Goal: Task Accomplishment & Management: Complete application form

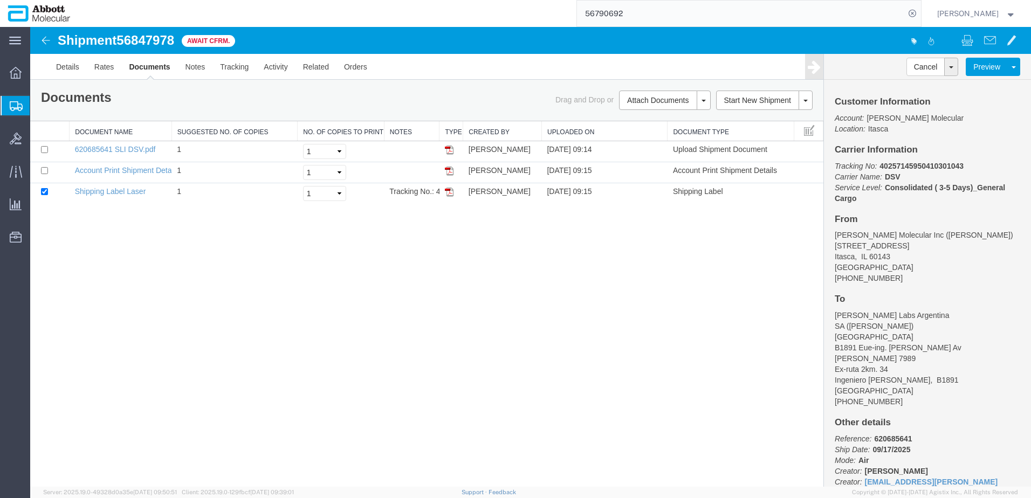
click at [0, 0] on span "Create from Template" at bounding box center [0, 0] width 0 height 0
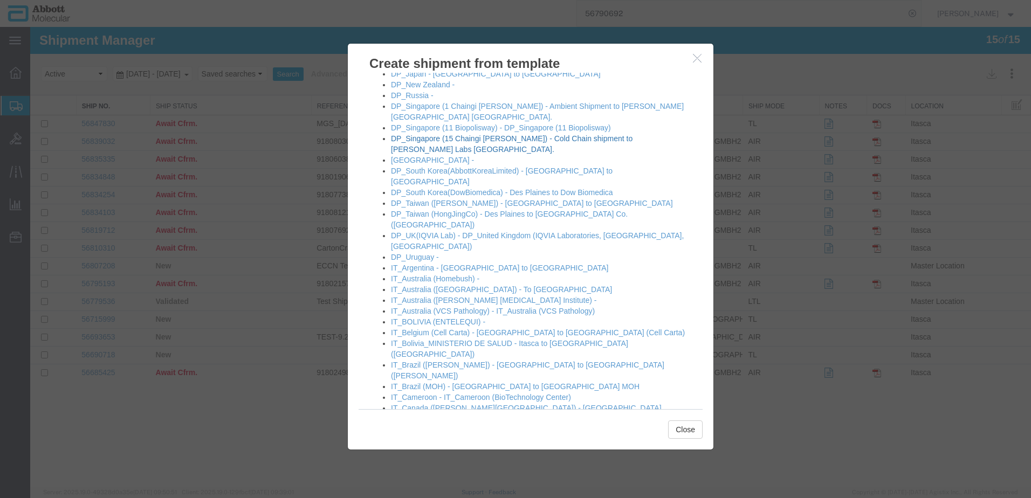
scroll to position [324, 0]
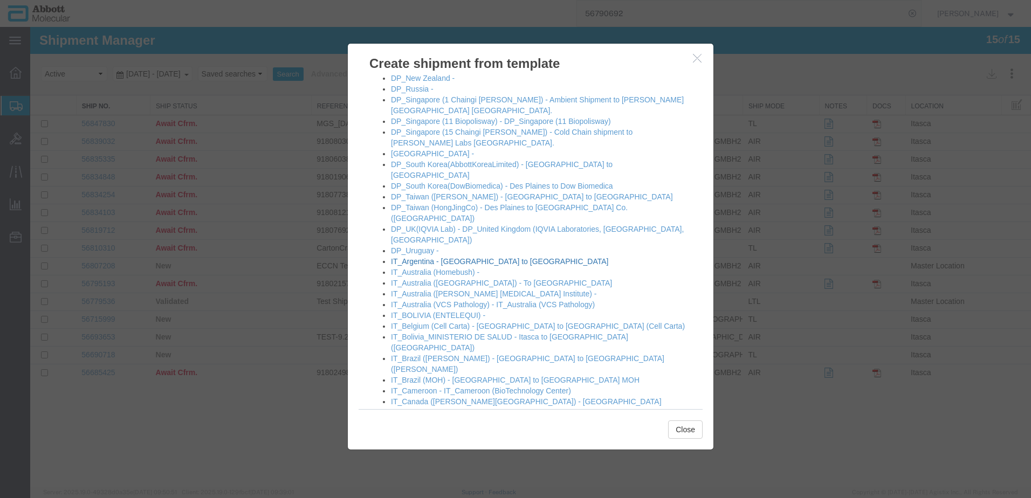
click at [422, 257] on link "IT_Argentina - [GEOGRAPHIC_DATA] to [GEOGRAPHIC_DATA]" at bounding box center [500, 261] width 218 height 9
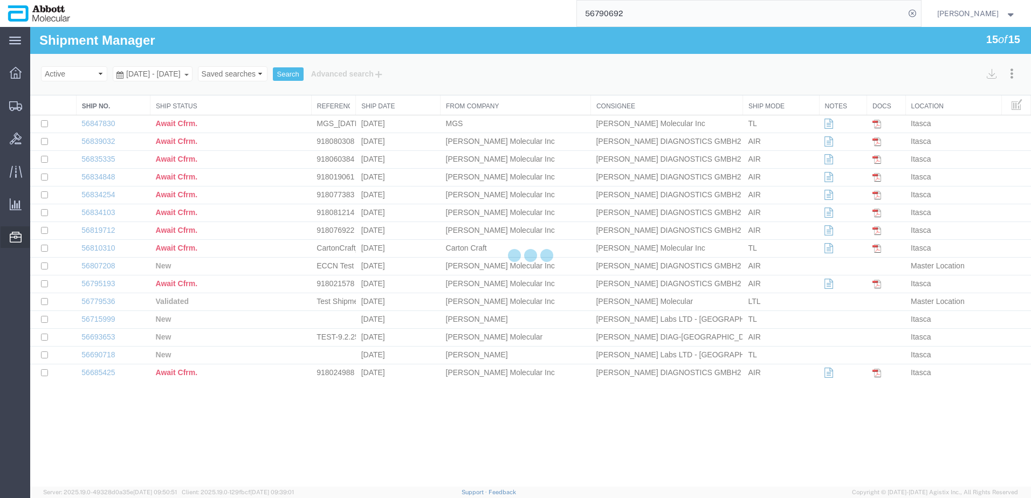
select select "48454"
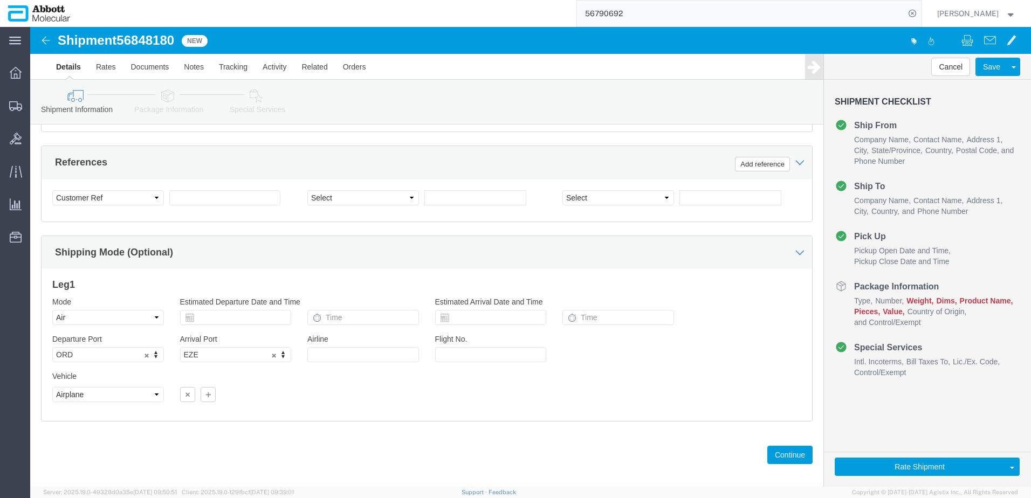
scroll to position [684, 0]
click input "text"
paste input "620711939"
type input "620711939"
select select "INVOICE"
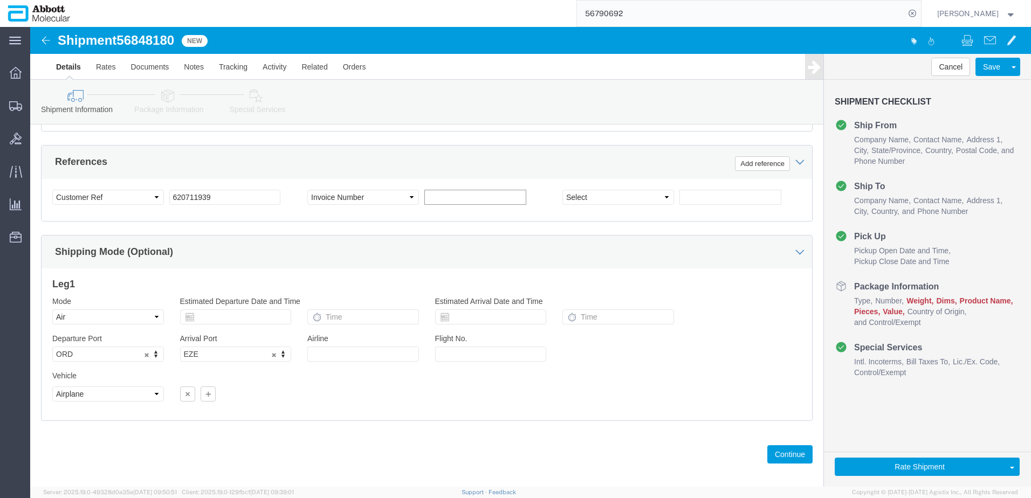
paste input "620711939"
type input "620711940"
select select "INVOICE"
paste input "620711939"
type input "620711941"
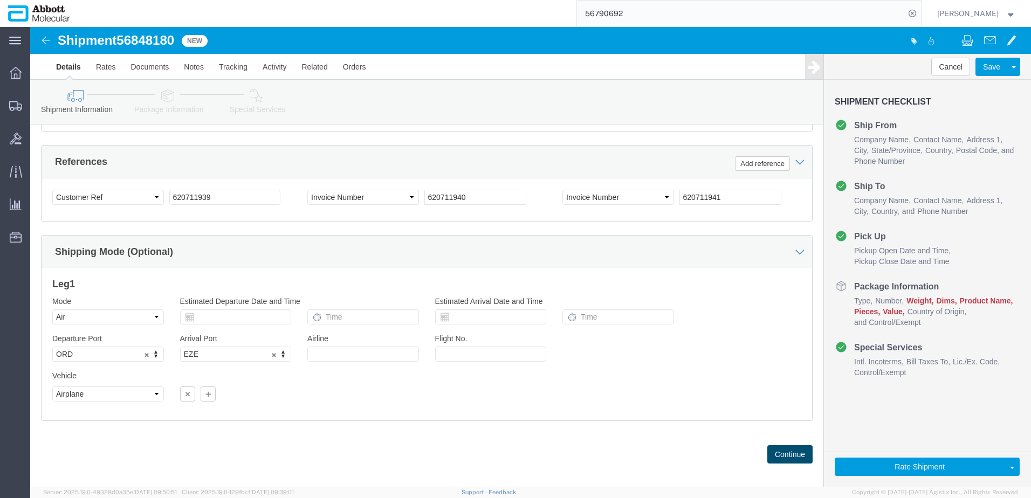
click button "Continue"
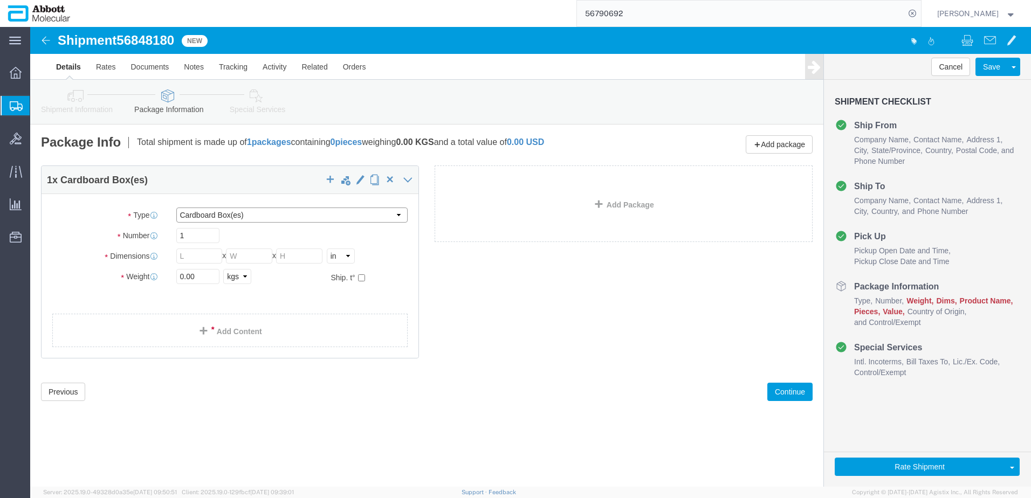
click select "Select Box (B) Box (C) Box (D) Cardboard Box(es) Crate (Instrument) Crate(s) En…"
select select "BOXD"
click select "Select Box (B) Box (C) Box (D) Cardboard Box(es) Crate (Instrument) Crate(s) En…"
type input "28.00"
type input "24.00"
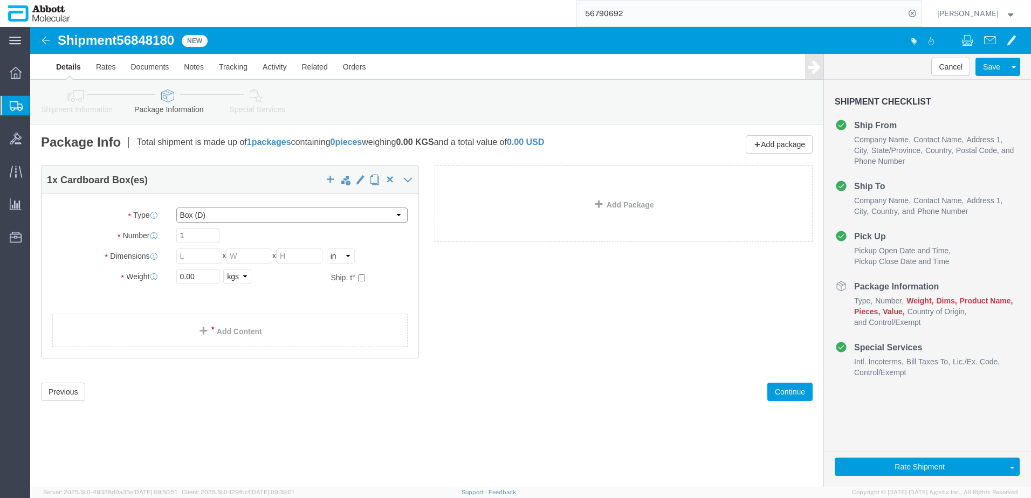
type input "21.00"
drag, startPoint x: 163, startPoint y: 214, endPoint x: 92, endPoint y: 209, distance: 70.8
click div "Number 1"
type input "6"
drag, startPoint x: 174, startPoint y: 248, endPoint x: 118, endPoint y: 249, distance: 56.6
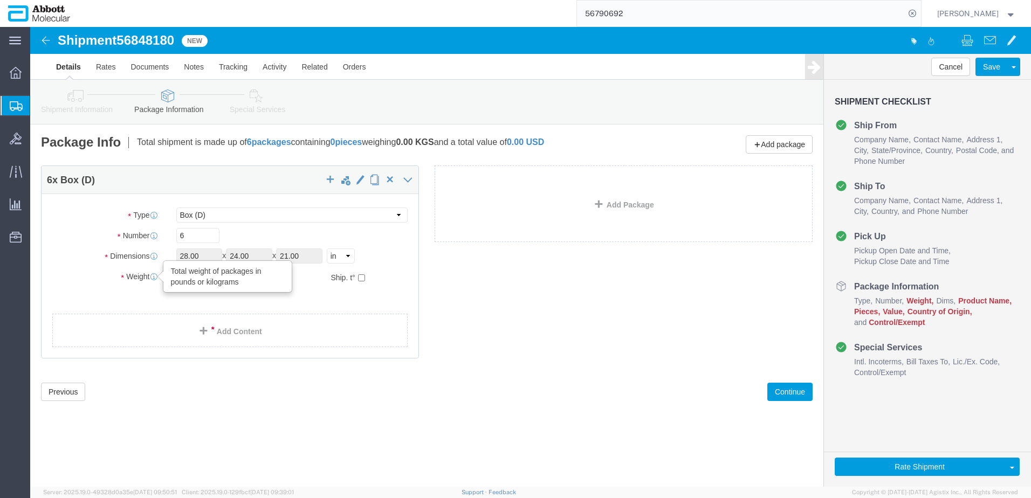
click div "Weight Total weight of packages in pounds or kilograms 0.00 Select kgs lbs Ship…"
type input "180"
click input "checkbox"
checkbox input "true"
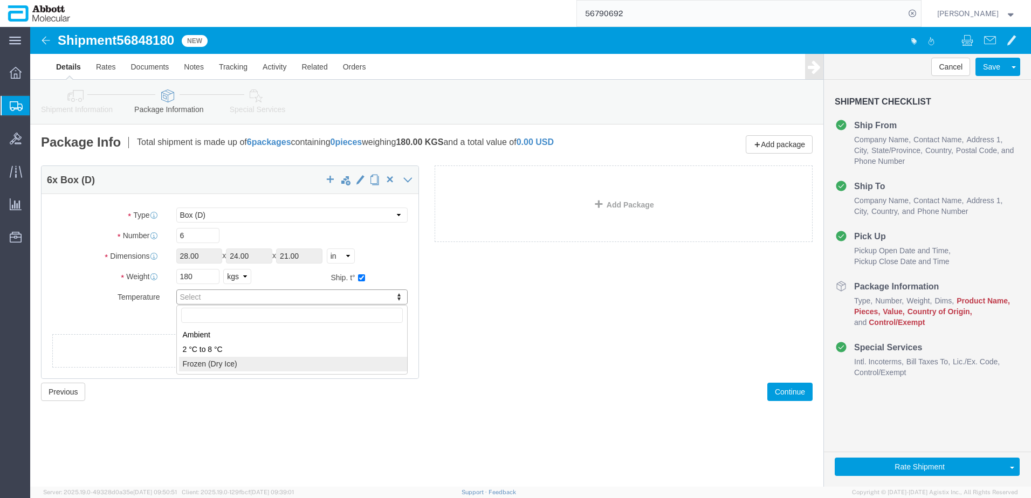
type input "FROZEN"
click link "Add Package"
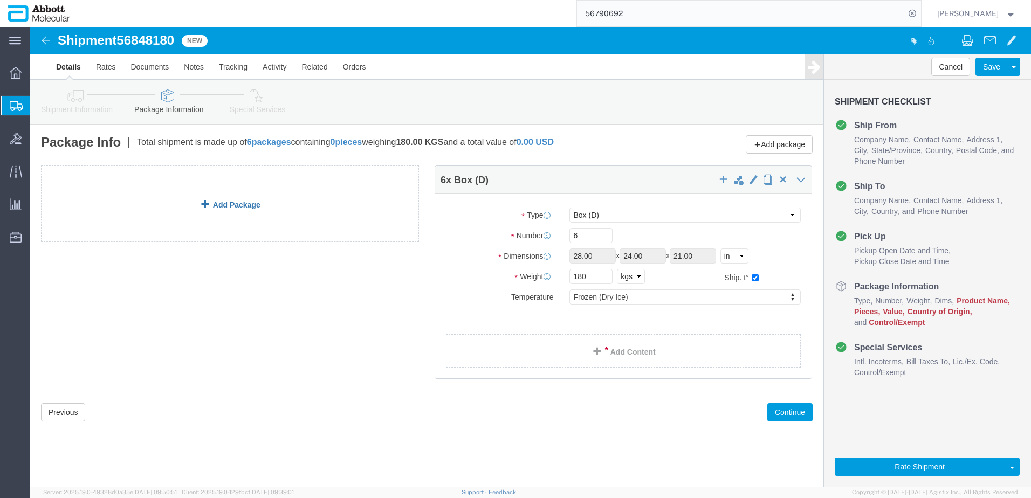
click link "Add Package"
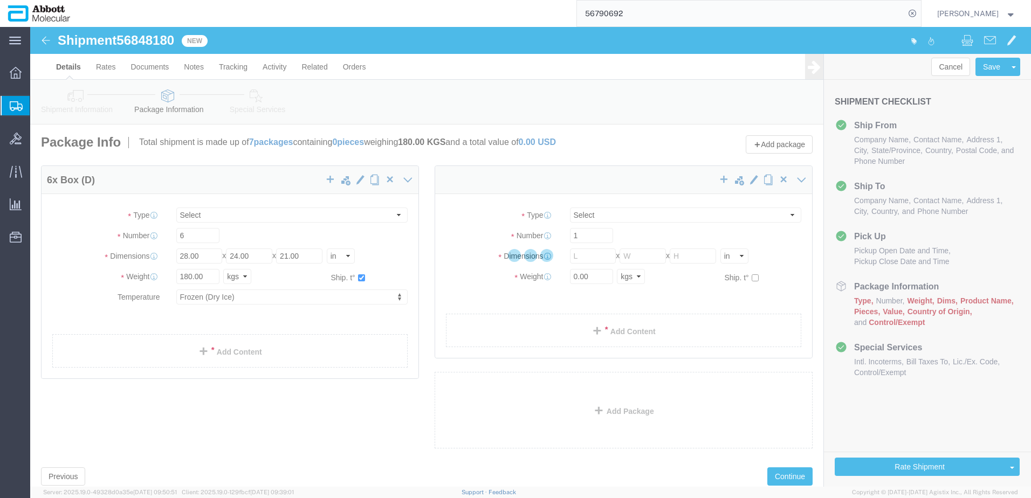
select select "BOXD"
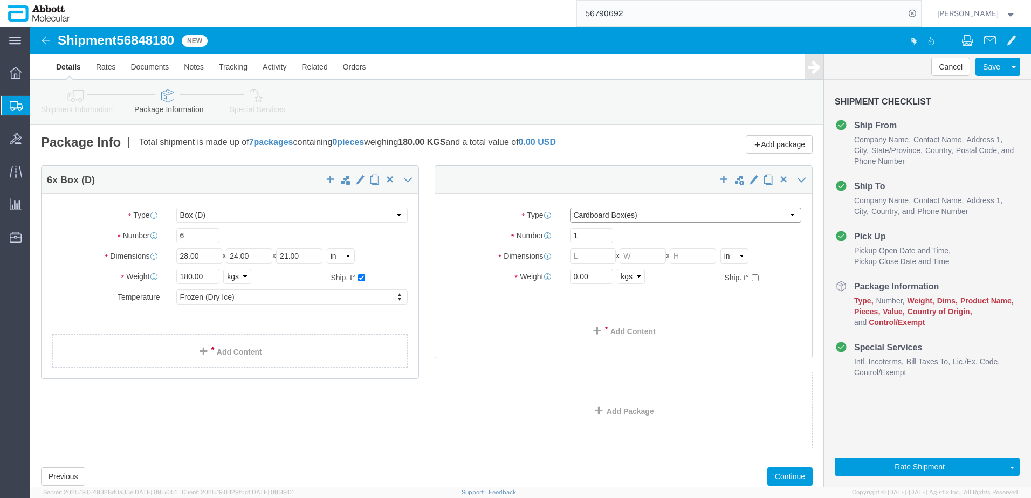
drag, startPoint x: 578, startPoint y: 189, endPoint x: 575, endPoint y: 196, distance: 7.3
click select "Select Box (B) Box (C) Box (D) Cardboard Box(es) Crate (Instrument) Crate(s) En…"
select select "BOXC"
click select "Select Box (B) Box (C) Box (D) Cardboard Box(es) Crate (Instrument) Crate(s) En…"
type input "22.00"
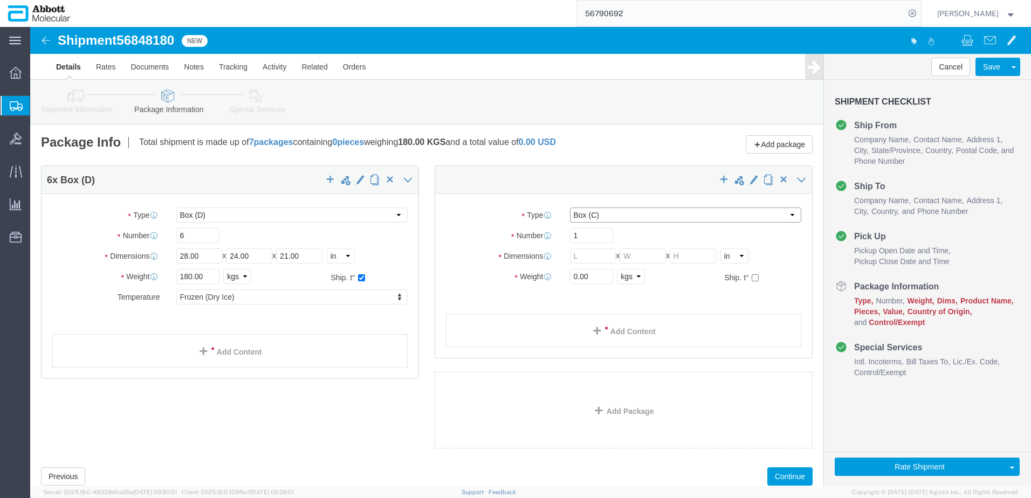
type input "18.00"
drag, startPoint x: 559, startPoint y: 248, endPoint x: 465, endPoint y: 252, distance: 94.5
click div "Weight 0.00 Select kgs lbs Ship. t°"
type input "20"
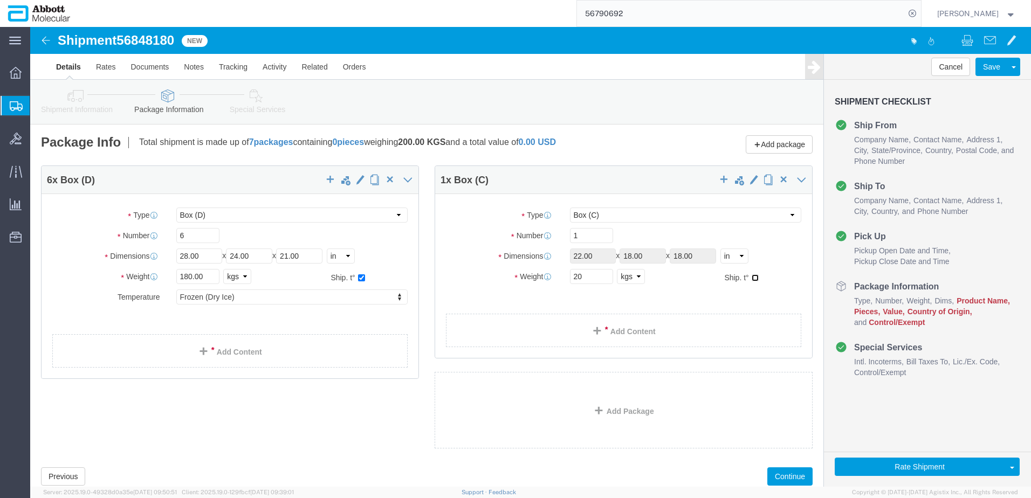
click input "checkbox"
checkbox input "true"
type input "FROZEN"
click link "Add Content"
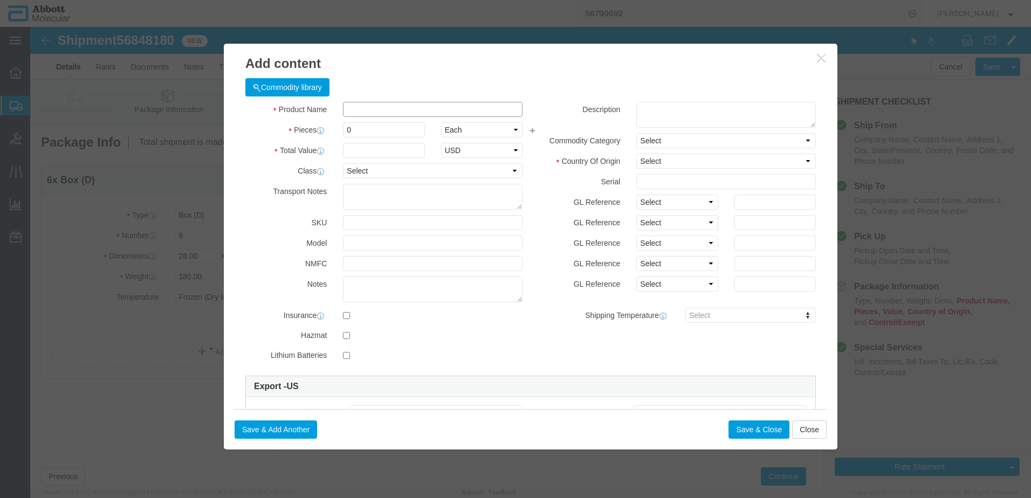
click input "text"
type input "08L0780"
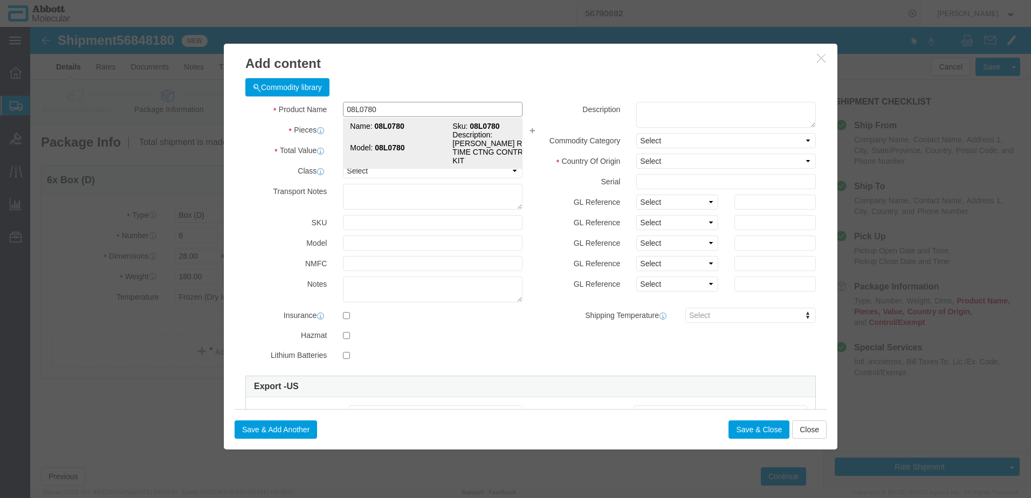
click strong "08L0780"
type input "1"
select select
select select "US"
type input "3822190080"
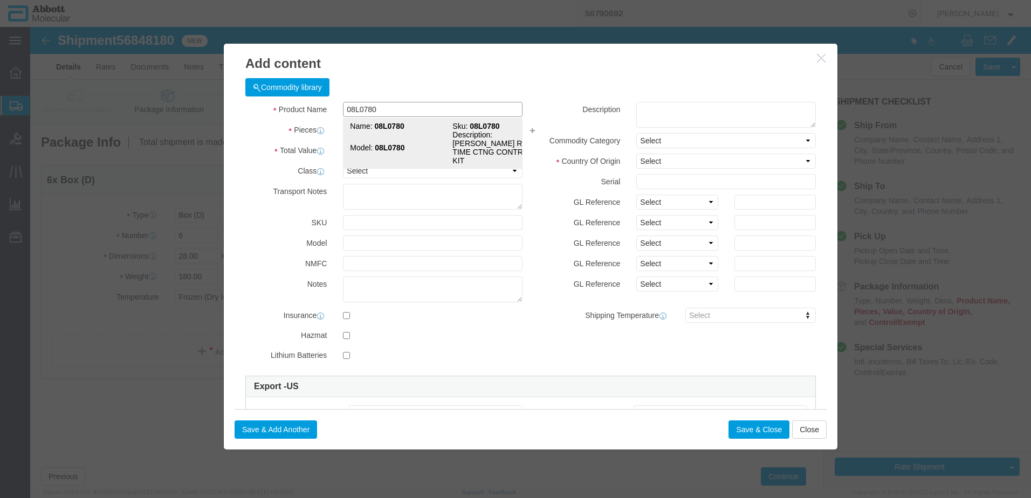
select select "BIS"
checkbox input "false"
type input "08L0780"
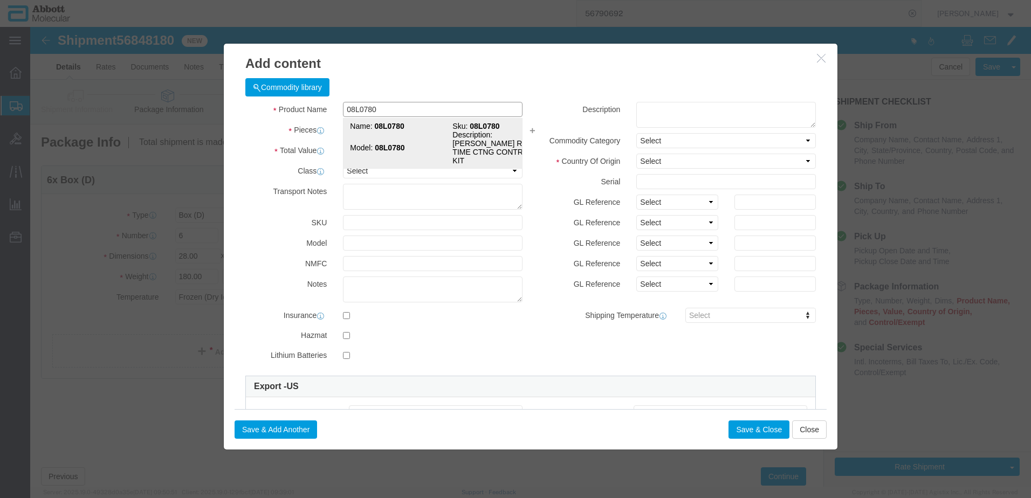
type textarea "ABBOTT REAL TIME CTNG CONTROL KIT"
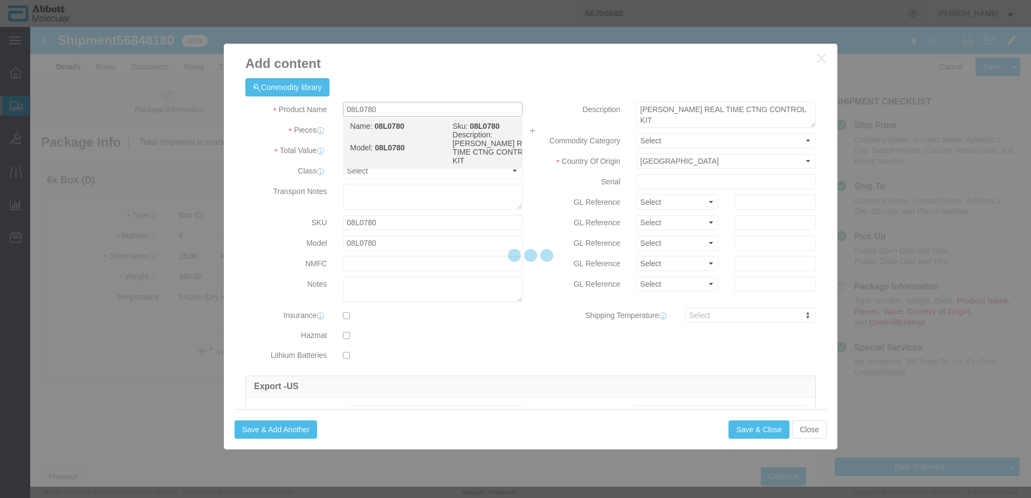
select select "NLR"
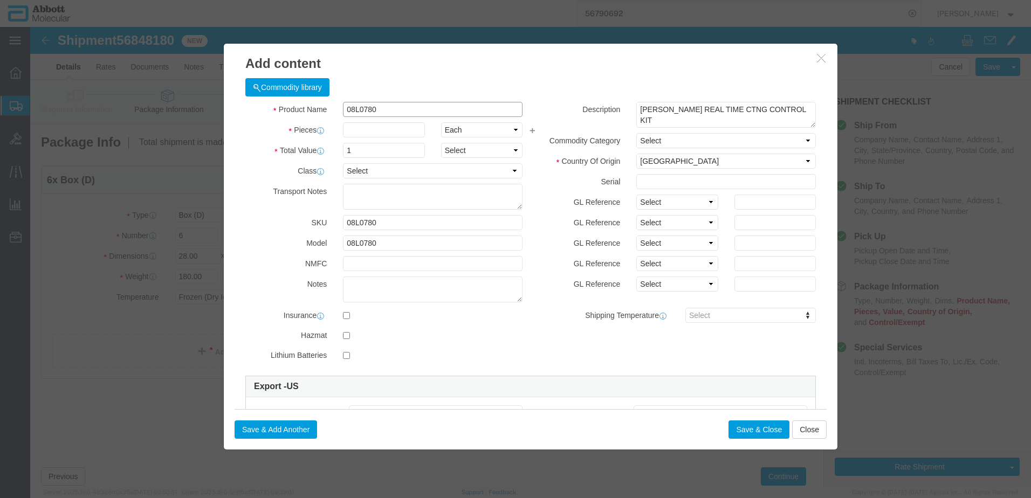
type input "08L0780"
type input "3"
drag, startPoint x: 604, startPoint y: 177, endPoint x: 611, endPoint y: 182, distance: 8.5
click select "Select Account Type Activity ID Airline Appointment Number ASN Batch Number Bil…"
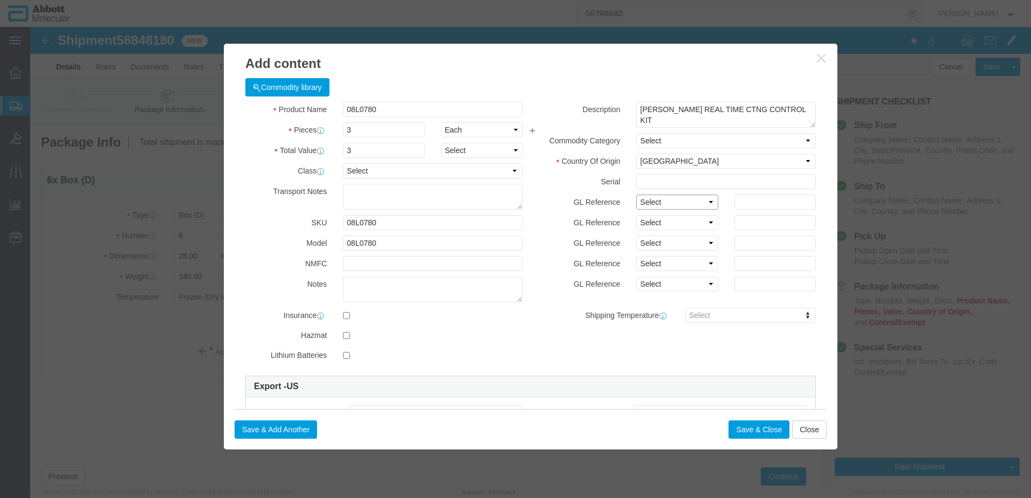
select select "BATCH_NUMBER"
click select "Select Account Type Activity ID Airline Appointment Number ASN Batch Number Bil…"
type input "418732"
click button "Save & Add Another"
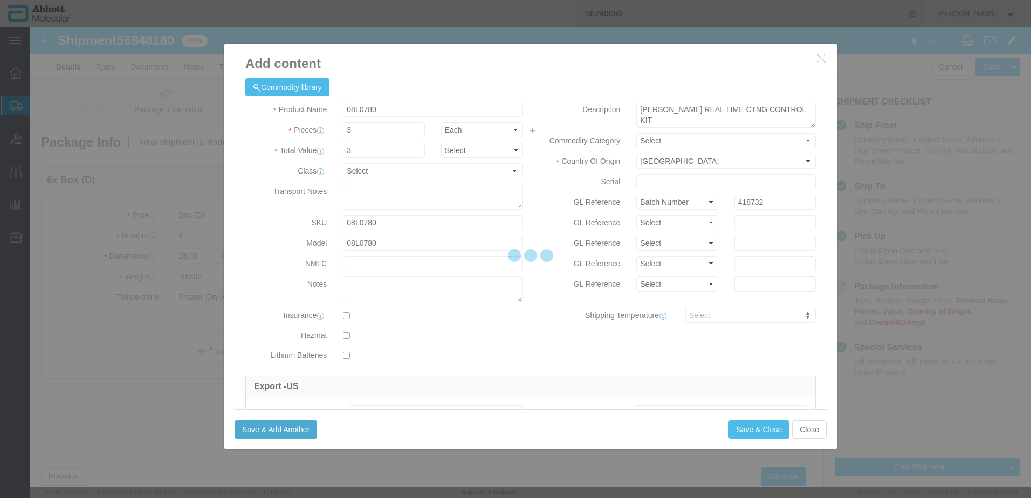
select select "EA"
select select
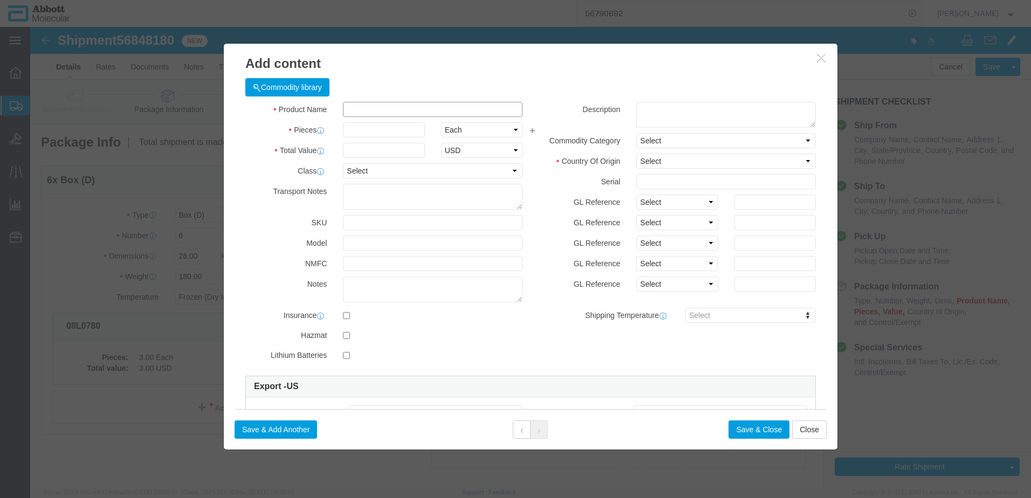
click input "text"
type input "02G3180"
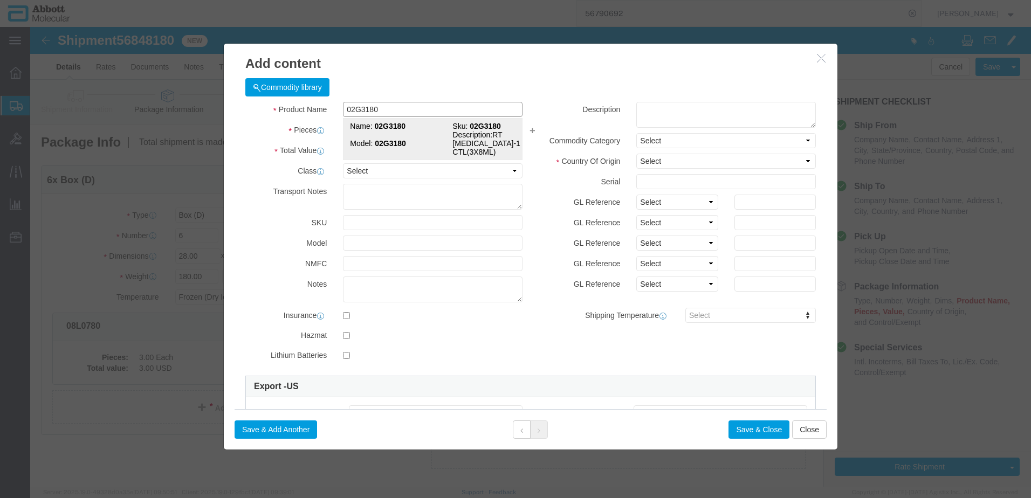
click div "Name: 02G3180 Sku: 02G3180 Model: 02G3180 Description: RT HIV-1 CTL(3X8ML)"
type input "1"
select select
select select "US"
type input "3822190080"
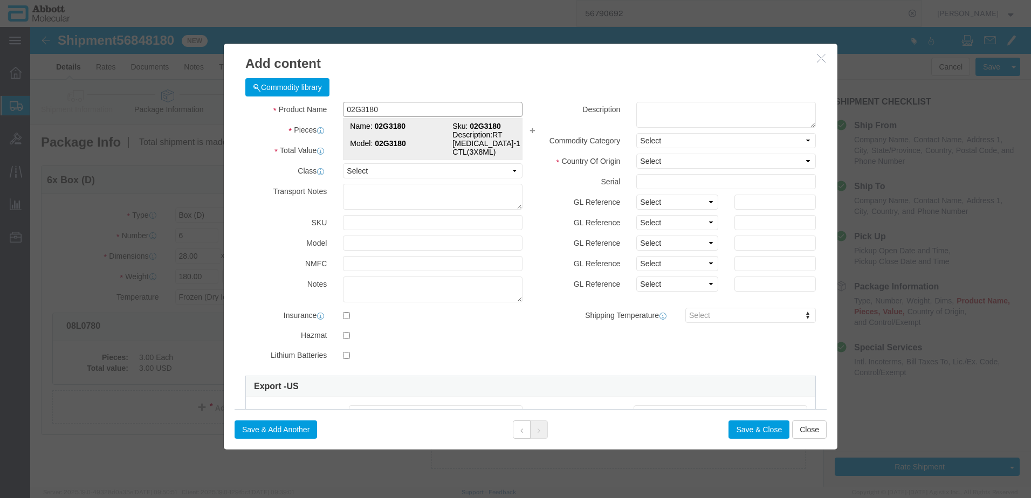
select select "BIS"
checkbox input "false"
type input "02G3180"
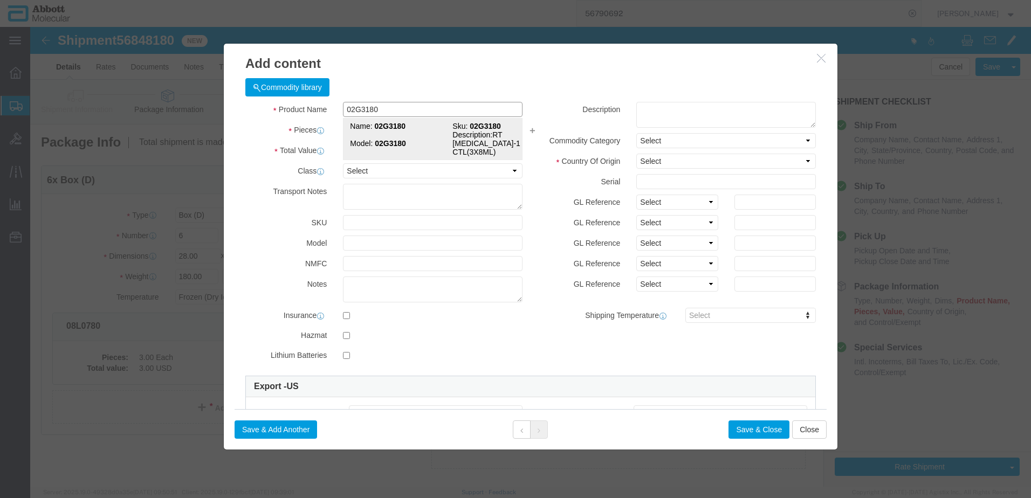
type textarea "RT HIV-1 CTL(3X8ML)"
select select "NLR"
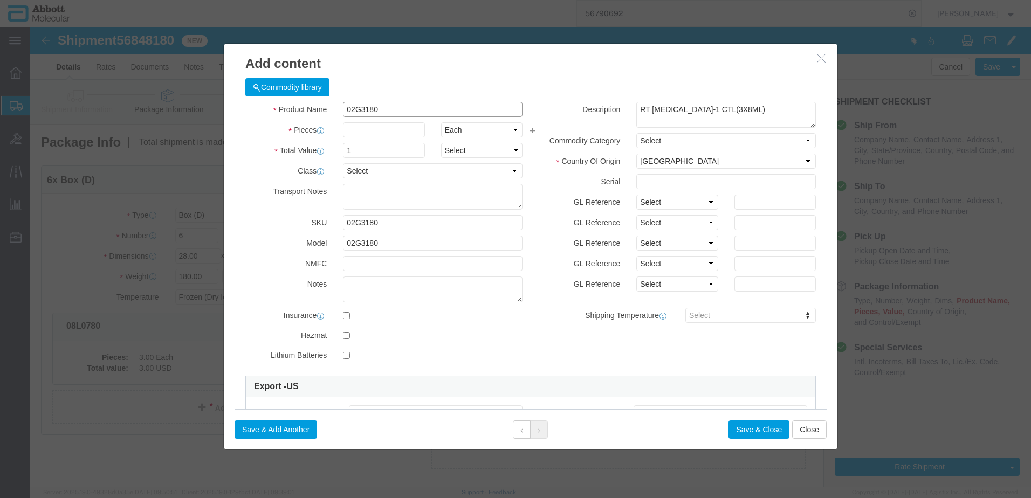
type input "02G3180"
type input "26"
click select "Select Account Type Activity ID Airline Appointment Number ASN Batch Number Bil…"
select select "BATCH_NUMBER"
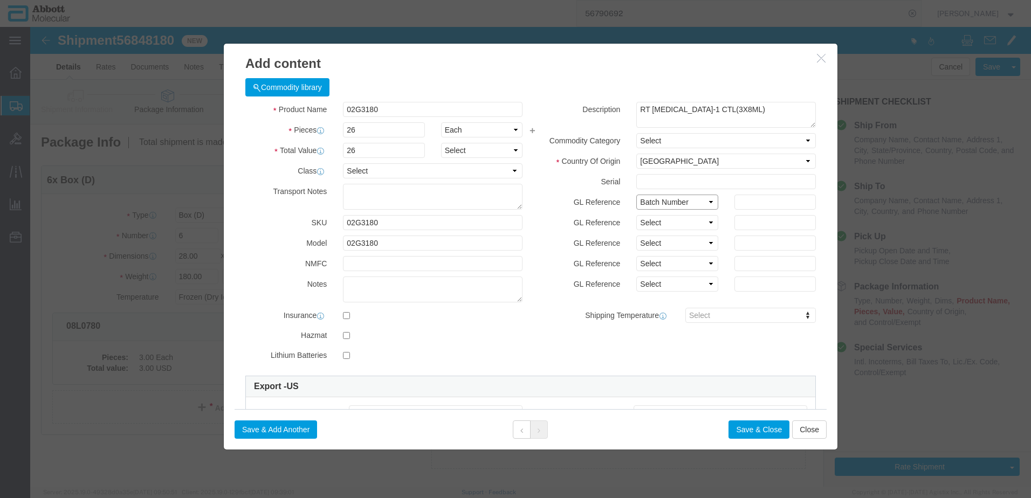
click select "Select Account Type Activity ID Airline Appointment Number ASN Batch Number Bil…"
type input "417338"
click button "Save & Add Another"
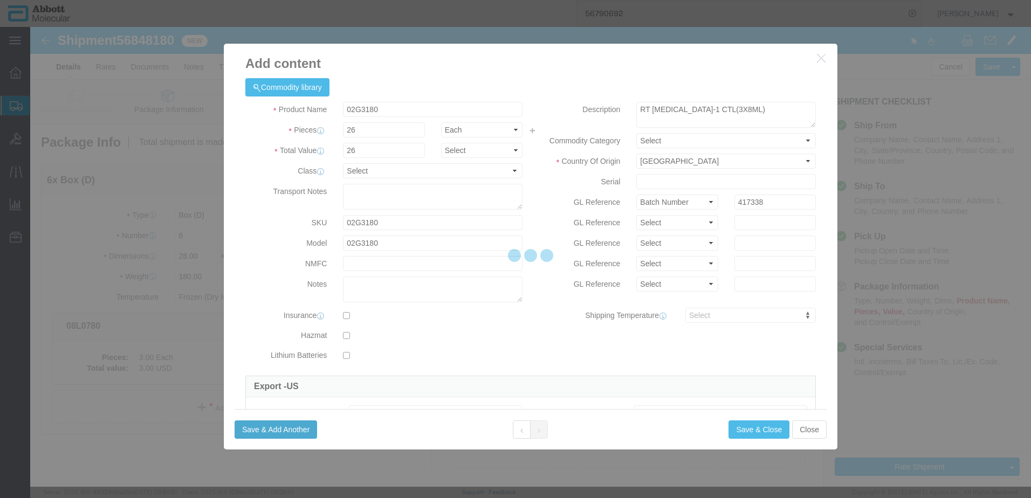
select select "EA"
select select
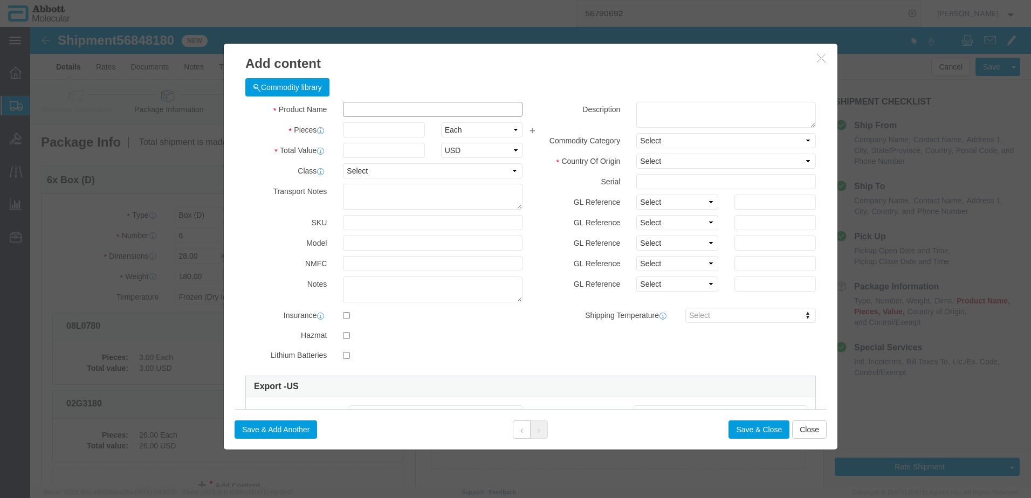
click input "text"
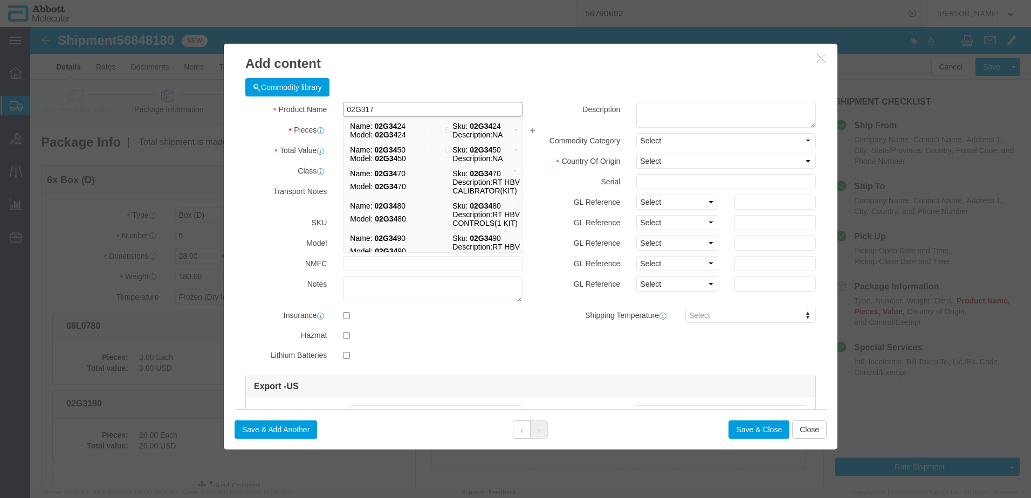
type input "02G3170"
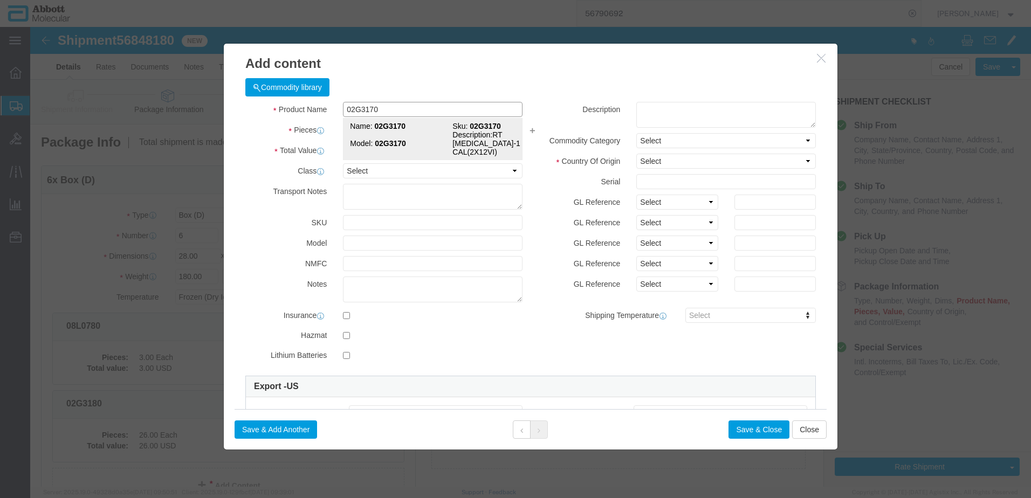
click strong "02G3170"
type input "1"
select select
select select "US"
type input "3822190080"
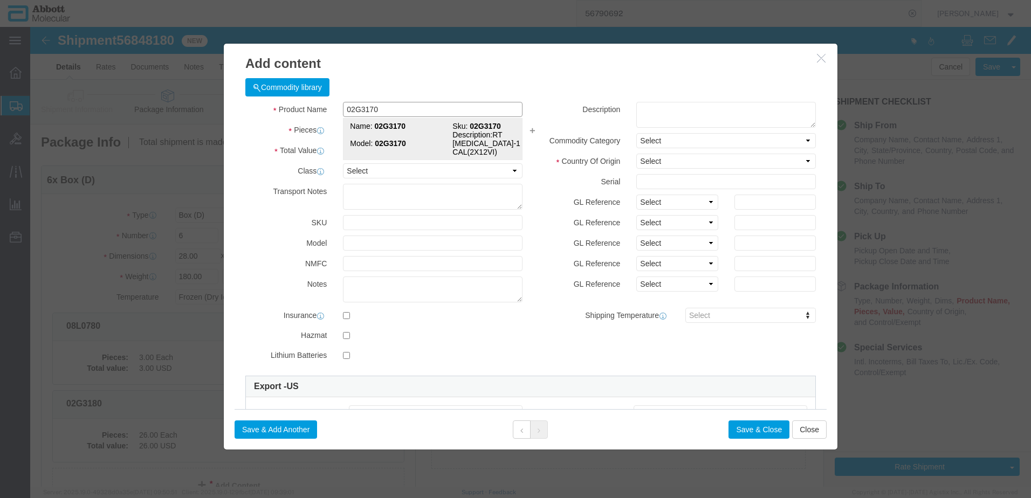
select select "BIS"
checkbox input "false"
type input "02G3170"
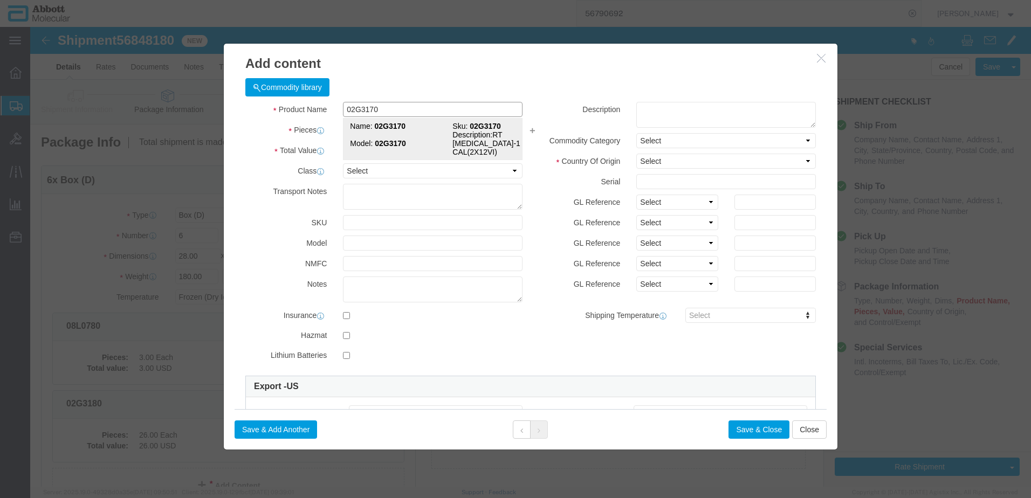
type textarea "RT HIV-1 CAL(2X12VI)"
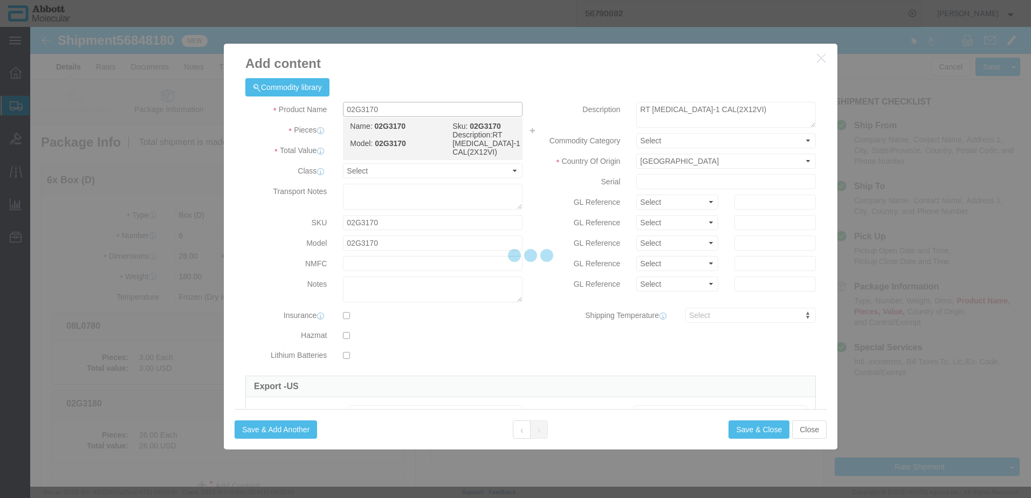
select select "NLR"
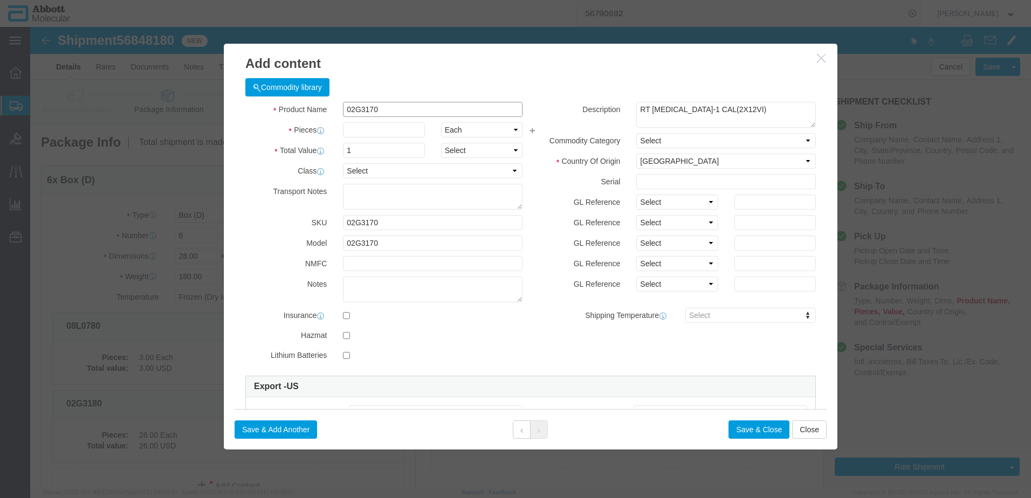
type input "02G3170"
type input "4"
drag, startPoint x: 631, startPoint y: 174, endPoint x: 631, endPoint y: 180, distance: 5.9
click select "Select Account Type Activity ID Airline Appointment Number ASN Batch Number Bil…"
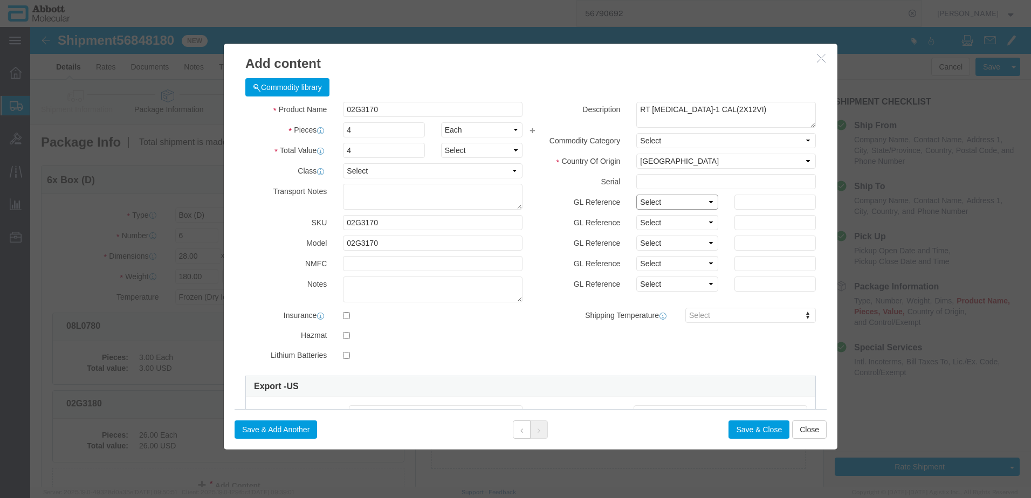
select select "BATCH_NUMBER"
click select "Select Account Type Activity ID Airline Appointment Number ASN Batch Number Bil…"
type input "414804"
click button "Save & Close"
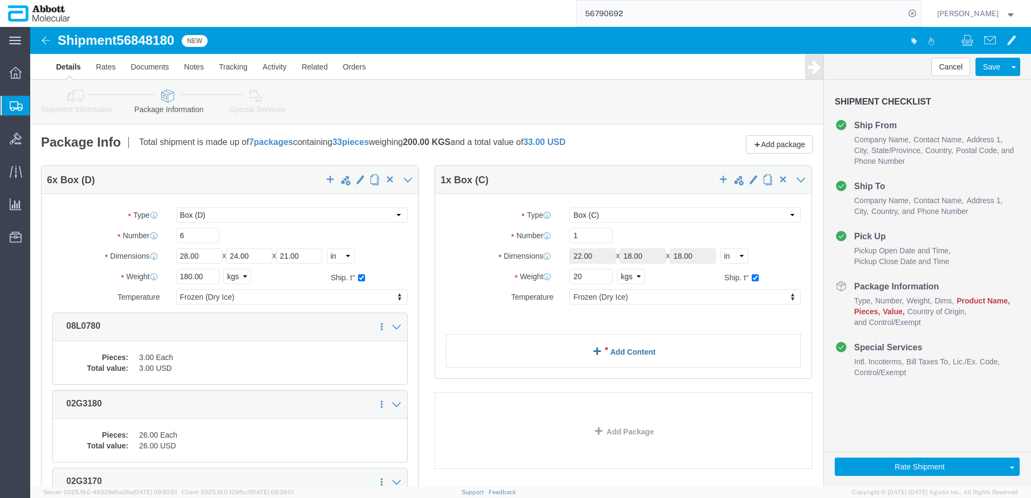
click link "Add Content"
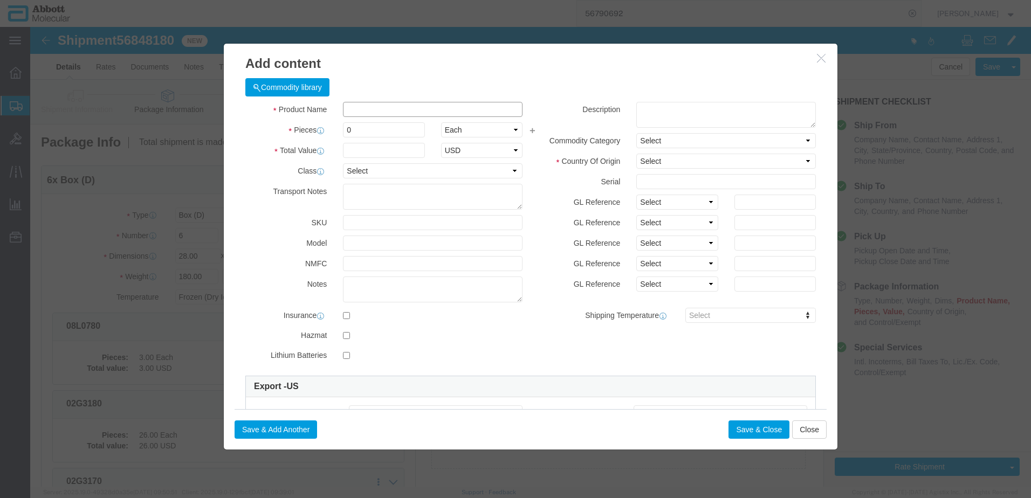
click input "text"
click input "0G3190"
type input "02G3190"
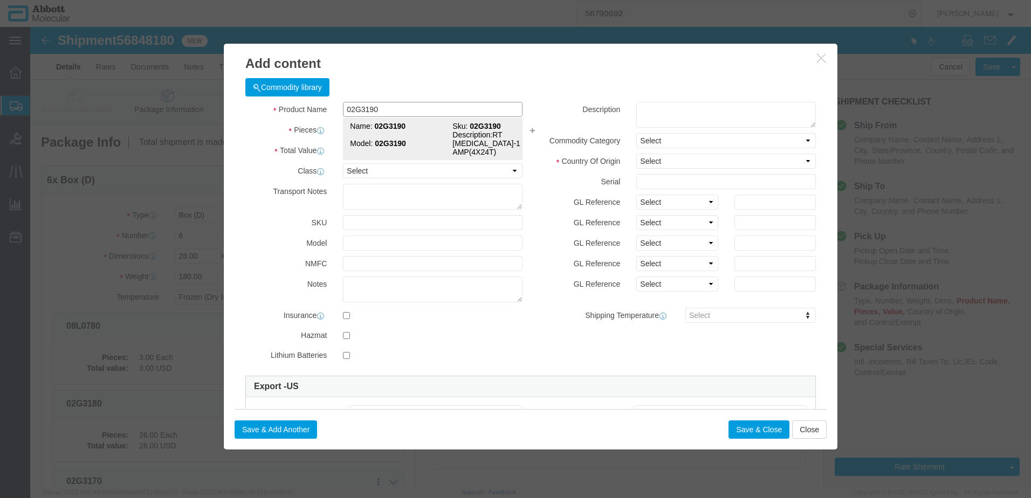
click strong "02G3190"
type input "1"
select select
select select "US"
type input "3822190080"
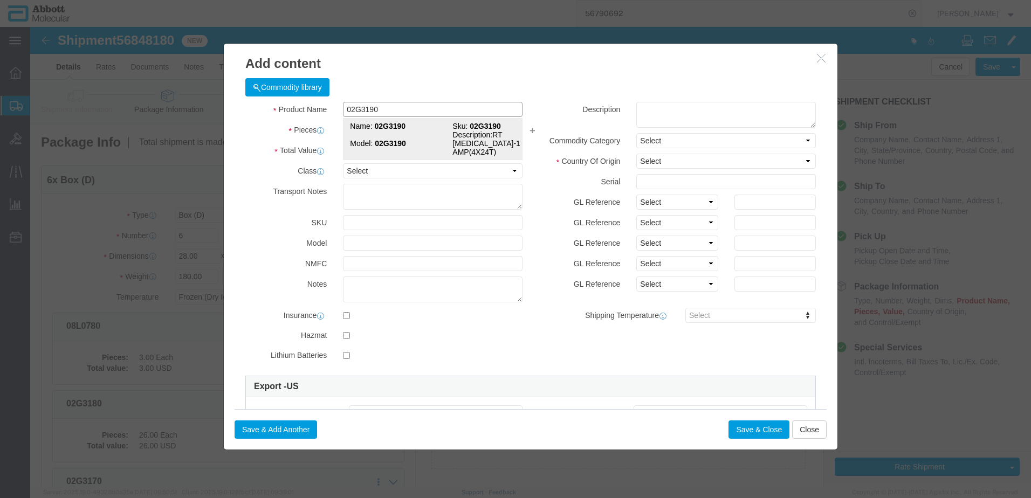
select select "BIS"
checkbox input "false"
type input "02G3190"
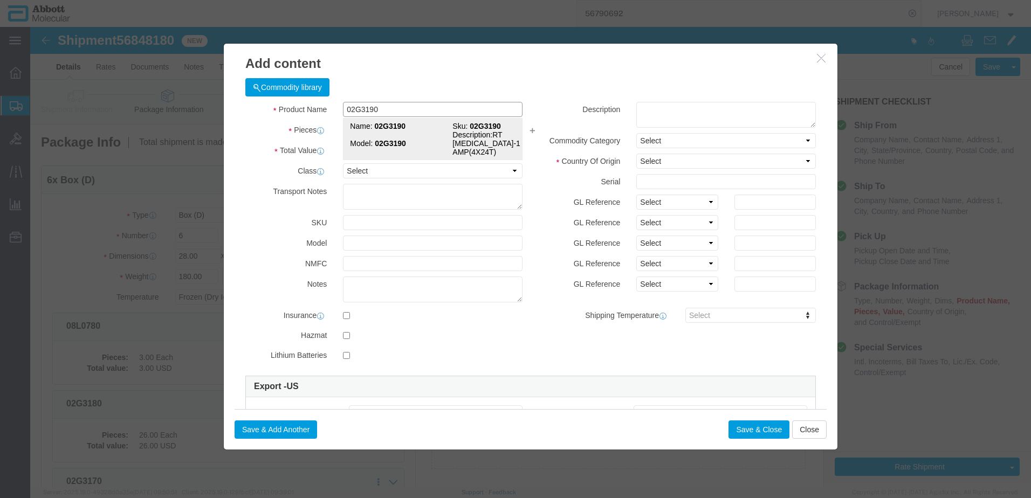
type textarea "RT HIV-1 AMP(4X24T)"
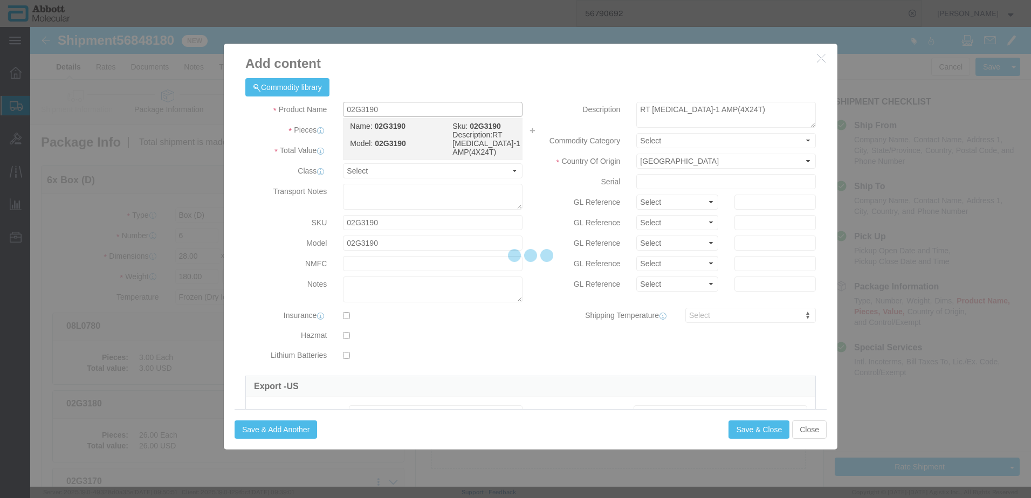
select select "NLR"
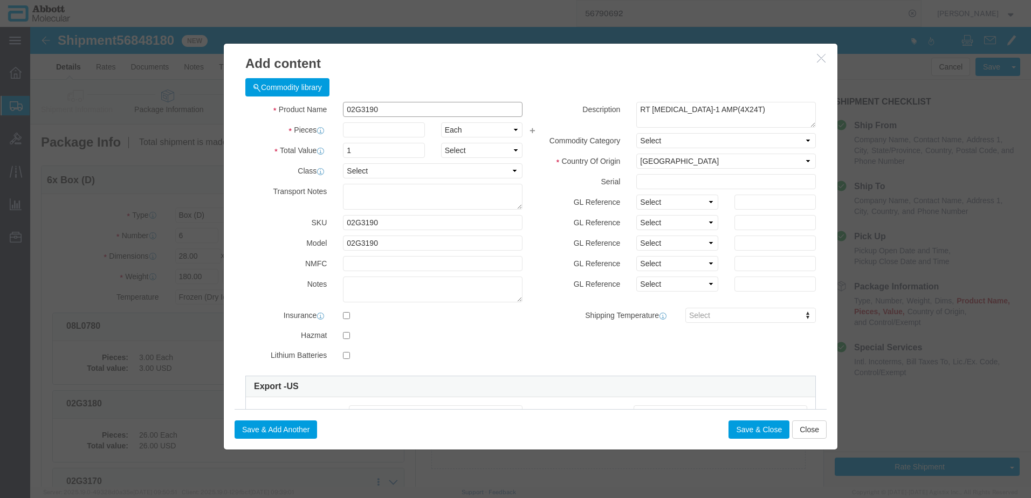
type input "02G3190"
type input "120"
click select "Select Account Type Activity ID Airline Appointment Number ASN Batch Number Bil…"
select select "BATCH_NUMBER"
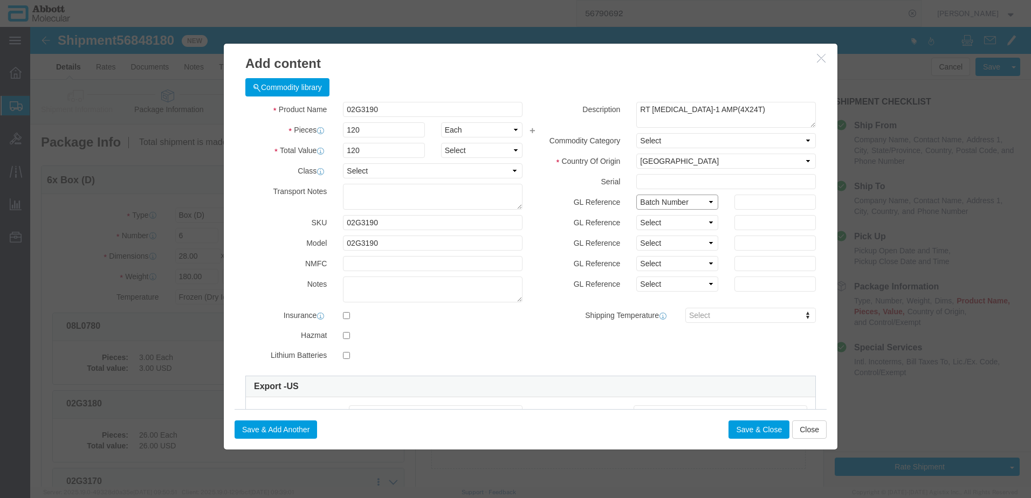
click select "Select Account Type Activity ID Airline Appointment Number ASN Batch Number Bil…"
type input "415819"
click button "Save & Close"
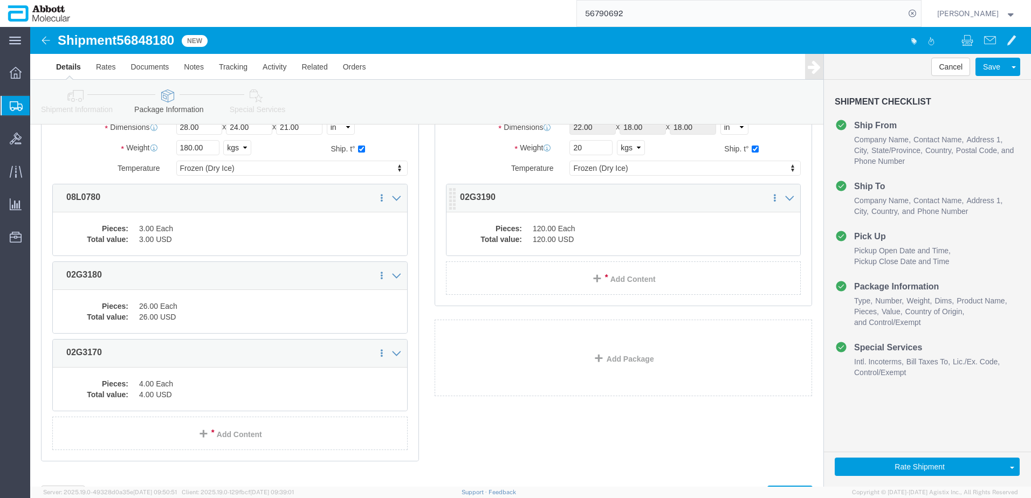
scroll to position [179, 0]
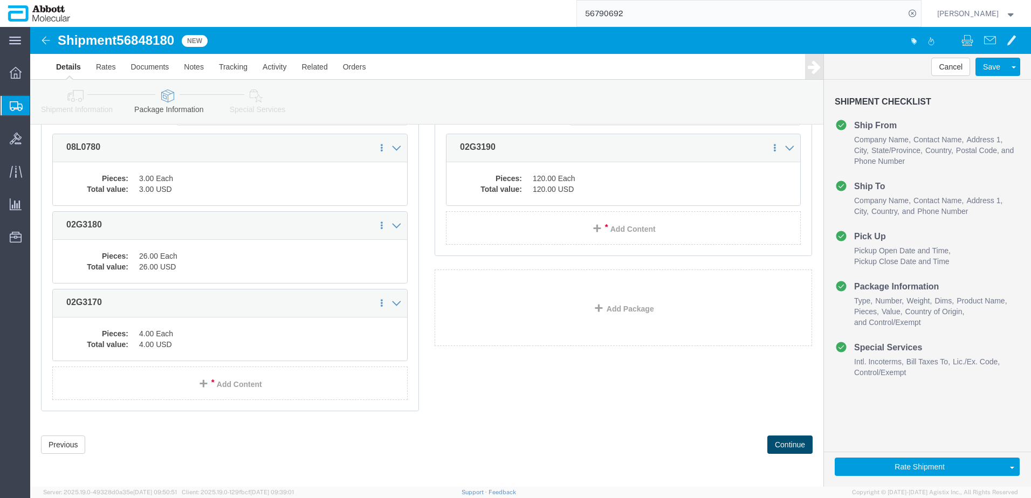
click button "Continue"
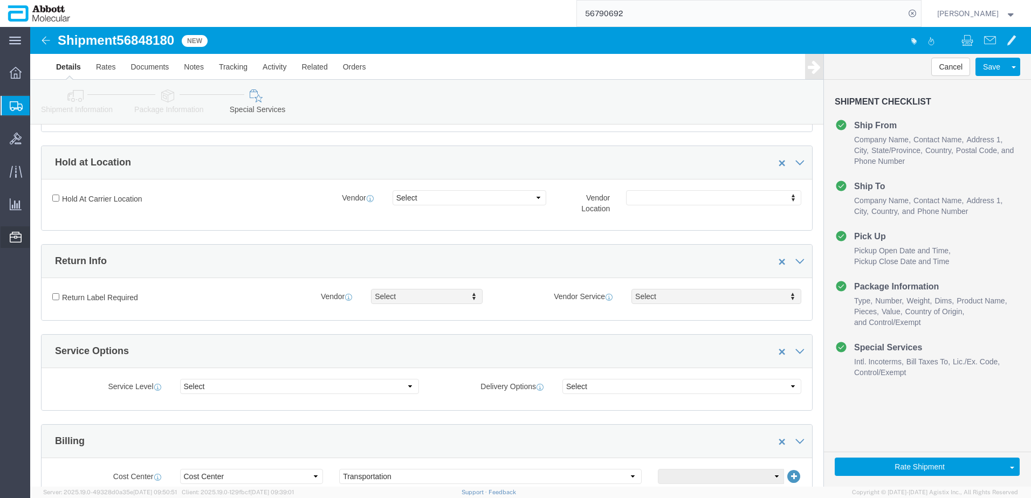
scroll to position [1500, 0]
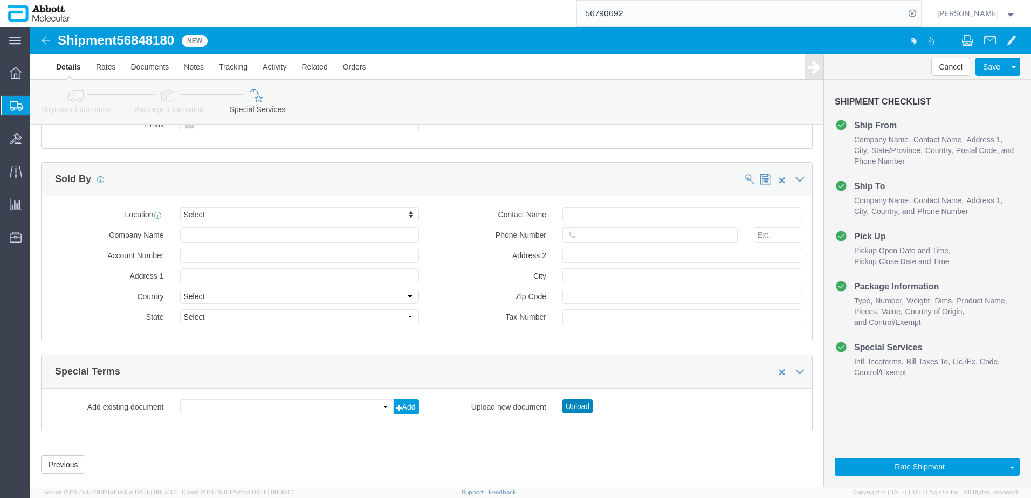
click button "Upload"
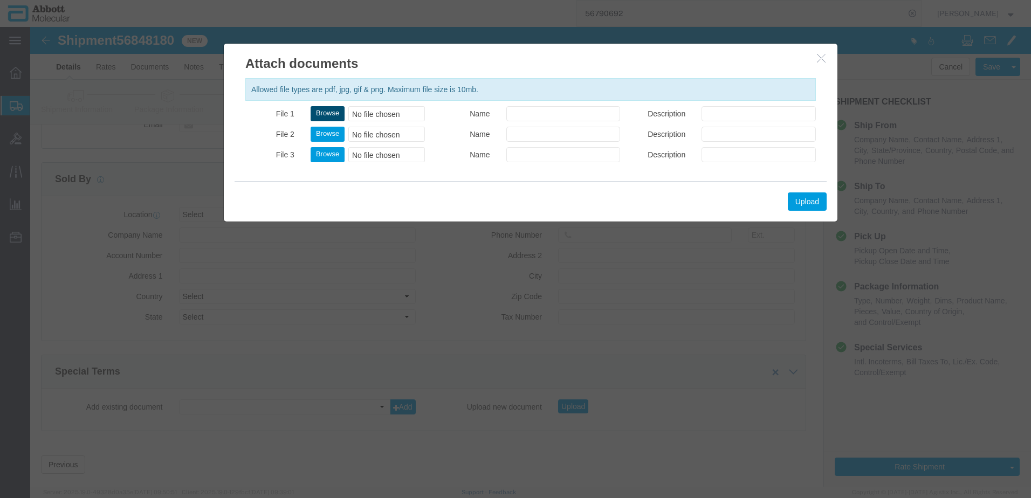
click button "Browse"
type input "C:\fakepath\620711939 SLI DSV.pdf"
click button "Upload"
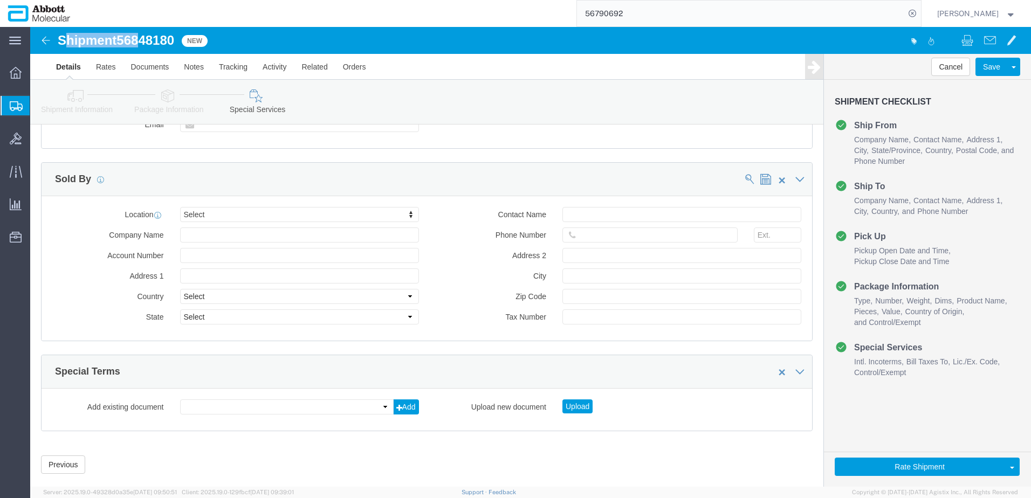
drag, startPoint x: 33, startPoint y: 14, endPoint x: 114, endPoint y: 12, distance: 81.5
click h1 "Shipment 56848180"
drag, startPoint x: 108, startPoint y: 12, endPoint x: 149, endPoint y: 15, distance: 41.1
click div "Shipment 56848180 New"
copy h1 "Shipment 56848180"
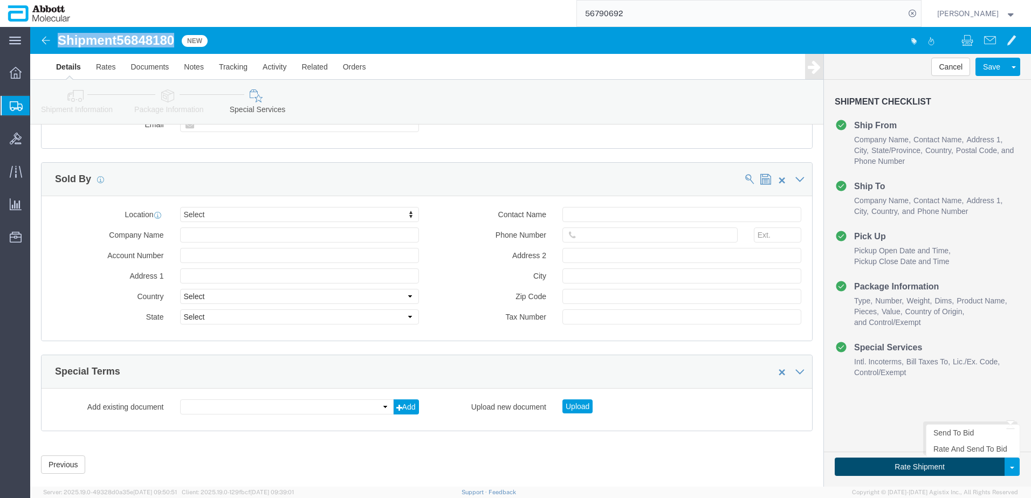
click button "Rate Shipment"
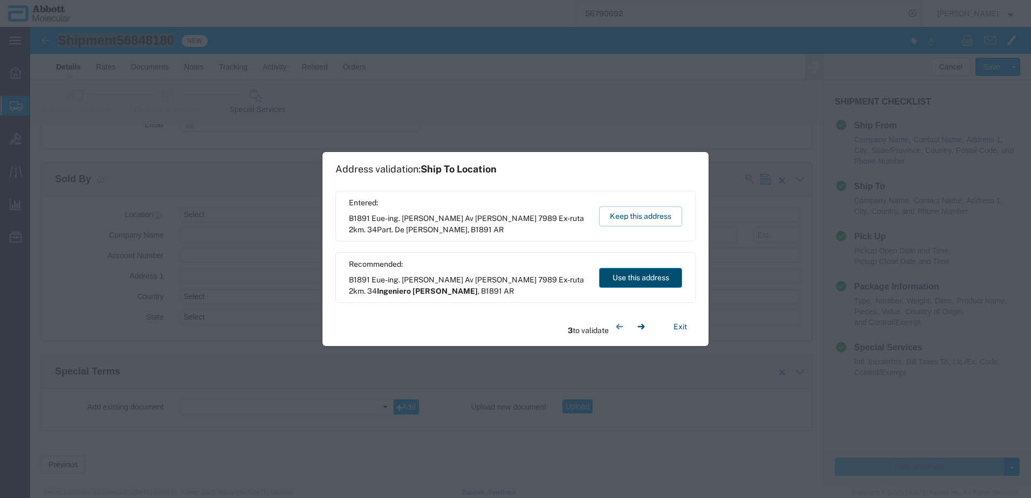
click at [613, 282] on button "Use this address" at bounding box center [640, 278] width 83 height 20
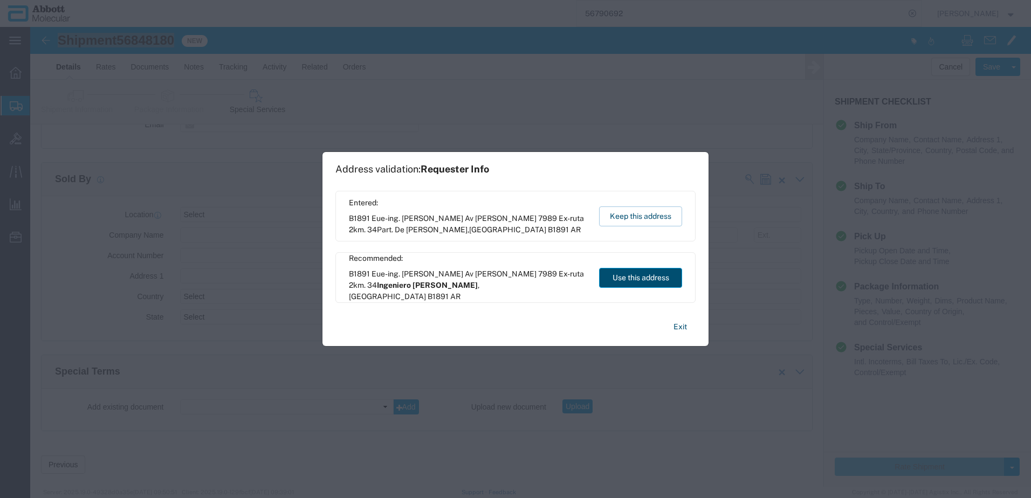
click at [613, 282] on button "Use this address" at bounding box center [640, 278] width 83 height 20
type input "Ingeniero Juan Allan"
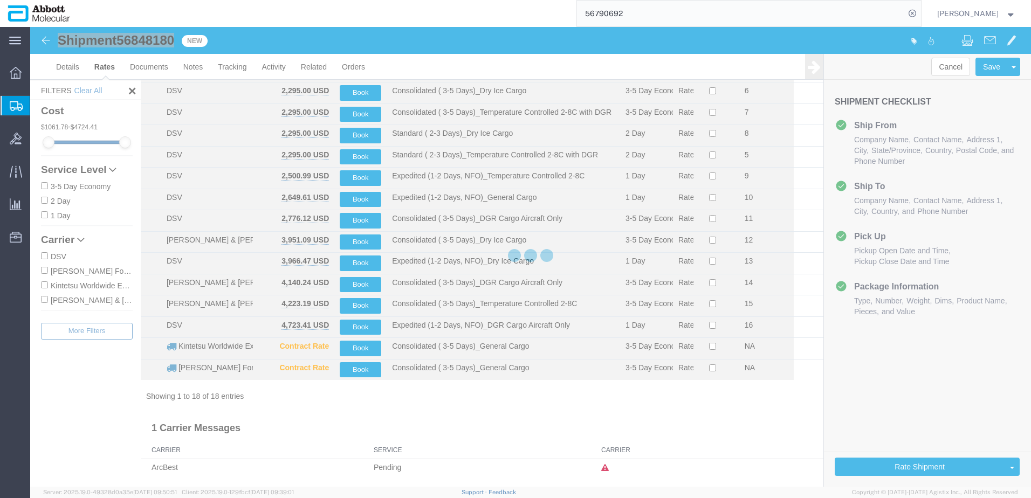
scroll to position [125, 0]
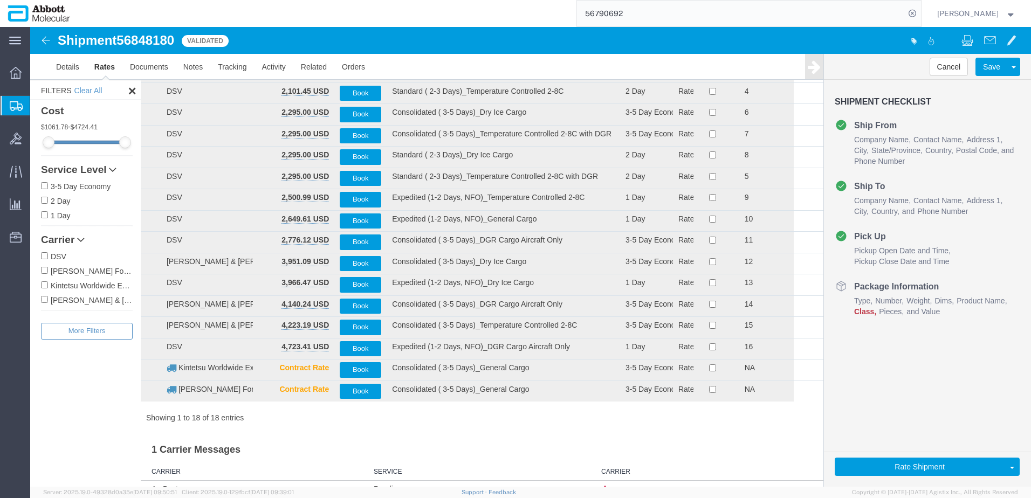
click at [57, 256] on label "DSV" at bounding box center [87, 256] width 92 height 12
click at [48, 256] on input "DSV" at bounding box center [44, 255] width 7 height 7
checkbox input "true"
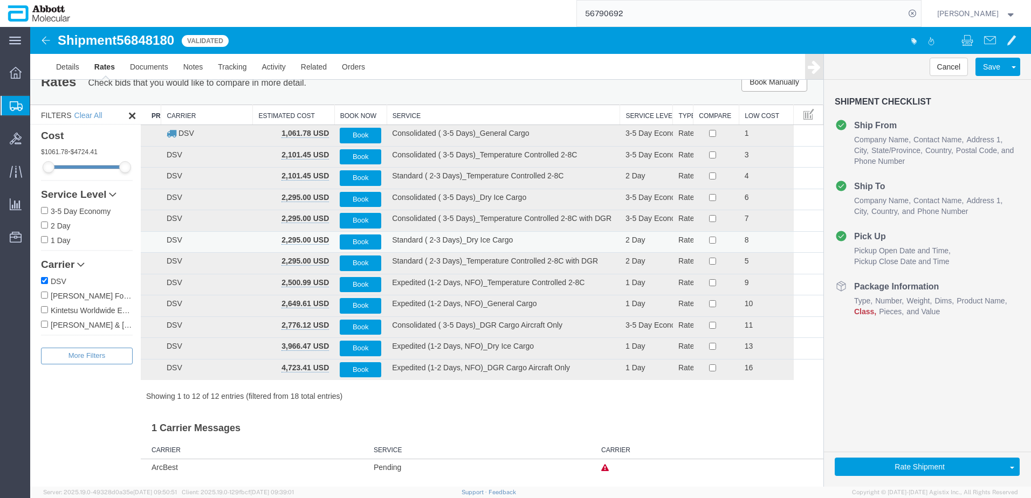
scroll to position [18, 0]
click at [427, 116] on th "Service" at bounding box center [503, 115] width 233 height 20
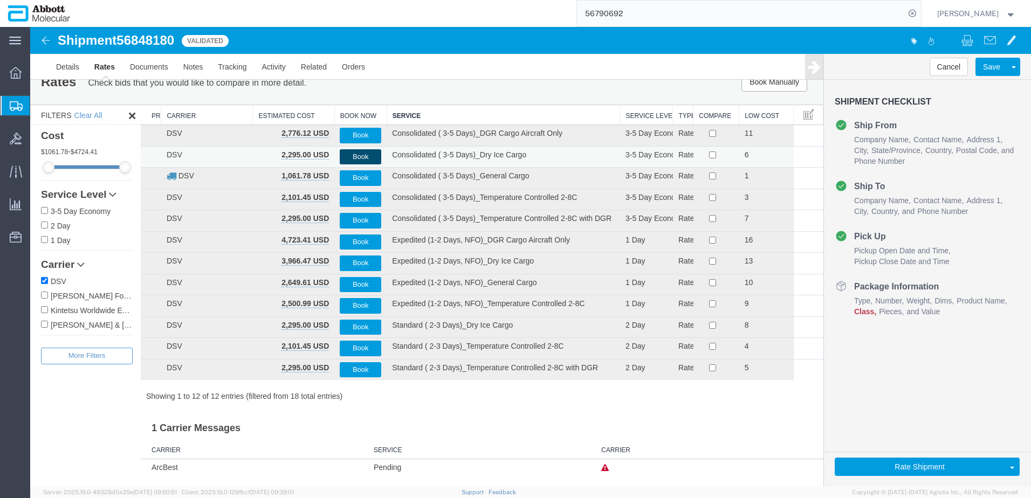
click at [359, 159] on button "Book" at bounding box center [361, 157] width 42 height 16
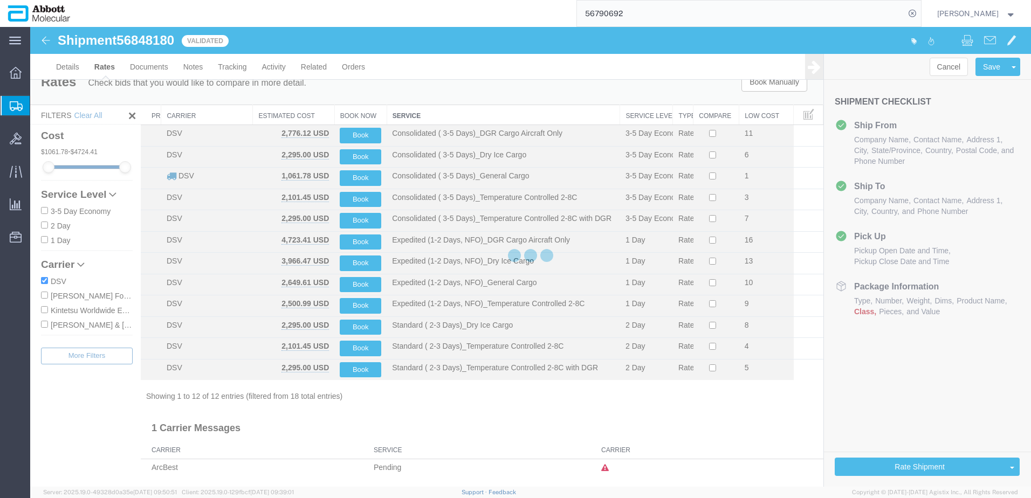
scroll to position [0, 0]
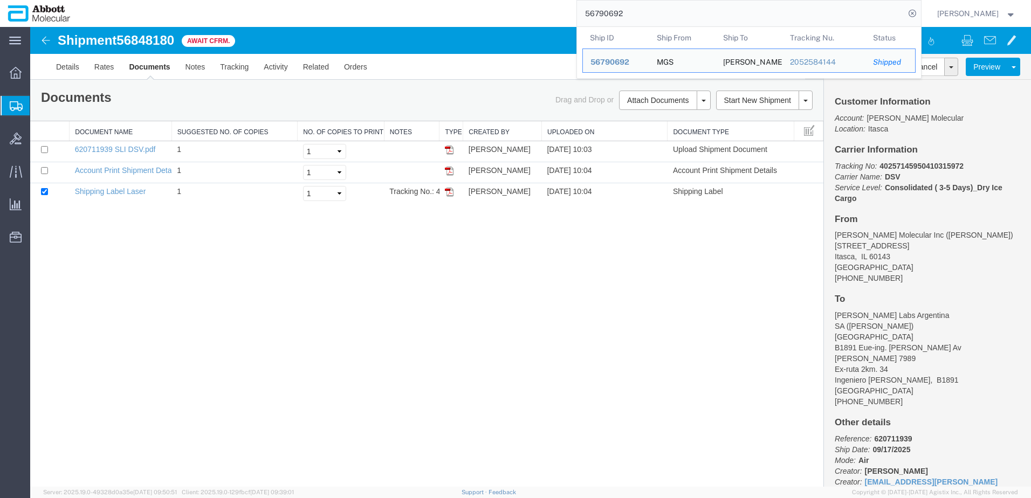
drag, startPoint x: 848, startPoint y: 45, endPoint x: 480, endPoint y: 35, distance: 367.9
paste input "56700510"
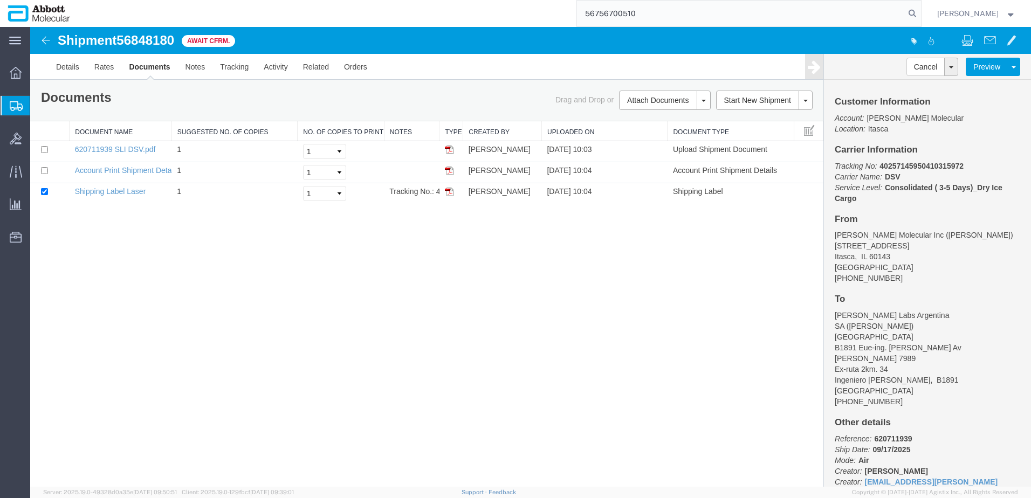
paste input "search"
type input "56700510"
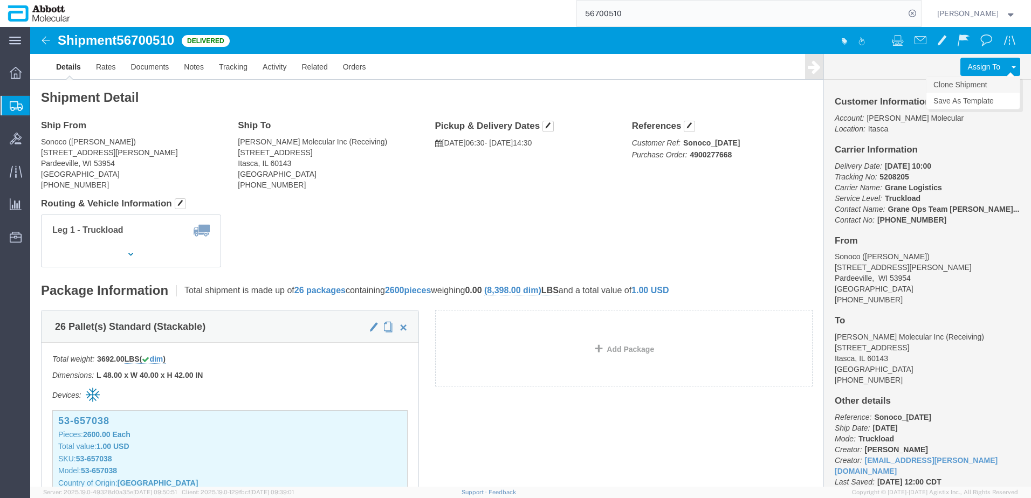
click link "Clone Shipment"
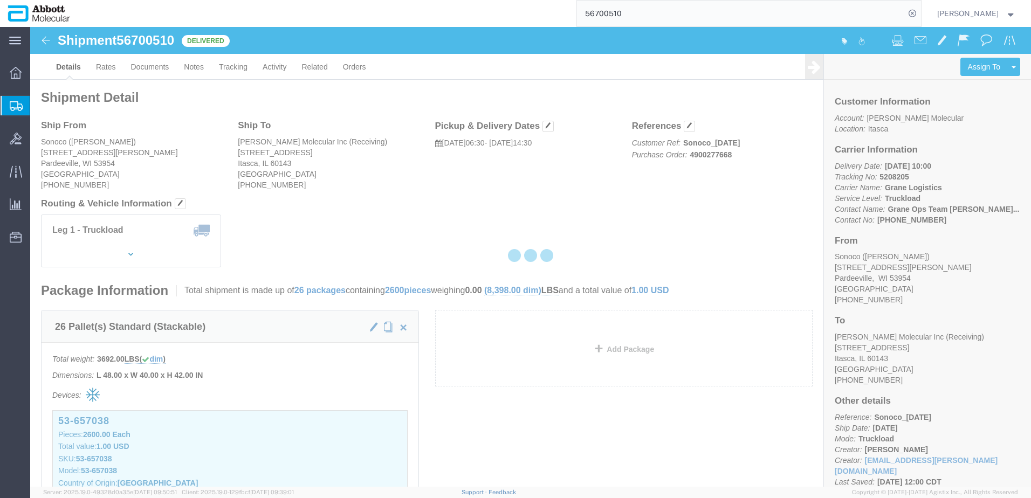
select select "48454"
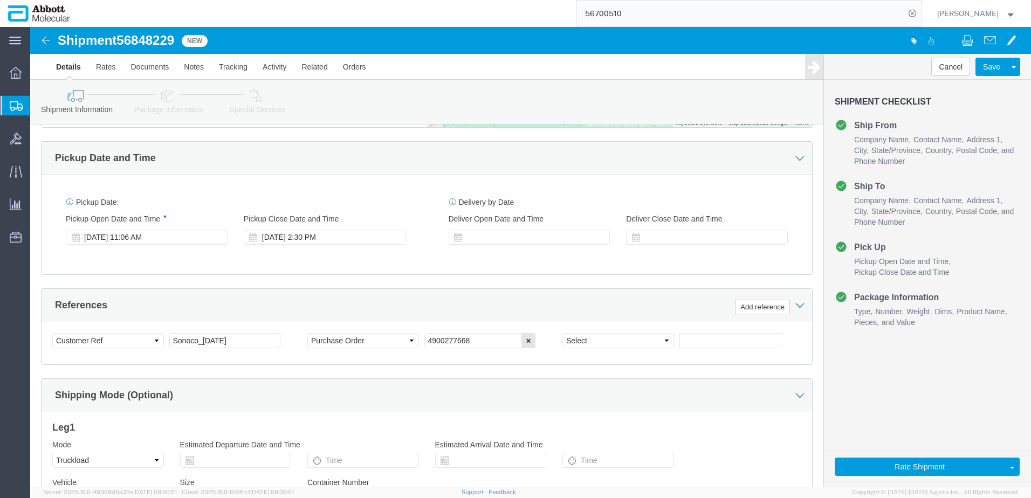
scroll to position [539, 0]
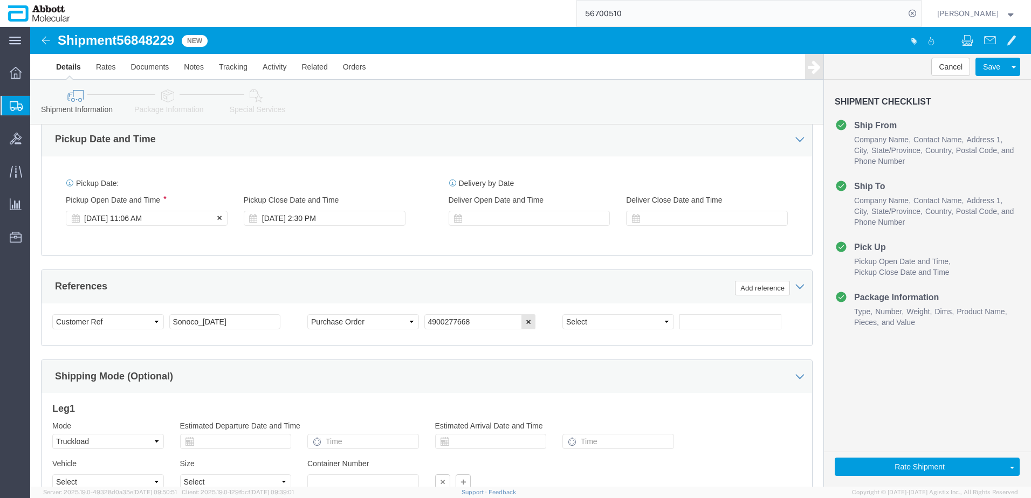
click div "Sep 17 2025 11:06 AM"
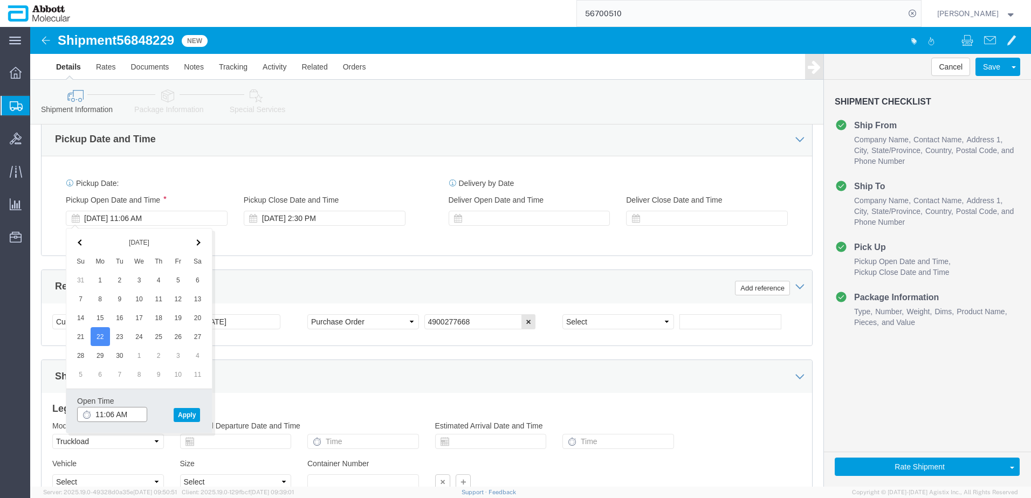
click input "11:06 AM"
type input "6:30 AM"
click button "Apply"
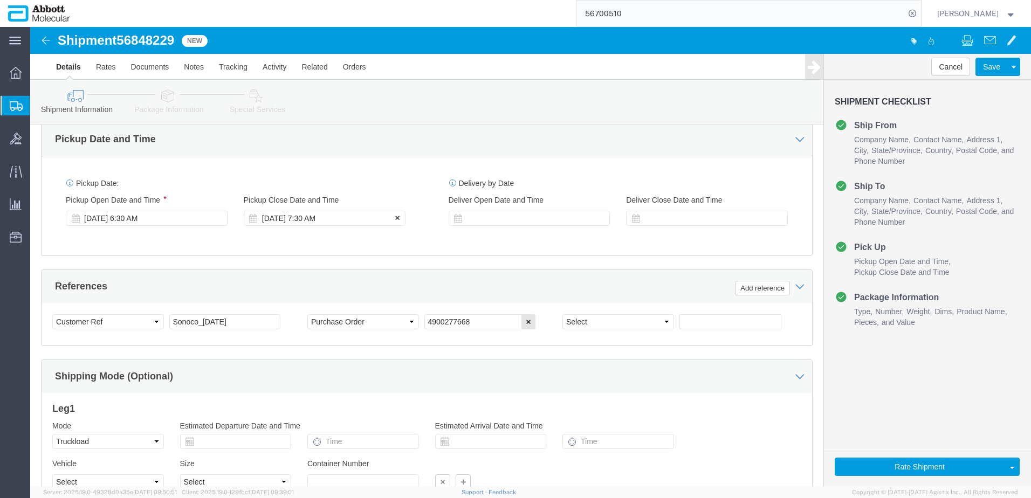
click div "Sep 22 2025 7:30 AM"
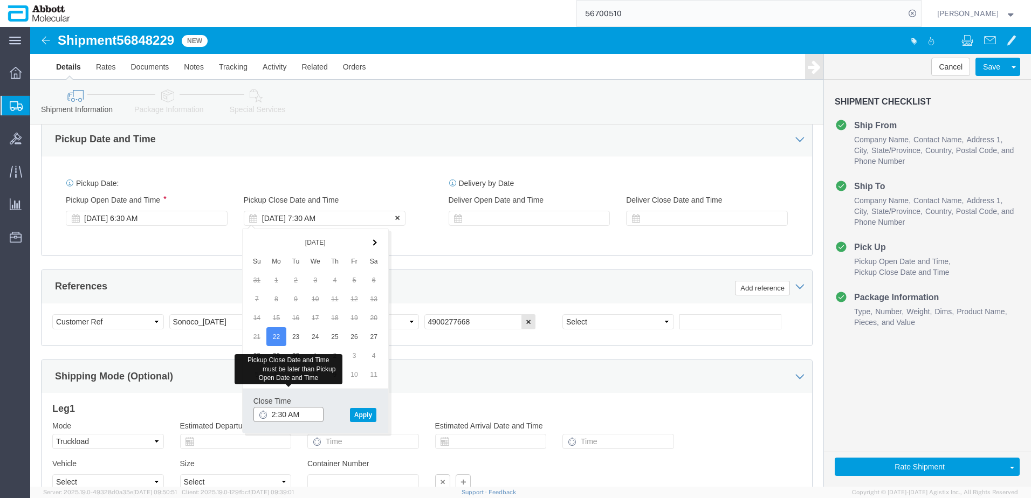
type input "2:30 PM"
click button "Apply"
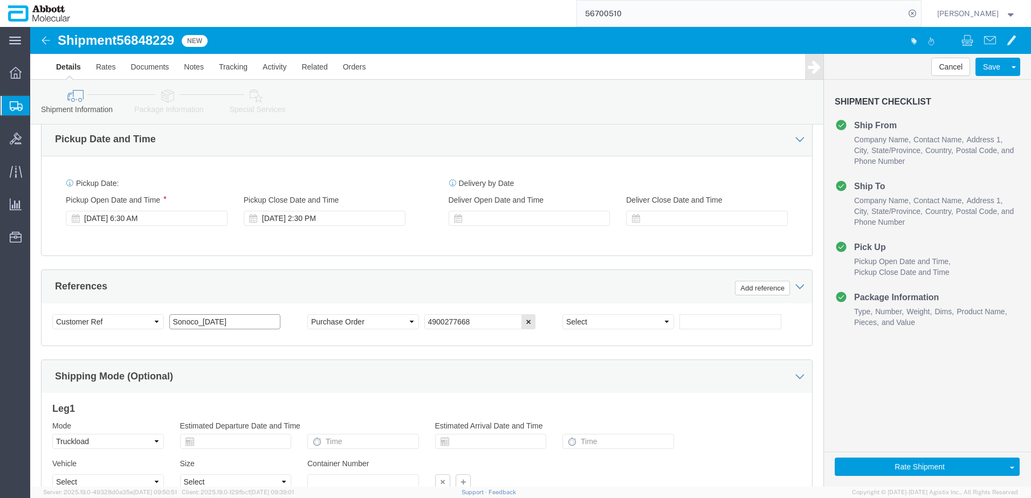
click input "Sonoco_09.08.25"
type input "Sonoco_09.22.25"
click input "4900277668"
paste input "000278226"
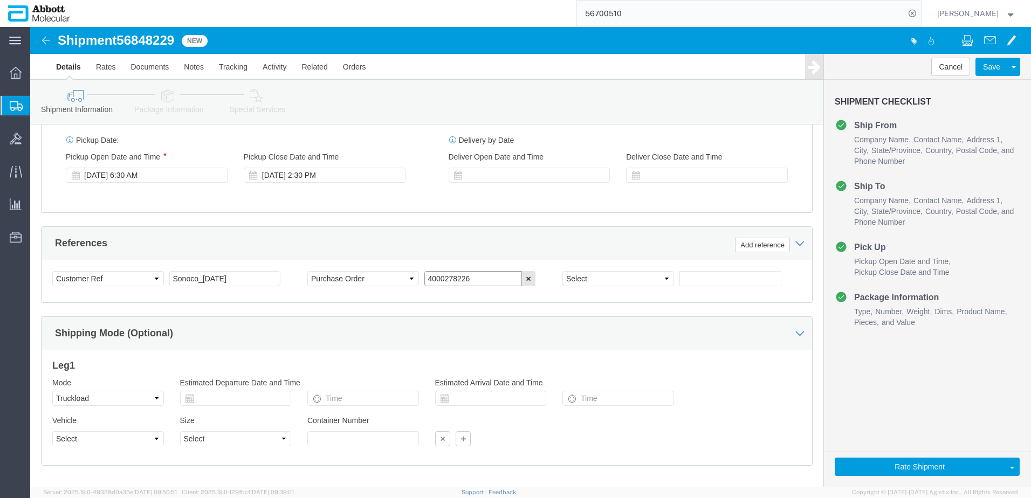
scroll to position [637, 0]
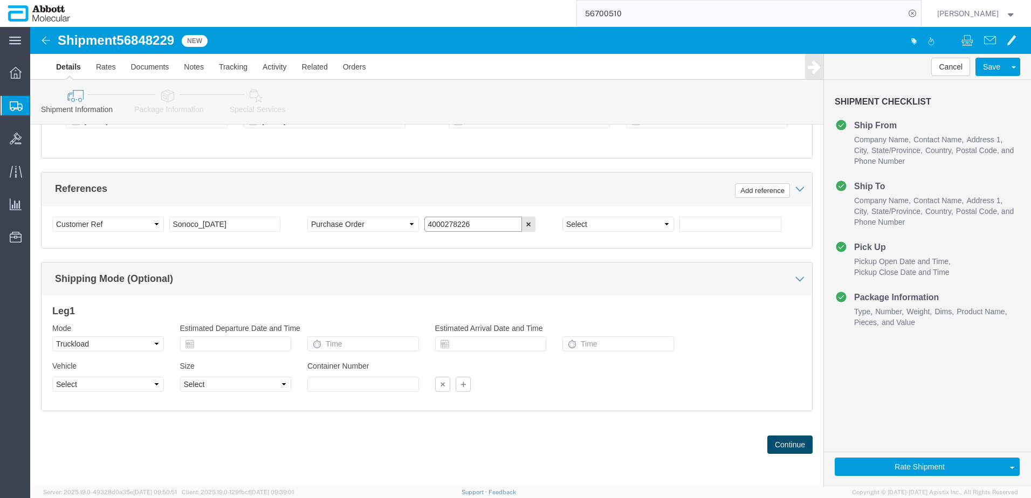
type input "4000278226"
click button "Continue"
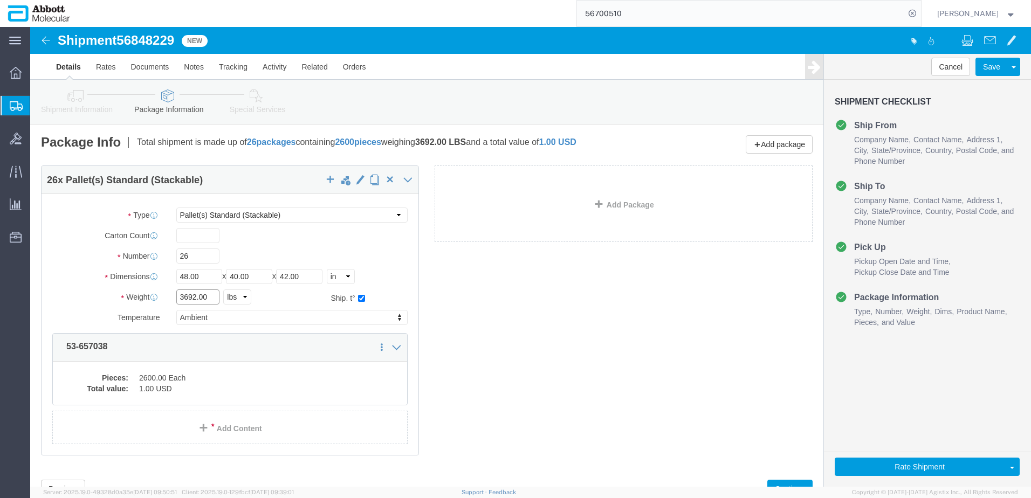
drag, startPoint x: 184, startPoint y: 267, endPoint x: 72, endPoint y: 273, distance: 112.3
click div "Weight 3692.00 Select kgs lbs Ship. t°"
type input "4953"
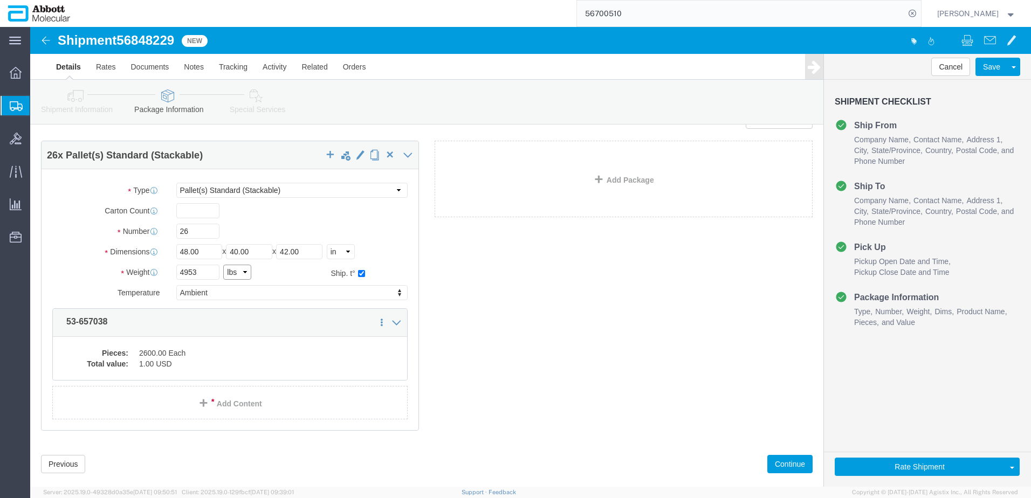
scroll to position [44, 0]
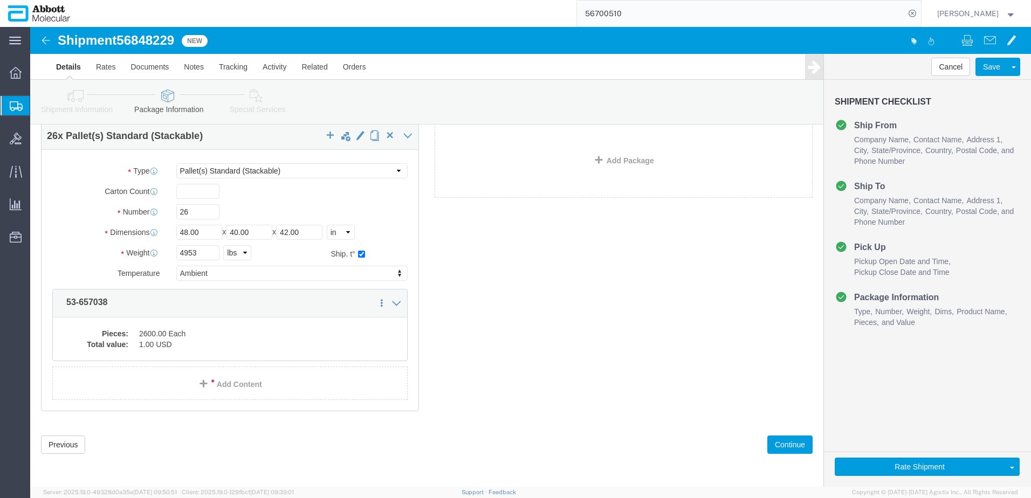
click span "56848229"
copy span "56848229"
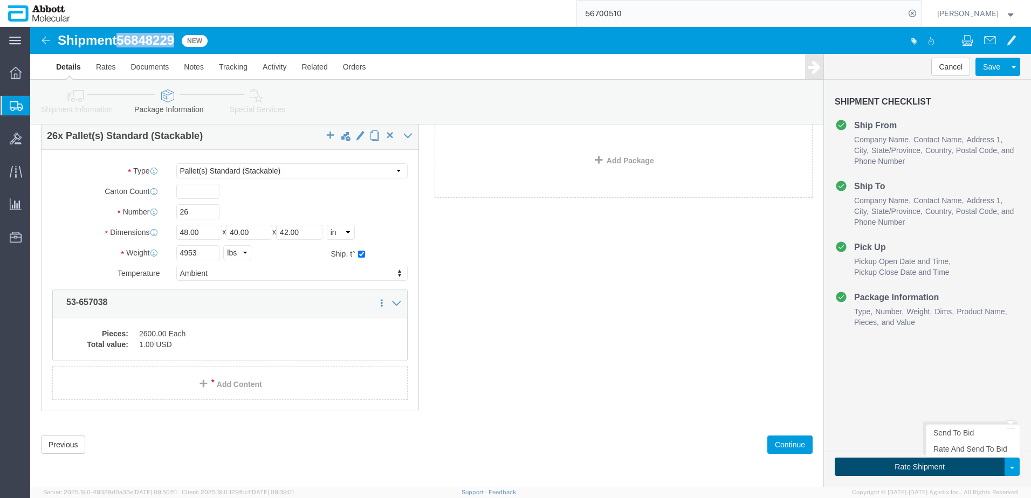
click button "Rate Shipment"
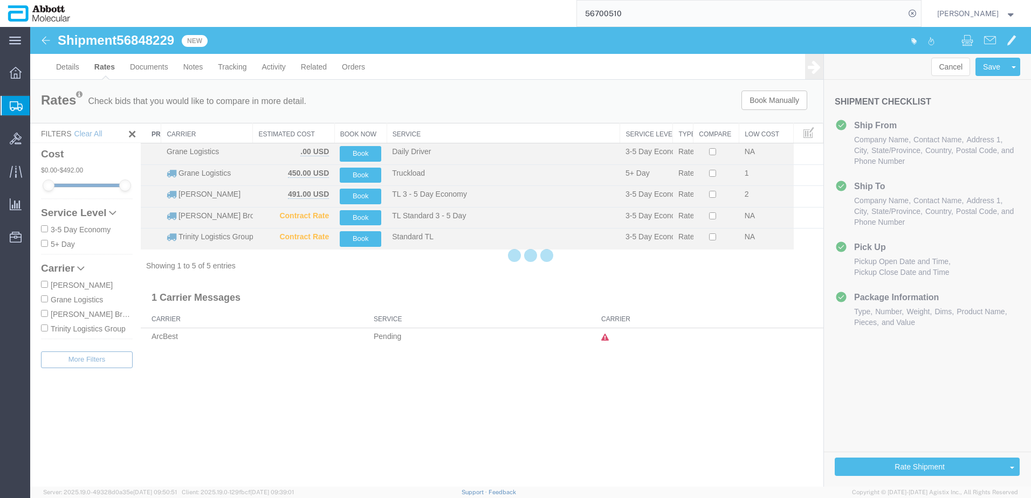
scroll to position [0, 0]
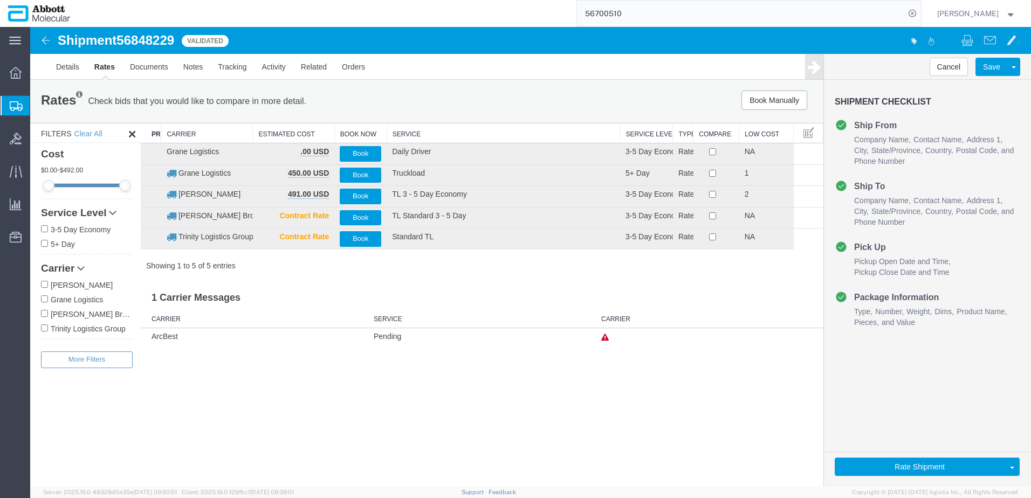
click at [46, 299] on input "Grane Logistics" at bounding box center [44, 299] width 7 height 7
checkbox input "true"
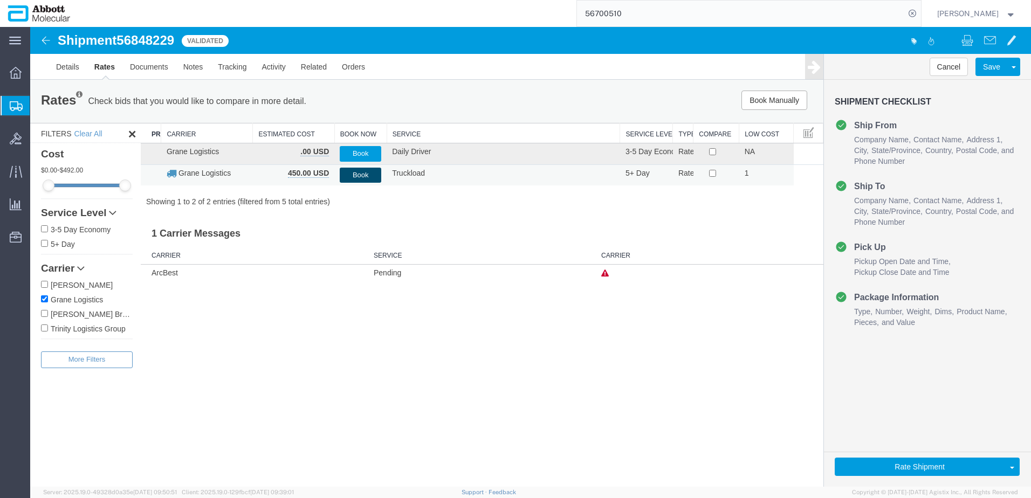
click at [359, 177] on button "Book" at bounding box center [361, 176] width 42 height 16
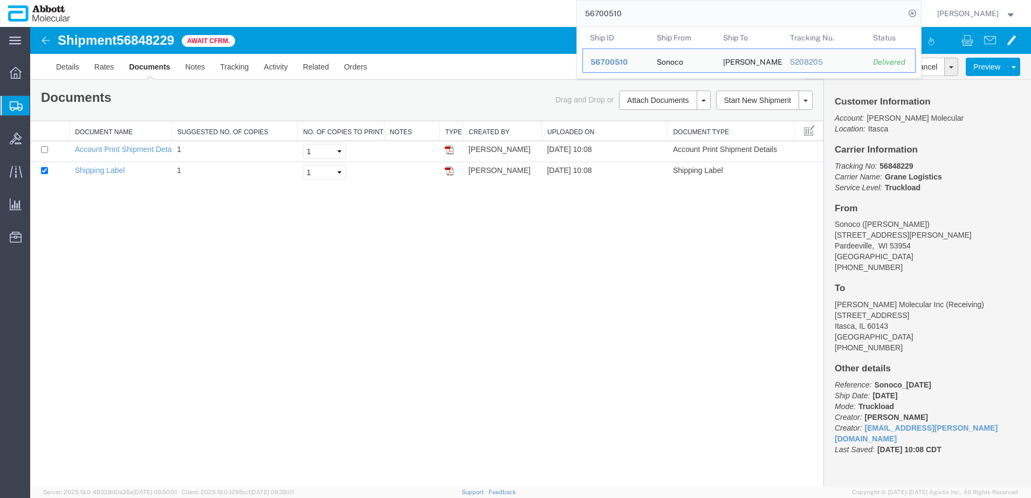
drag, startPoint x: 671, startPoint y: 14, endPoint x: 579, endPoint y: 10, distance: 92.3
click at [579, 10] on div "56700510 Ship ID Ship From Ship To Tracking Nu. Status Ship ID 56700510 Ship Fr…" at bounding box center [499, 13] width 843 height 27
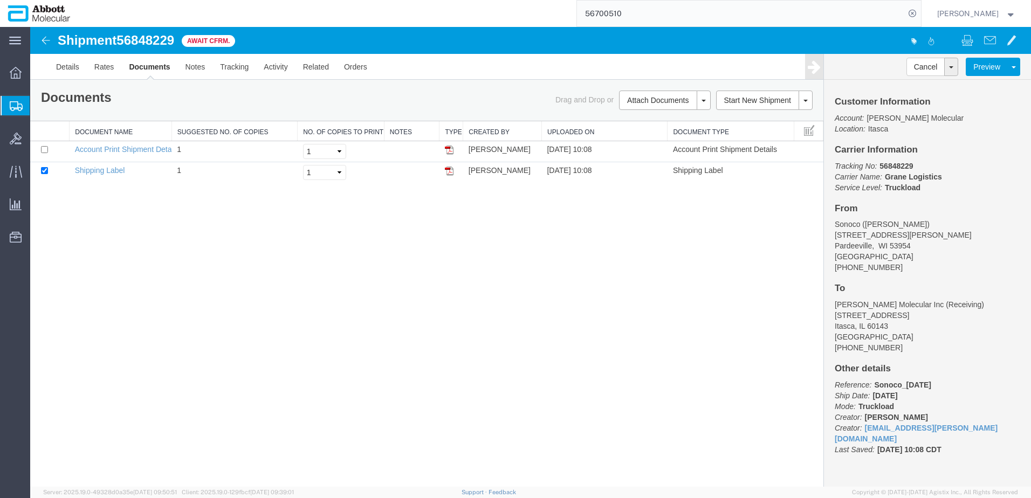
paste input "1267"
type input "56701267"
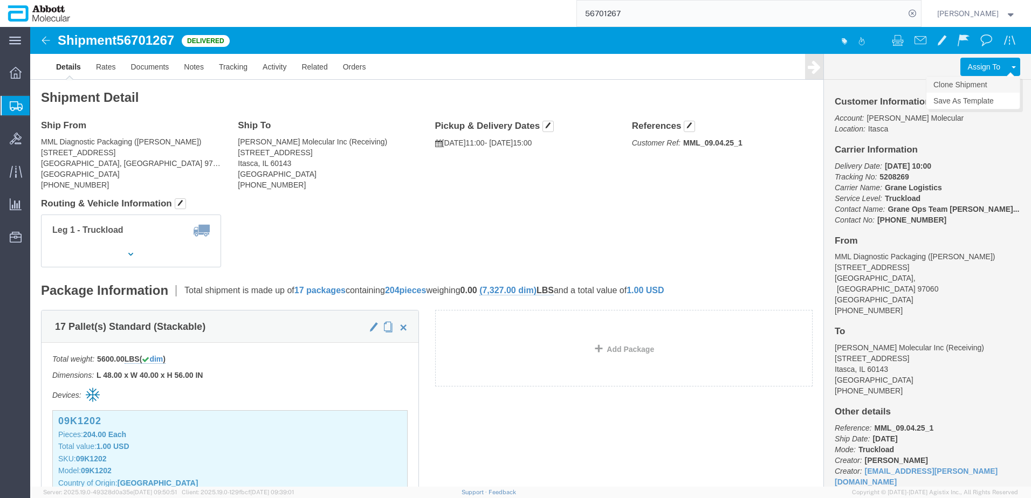
click link "Clone Shipment"
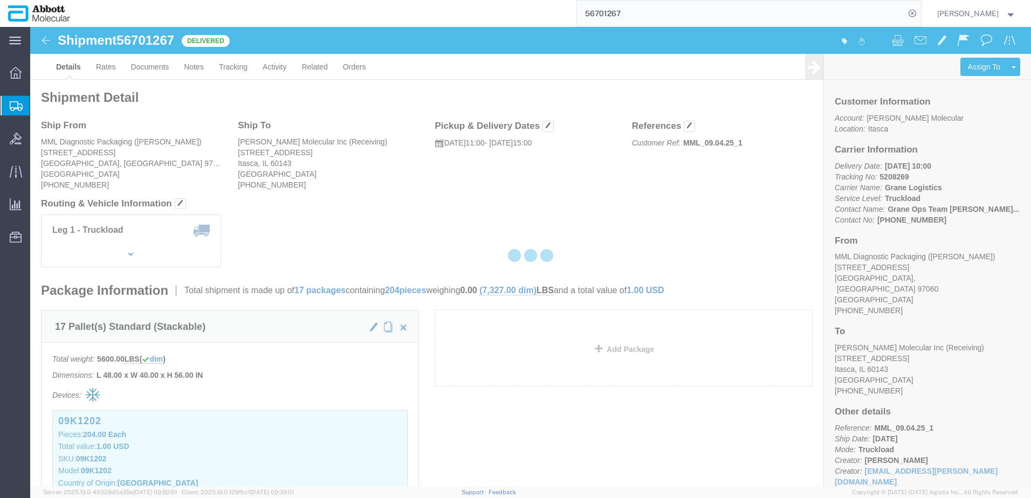
select select "48454"
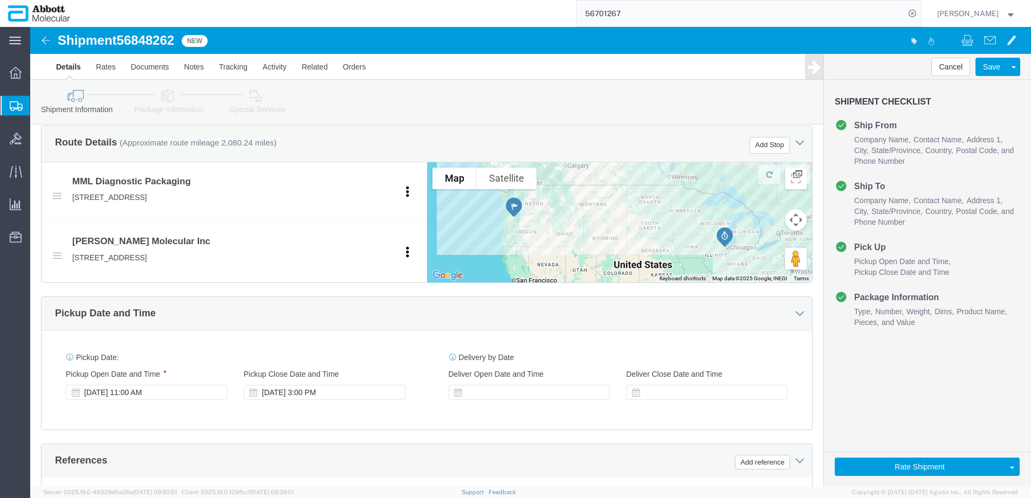
scroll to position [377, 0]
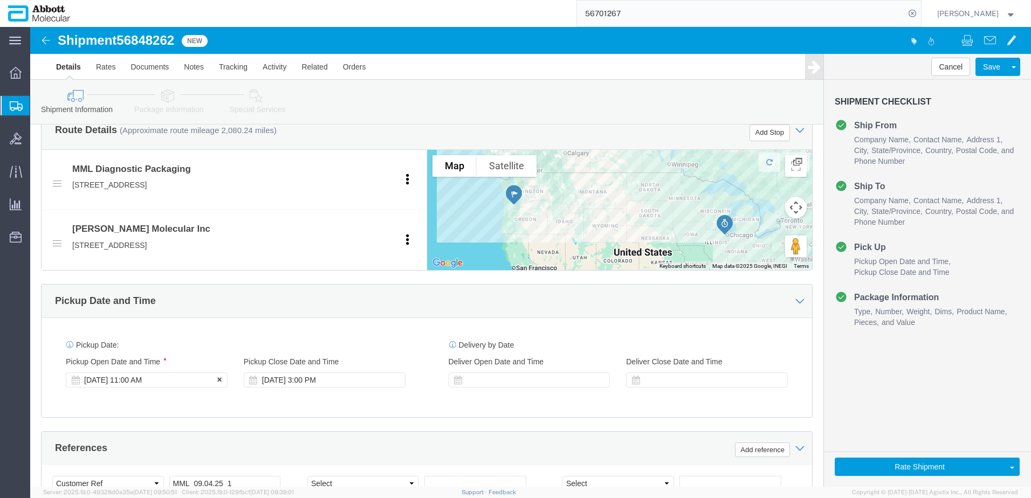
click div "Sep 17 2025 11:00 AM"
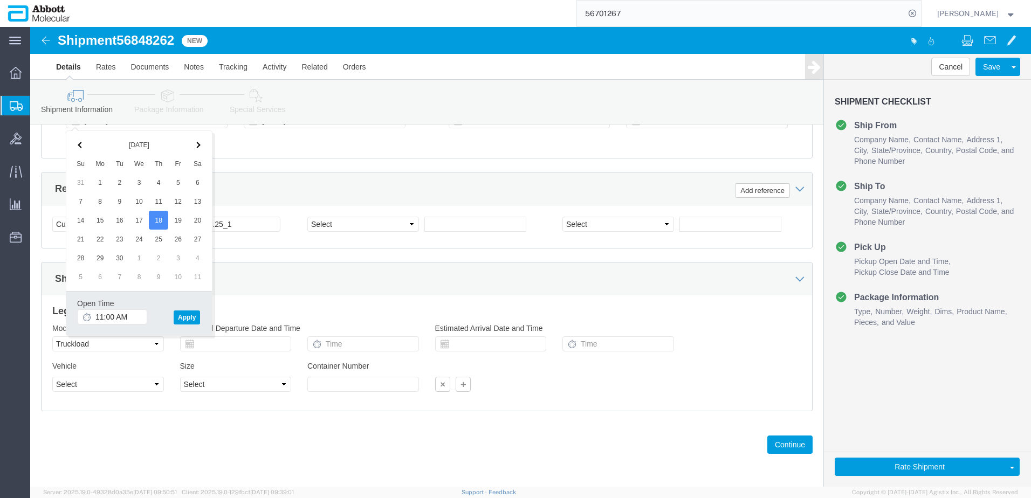
click div "References Add reference"
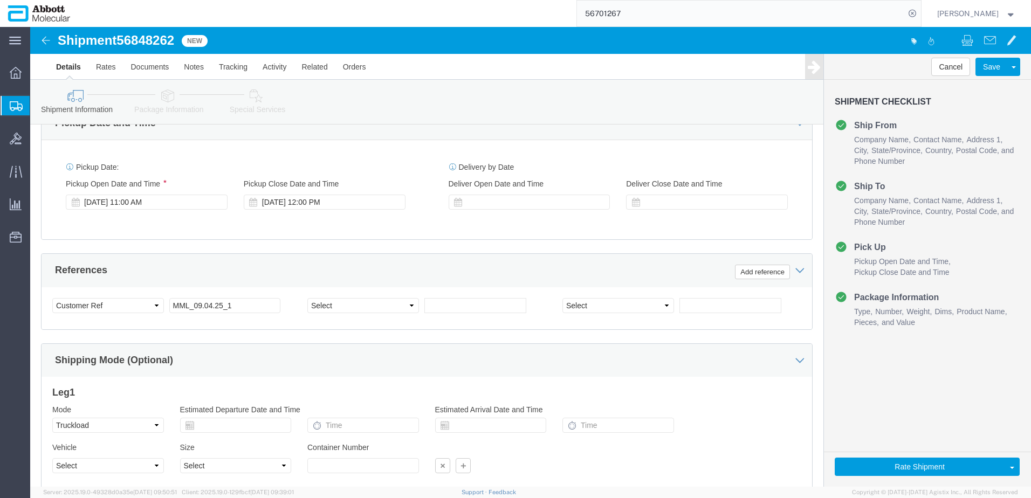
scroll to position [529, 0]
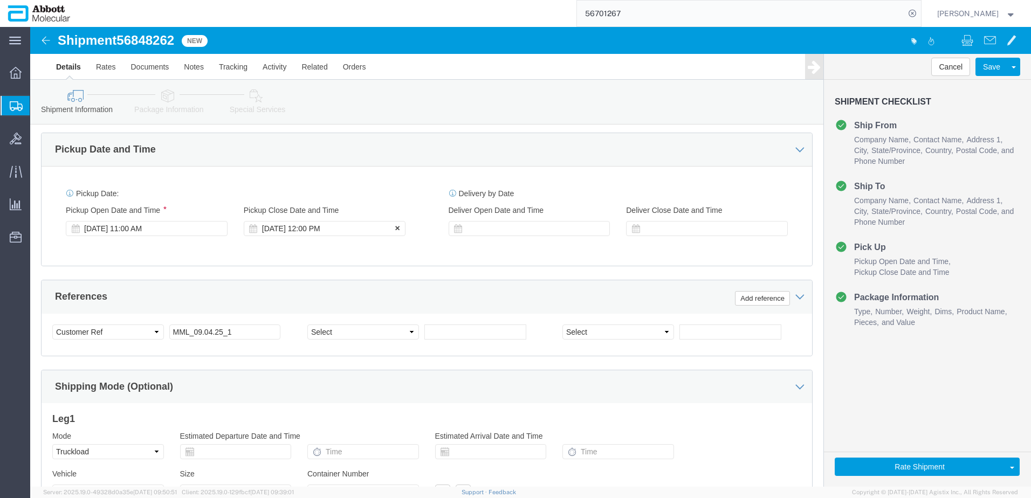
click div "Sep 18 2025 12:00 PM"
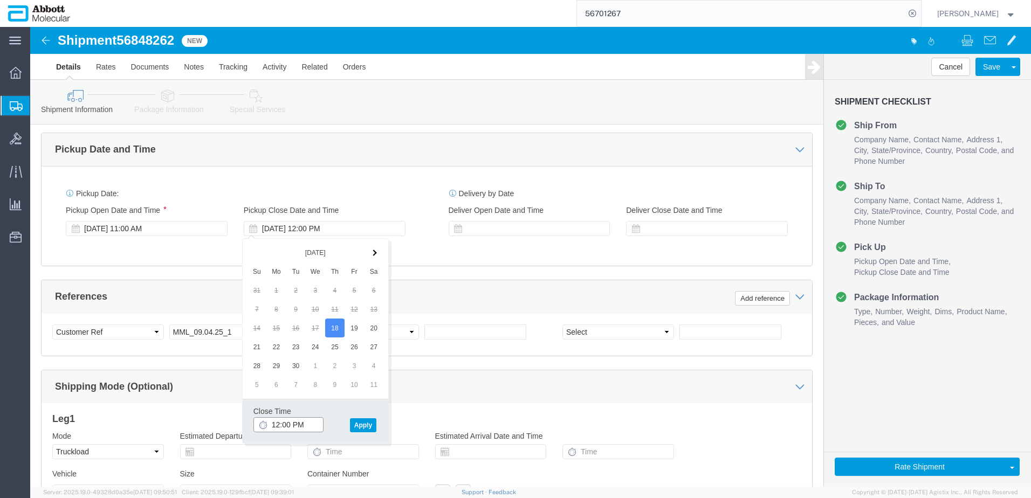
type input "3:00 PM"
click button "Apply"
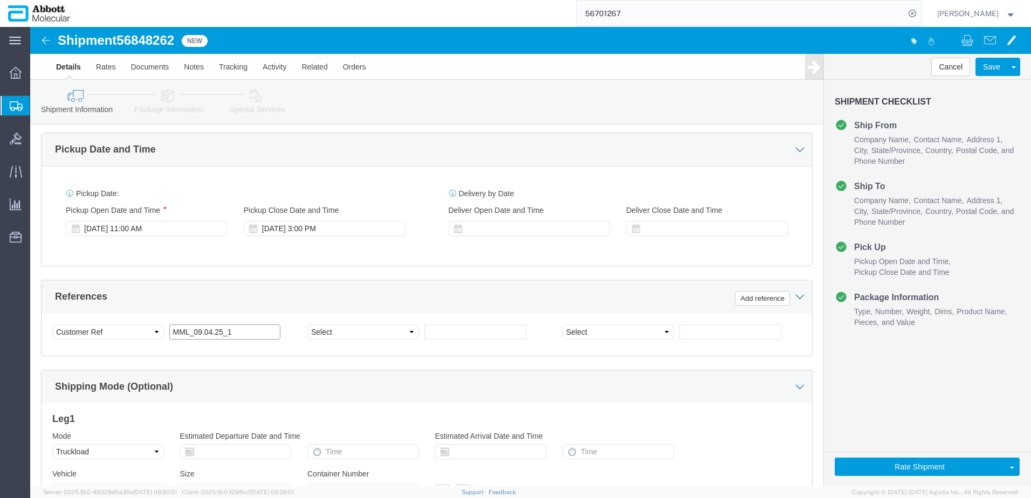
click input "MML_09.04.25_1"
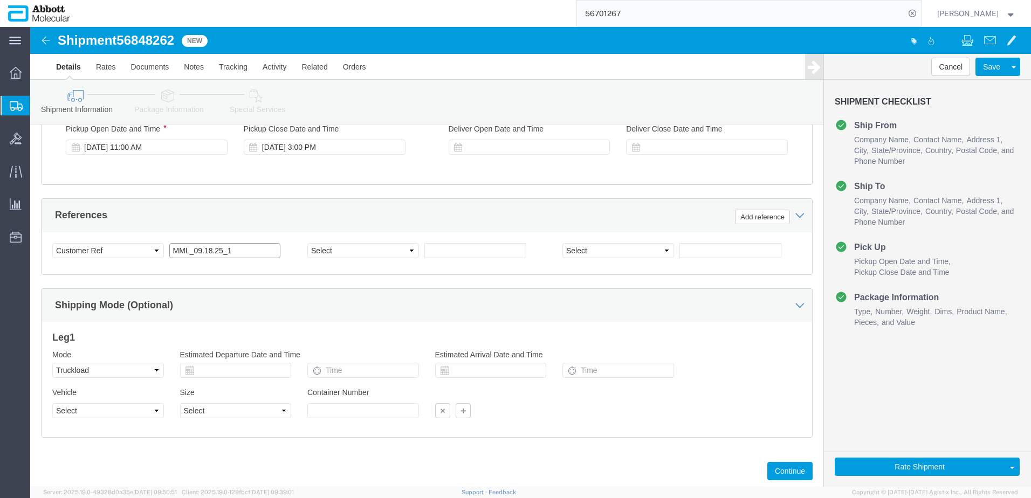
scroll to position [637, 0]
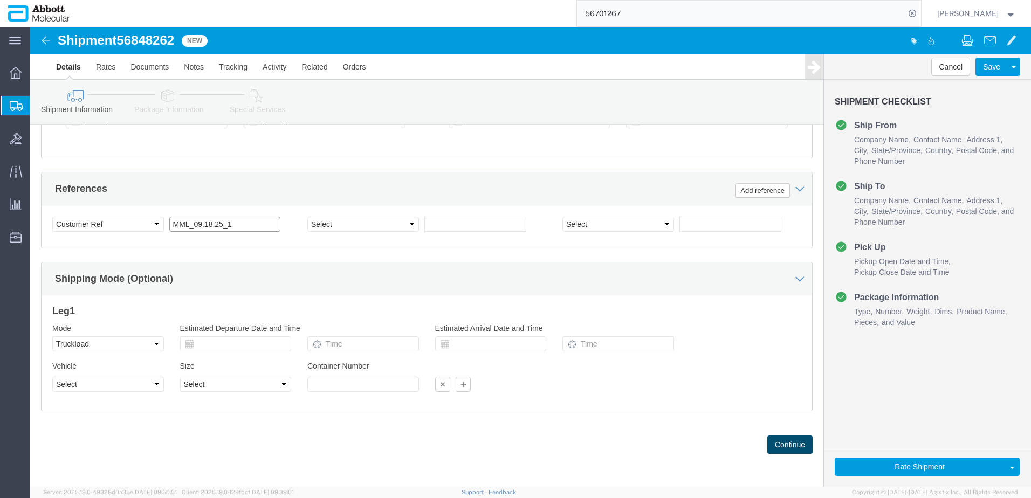
type input "MML_09.18.25_1"
click button "Continue"
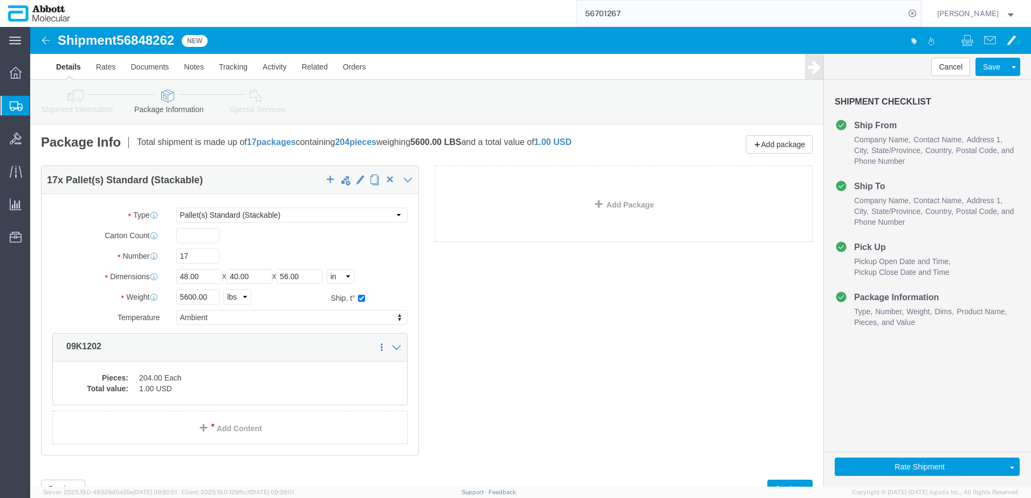
drag, startPoint x: 196, startPoint y: 228, endPoint x: 190, endPoint y: 228, distance: 5.4
click div "17"
drag, startPoint x: 160, startPoint y: 232, endPoint x: 143, endPoint y: 232, distance: 16.7
click div "17"
type input "23"
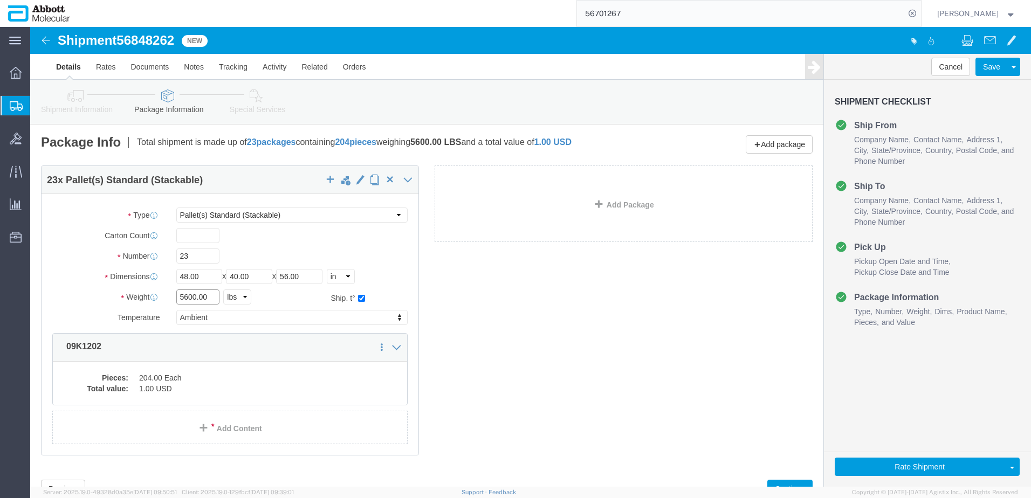
drag, startPoint x: 179, startPoint y: 269, endPoint x: 139, endPoint y: 264, distance: 40.7
click div "5600.00 Select kgs lbs"
type input "7600"
click dd "204.00 Each"
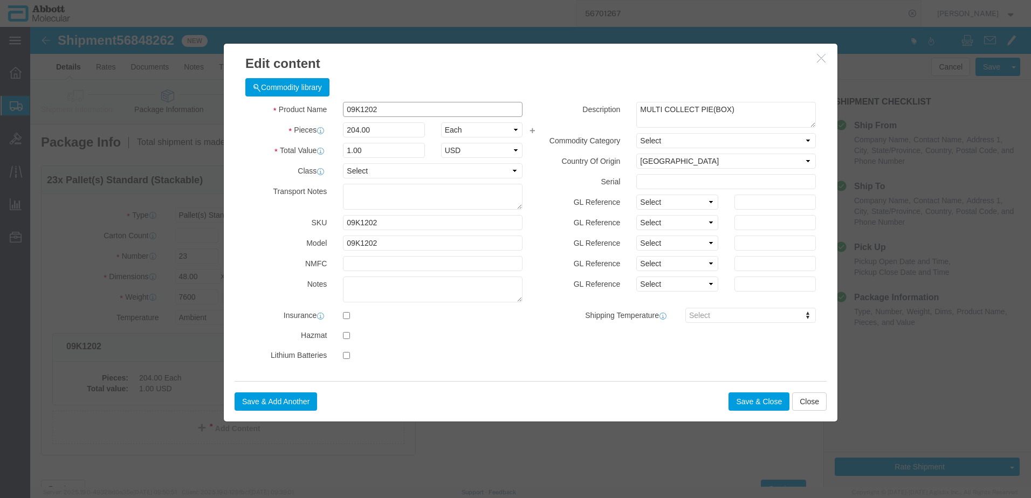
click input "09K1202"
type input "276"
type input "1.35"
drag, startPoint x: 335, startPoint y: 121, endPoint x: 137, endPoint y: 120, distance: 198.4
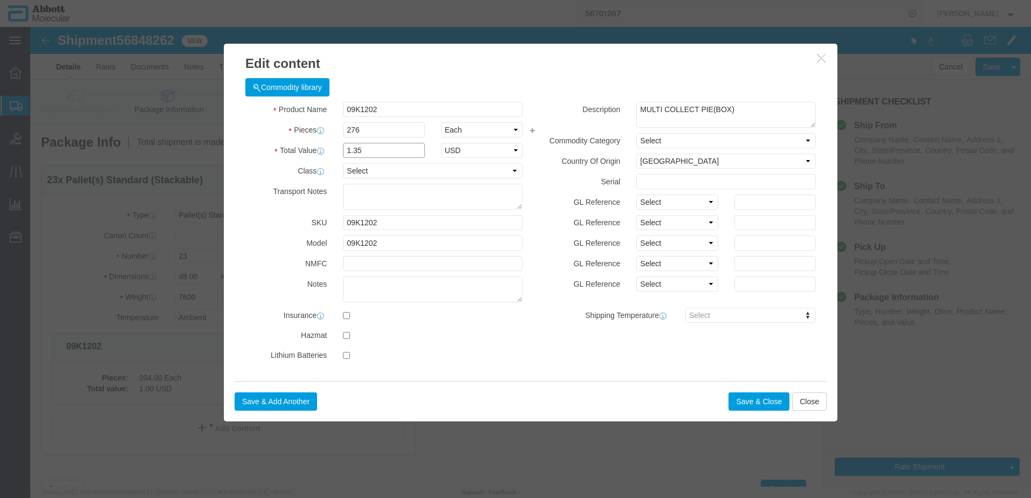
click div "Edit content Commodity library Product Name 09K1202 Pieces 276 Select Bag Barre…"
click input "09K1202"
type input "09K1202"
click strong "09K1202"
type input "1"
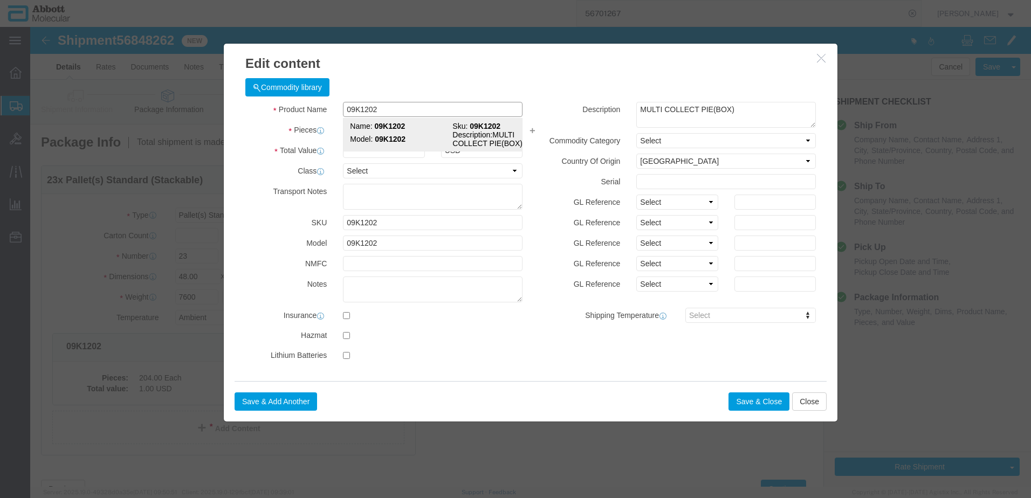
select select
type input "276"
click button "Save & Close"
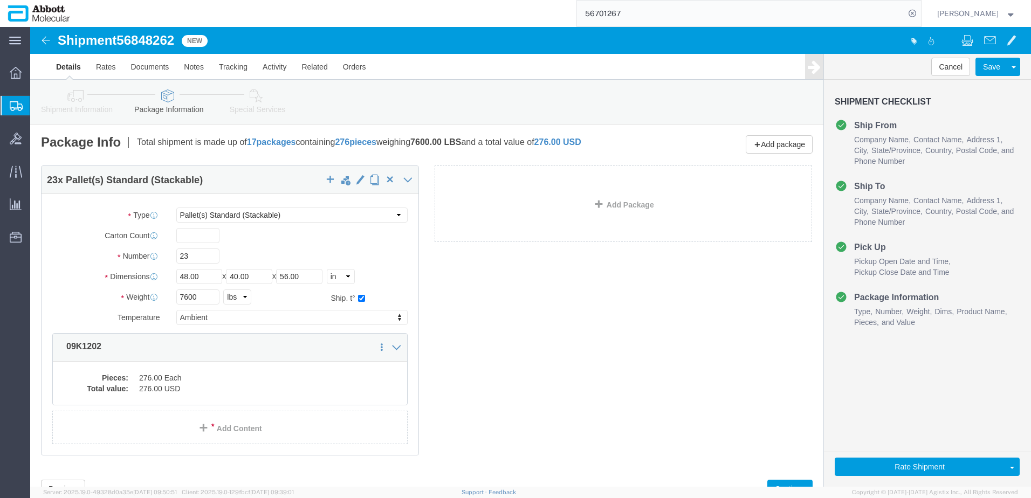
click span "56848262"
copy span "56848262"
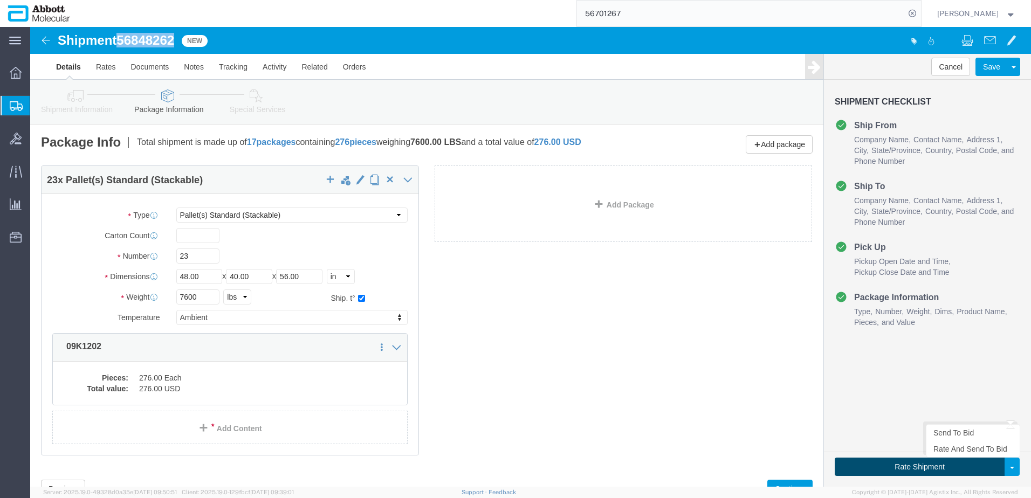
click button "Rate Shipment"
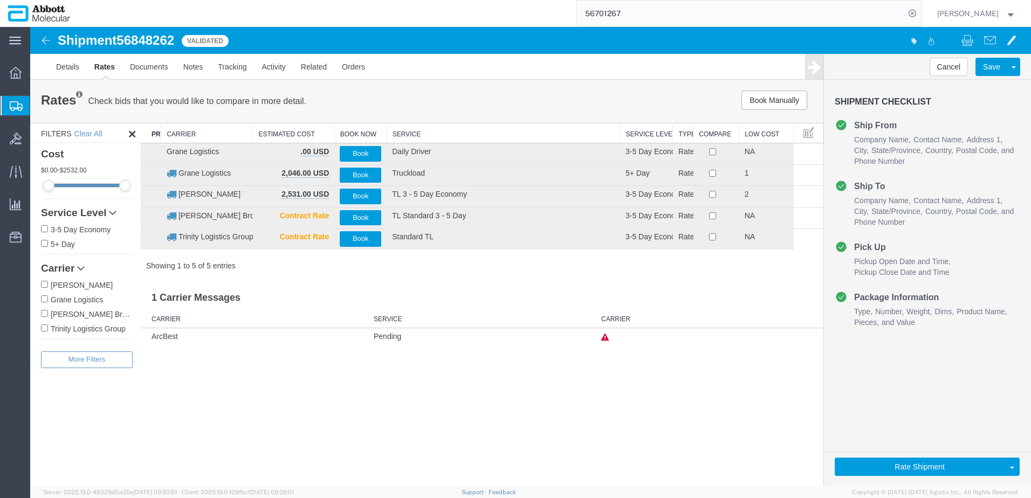
click at [43, 302] on input "Grane Logistics" at bounding box center [44, 299] width 7 height 7
checkbox input "true"
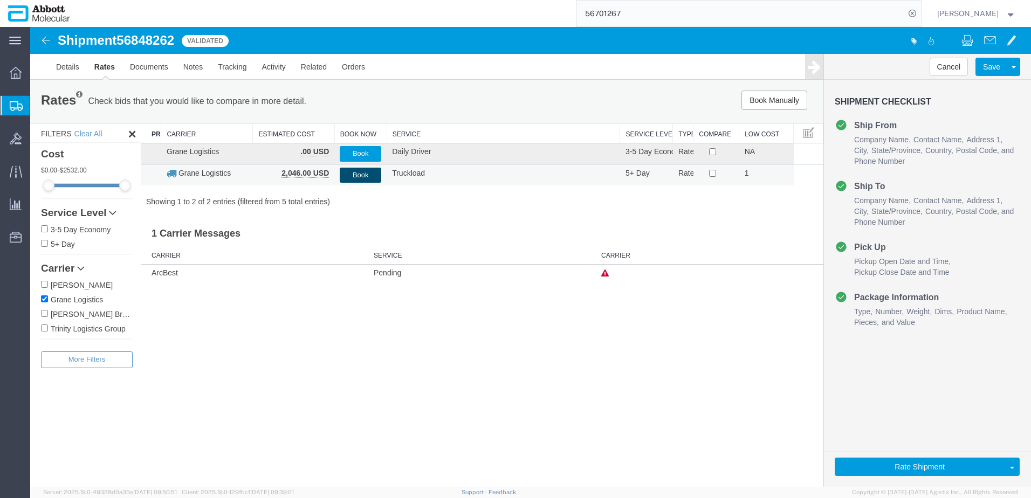
click at [353, 176] on button "Book" at bounding box center [361, 176] width 42 height 16
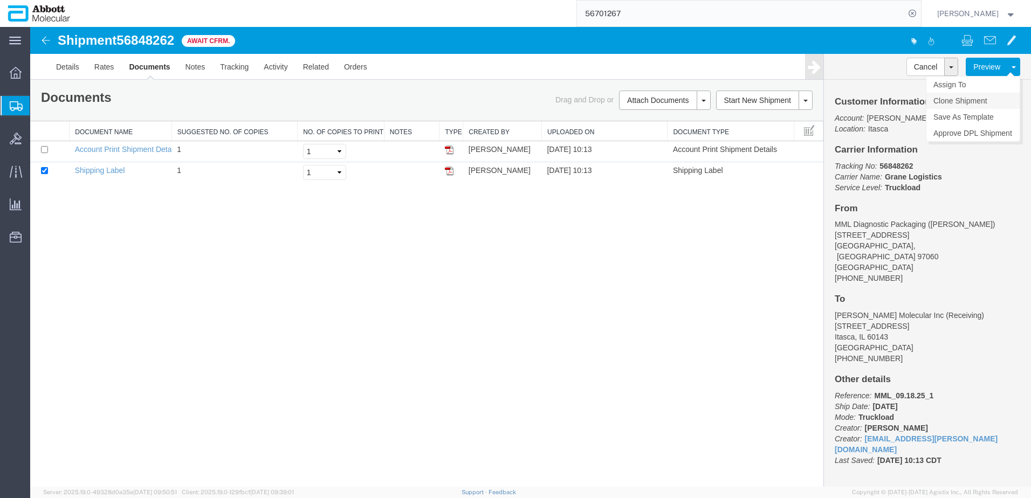
click at [954, 102] on link "Clone Shipment" at bounding box center [972, 101] width 93 height 16
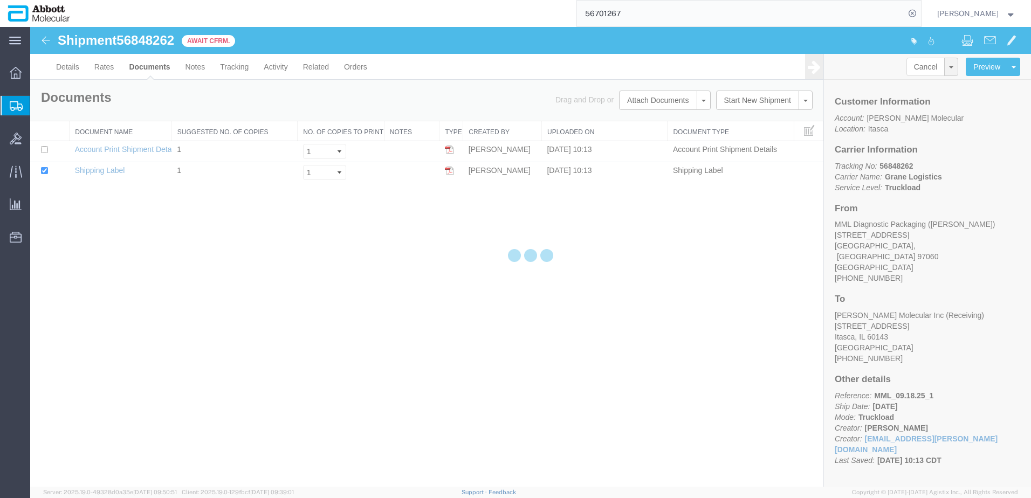
select select "48454"
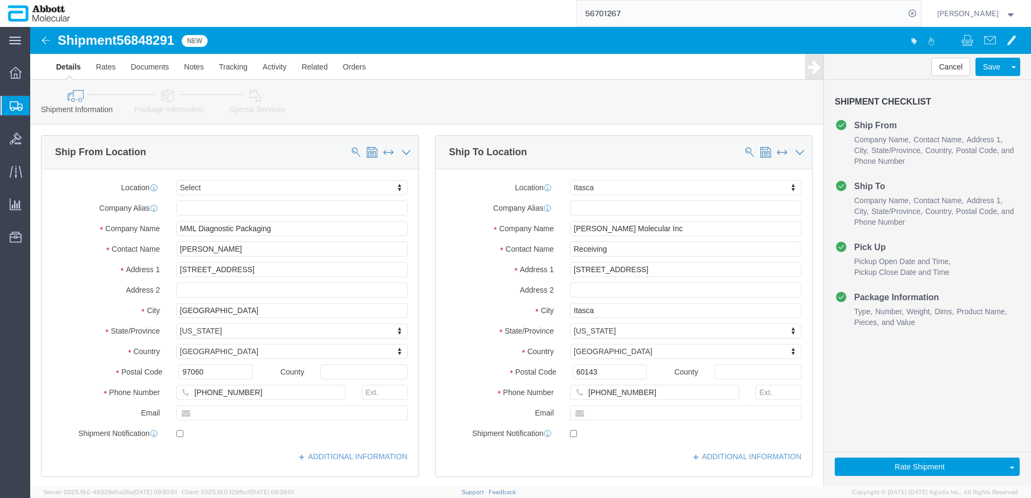
click span "56848291"
copy span "56848291"
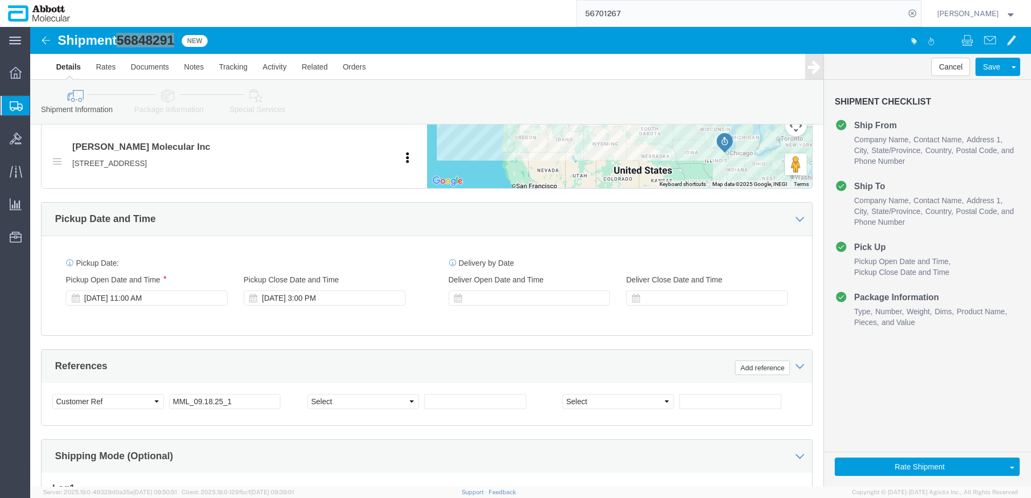
scroll to position [485, 0]
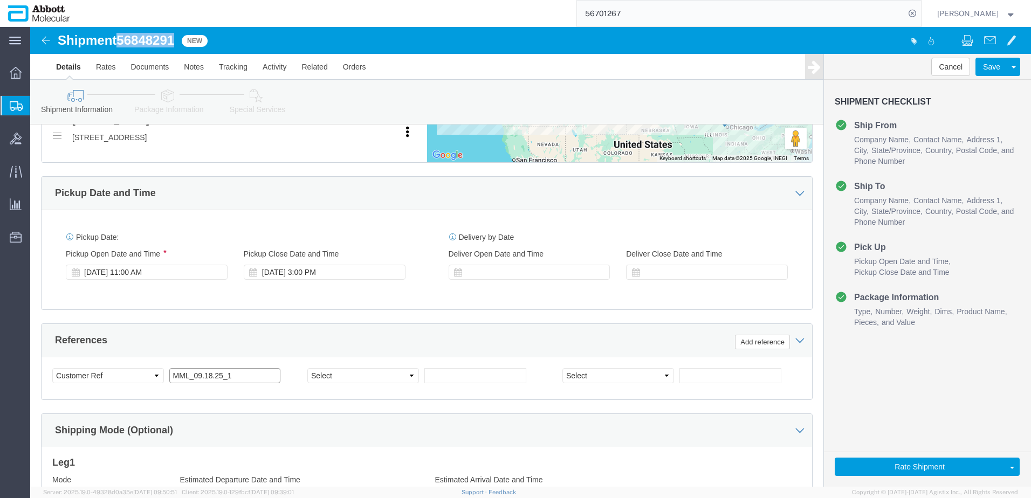
click input "MML_09.18.25_1"
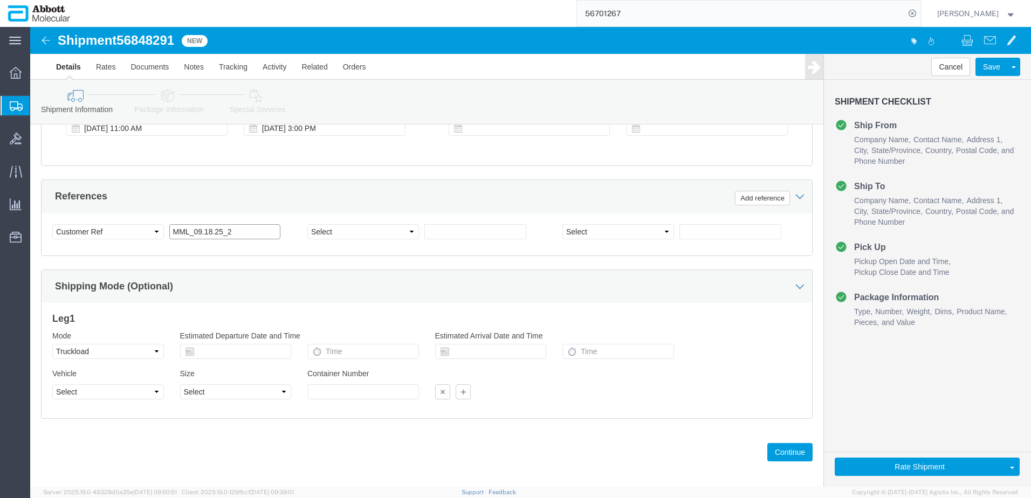
scroll to position [637, 0]
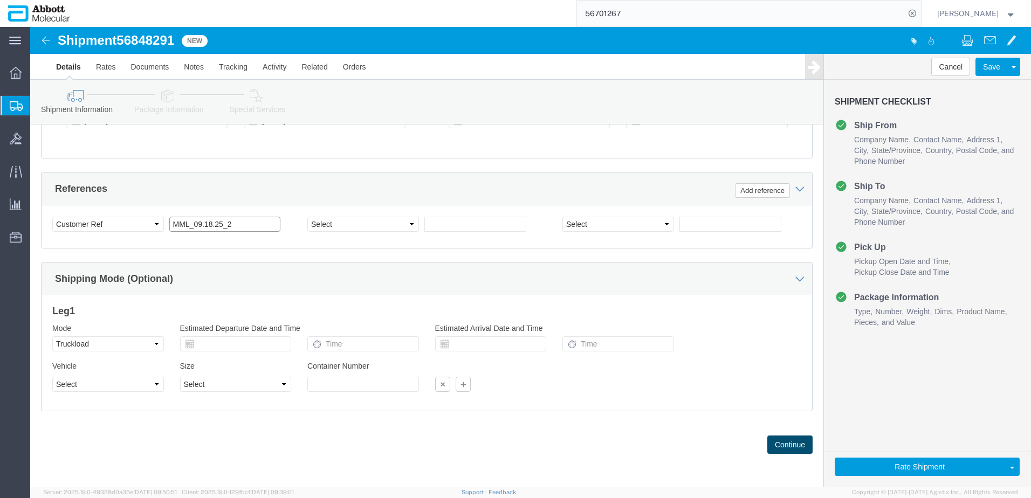
type input "MML_09.18.25_2"
click button "Continue"
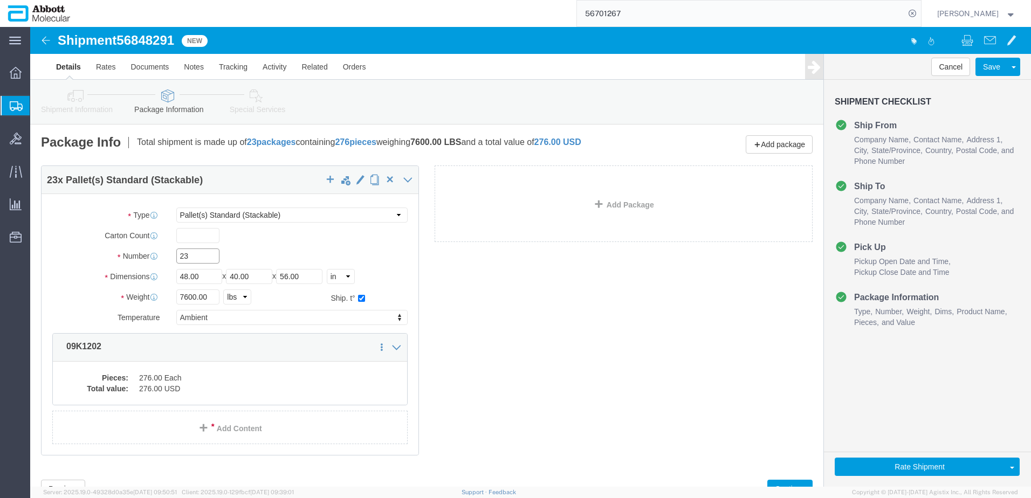
drag, startPoint x: 162, startPoint y: 231, endPoint x: 129, endPoint y: 228, distance: 33.1
click div "Number 23"
type input "9"
click input "7600.00"
type input "3600"
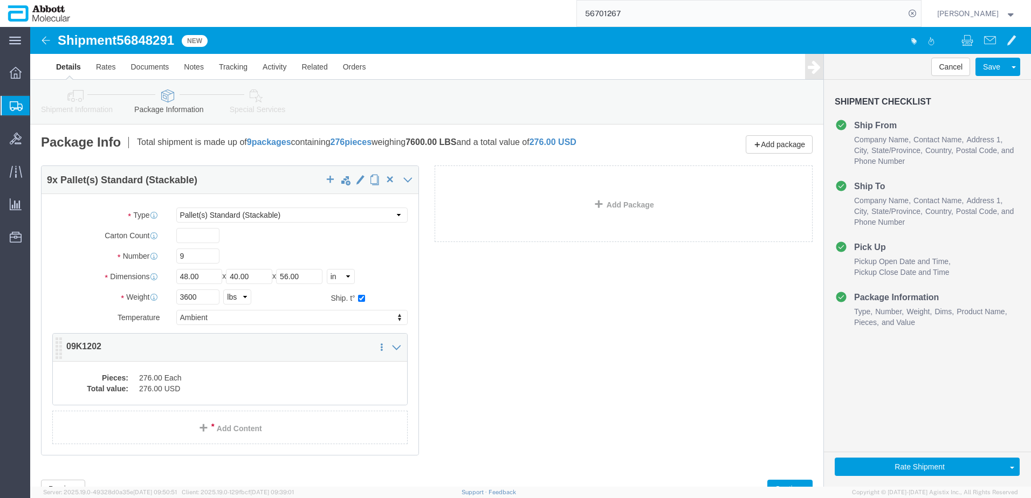
click dd "276.00 Each"
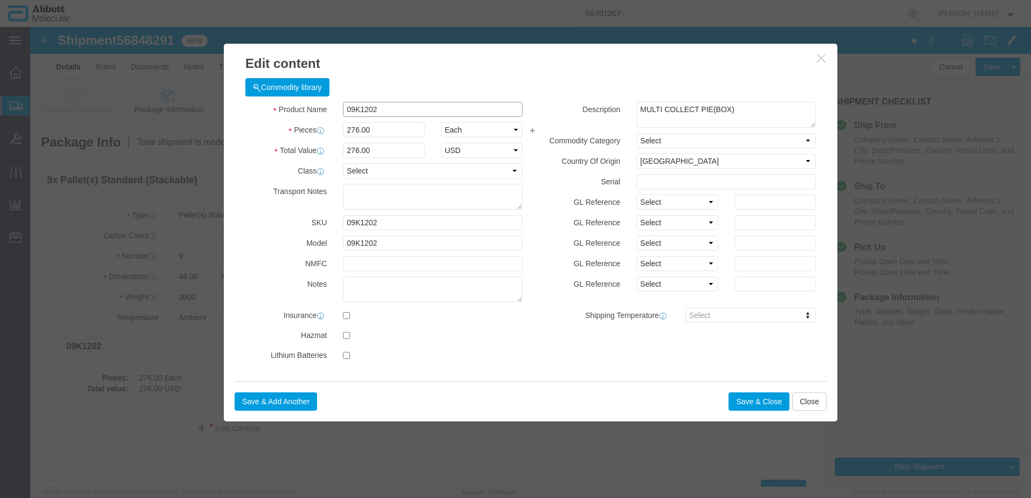
click input "09K1202"
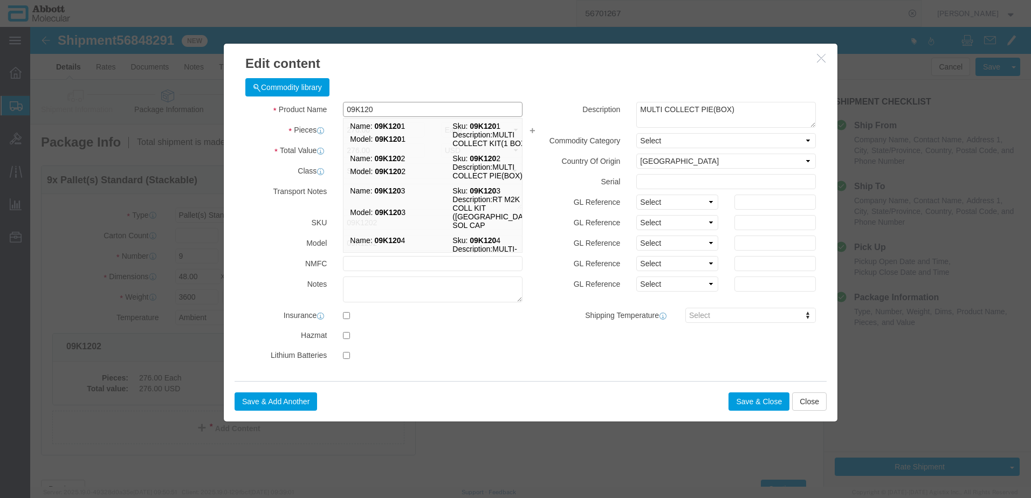
type input "09K1202"
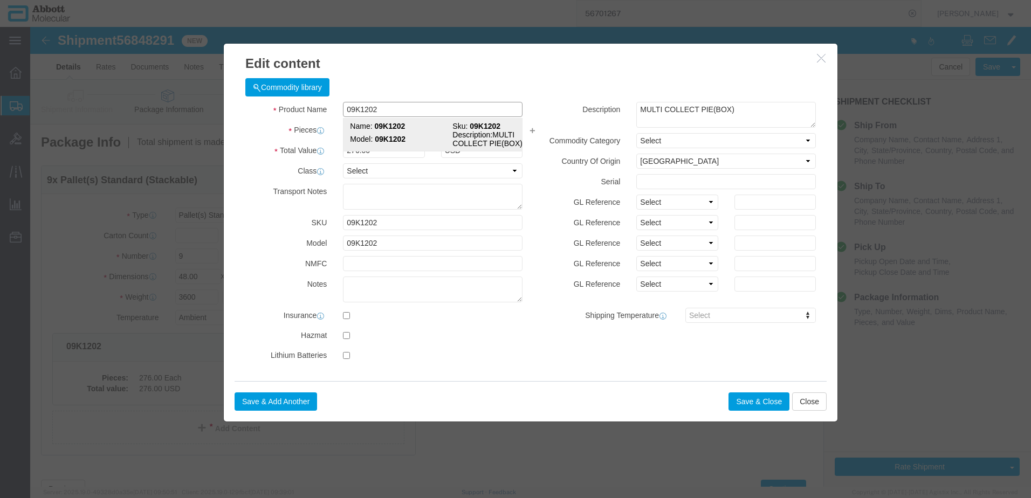
click td "Model: 09K1202"
type input "1"
select select
type input "108"
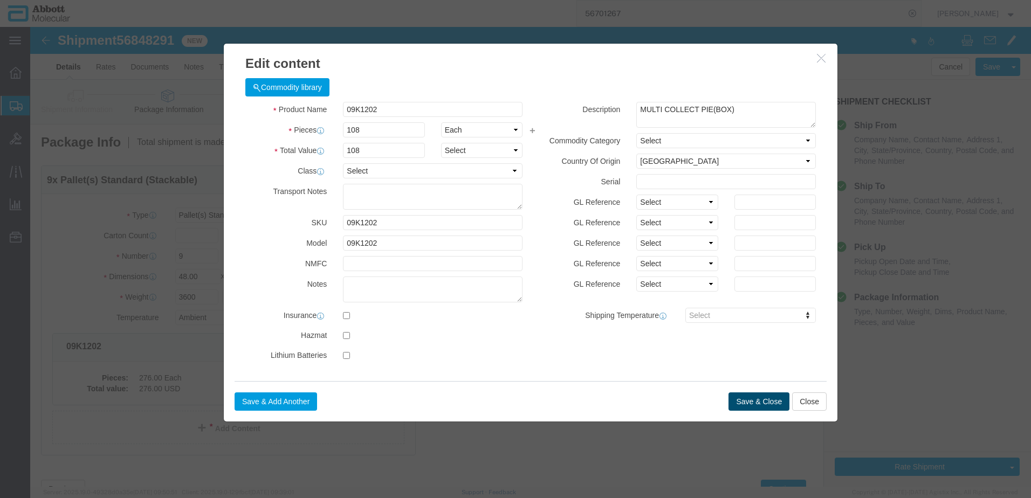
click button "Save & Close"
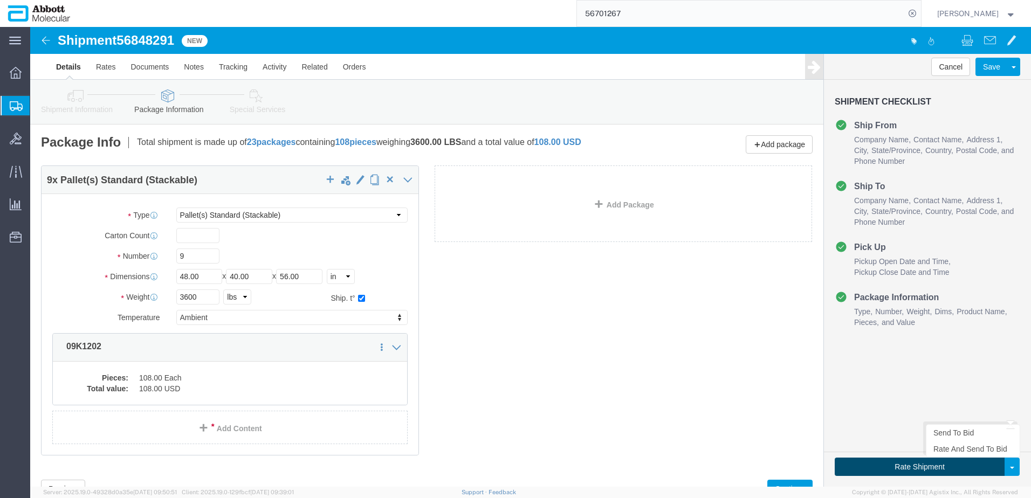
click button "Rate Shipment"
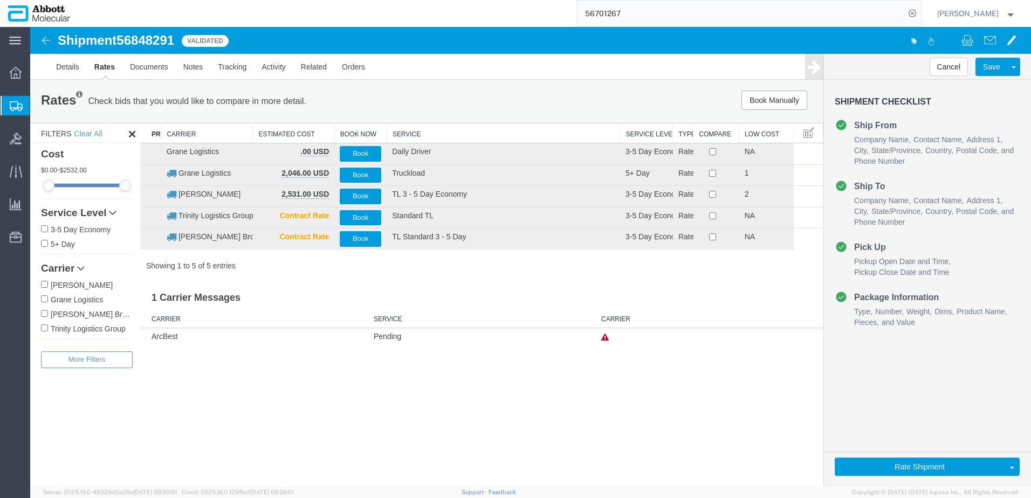
click at [43, 300] on input "Grane Logistics" at bounding box center [44, 299] width 7 height 7
checkbox input "true"
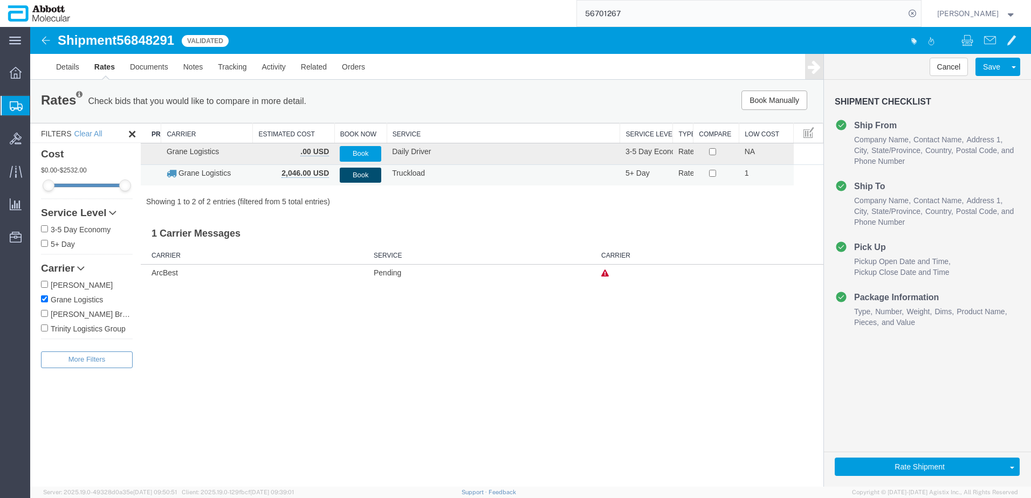
click at [356, 176] on button "Book" at bounding box center [361, 176] width 42 height 16
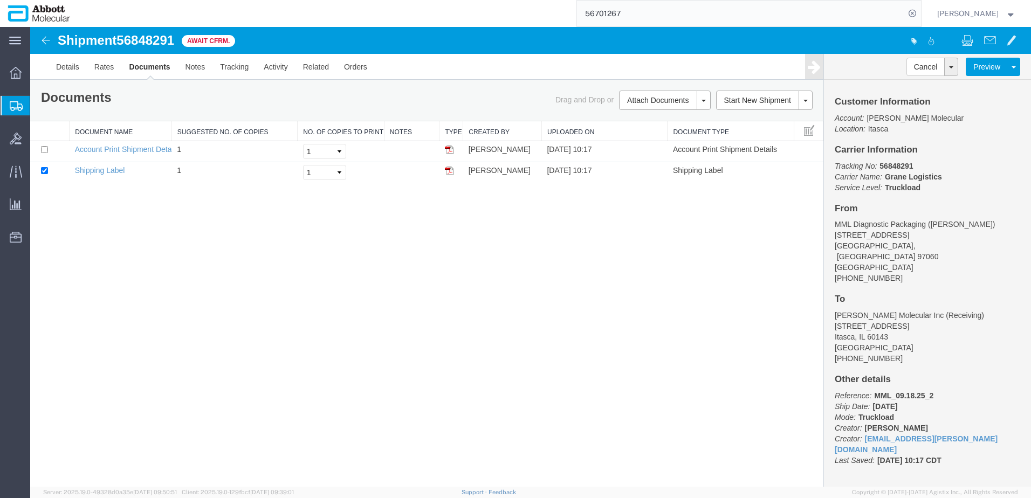
click at [0, 0] on span "Create from Template" at bounding box center [0, 0] width 0 height 0
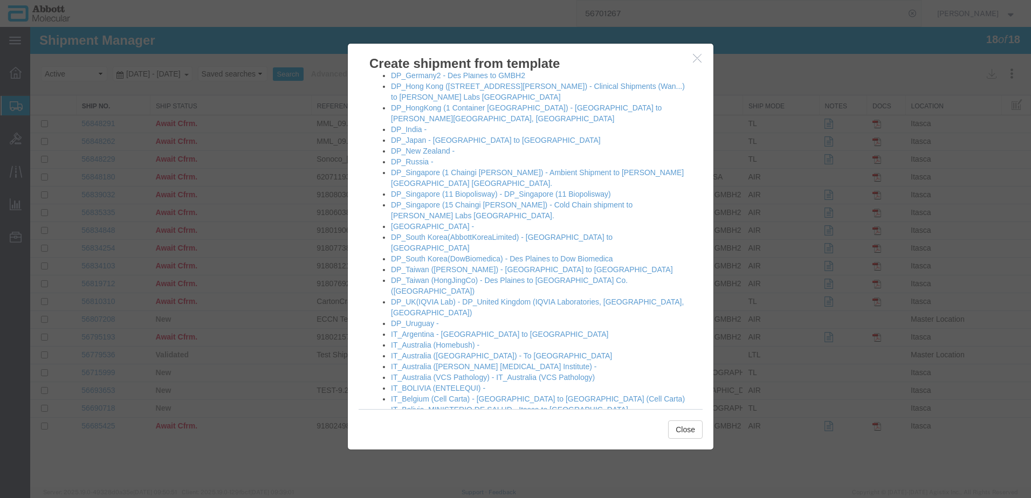
scroll to position [270, 0]
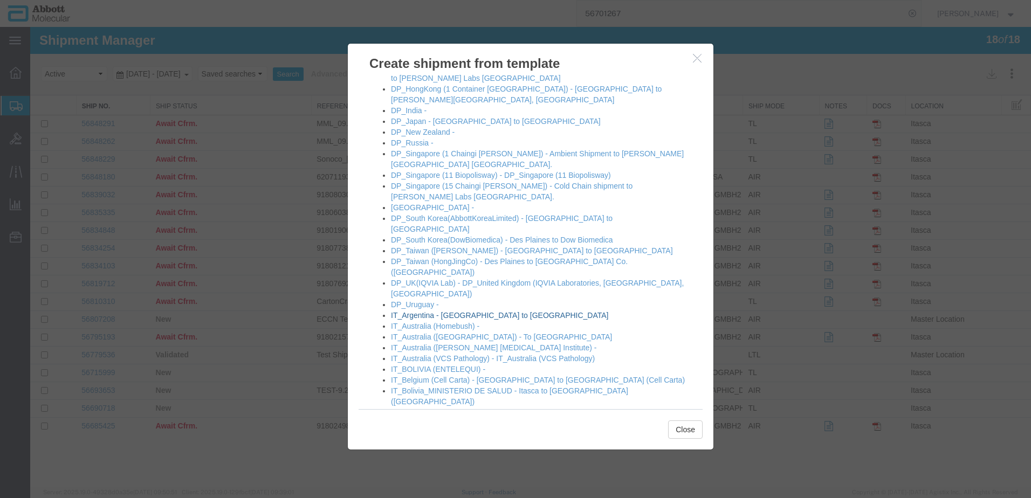
click at [444, 311] on link "IT_Argentina - [GEOGRAPHIC_DATA] to [GEOGRAPHIC_DATA]" at bounding box center [500, 315] width 218 height 9
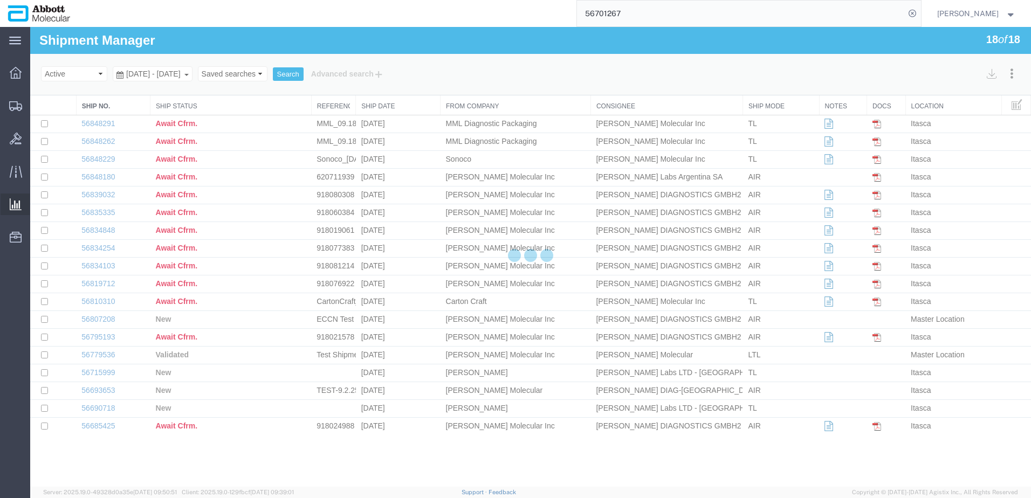
select select "48454"
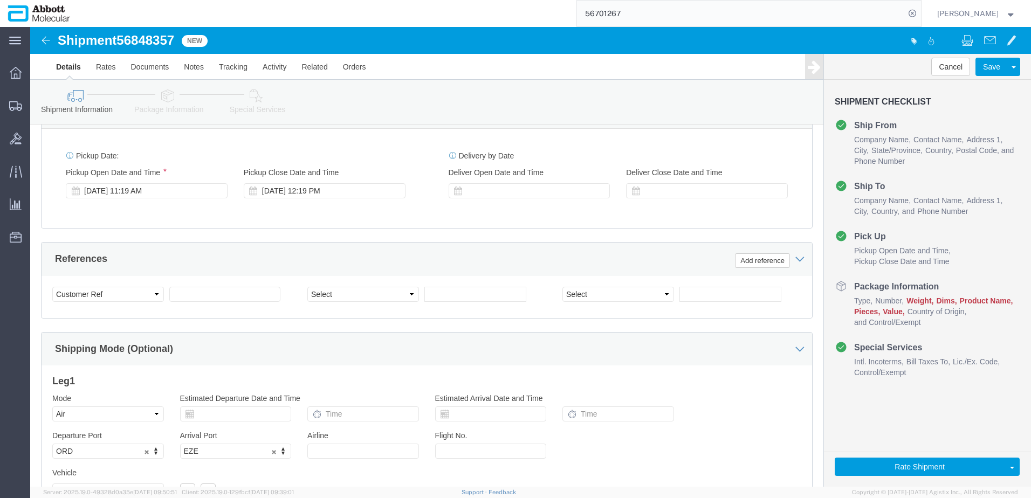
scroll to position [593, 0]
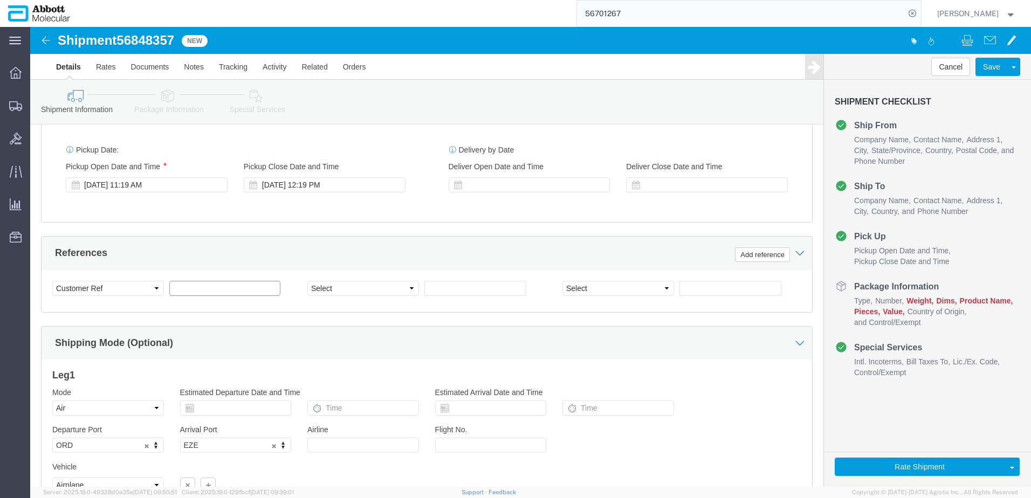
click input "text"
paste input "620721744"
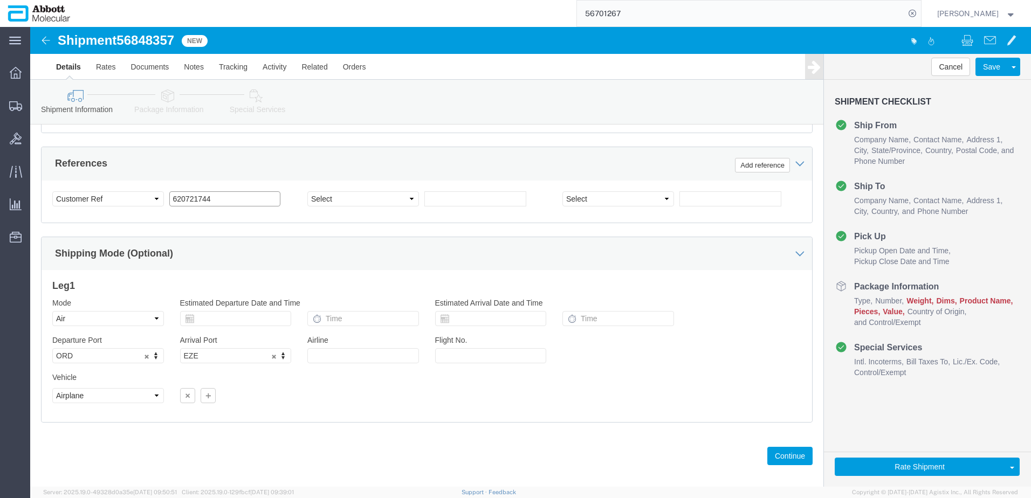
scroll to position [684, 0]
type input "620721744"
click button "Continue"
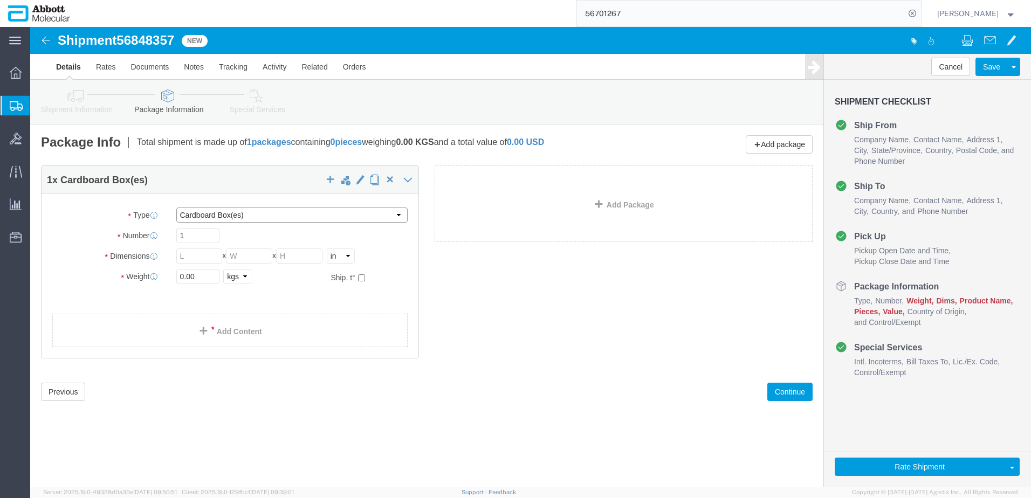
click select "Select Box (B) Box (C) Box (D) Cardboard Box(es) Crate (Instrument) Crate(s) En…"
select select "PSNS"
click select "Select Box (B) Box (C) Box (D) Cardboard Box(es) Crate (Instrument) Crate(s) En…"
drag, startPoint x: 171, startPoint y: 253, endPoint x: 127, endPoint y: 249, distance: 44.4
click div "Dimensions Length x Width x Height Select cm ft in"
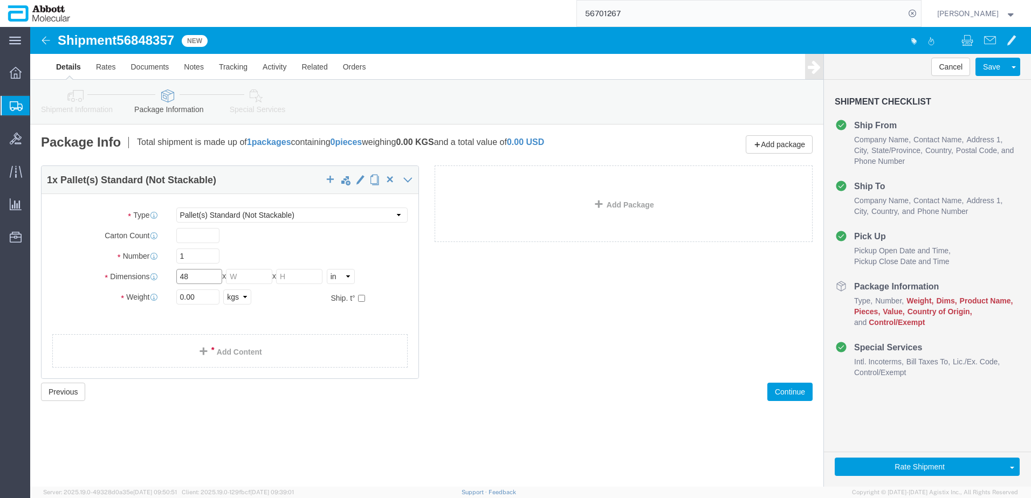
type input "48"
type input "40"
type input "50"
type input "190"
click input "checkbox"
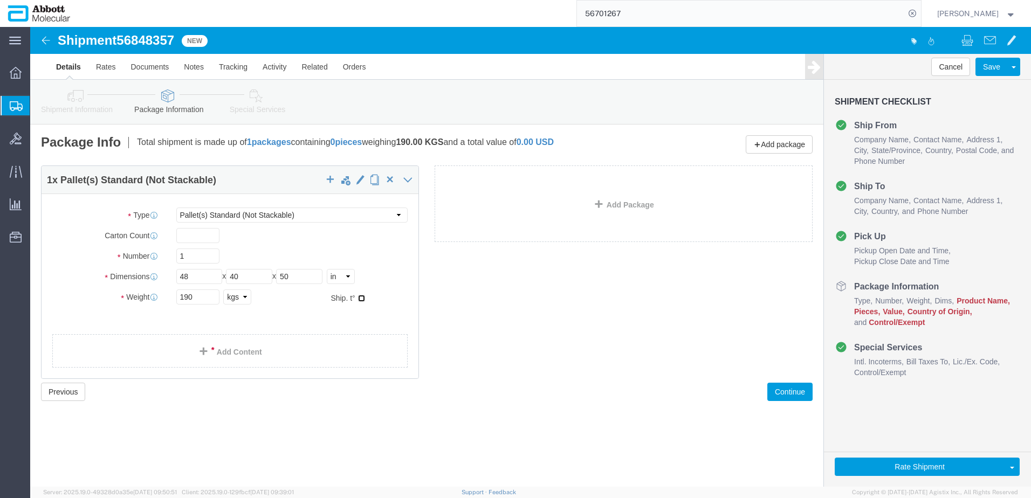
checkbox input "true"
type input "AMBIENT"
click link "Add Content"
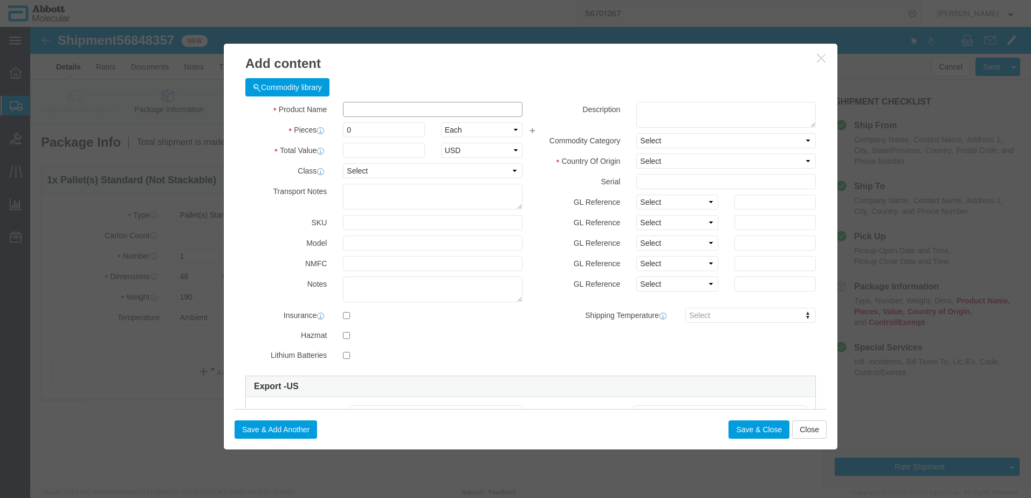
click input "text"
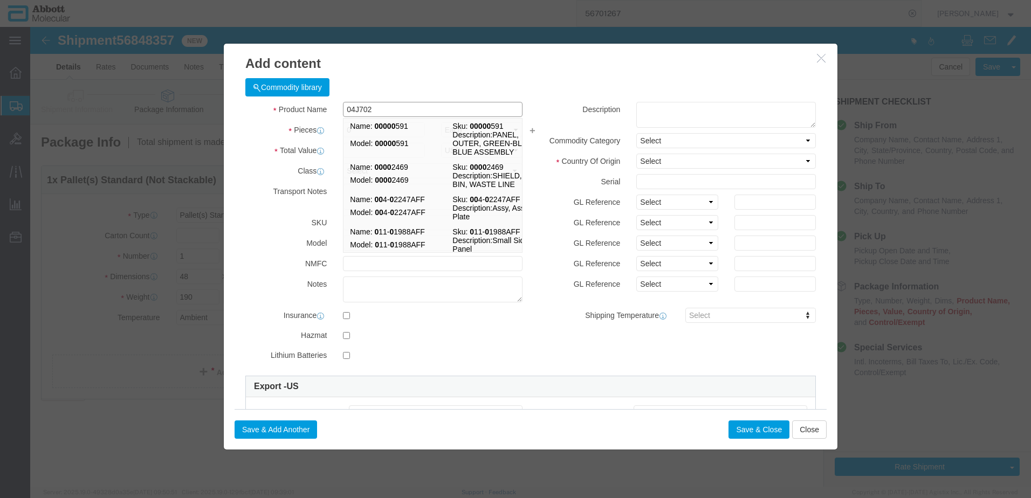
type input "04J7024"
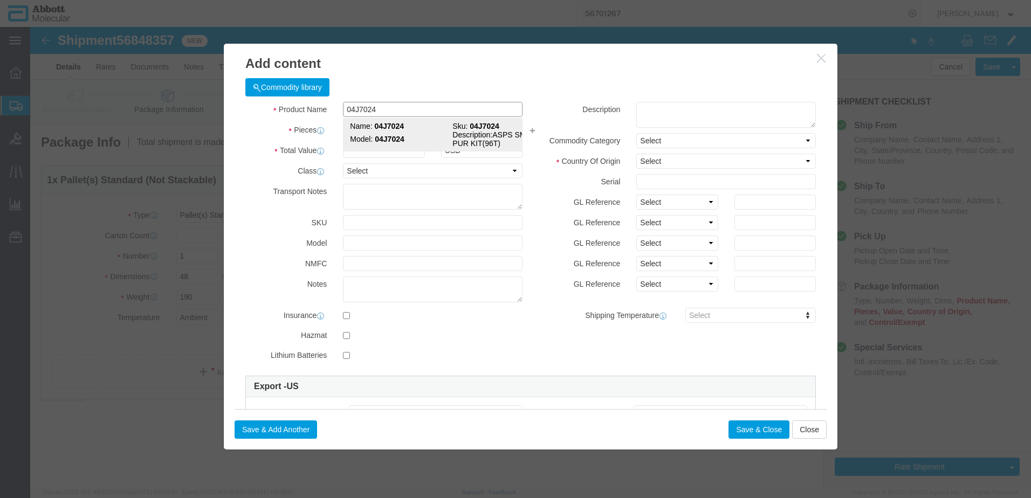
click strong "04J7024"
checkbox input "true"
type input "1"
select select "USD"
select select "US"
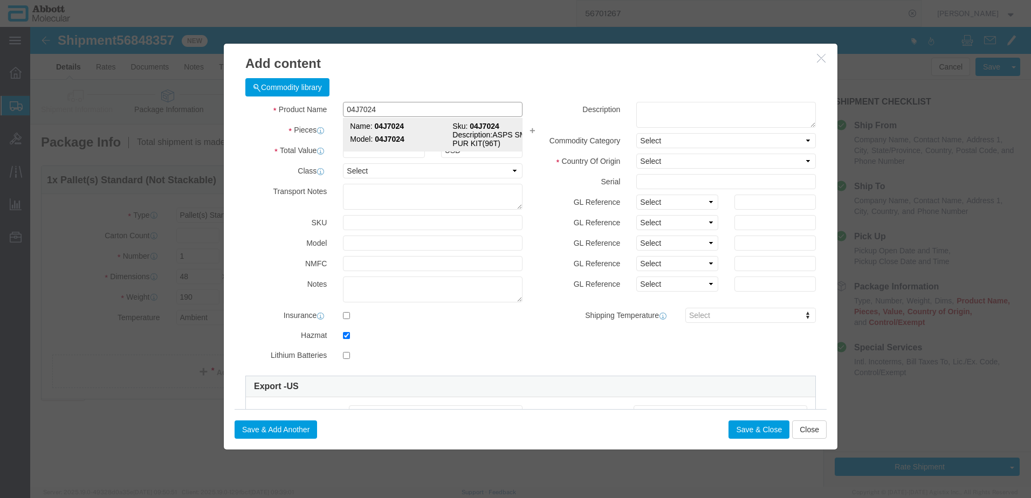
type input "CORROSIVE LIQUID, N.O.S. (GUANIDINE THIOCYANATE SOLUTION)"
type input "1760"
select select "8 Corrosive"
select select "II"
select select "BOXES"
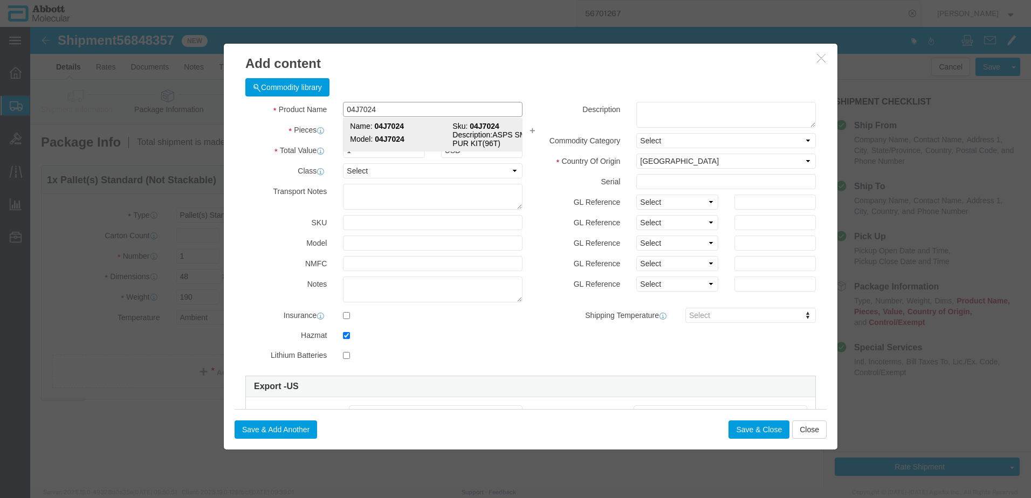
select select "FIBERBOARD"
type input "[PERSON_NAME] Molecular"
type input "[PERSON_NAME]"
type input "[PHONE_NUMBER]"
type input "3824999397"
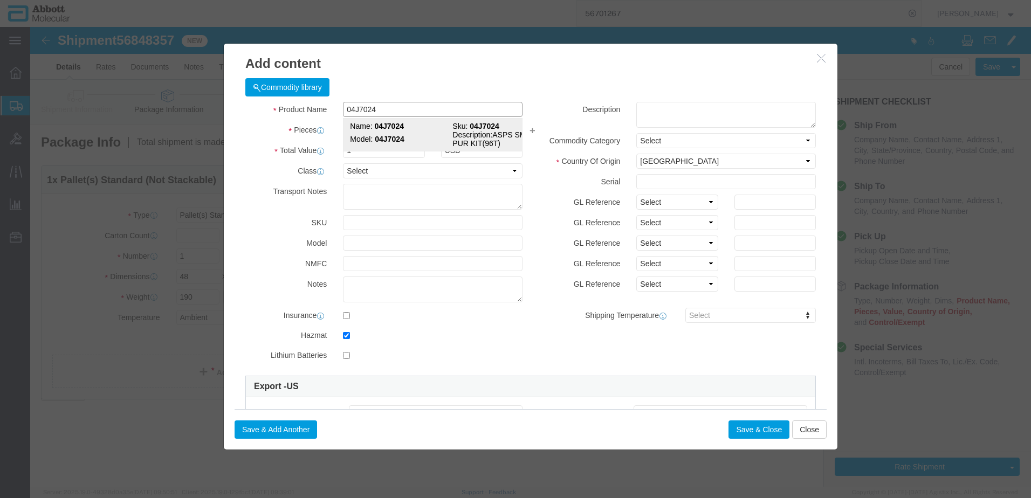
select select "BIS"
checkbox input "false"
type input "04J7024"
type textarea "ASPS SMPL PUR KIT(96T)"
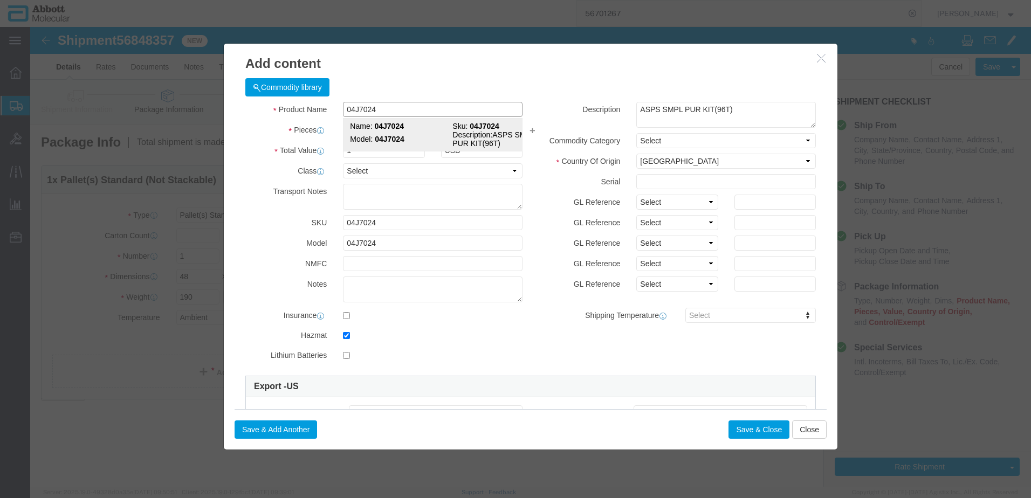
select select "NLR"
type input "04J7024"
type input "120"
click select "Select Account Type Activity ID Airline Appointment Number ASN Batch Number Bil…"
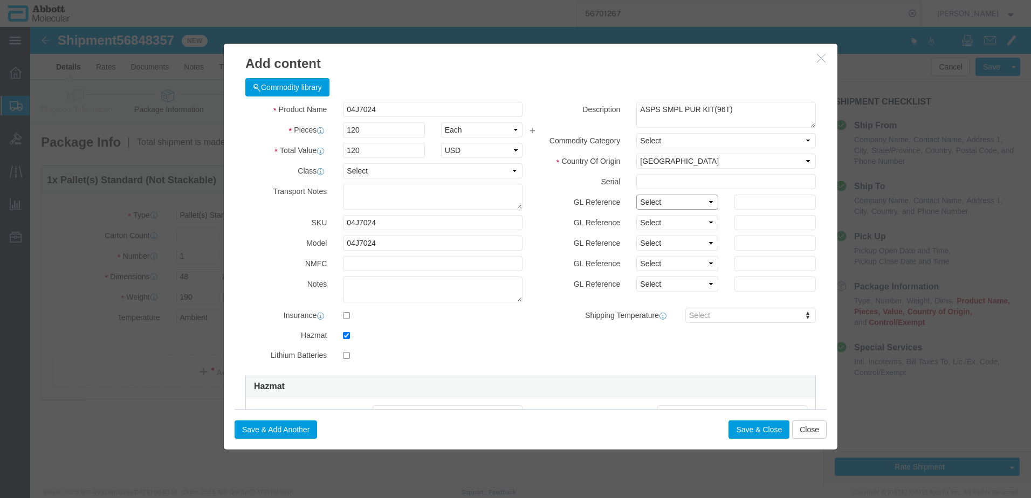
select select "BATCH_NUMBER"
click select "Select Account Type Activity ID Airline Appointment Number ASN Batch Number Bil…"
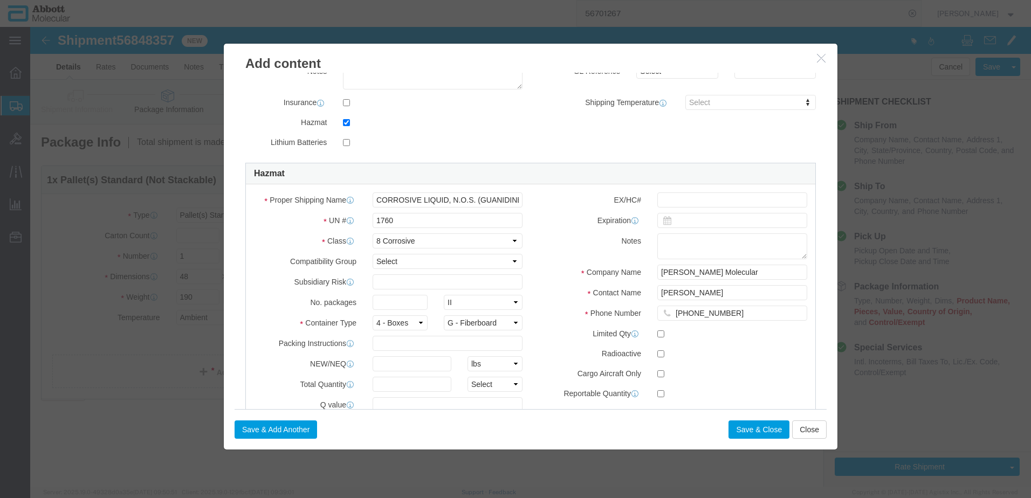
scroll to position [216, 0]
type input "10005405"
click input "text"
type input "1"
click input "text"
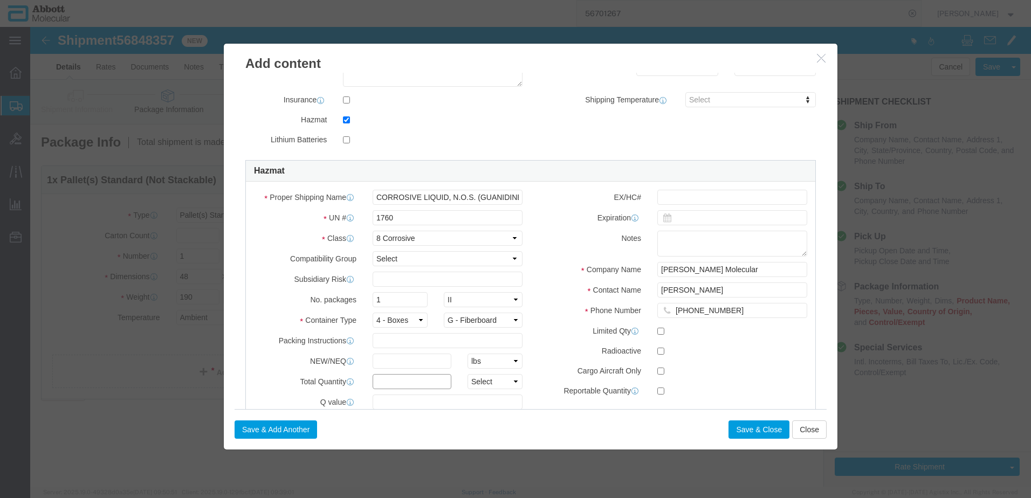
type input "1"
click select "Select curies gallons kgs lbs liters milliliters"
select select "KGS"
click select "Select curies gallons kgs lbs liters milliliters"
click button "Save & Close"
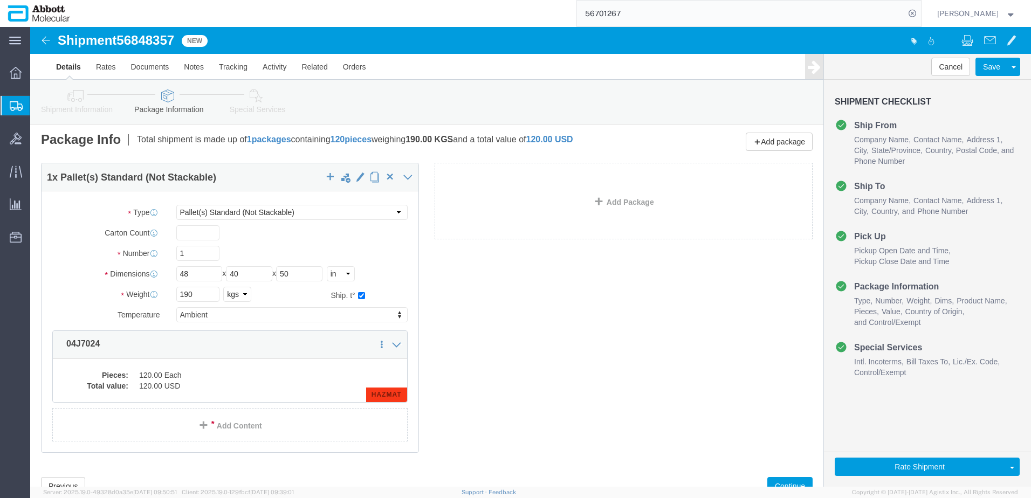
scroll to position [44, 0]
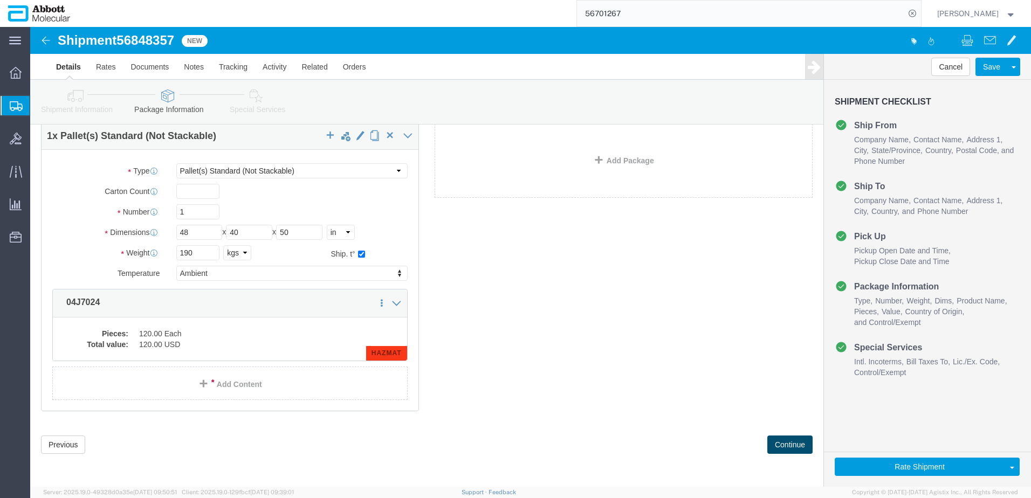
click button "Continue"
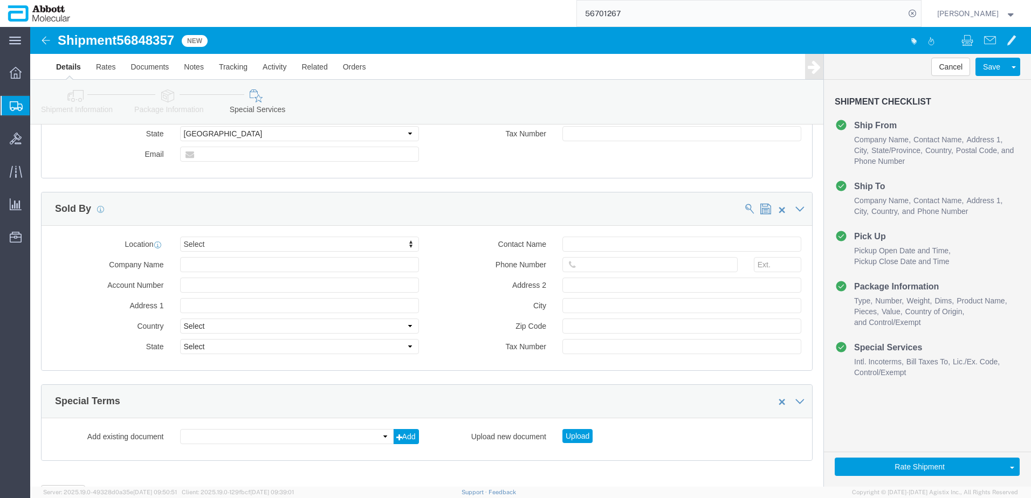
scroll to position [1446, 0]
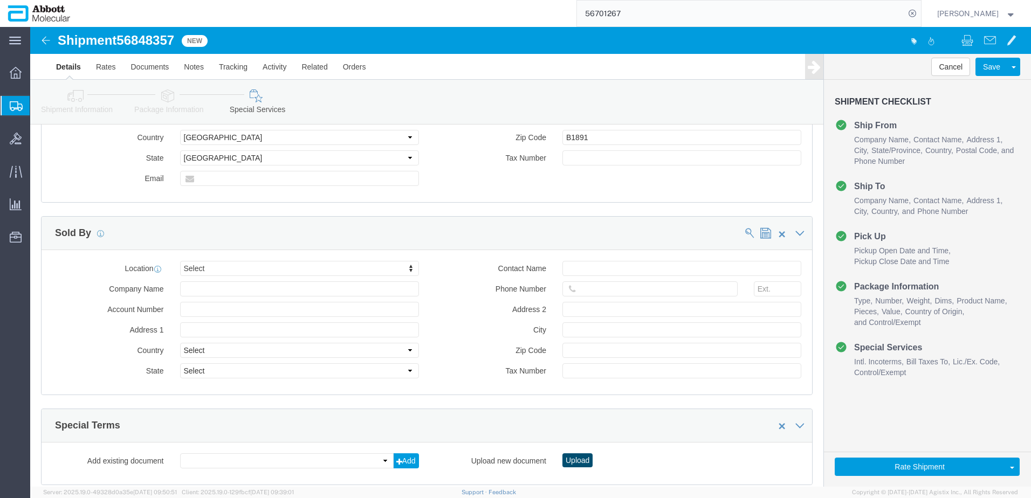
click button "Upload"
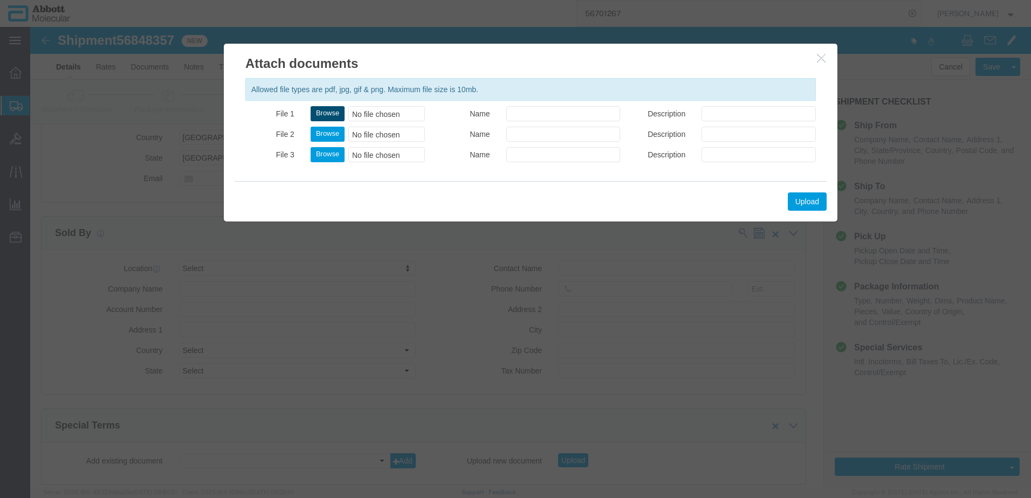
click button "Browse"
type input "C:\fakepath\620721744 SLI DSV.pdf"
click button "Upload"
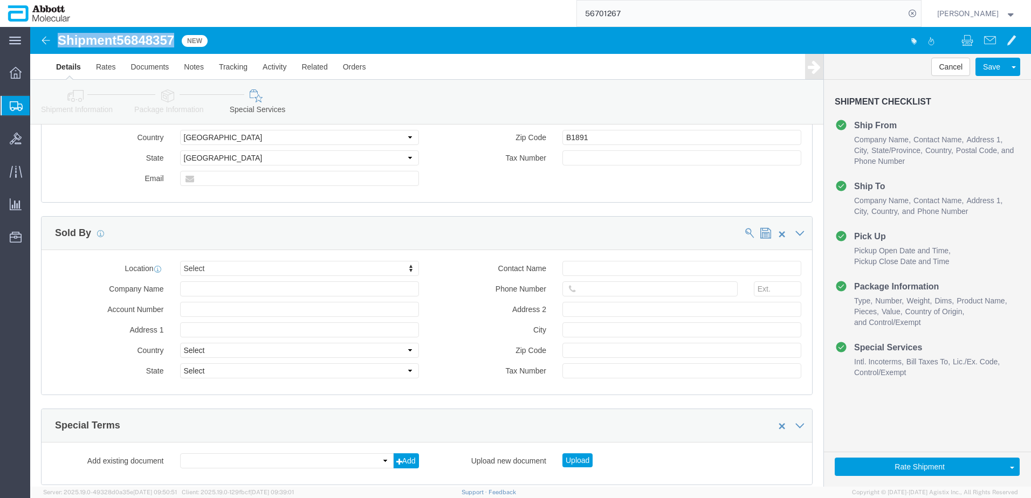
drag, startPoint x: 30, startPoint y: 8, endPoint x: 150, endPoint y: 12, distance: 120.3
click h1 "Shipment 56848357"
copy h1 "Shipment 56848357"
click button "Rate Shipment"
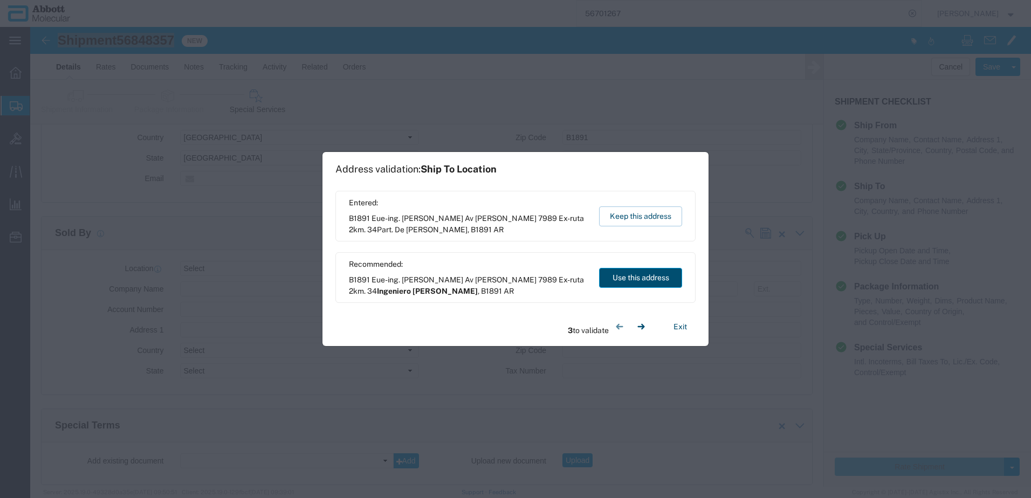
click at [608, 278] on button "Use this address" at bounding box center [640, 278] width 83 height 20
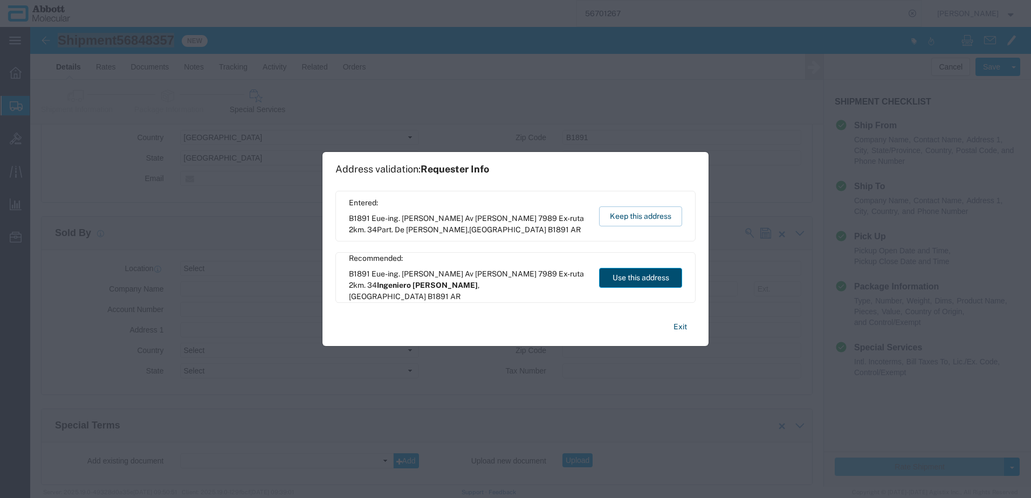
click at [608, 278] on button "Use this address" at bounding box center [640, 278] width 83 height 20
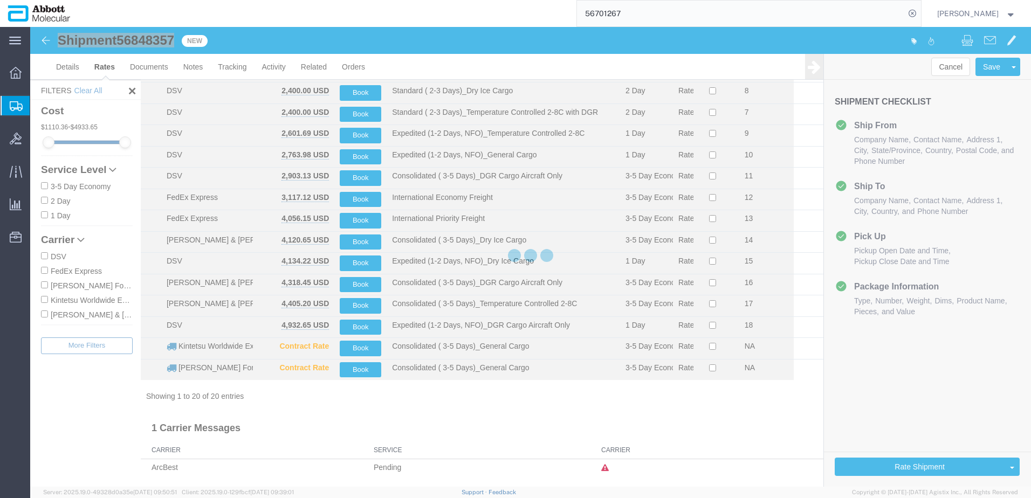
scroll to position [167, 0]
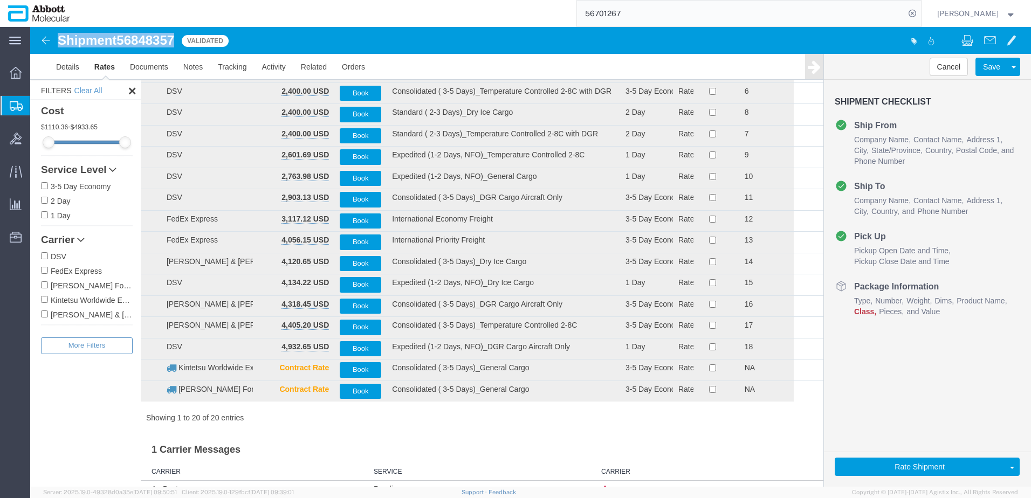
click at [44, 256] on input "DSV" at bounding box center [44, 255] width 7 height 7
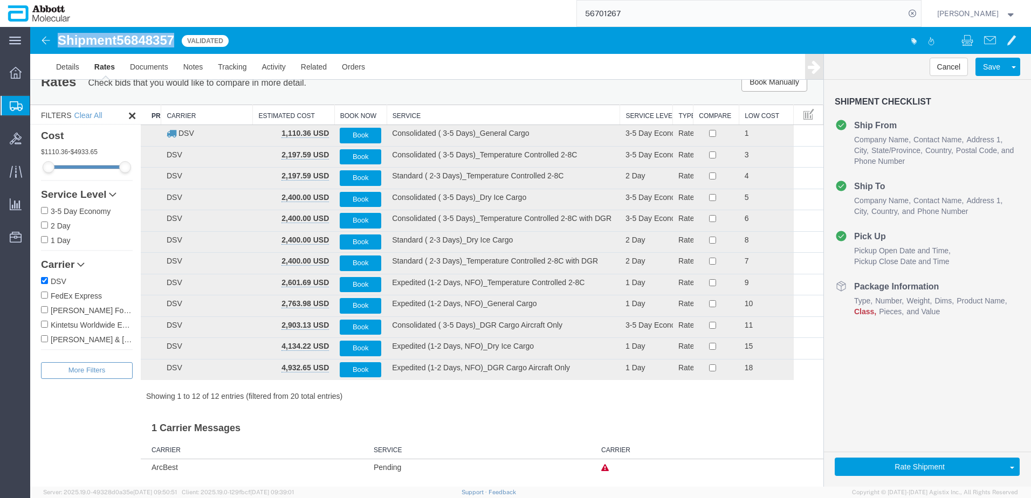
click at [409, 114] on th "Service" at bounding box center [503, 115] width 233 height 20
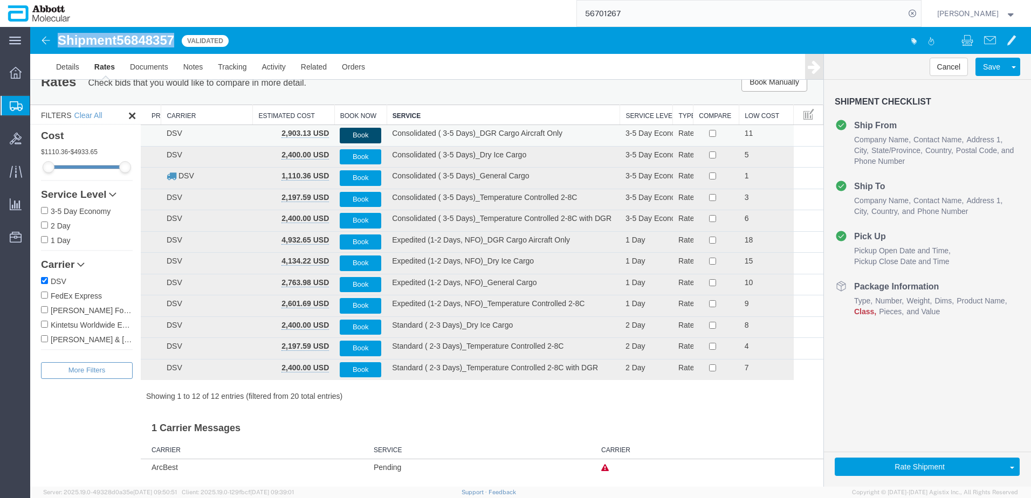
click at [356, 130] on button "Book" at bounding box center [361, 136] width 42 height 16
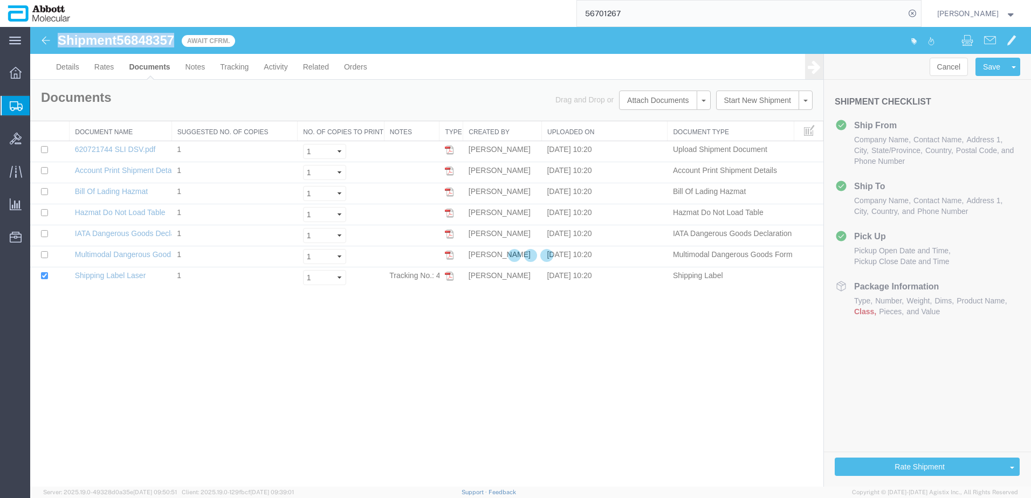
scroll to position [0, 0]
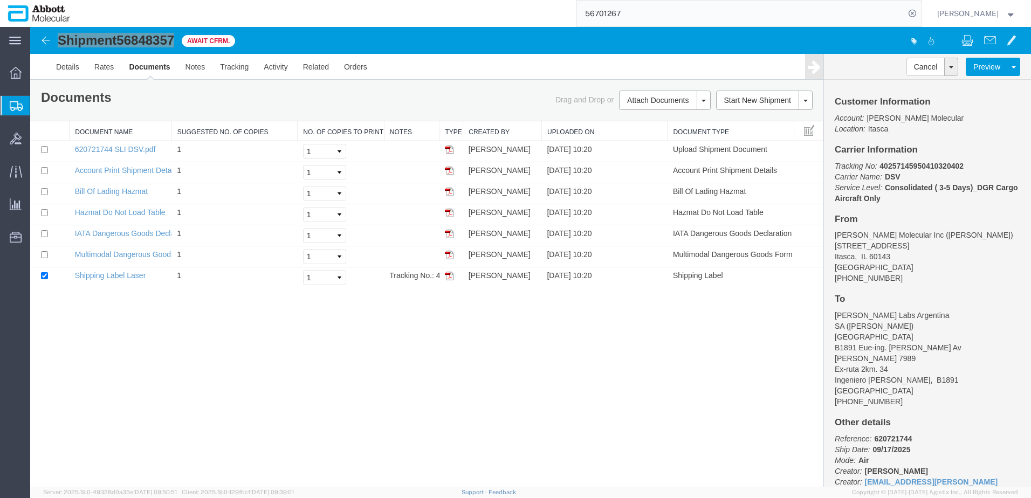
click at [653, 15] on input "56701267" at bounding box center [741, 14] width 328 height 26
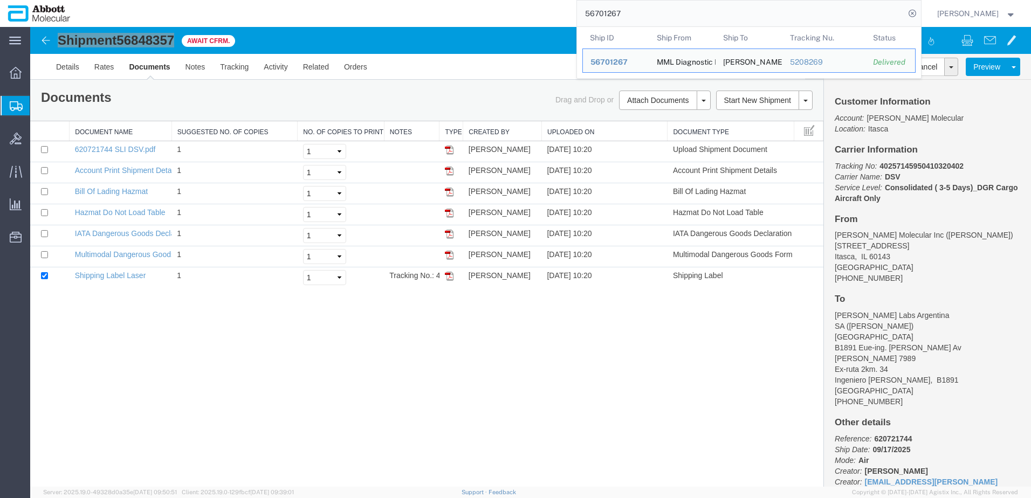
drag, startPoint x: 653, startPoint y: 15, endPoint x: 388, endPoint y: 6, distance: 264.9
click at [391, 6] on div "56701267 Ship ID Ship From Ship To Tracking Nu. Status Ship ID 56701267 Ship Fr…" at bounding box center [499, 13] width 843 height 27
paste input "839032"
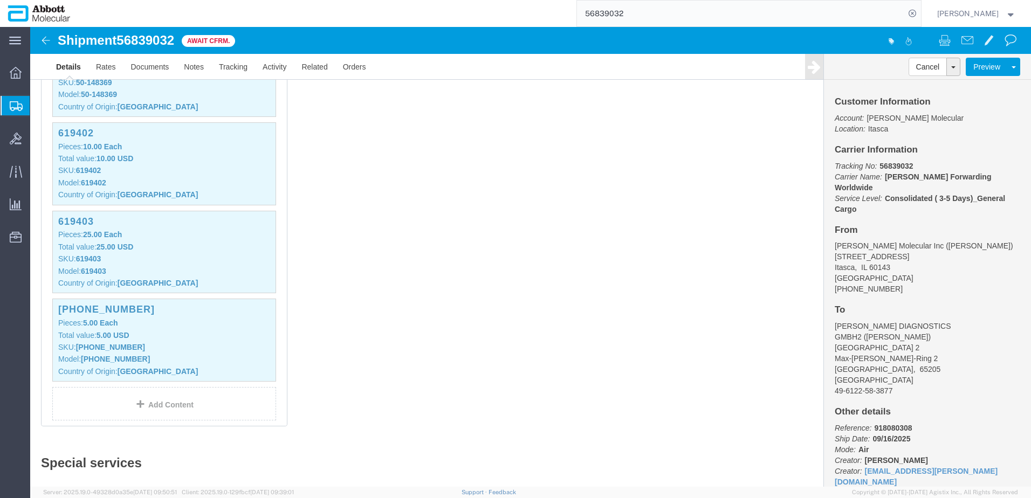
scroll to position [647, 0]
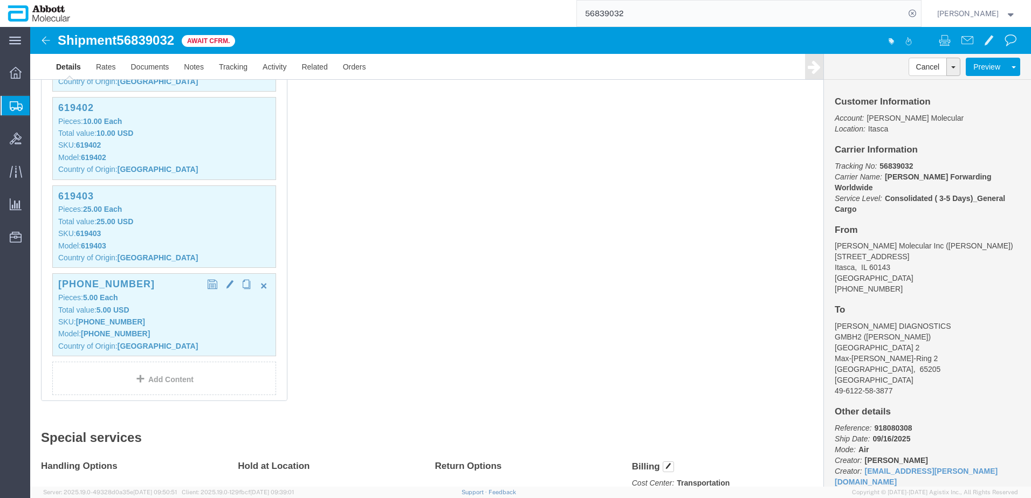
click div "56-100031-03 Pieces: 5.00 Each Total value: 5.00 USD SKU: 56-100031-03 Model: 5…"
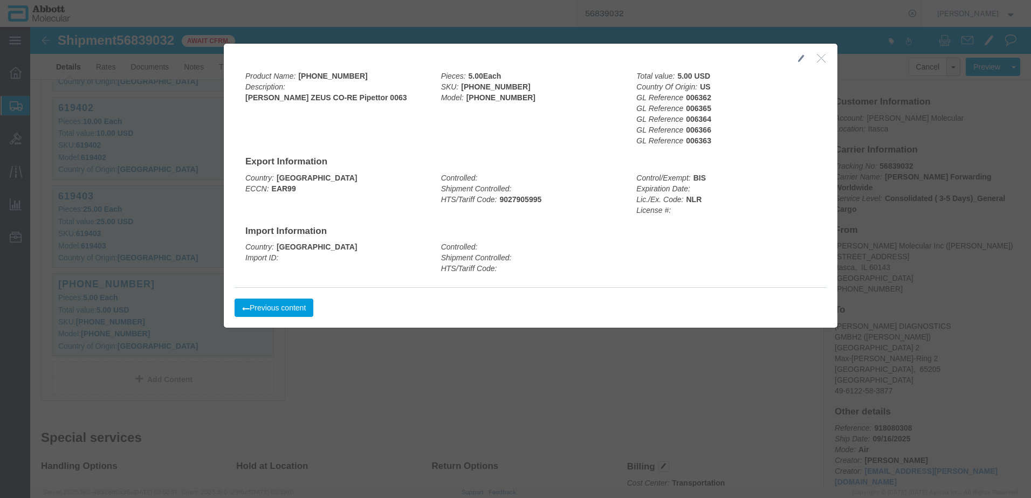
click icon "button"
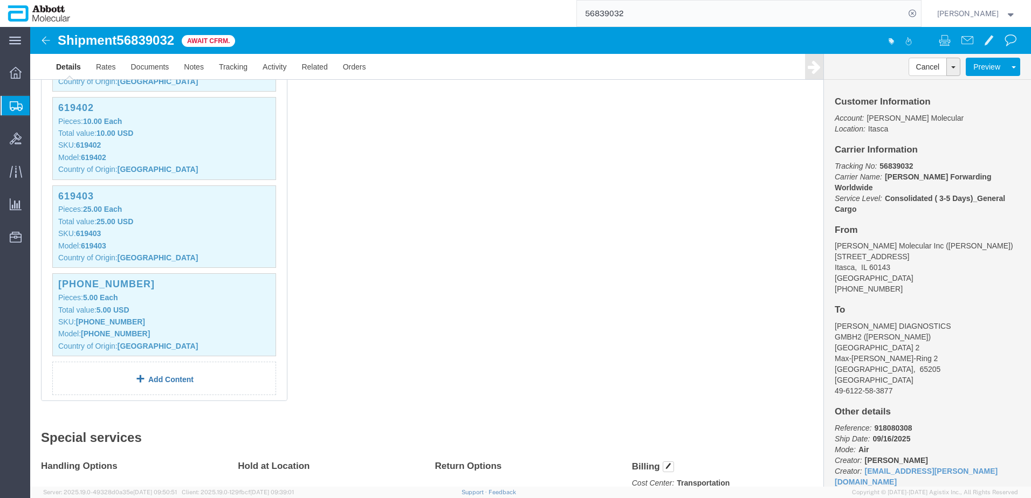
click link "Add Content"
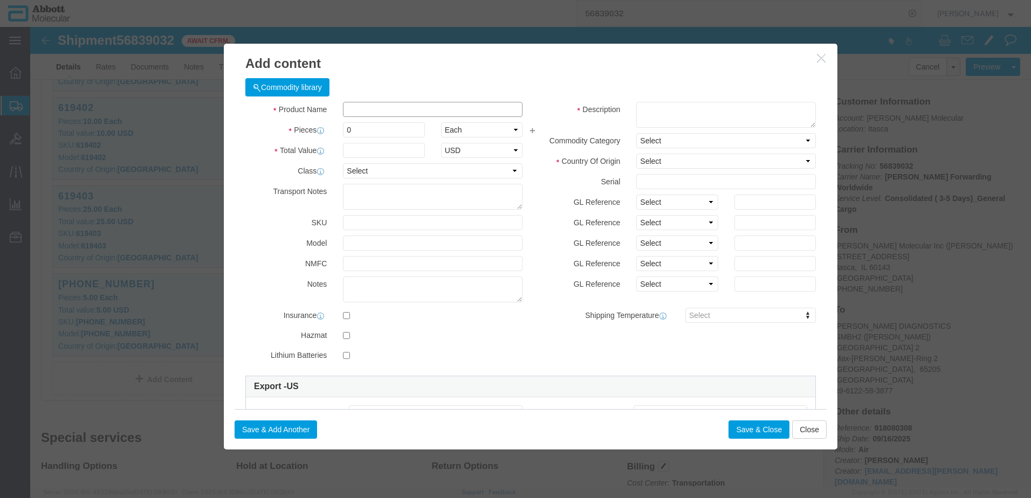
click input "text"
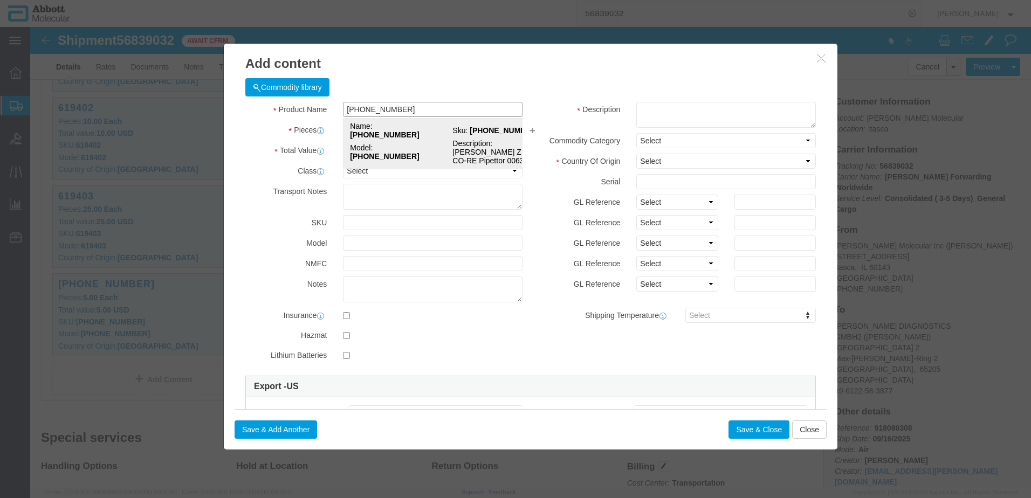
click div "Name: 56-100031-03 Sku: 56-100031-03 Model: 56-100031-03 Description: Hamilton …"
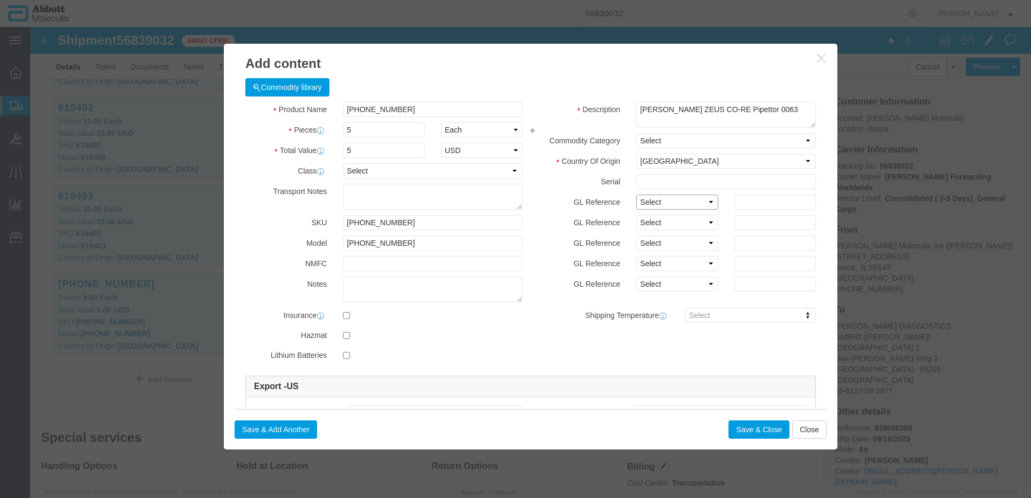
click select "Select Account Type Activity ID Airline Appointment Number ASN Batch Number Bil…"
click input "text"
paste input "006367"
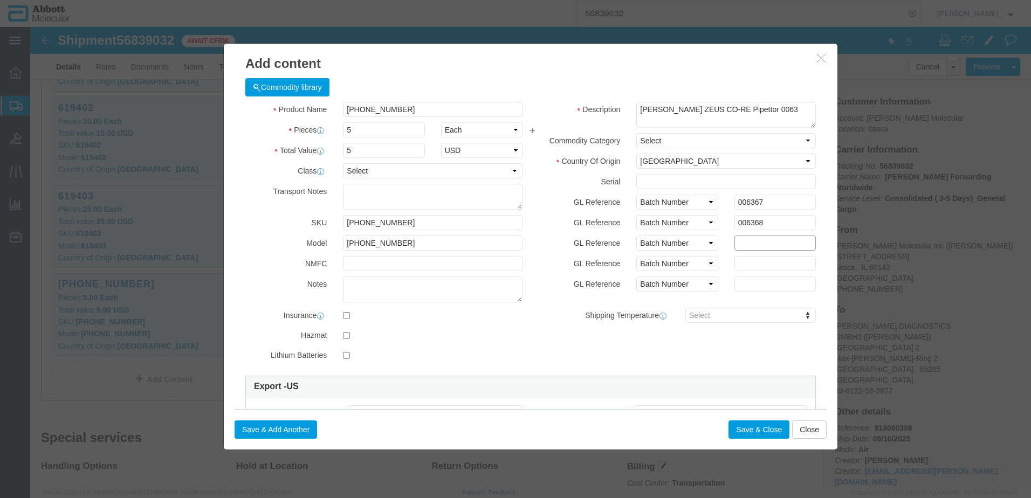
paste input "006367"
drag, startPoint x: 370, startPoint y: 82, endPoint x: 79, endPoint y: 106, distance: 291.6
click div "Add content Commodity library Product Name 56-100031-03 56-100031-03 Pieces 5 S…"
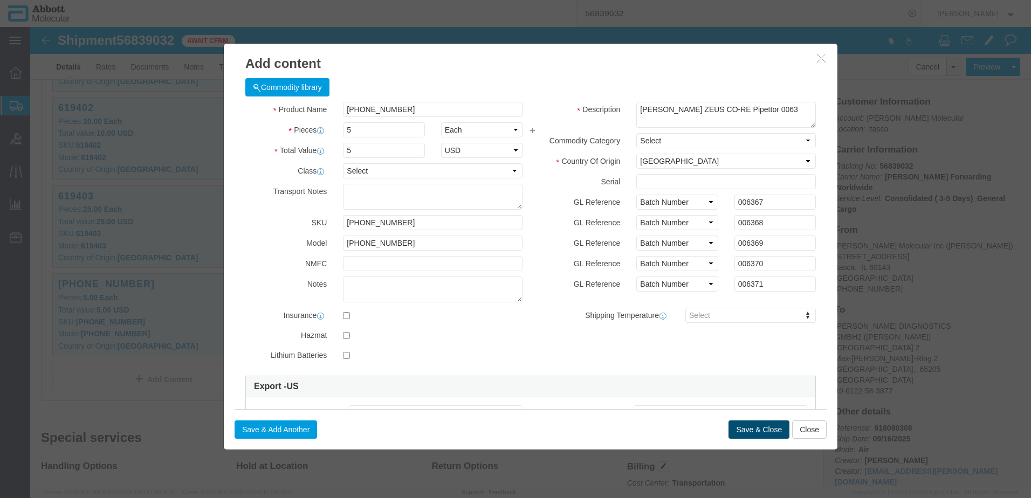
click button "Save & Close"
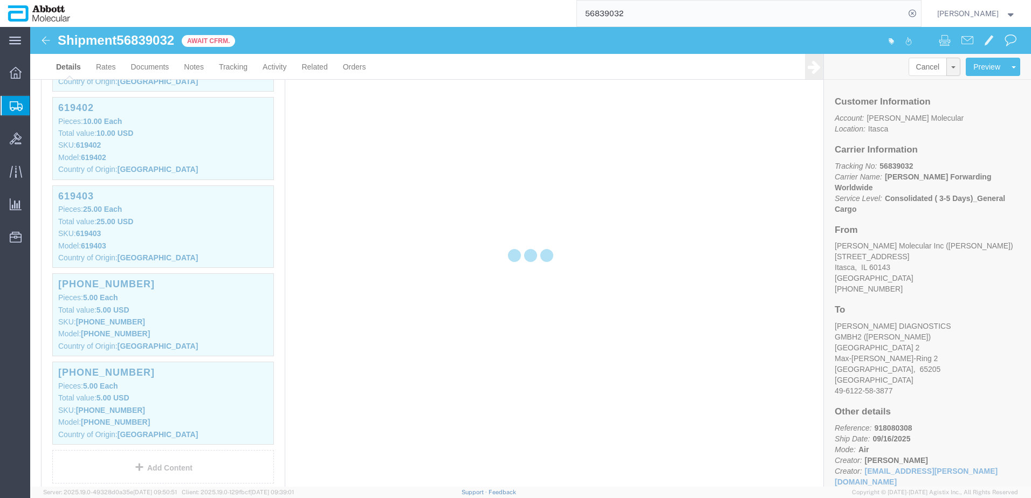
scroll to position [736, 0]
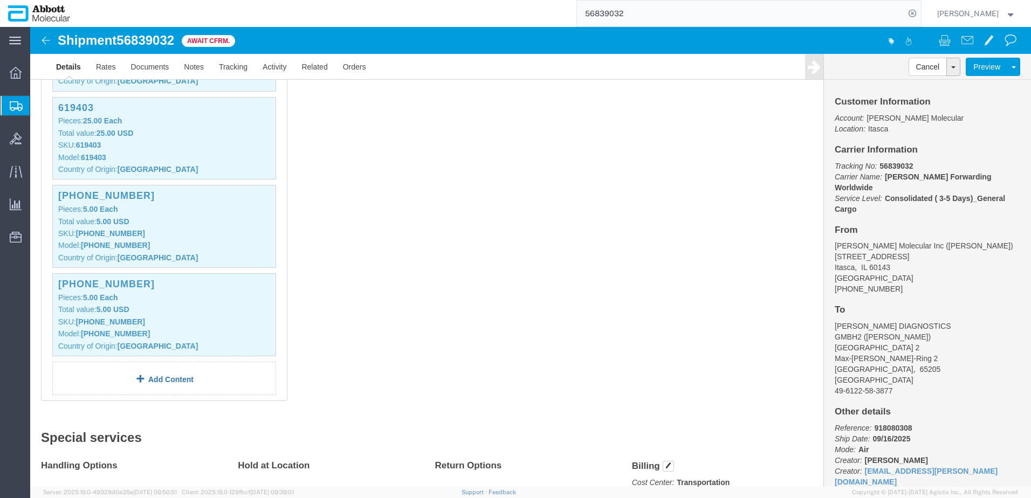
click link "Add Content"
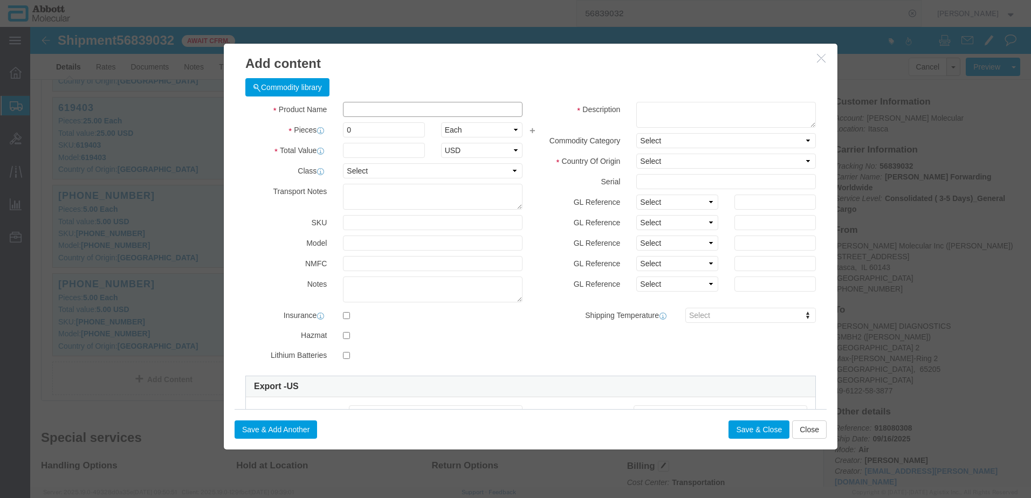
click input "text"
paste input "56-100031-03"
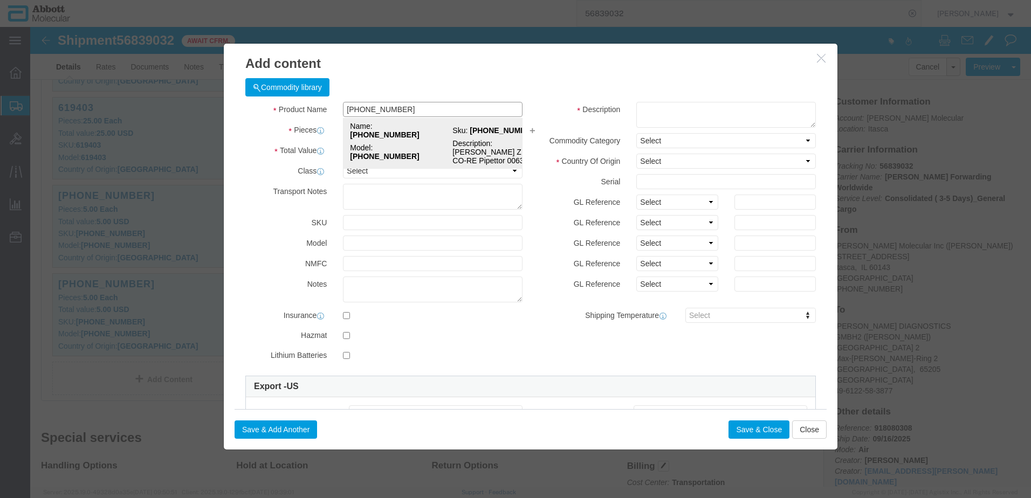
click strong "56-100031-03"
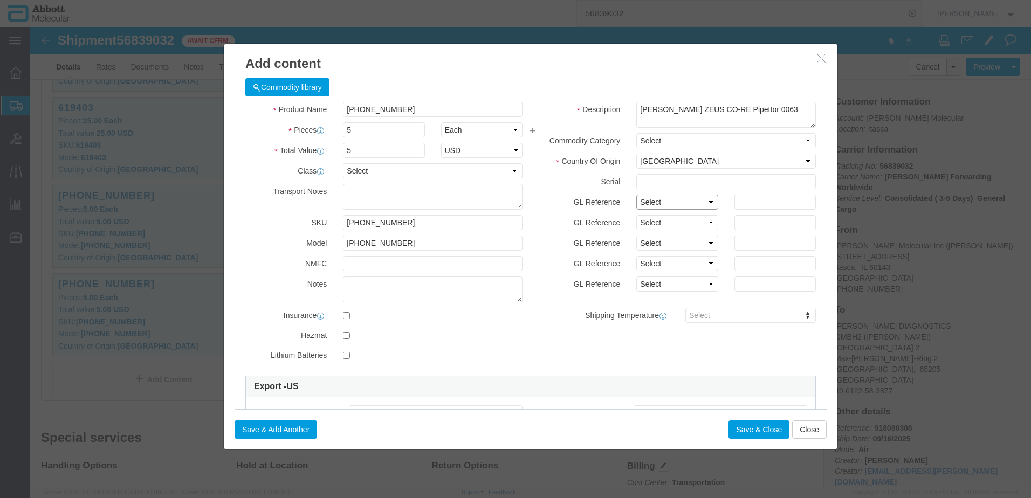
click select "Select Account Type Activity ID Airline Appointment Number ASN Batch Number Bil…"
click input "text"
click input "006372"
paste input "006382"
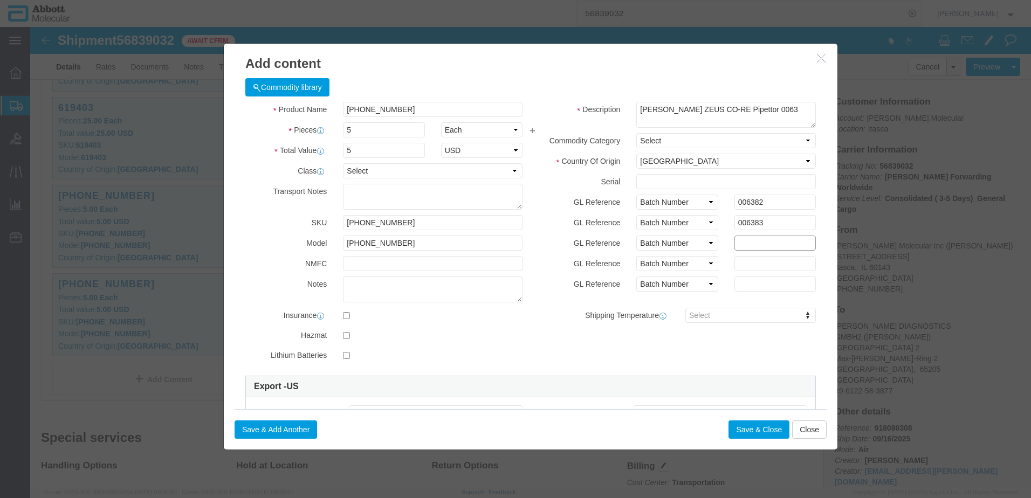
paste input "006382"
drag, startPoint x: 363, startPoint y: 80, endPoint x: 193, endPoint y: 87, distance: 170.5
click div "Commodity library Product Name 56-100031-03 56-100031-03 Pieces 5 Select Bag Ba…"
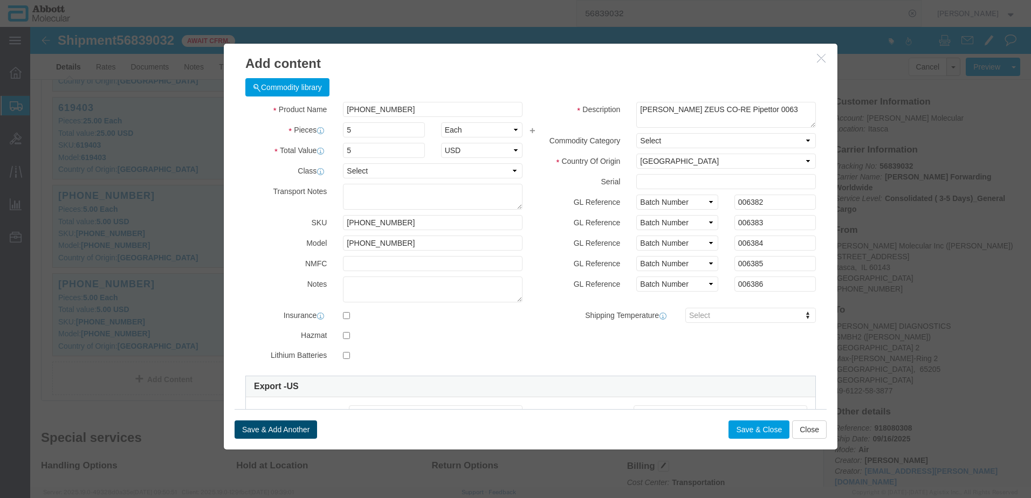
click button "Save & Add Another"
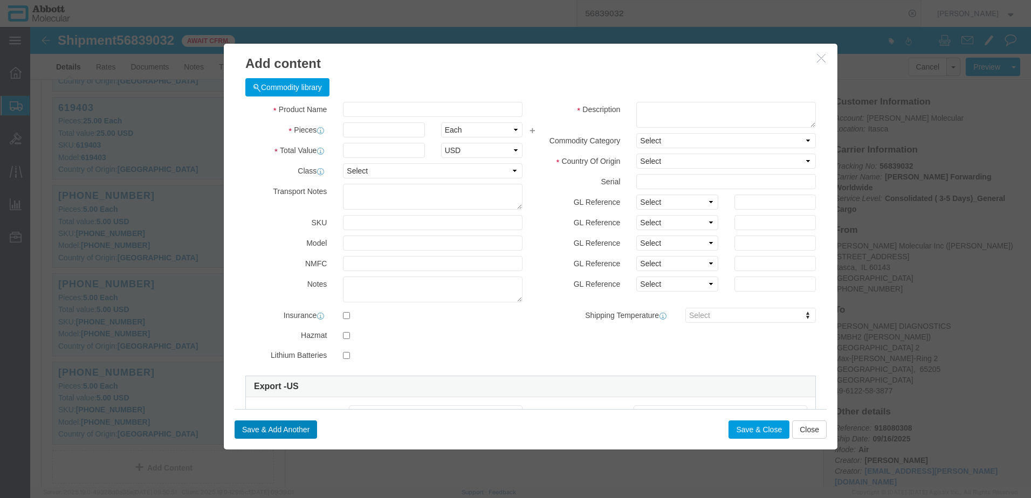
scroll to position [824, 0]
click input "text"
paste input "56-100031-03"
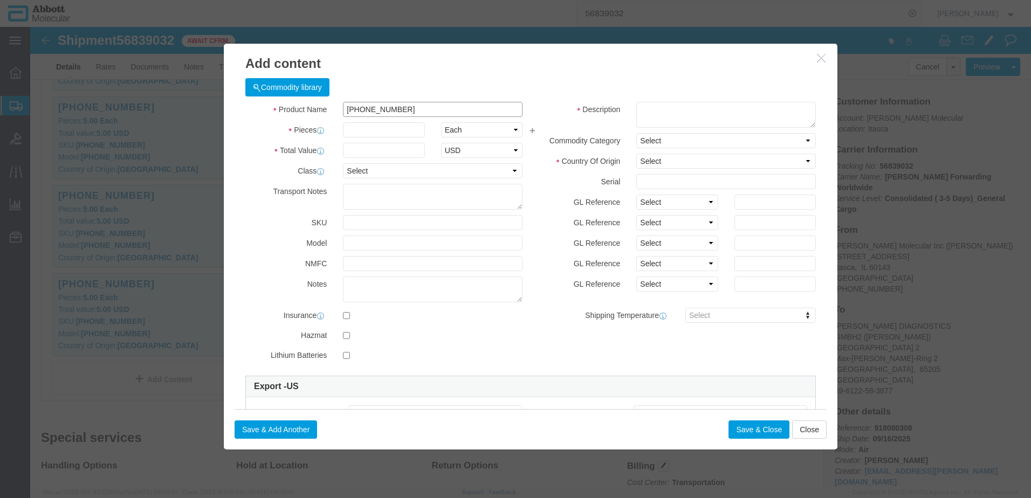
click input "56-100031-03"
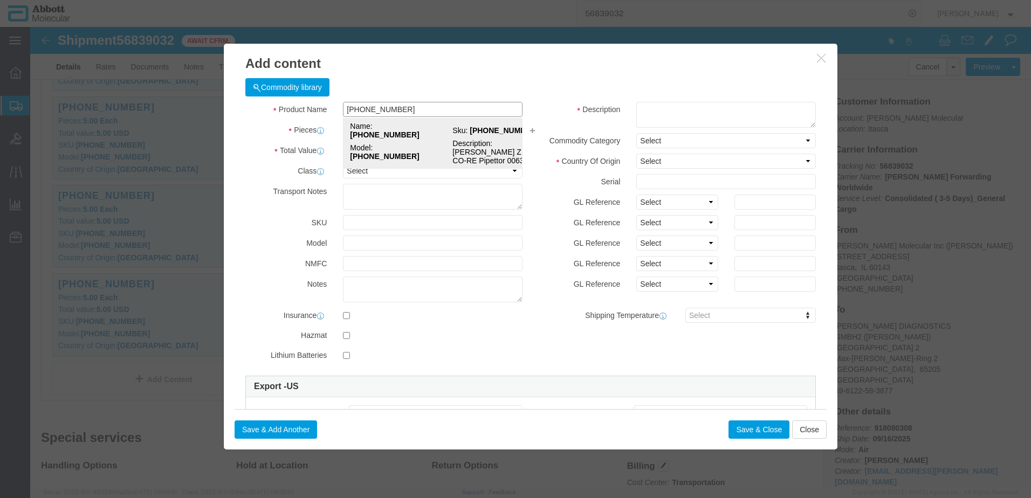
click td "Model: 56-100031-03"
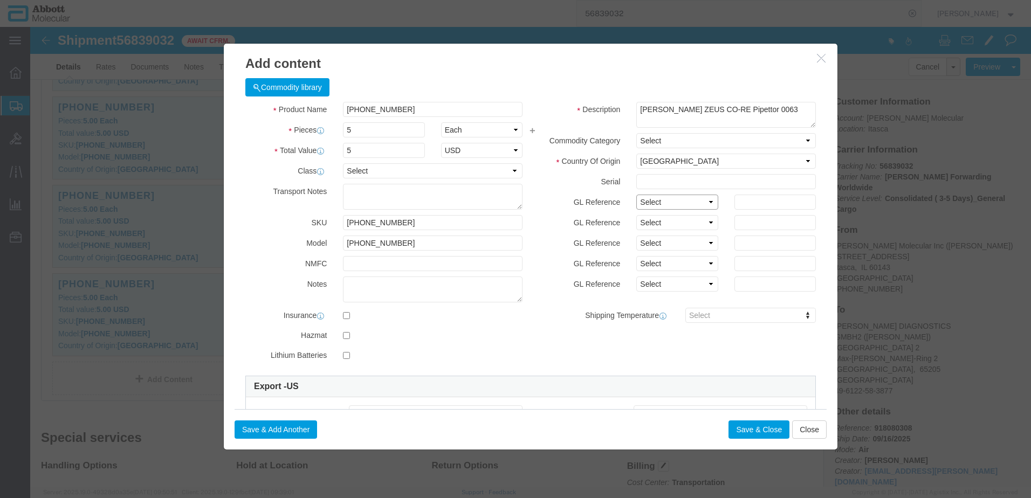
click select "Select Account Type Activity ID Airline Appointment Number ASN Batch Number Bil…"
click input "006382"
paste input "006386"
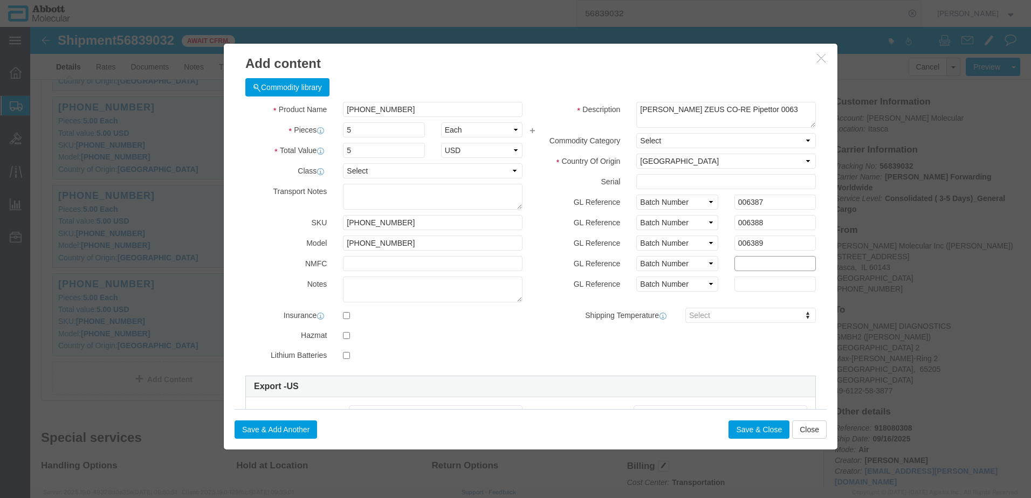
paste input "006386"
drag, startPoint x: 379, startPoint y: 80, endPoint x: 168, endPoint y: 96, distance: 211.5
click div "Add content Commodity library Product Name 56-100031-03 56-100031-03 Pieces 5 S…"
click button "Save & Add Another"
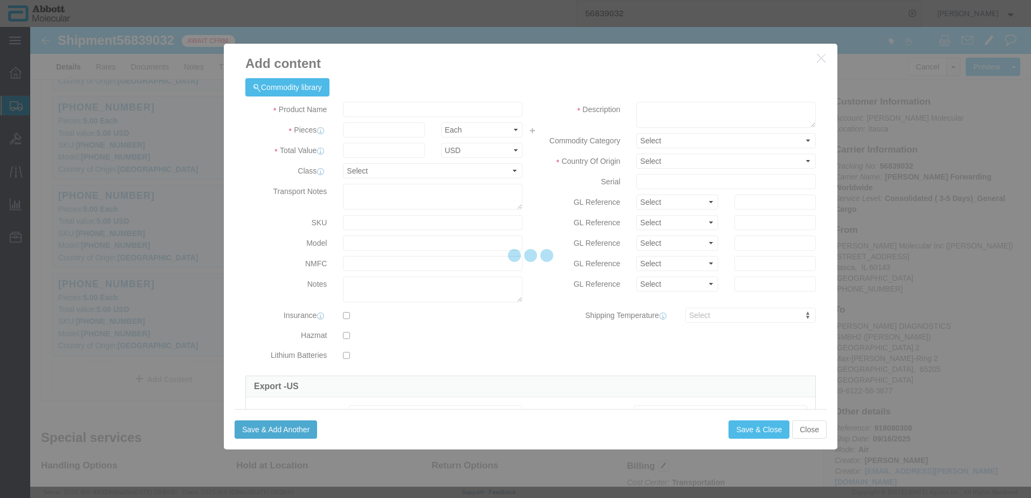
scroll to position [912, 0]
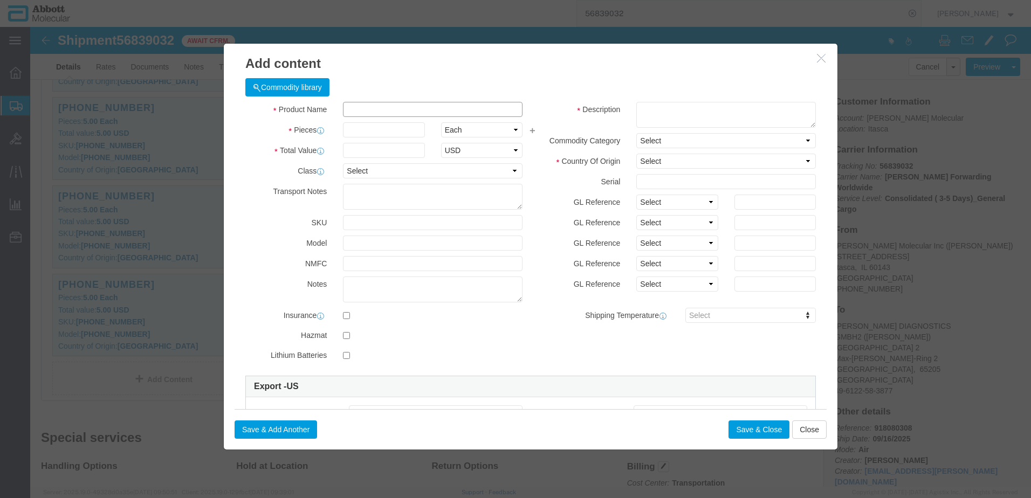
click input "text"
paste input "56-100031-03"
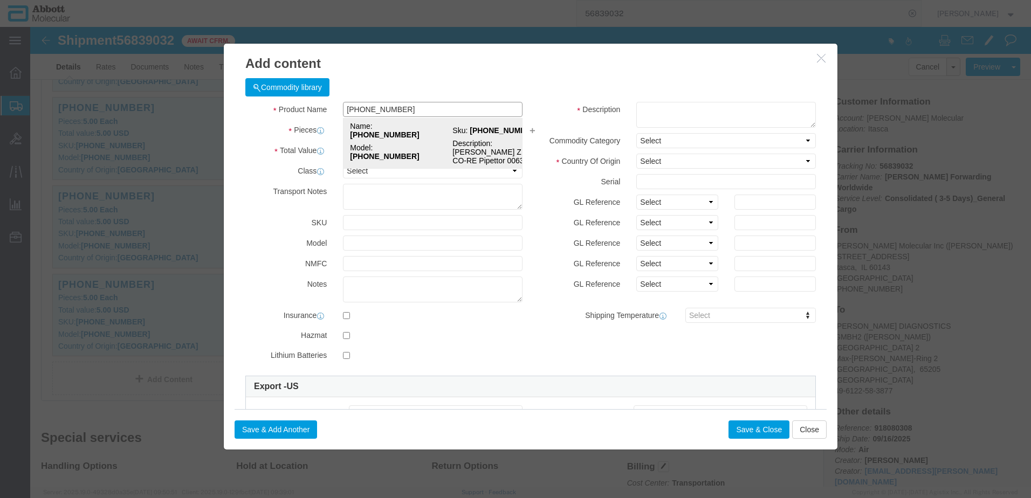
click strong "56-100031-03"
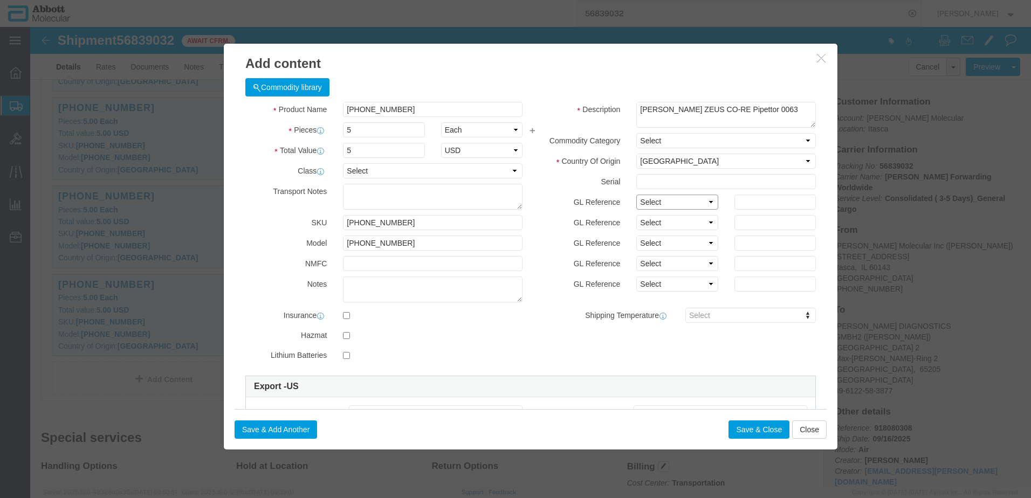
click select "Select Account Type Activity ID Airline Appointment Number ASN Batch Number Bil…"
click input "006387"
paste input "006392"
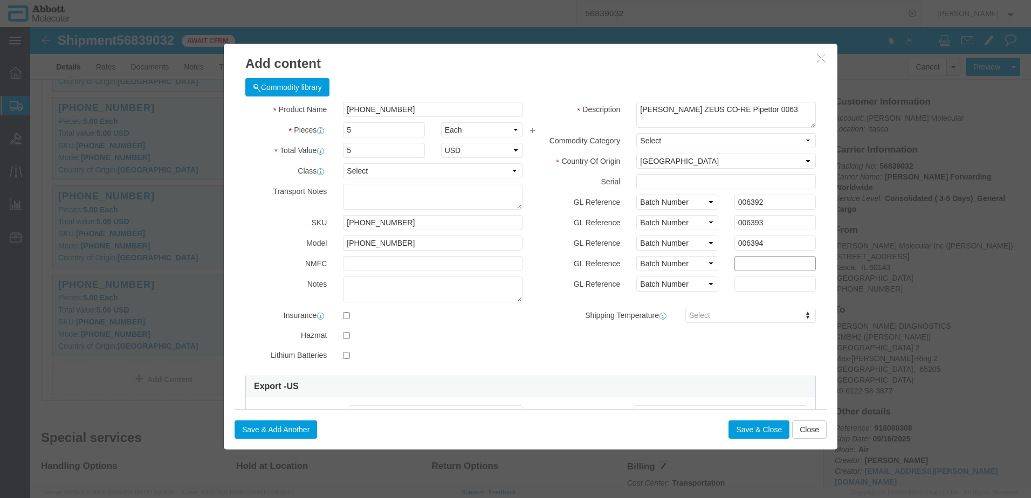
paste input "006392"
click button "Save & Add Another"
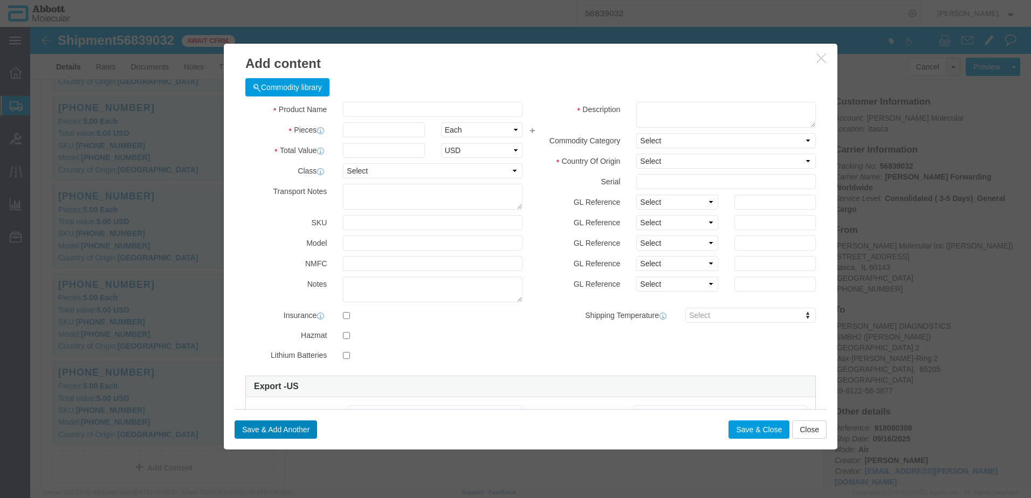
scroll to position [1000, 0]
click input "text"
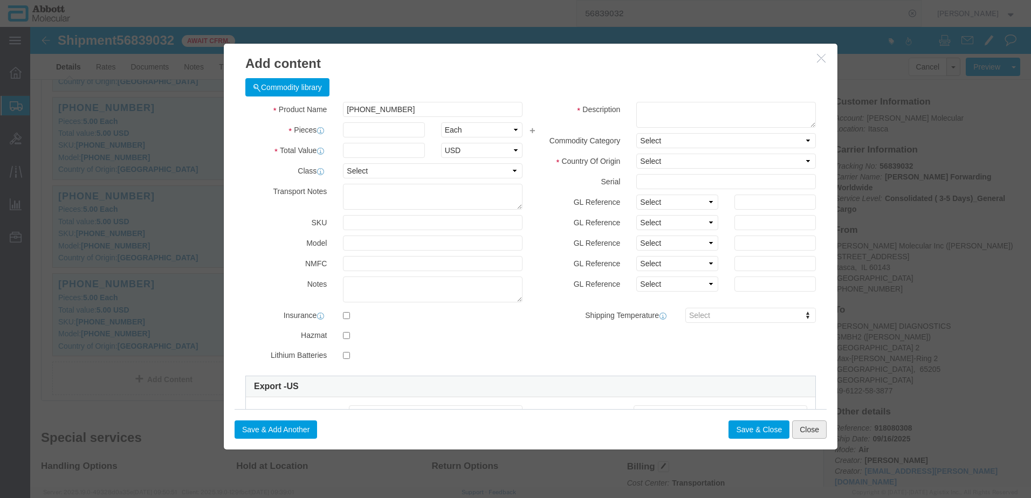
click button "Close"
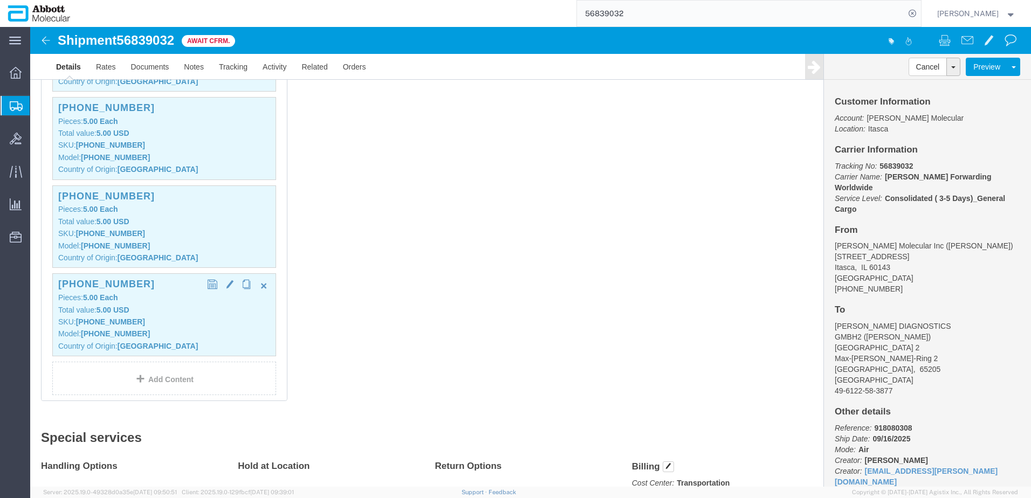
click b "Each"
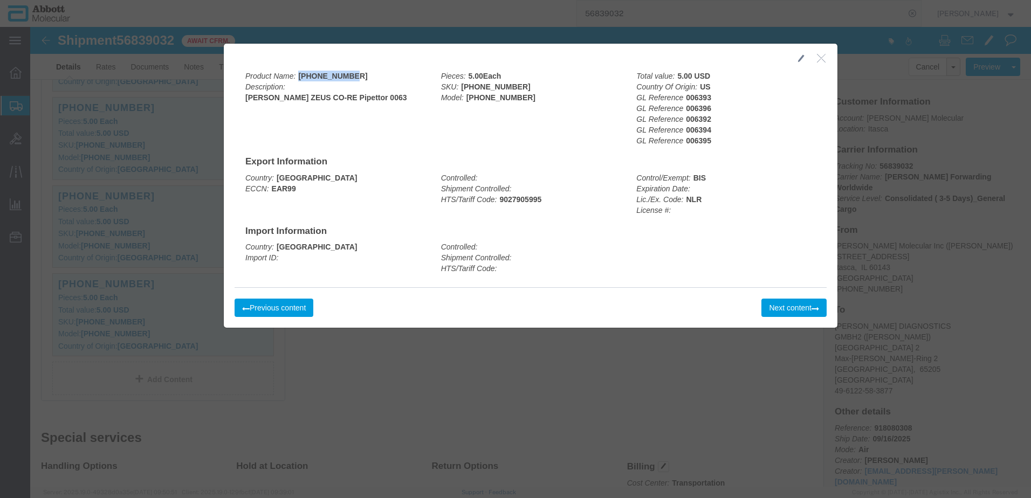
drag, startPoint x: 313, startPoint y: 46, endPoint x: 266, endPoint y: 49, distance: 47.0
click div "Product Name: 56-100031-03 Description: Hamilton ZEUS CO-RE Pipettor 0063"
copy b "56-100031-03"
click button "Next content"
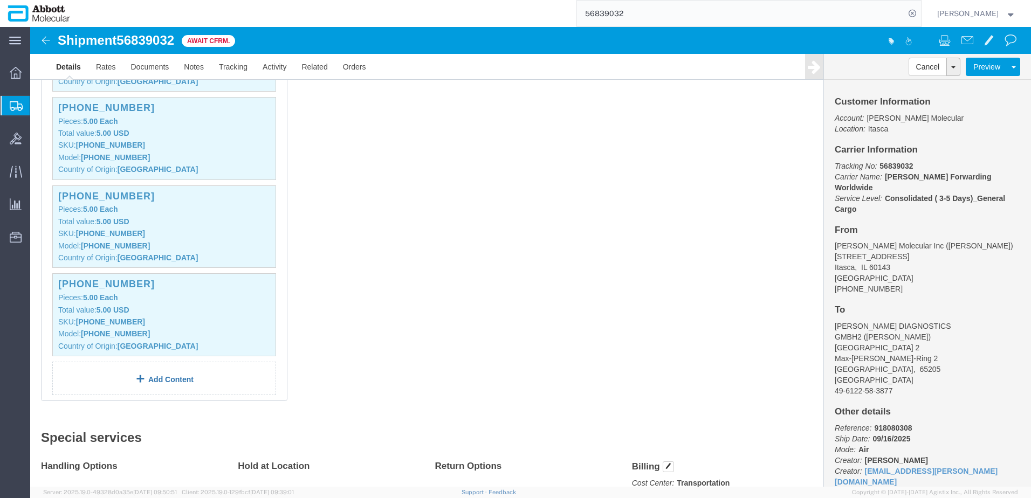
click link "Add Content"
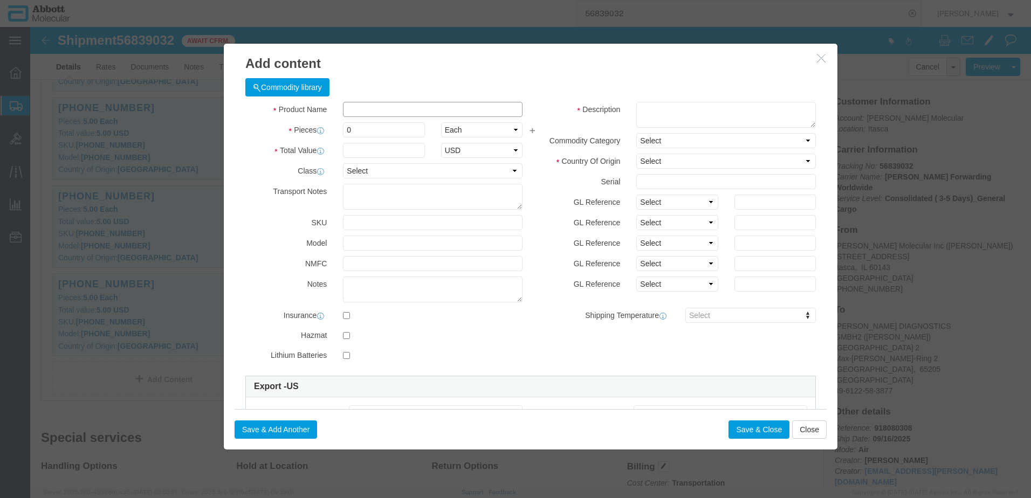
click input "text"
paste input "56-100031-03"
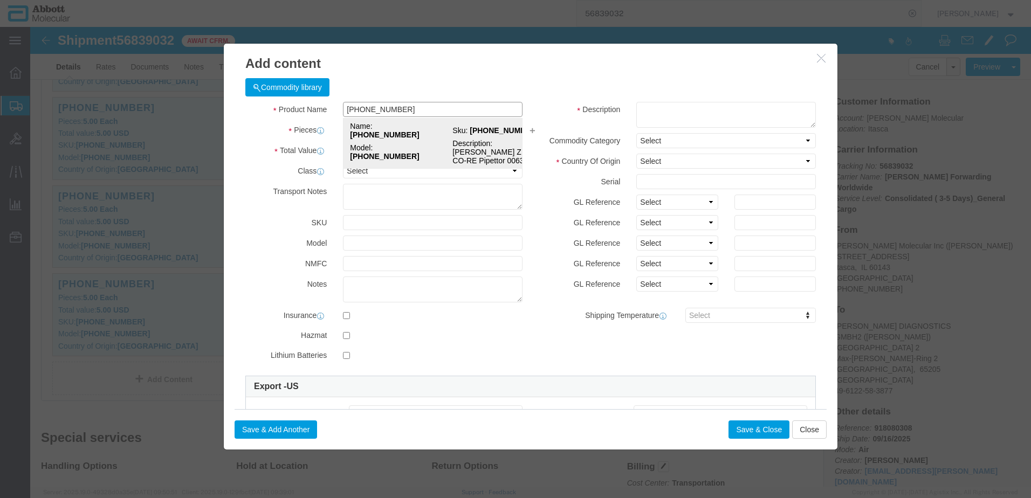
click strong "56-100031-03"
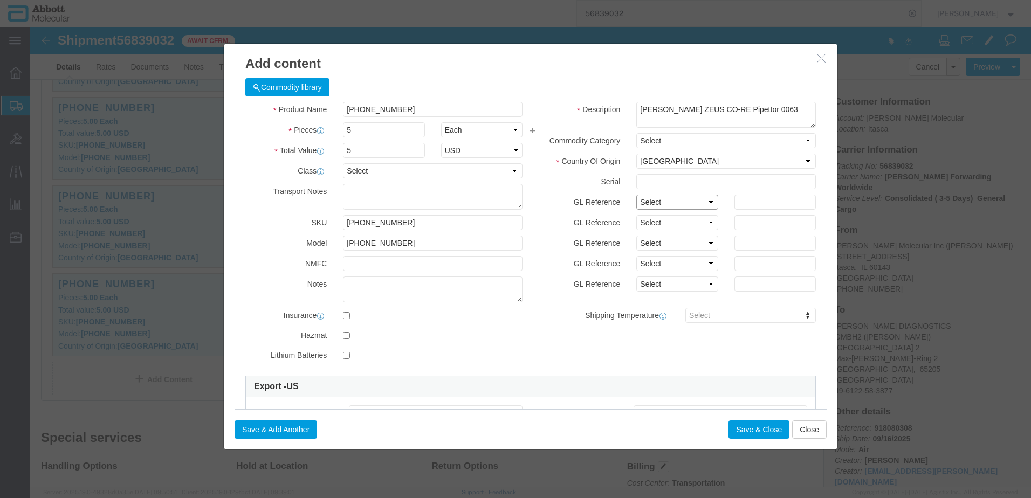
click select "Select Account Type Activity ID Airline Appointment Number ASN Batch Number Bil…"
click input "text"
paste input "006397"
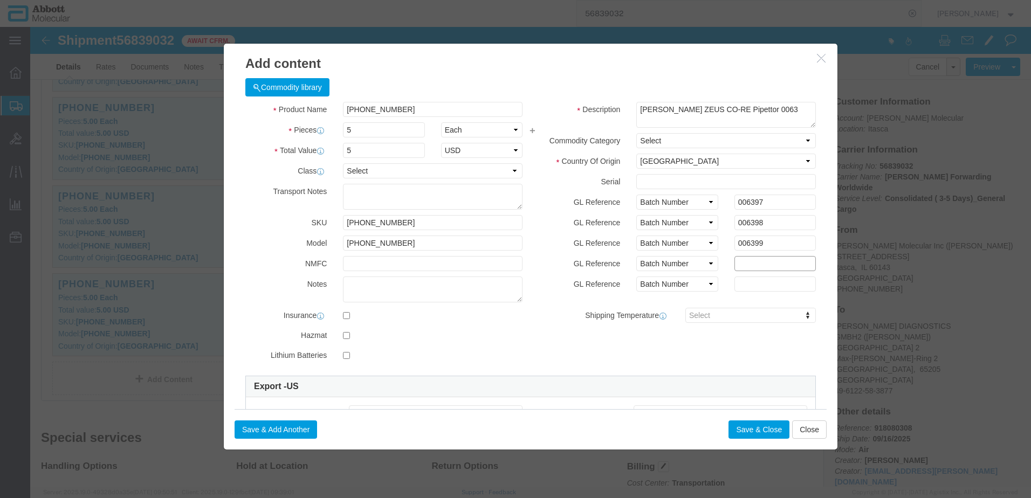
paste input "006397"
click button "Save & Close"
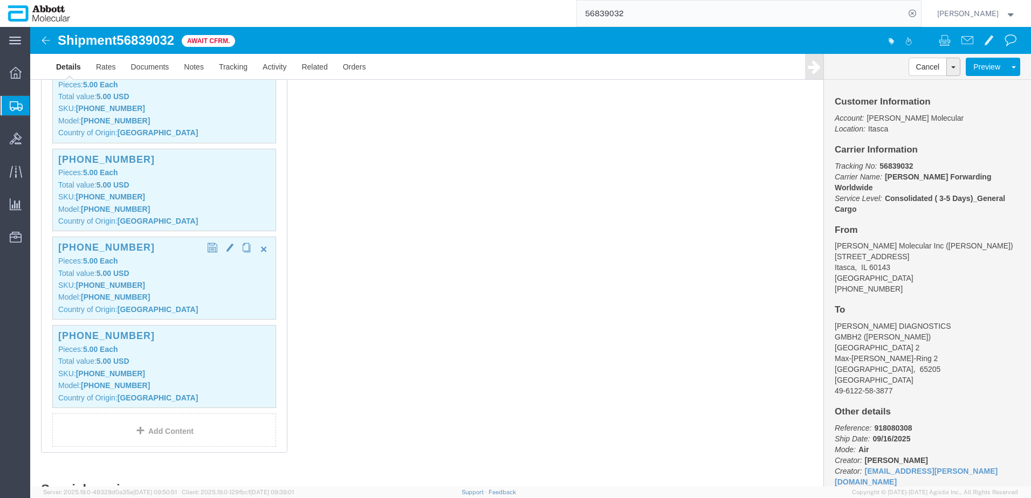
scroll to position [1035, 0]
click p "SKU: 56-100031-03"
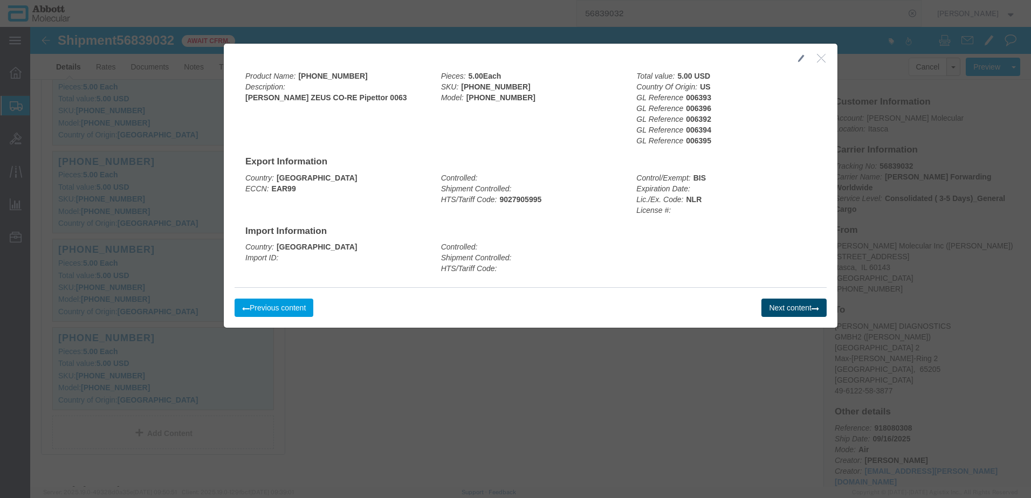
click button "Next content"
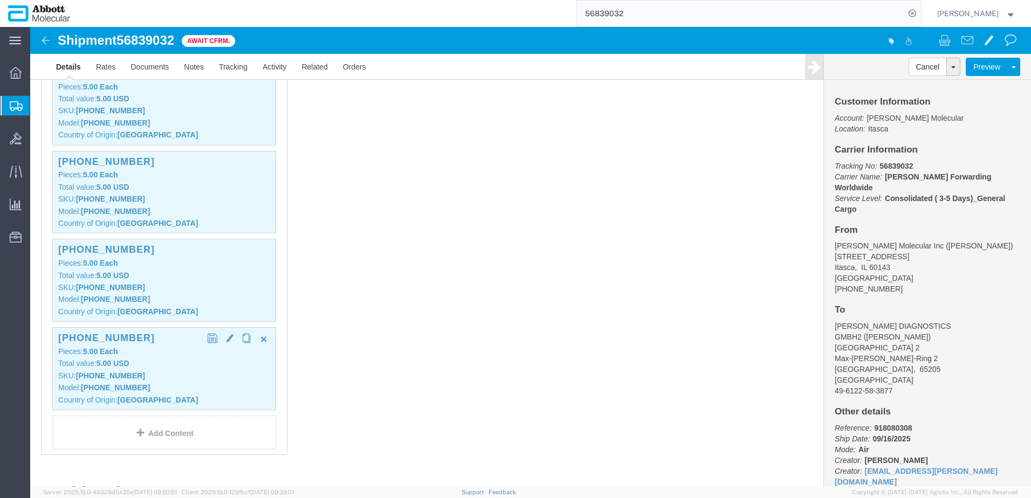
click p "SKU: 56-100031-03"
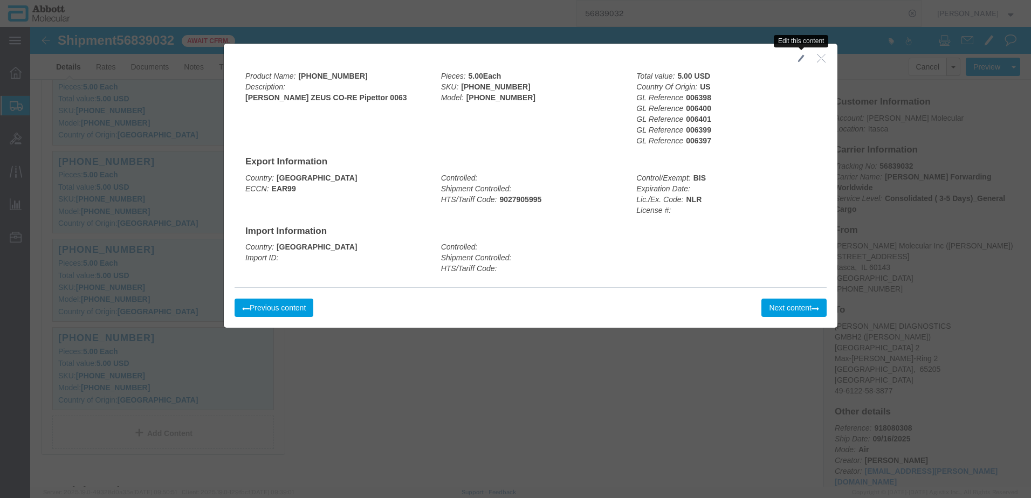
click span "button"
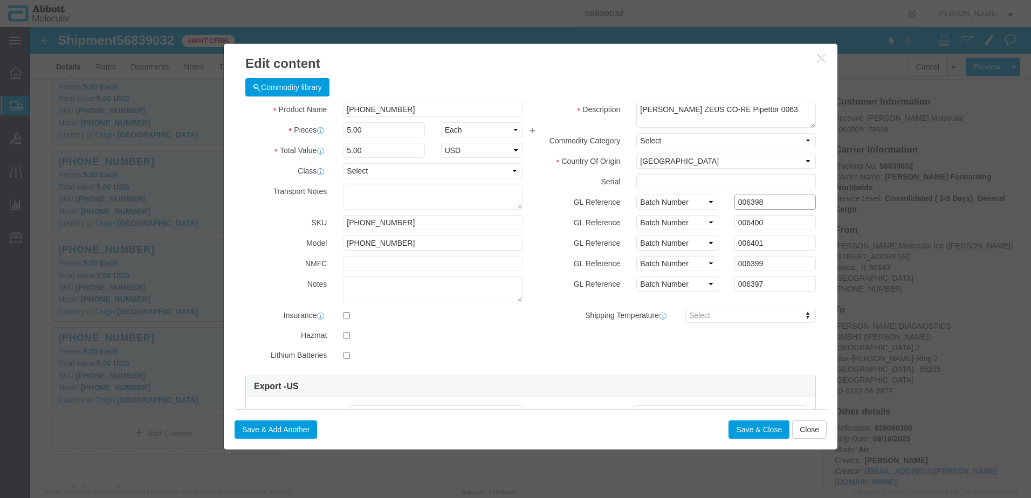
drag, startPoint x: 730, startPoint y: 173, endPoint x: 617, endPoint y: 168, distance: 112.3
click div "GL Reference Select Account Type Activity ID Airline Appointment Number ASN Bat…"
paste input "398"
paste input "8"
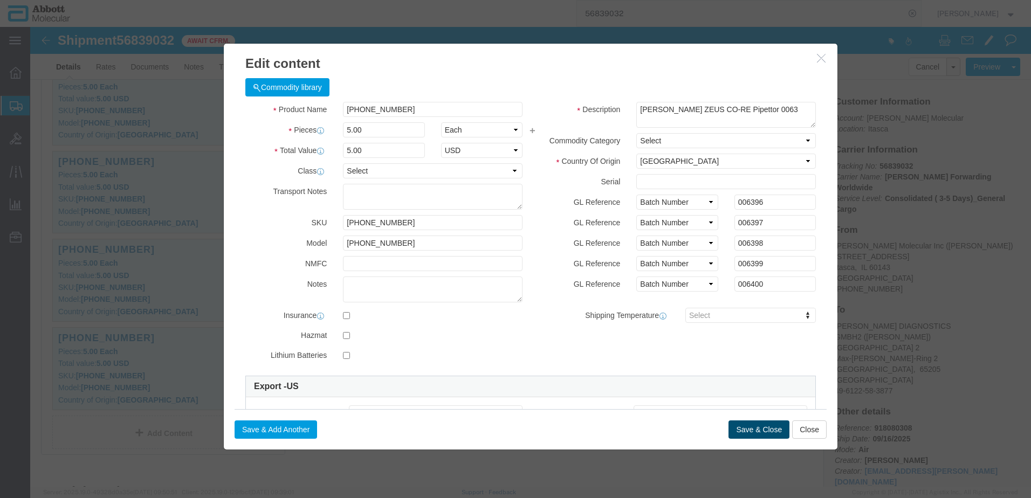
click button "Save & Close"
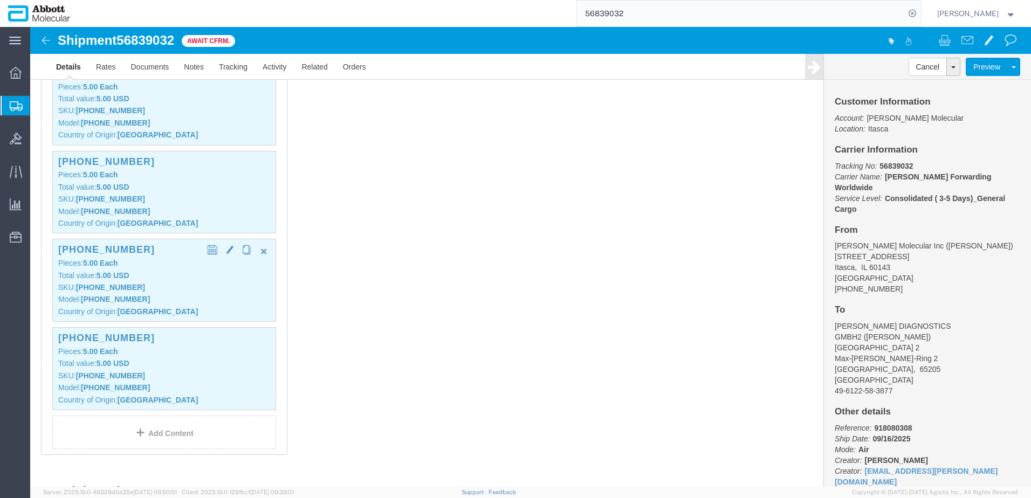
click div "56-100031-03 Pieces: 5.00 Each Total value: 5.00 USD SKU: 56-100031-03 Model: 5…"
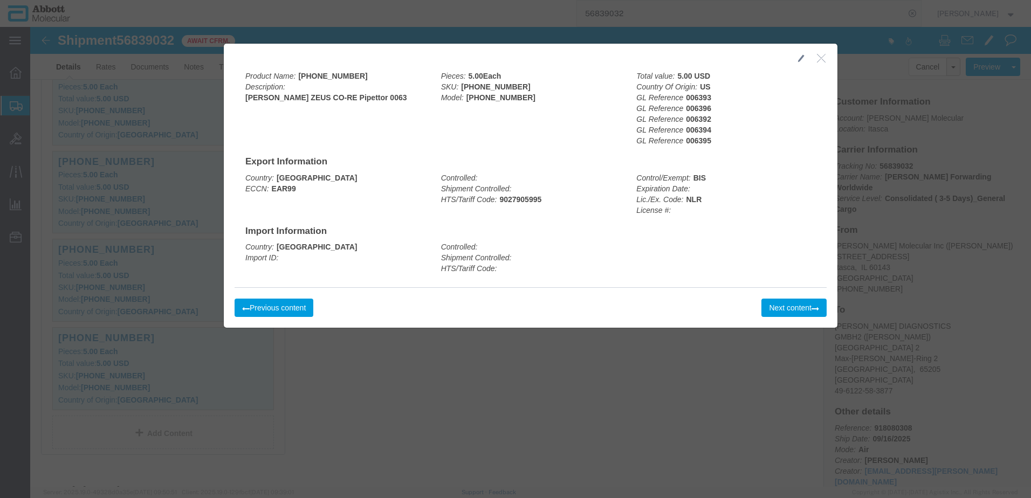
click icon "button"
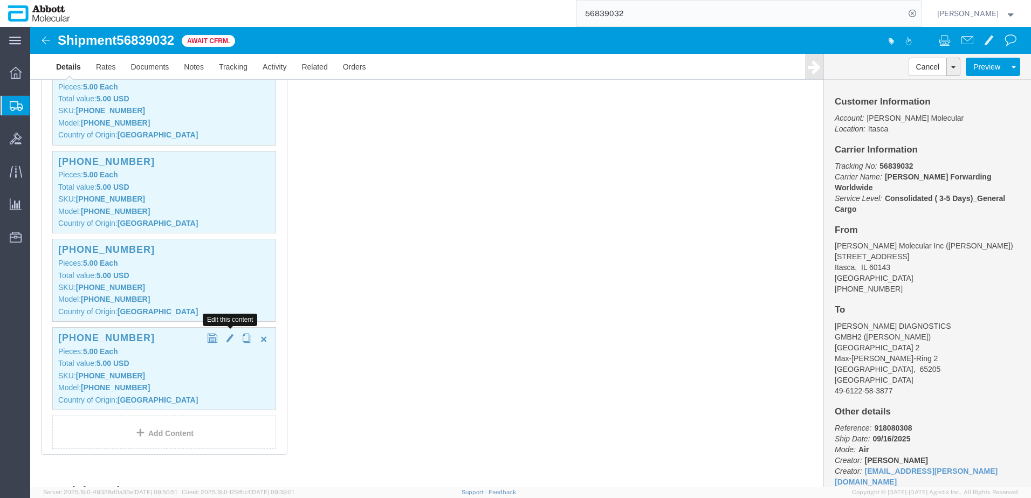
click span "button"
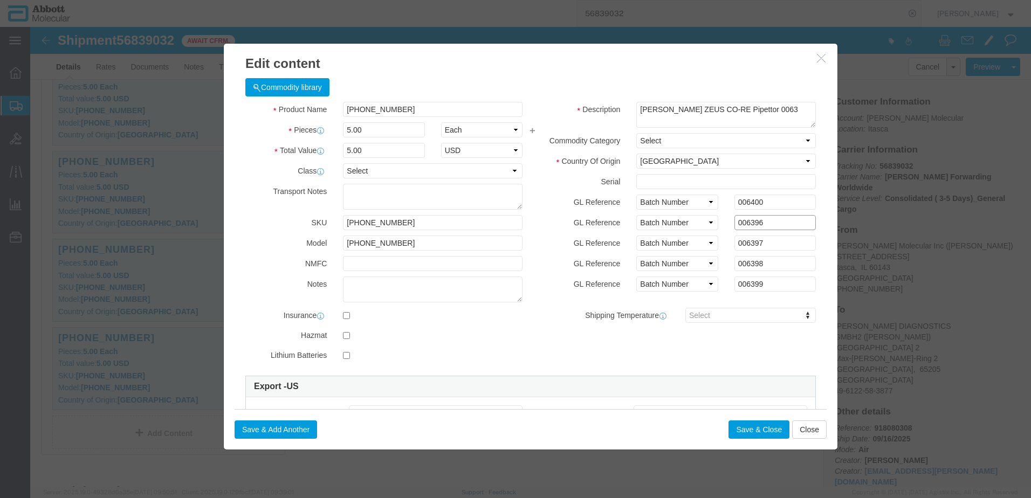
drag, startPoint x: 729, startPoint y: 196, endPoint x: 597, endPoint y: 203, distance: 131.8
click div "GL Reference Select Account Type Activity ID Airline Appointment Number ASN Bat…"
drag, startPoint x: 724, startPoint y: 171, endPoint x: 656, endPoint y: 181, distance: 69.1
click div "GL Reference Select Account Type Activity ID Airline Appointment Number ASN Bat…"
click input "text"
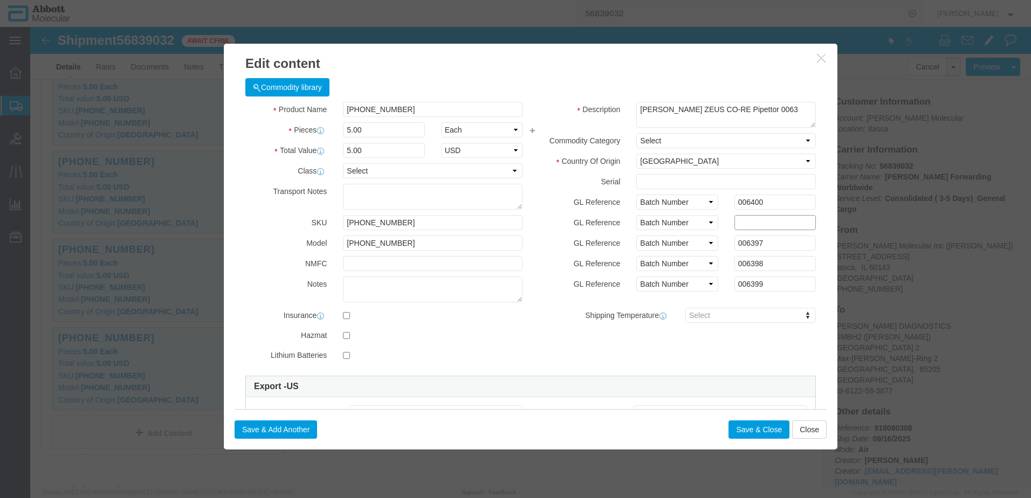
paste input "006400"
click button "Save & Add Another"
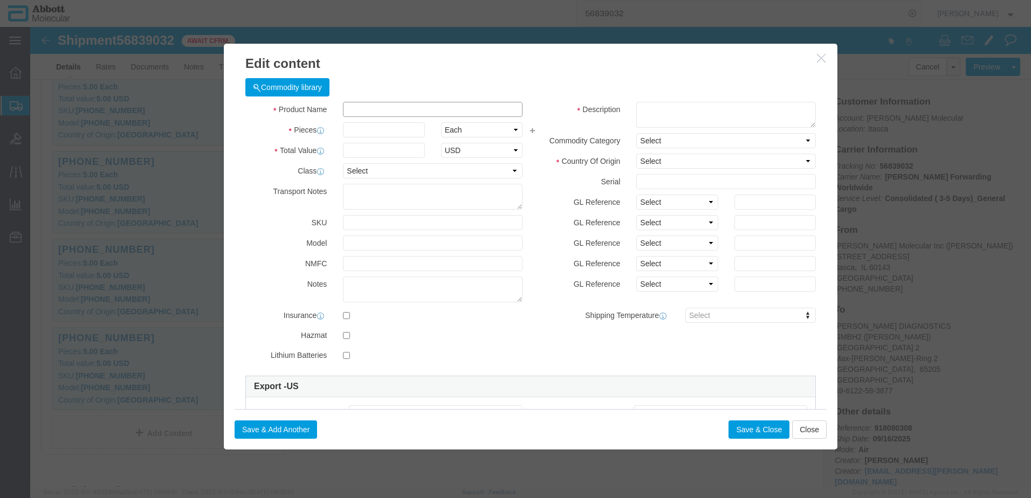
click input "text"
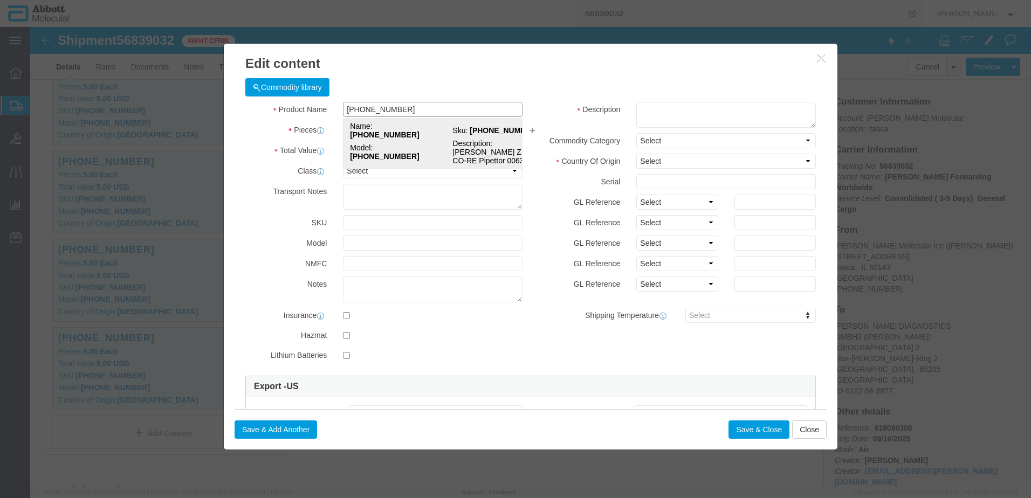
click strong "56-100031-03"
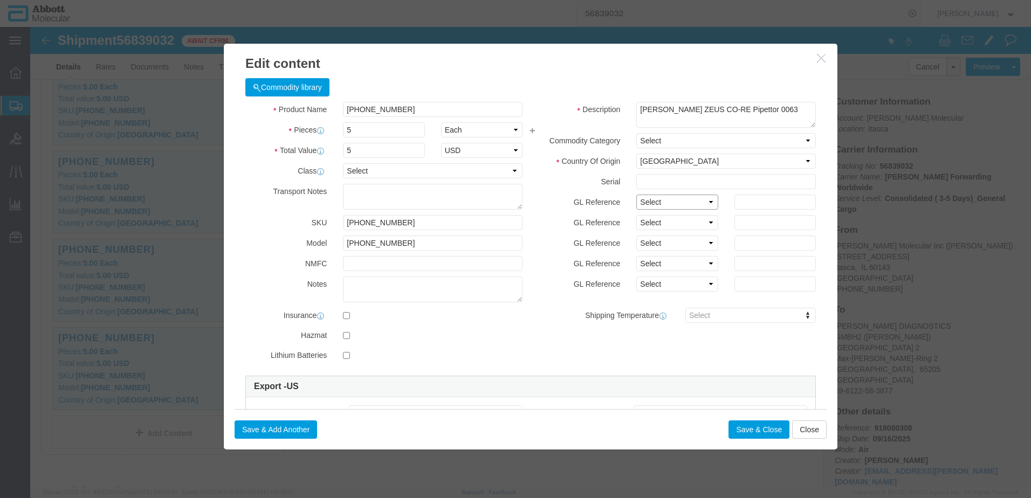
click select "Select Account Type Activity ID Airline Appointment Number ASN Batch Number Bil…"
click input "006400"
drag, startPoint x: 713, startPoint y: 176, endPoint x: 754, endPoint y: 169, distance: 41.0
click input "006402"
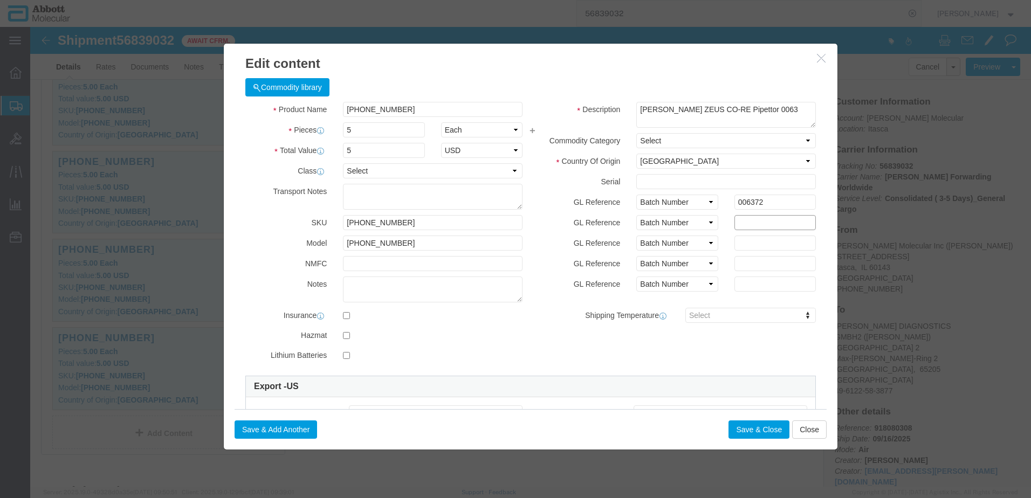
paste input "006372"
click button "Save & Close"
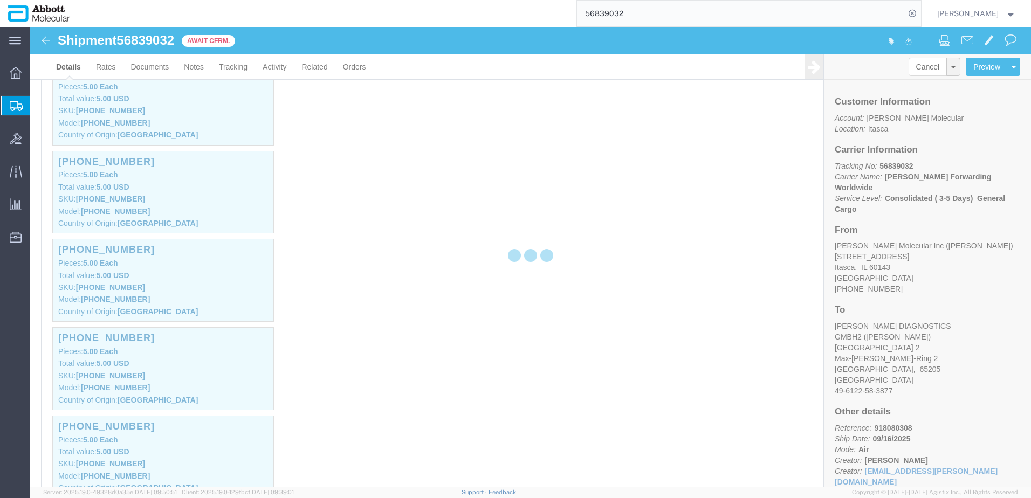
scroll to position [1123, 0]
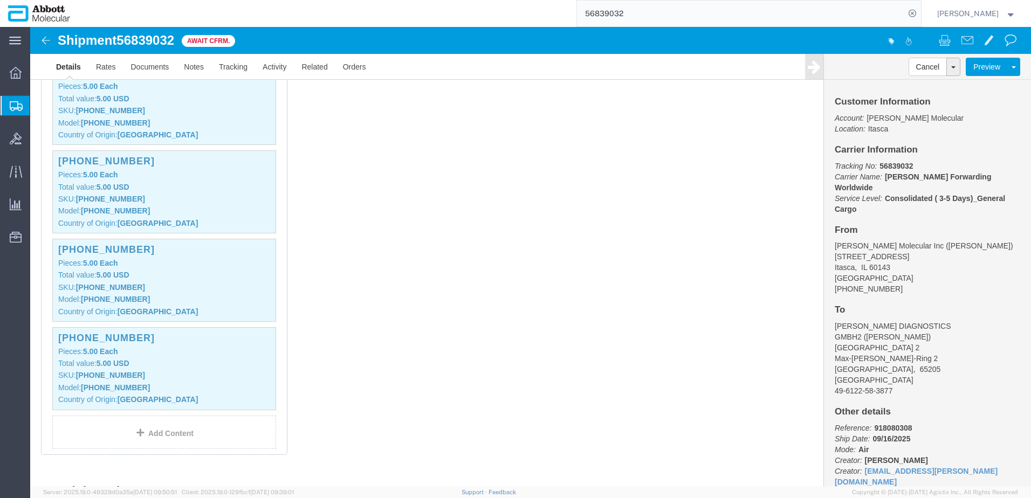
click at [0, 0] on span "Create from Template" at bounding box center [0, 0] width 0 height 0
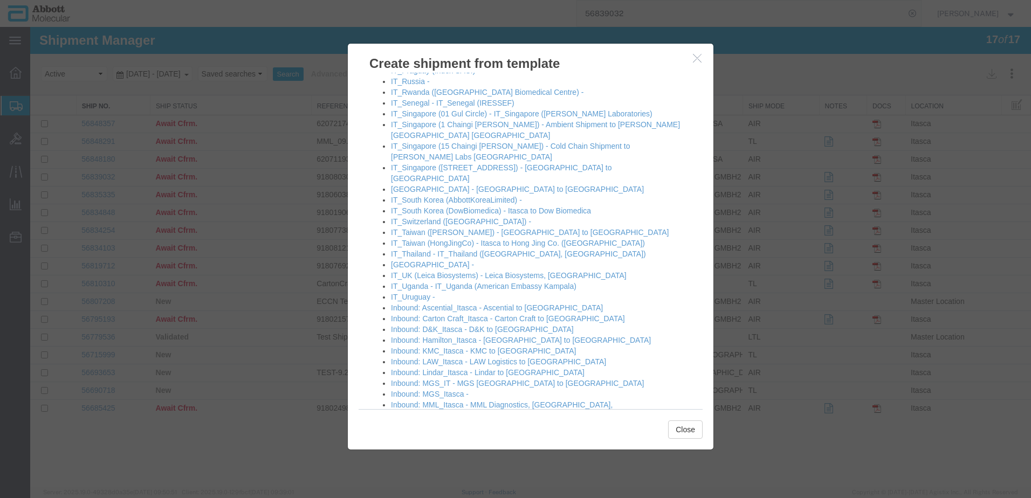
scroll to position [977, 0]
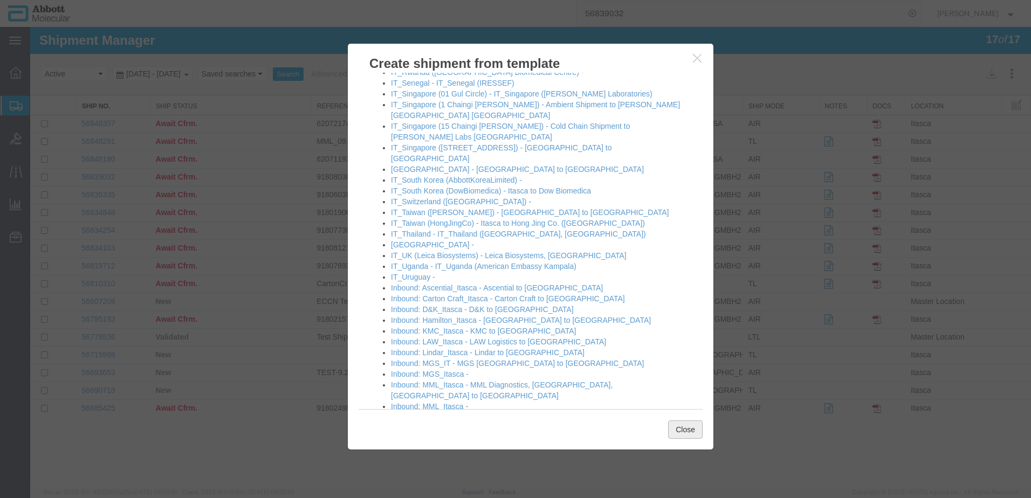
drag, startPoint x: 690, startPoint y: 430, endPoint x: 675, endPoint y: 411, distance: 24.5
click at [690, 430] on button "Close" at bounding box center [685, 430] width 35 height 18
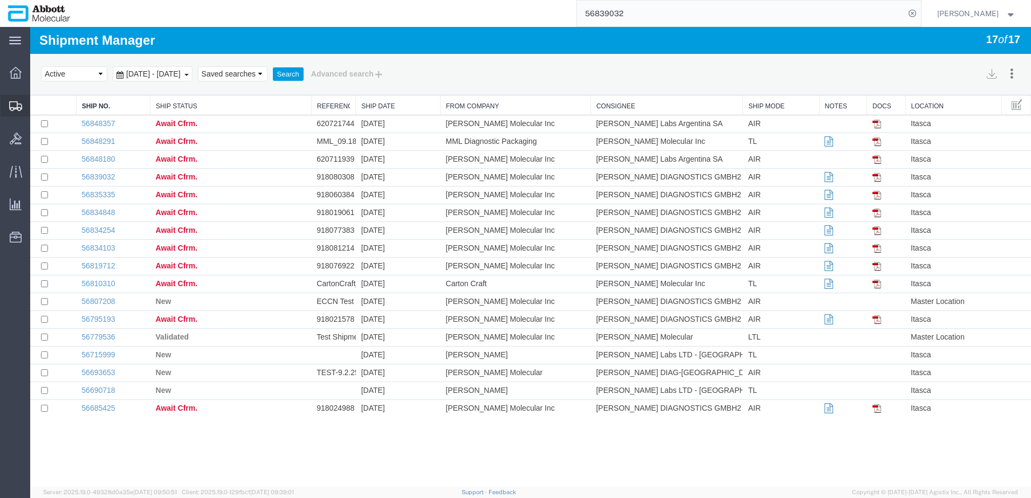
click at [0, 0] on span "Create Shipment" at bounding box center [0, 0] width 0 height 0
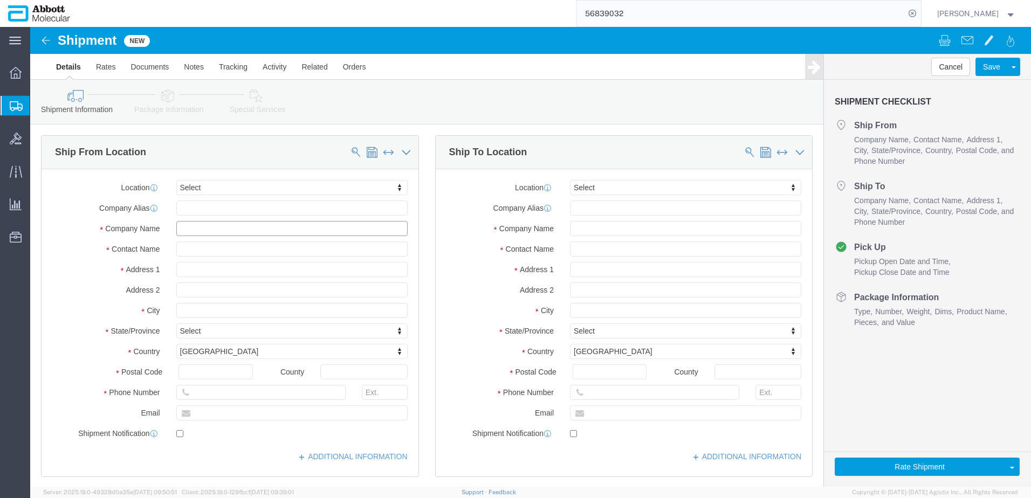
click input "text"
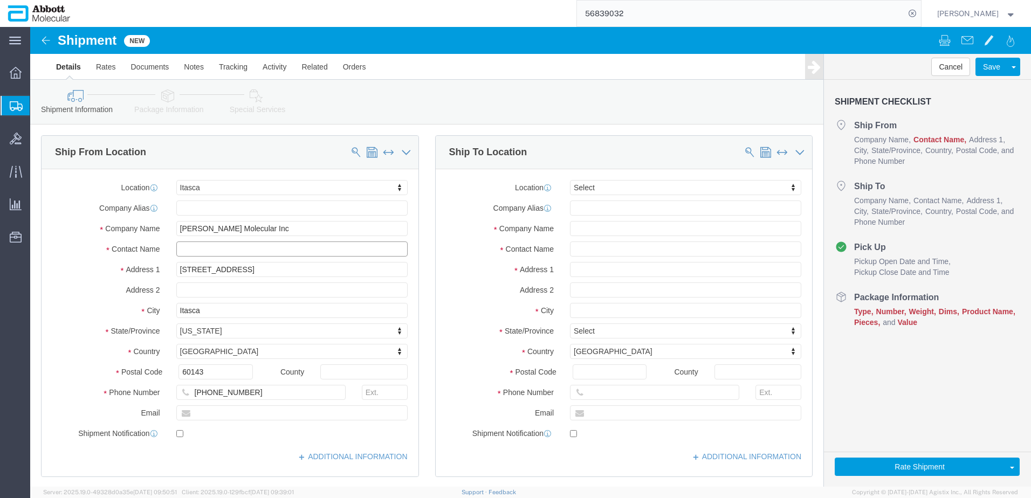
click input "text"
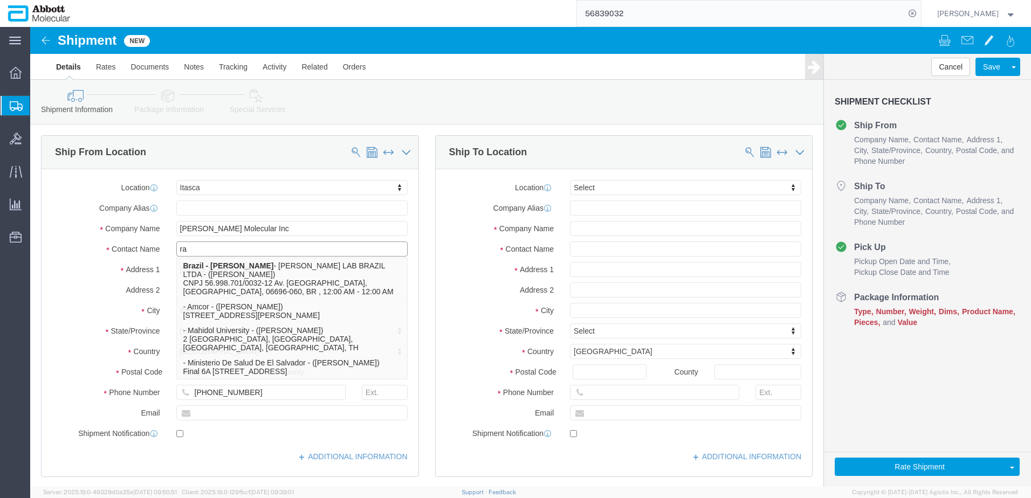
click input "ra"
drag, startPoint x: 178, startPoint y: 224, endPoint x: 99, endPoint y: 222, distance: 79.8
click div "Contact Name ra ra Brazil - Abbott - ABBOTT LAB BRAZIL LTDA - (Wilton Andrade) …"
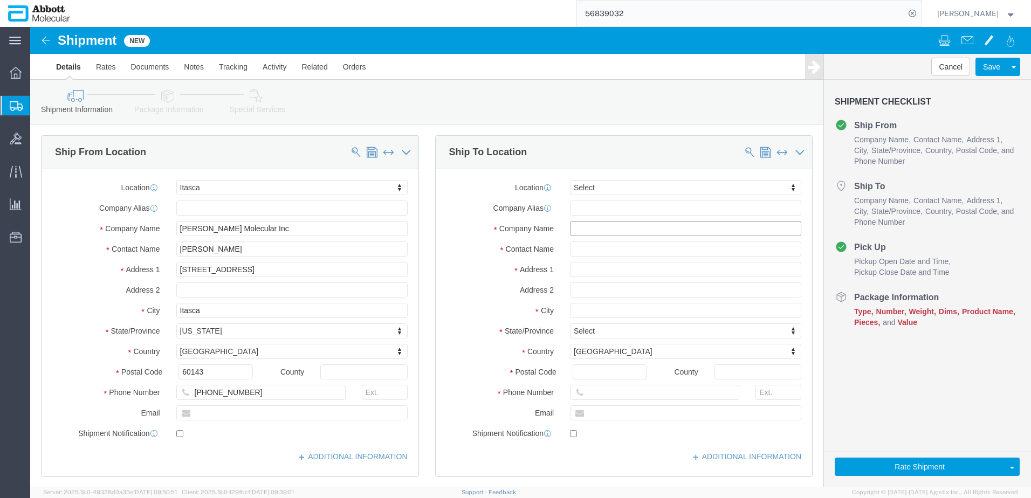
click input "text"
paste input "[PHONE_NUMBER]"
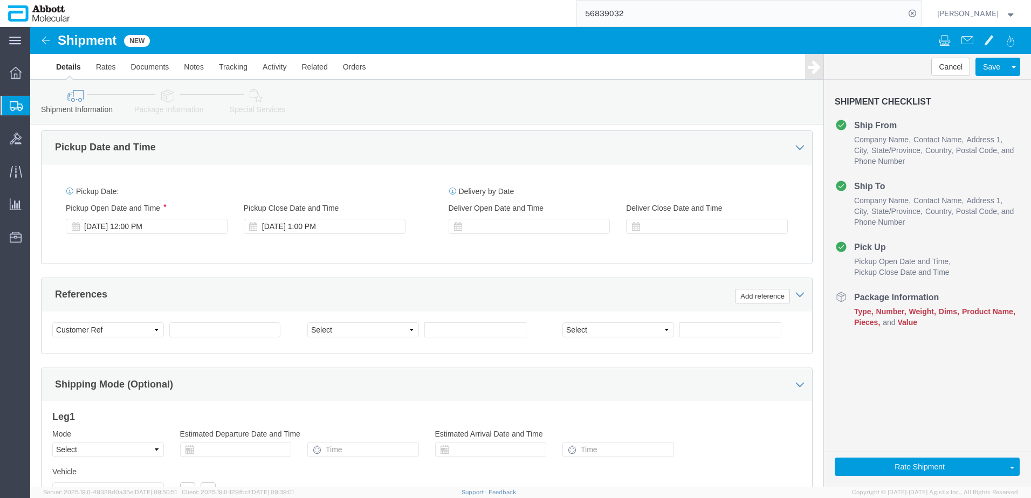
scroll to position [593, 0]
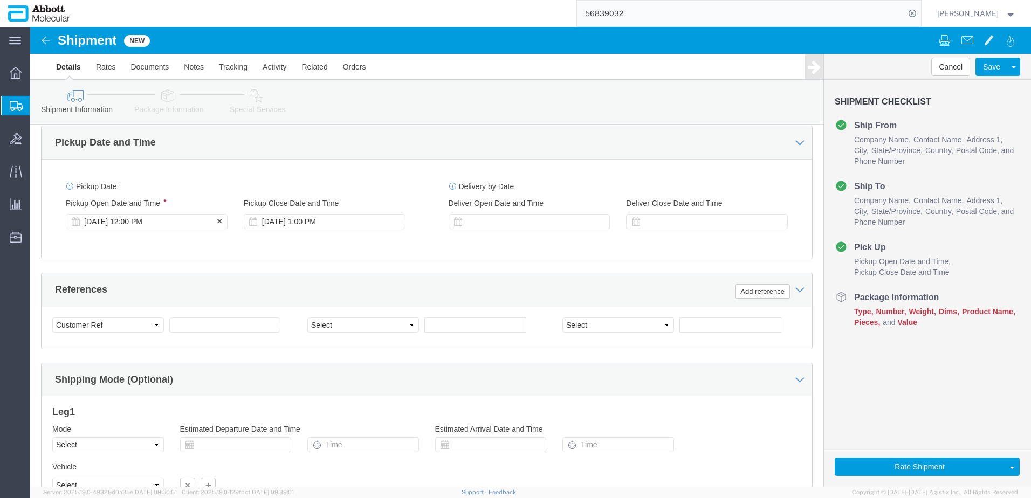
click div "[DATE] 12:00 PM"
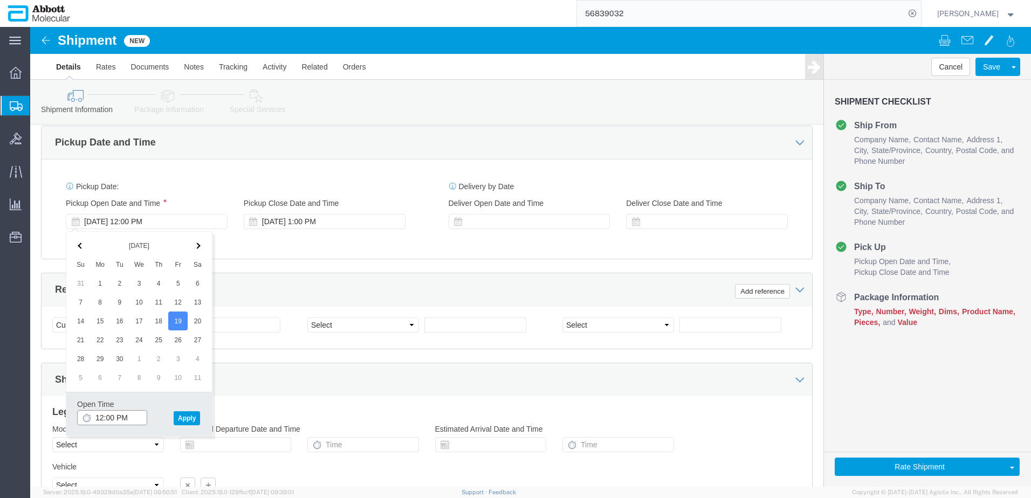
click input "12:00 PM"
click button "Apply"
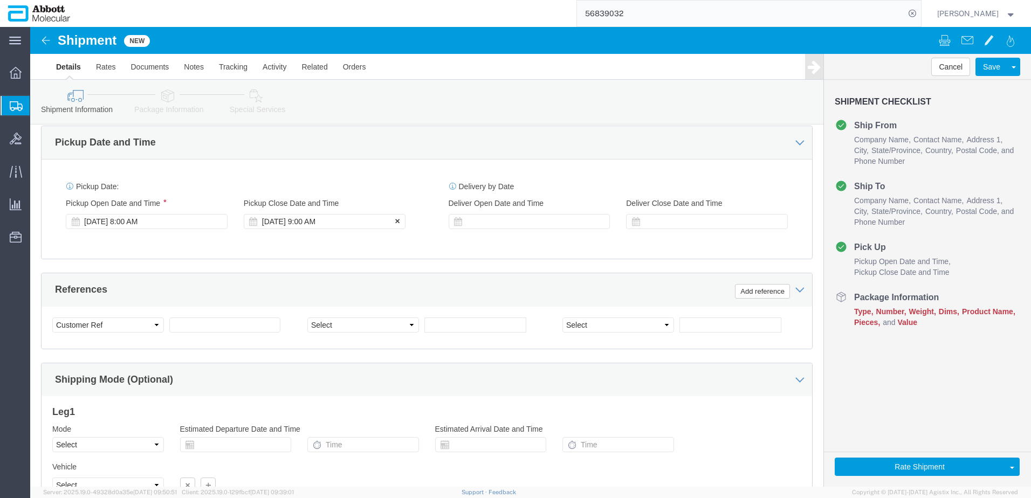
click div "Sep 19 2025 9:00 AM"
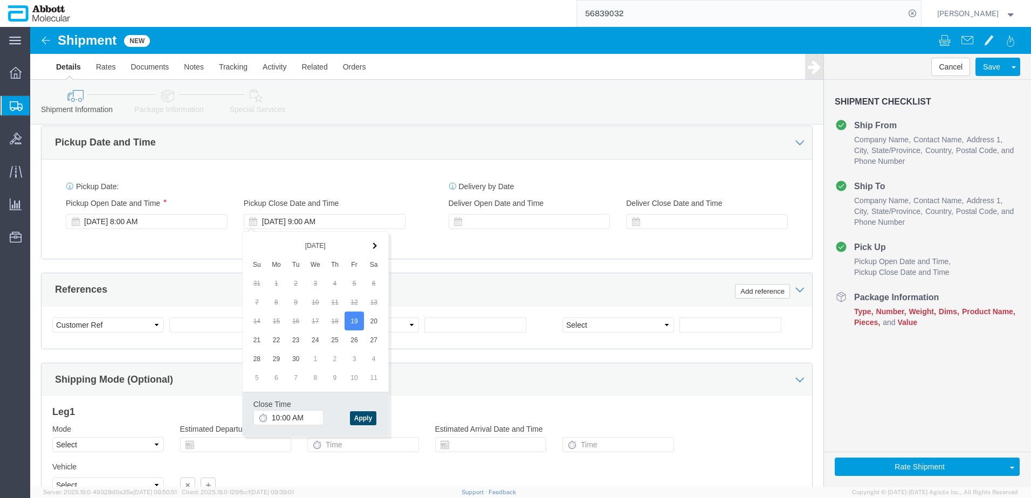
click button "Apply"
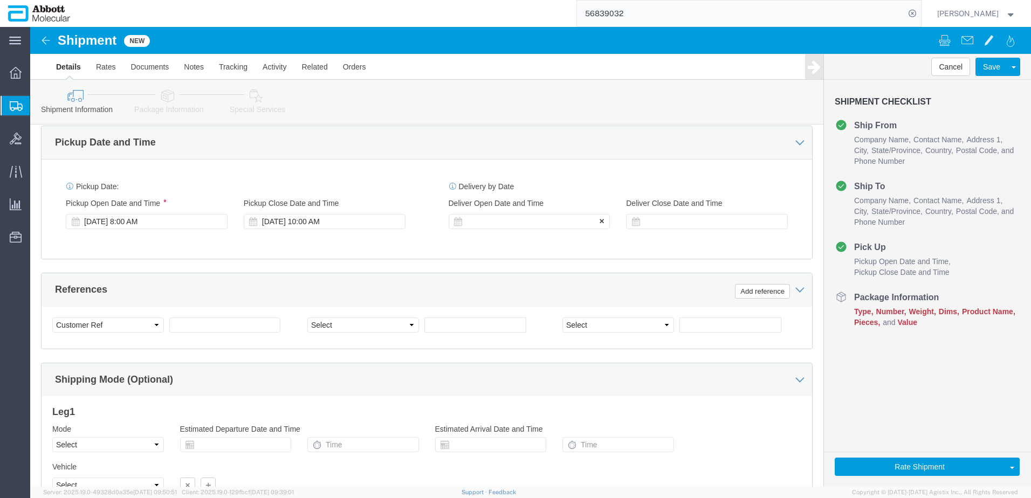
click div
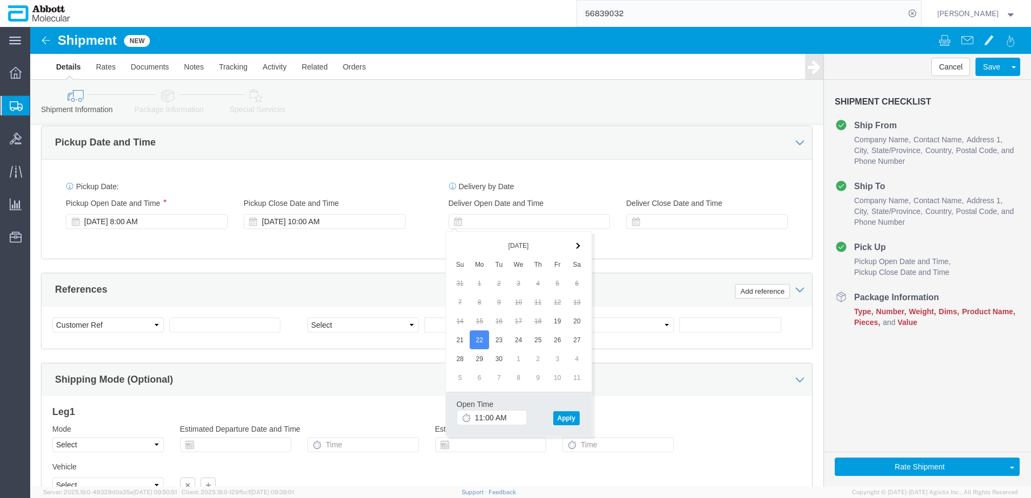
click icon
click input "11:00 AM"
click button "Apply"
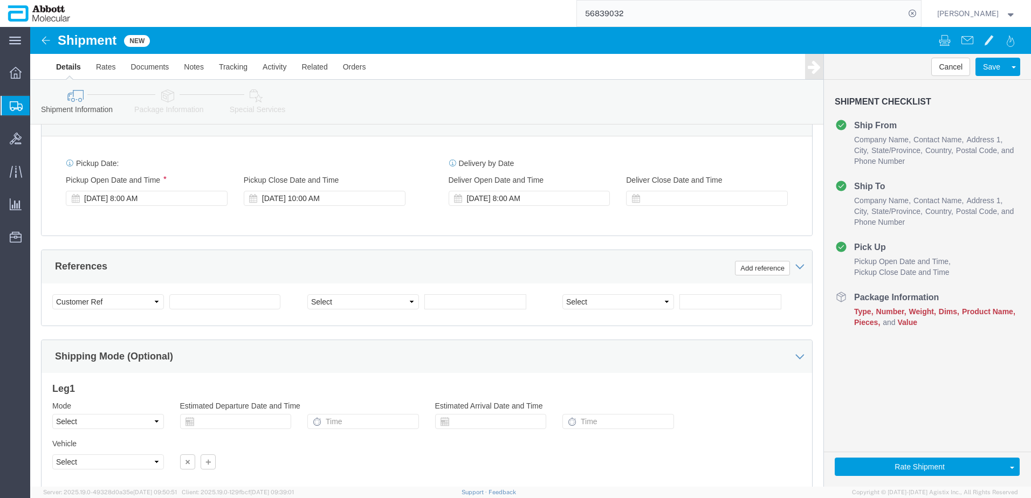
scroll to position [694, 0]
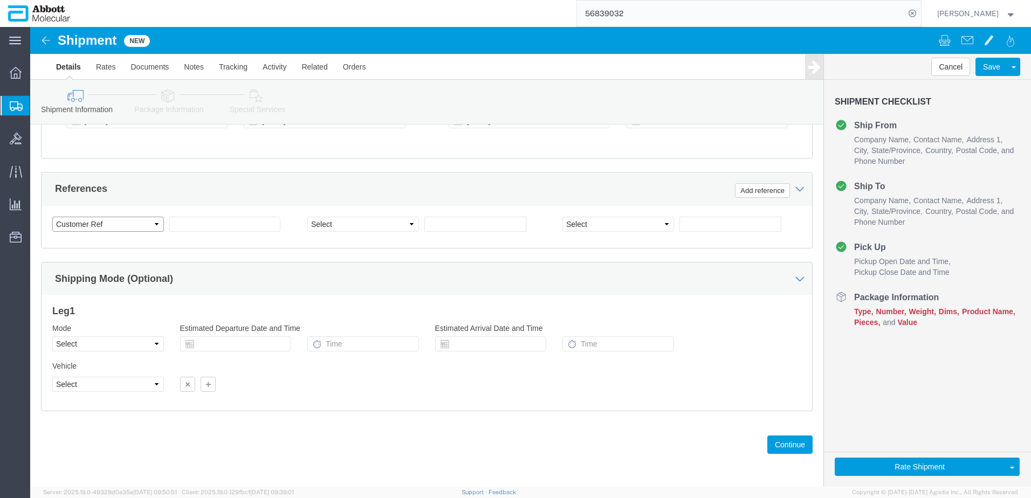
click select "Select Account Type Activity ID Airline Appointment Number ASN Batch Request # …"
click select "Select Air Less than Truckload Multi-Leg Ocean Freight Rail Small Parcel Truckl…"
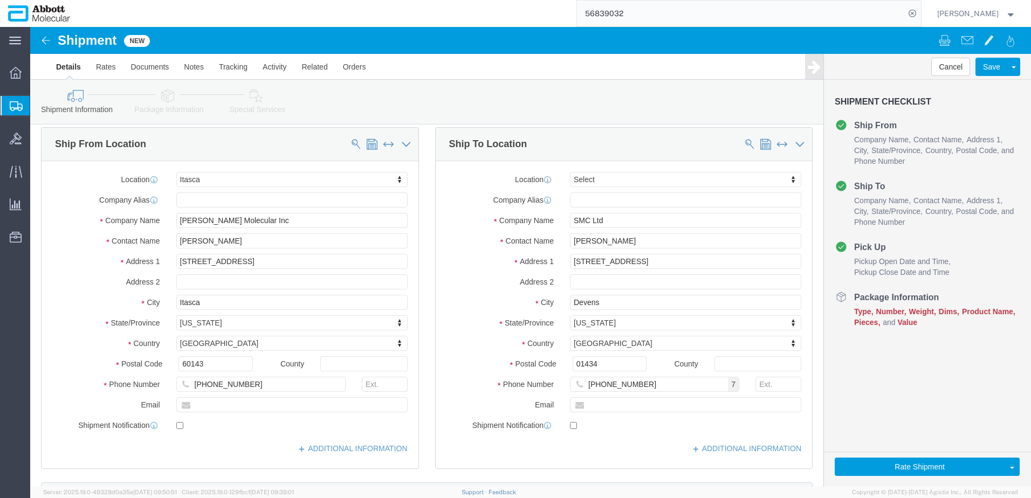
scroll to position [0, 0]
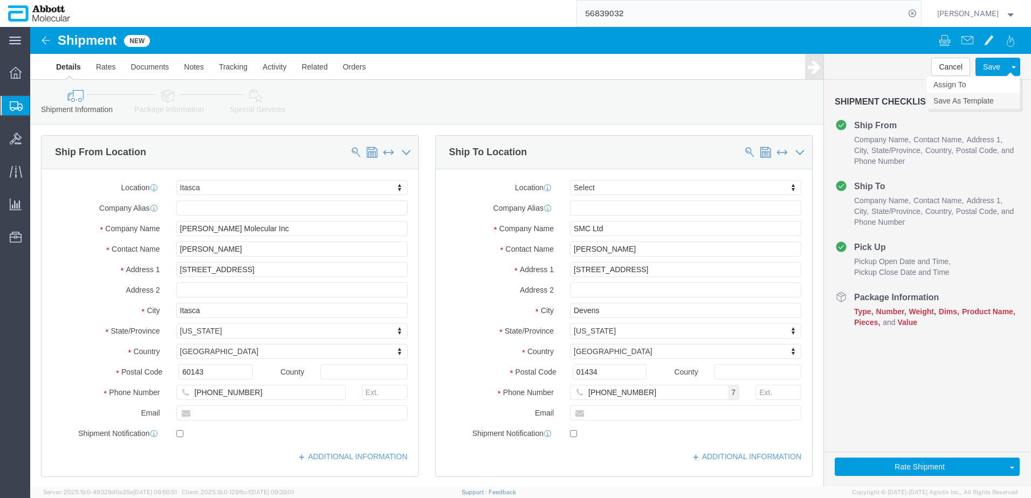
click link "Save As Template"
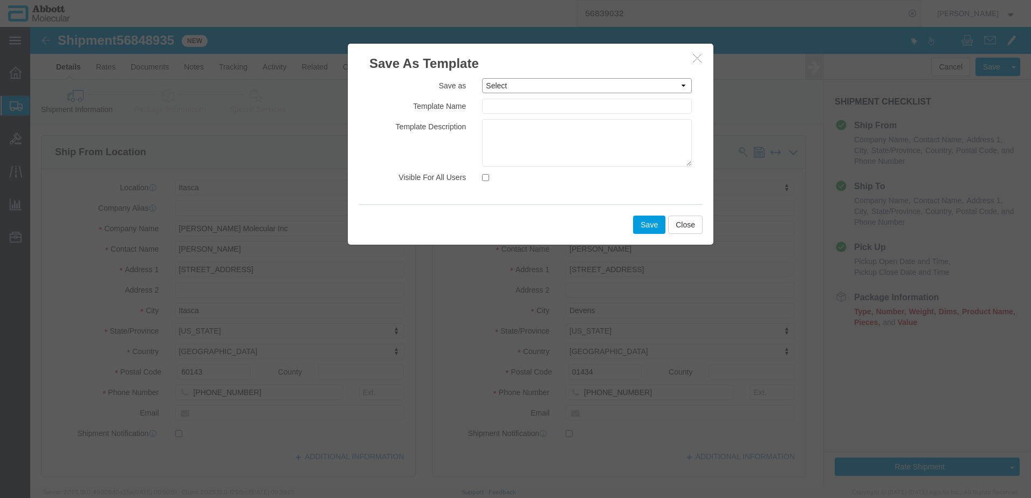
click select "Select DP_Argentina DP_Australia (Homebush) DP_Australia (Peter Maccallaum Canc…"
click div "Save as Select DP_Argentina DP_Australia (Homebush) DP_Australia (Peter Maccall…"
click input "text"
click input "Visible For All Users"
click button "Save"
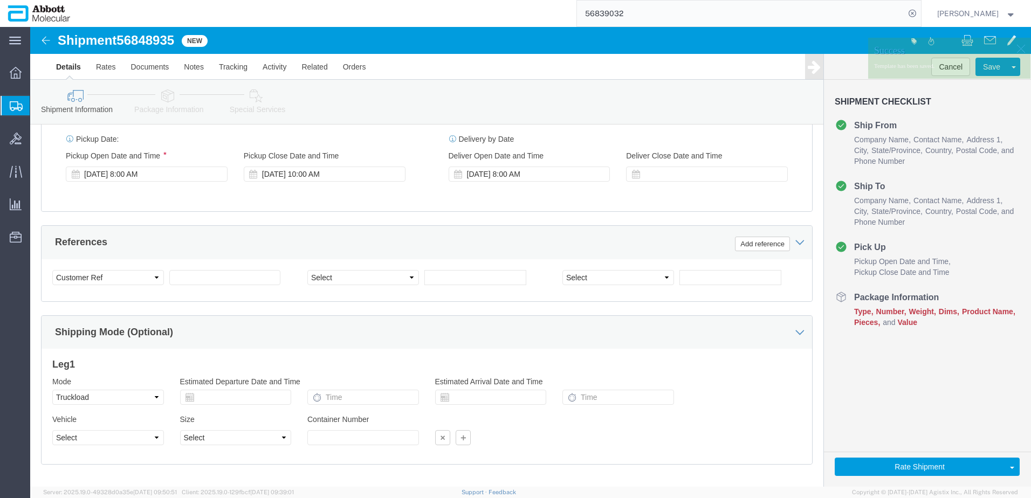
scroll to position [637, 0]
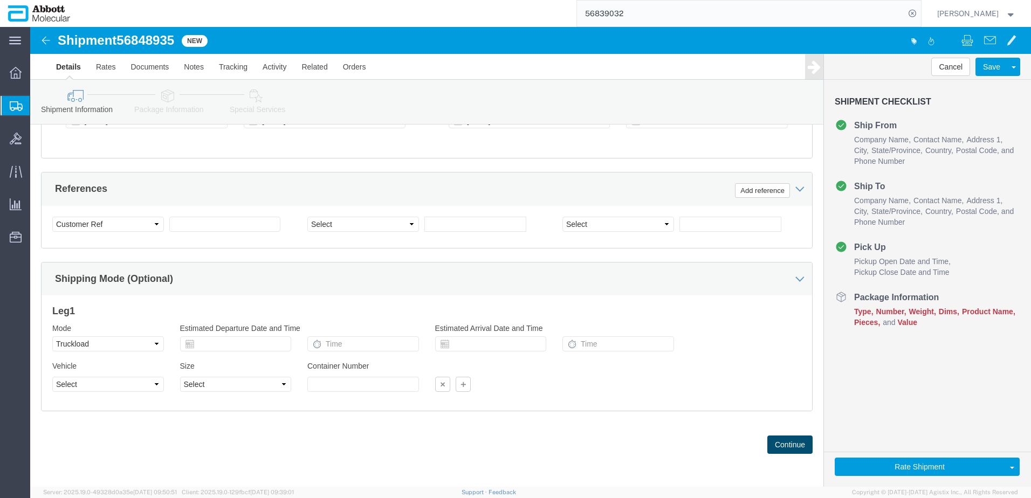
click button "Continue"
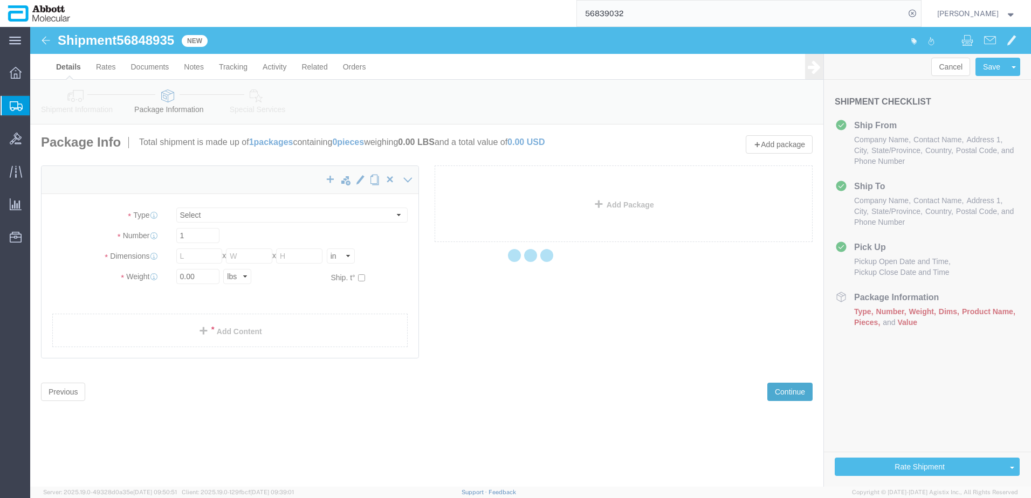
scroll to position [0, 0]
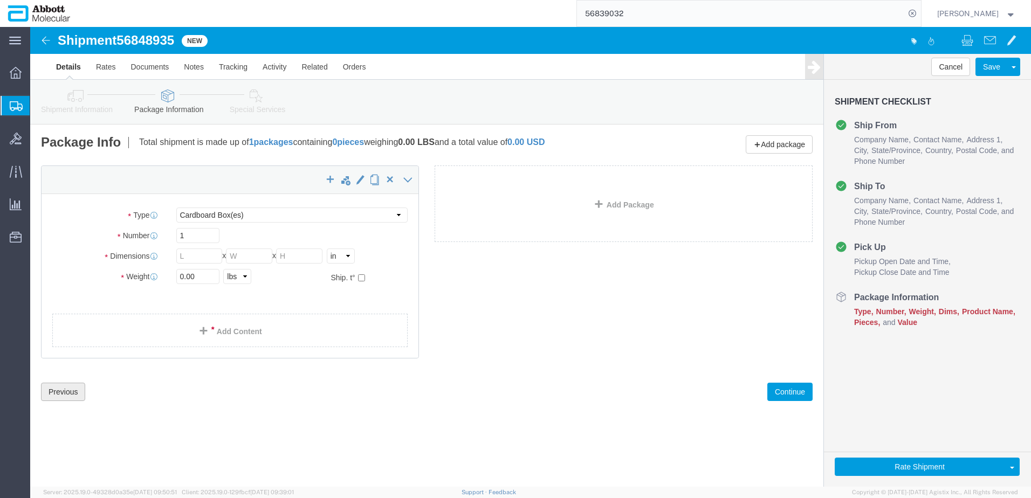
click button "Previous"
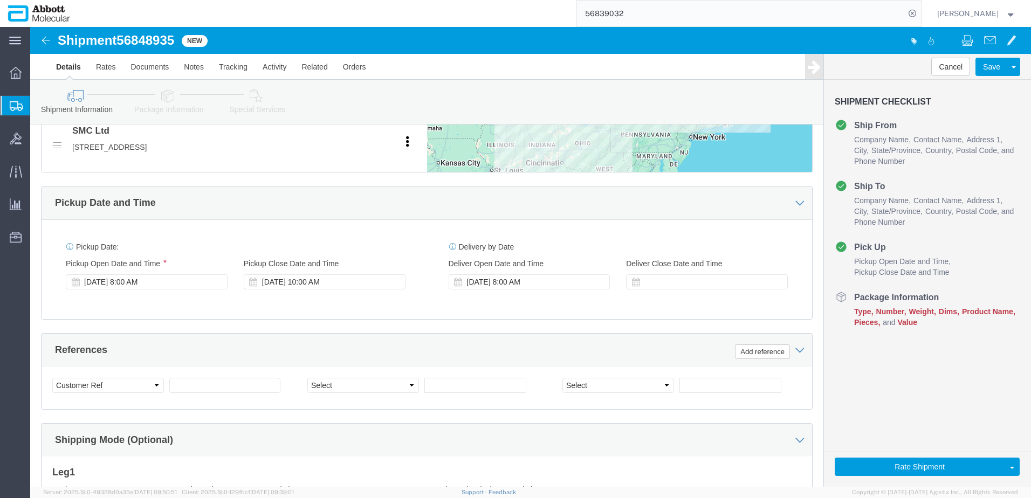
scroll to position [539, 0]
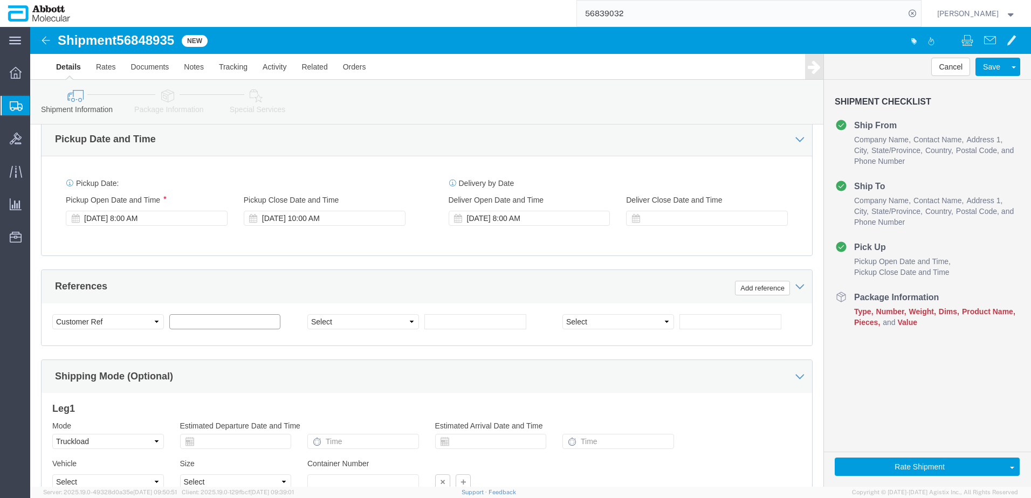
click input "text"
paste input "RFI 10211"
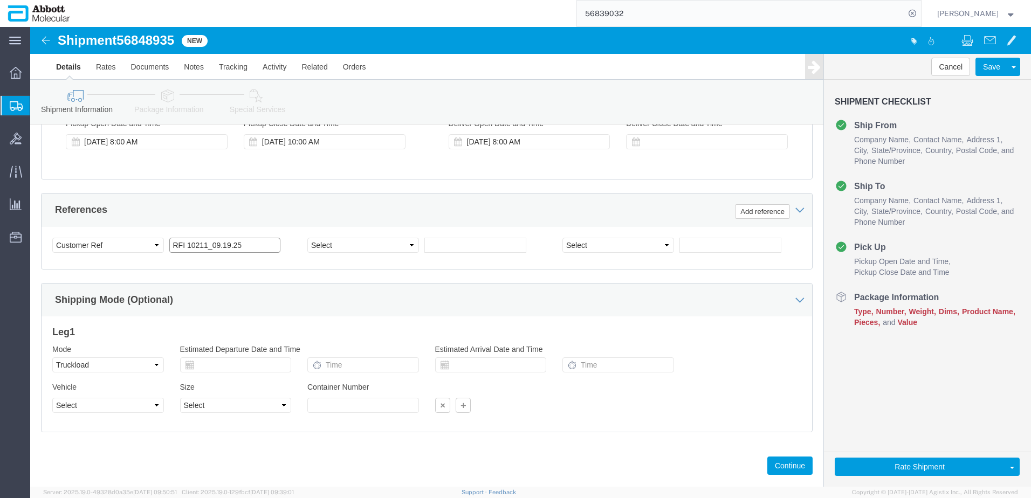
scroll to position [637, 0]
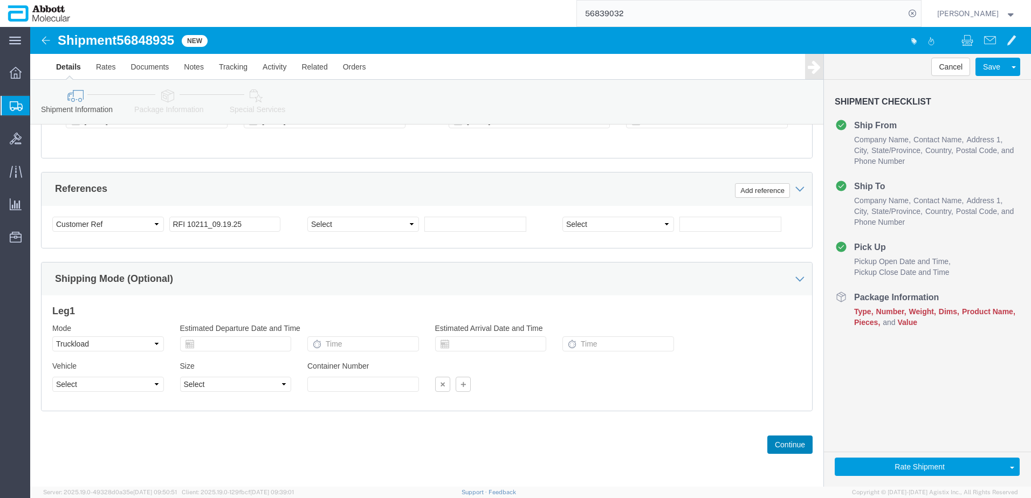
click button "Continue"
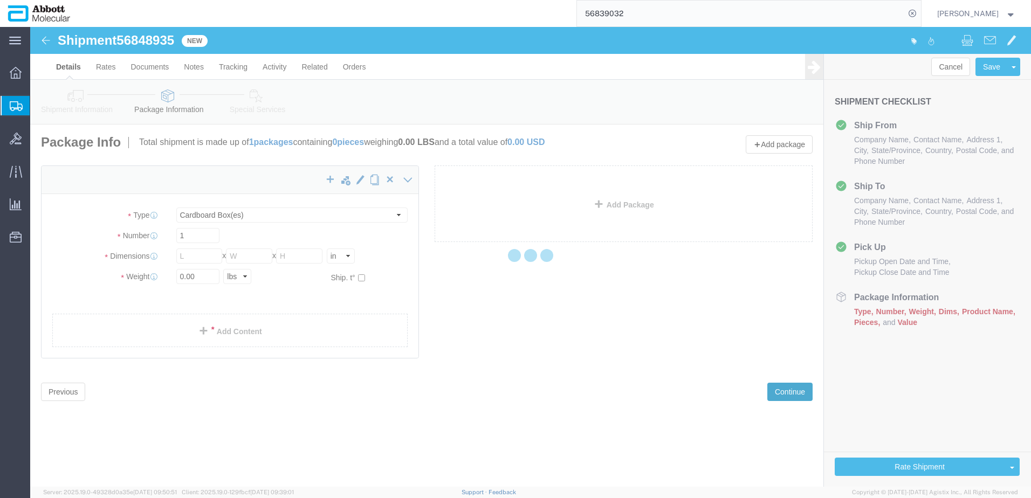
scroll to position [0, 0]
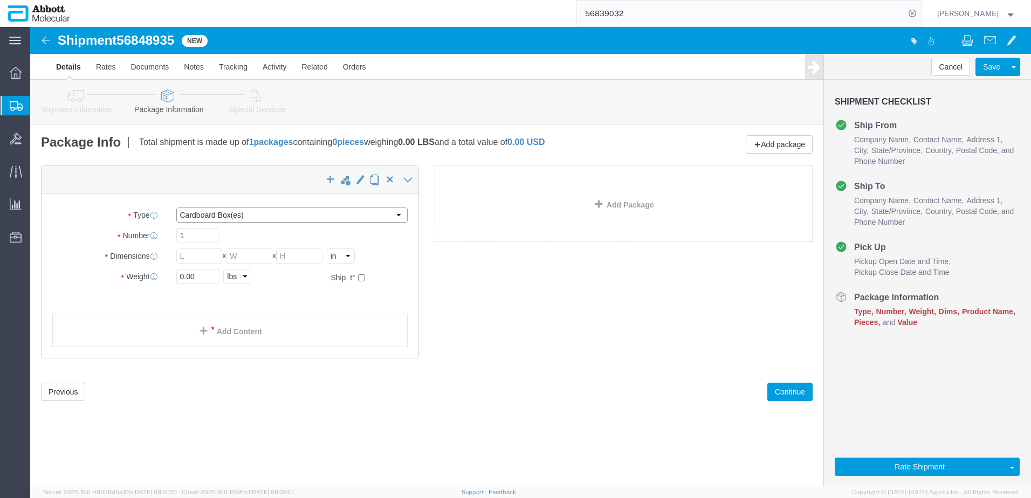
drag, startPoint x: 185, startPoint y: 183, endPoint x: 185, endPoint y: 197, distance: 14.6
click select "Select Box (B) Box (C) Box (D) Cardboard Box(es) Crate (Instrument) Crate(s) En…"
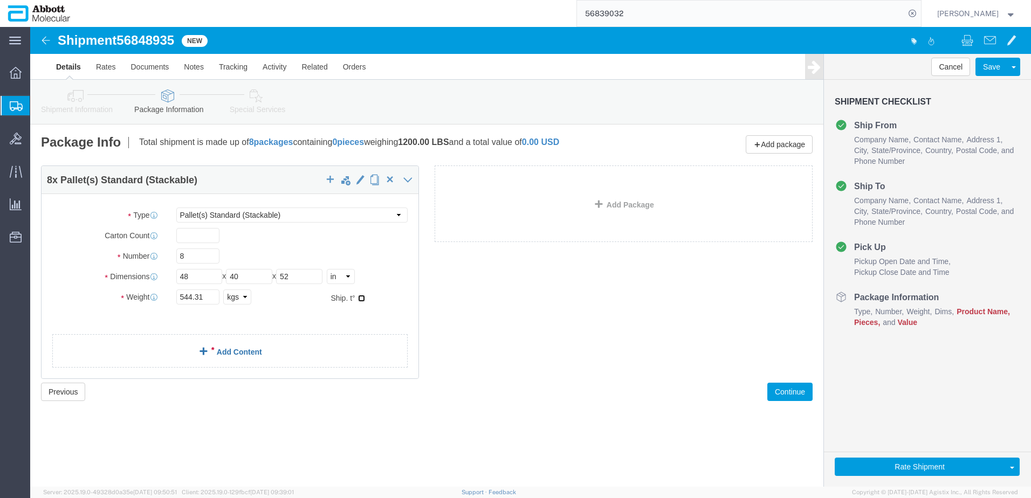
click input "checkbox"
drag, startPoint x: 181, startPoint y: 273, endPoint x: 107, endPoint y: 273, distance: 74.4
click div "Weight 544.31 Select kgs lbs Ship. t°"
click link "Add Content"
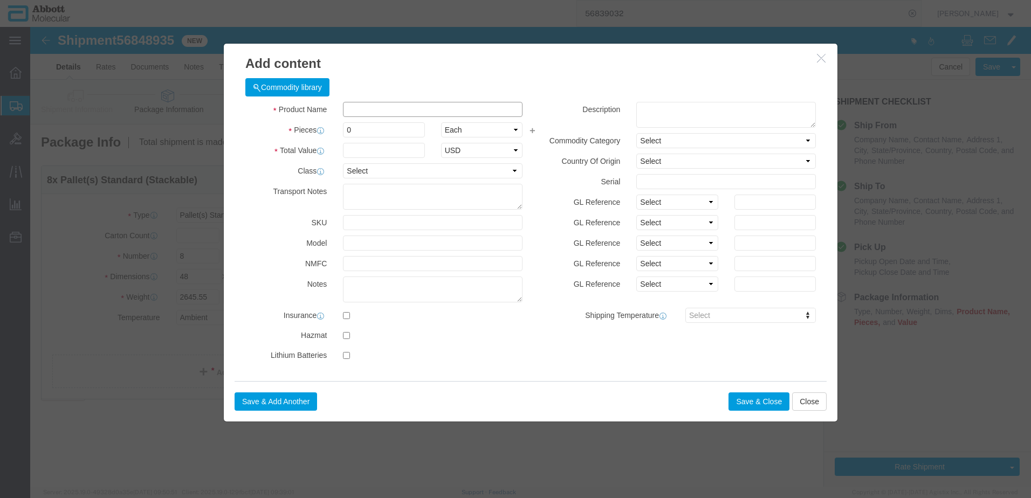
click input "text"
paste input "04J7110"
click td "Name: 04J7110"
click input "04J7110"
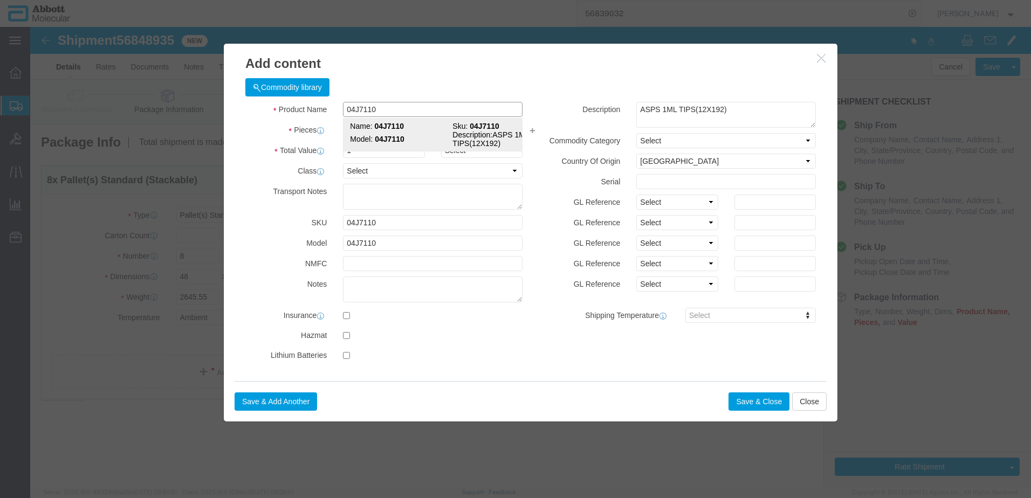
click strong "04J7110"
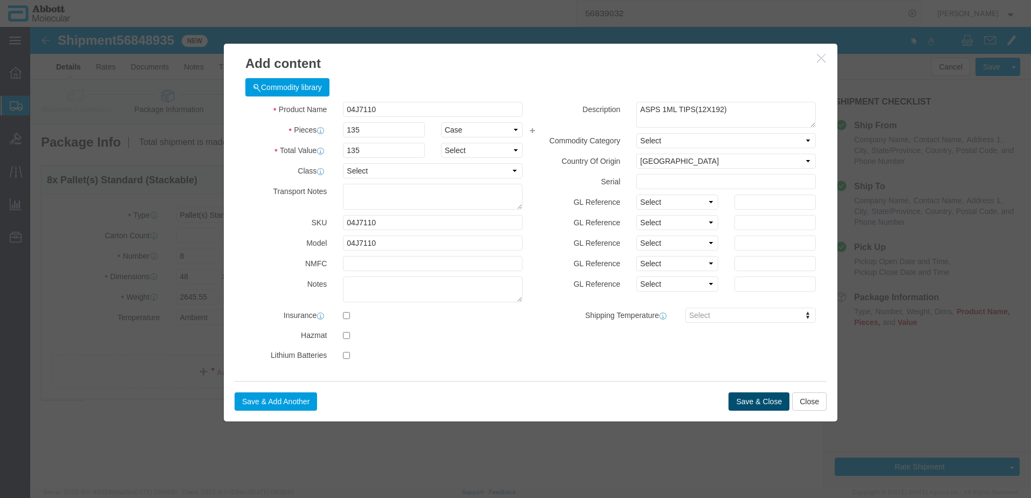
click button "Save & Close"
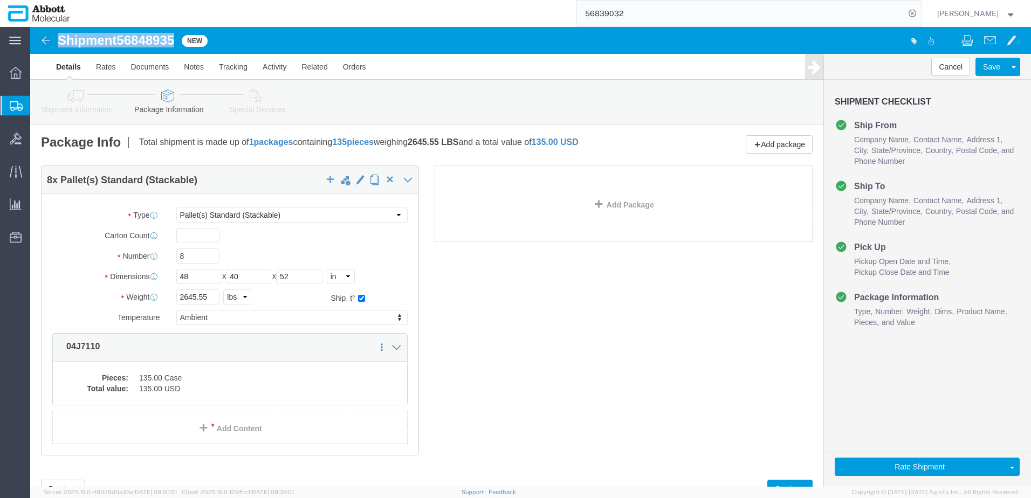
drag, startPoint x: 28, startPoint y: 15, endPoint x: 146, endPoint y: 16, distance: 118.1
click h1 "Shipment 56848935"
copy h1 "Shipment 56848935"
click link "Send To Bid"
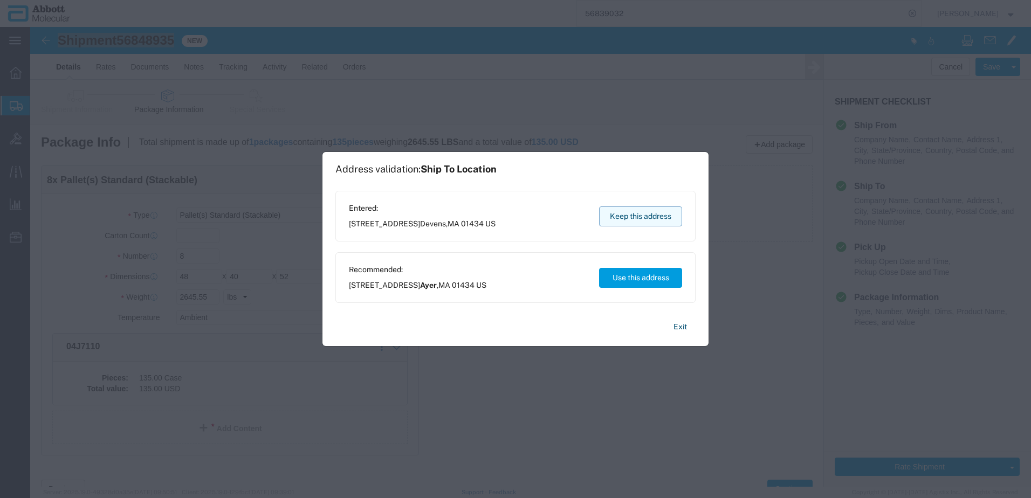
click at [648, 216] on button "Keep this address" at bounding box center [640, 217] width 83 height 20
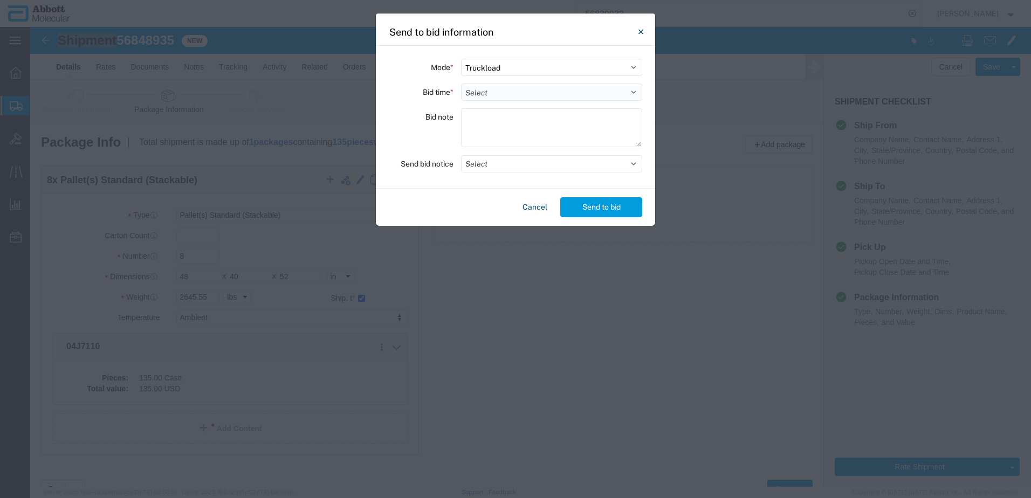
click at [510, 93] on select "Select 30 Min (Rush) 1 Hour (Rush) 2 Hours (Rush) 4 Hours (Rush) 8 Hours (Rush)…" at bounding box center [551, 92] width 181 height 17
click at [461, 84] on select "Select 30 Min (Rush) 1 Hour (Rush) 2 Hours (Rush) 4 Hours (Rush) 8 Hours (Rush)…" at bounding box center [551, 92] width 181 height 17
click at [485, 164] on button "Select" at bounding box center [551, 163] width 181 height 17
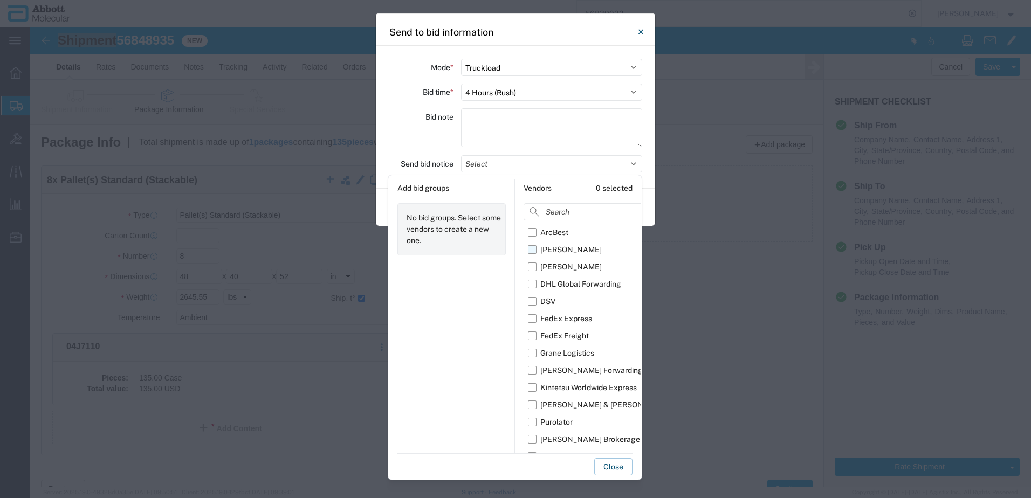
click at [532, 249] on label "[PERSON_NAME]" at bounding box center [604, 249] width 153 height 17
click at [0, 0] on input "[PERSON_NAME]" at bounding box center [0, 0] width 0 height 0
click at [533, 441] on label "[PERSON_NAME] Brokerage" at bounding box center [604, 439] width 153 height 17
click at [0, 0] on input "[PERSON_NAME] Brokerage" at bounding box center [0, 0] width 0 height 0
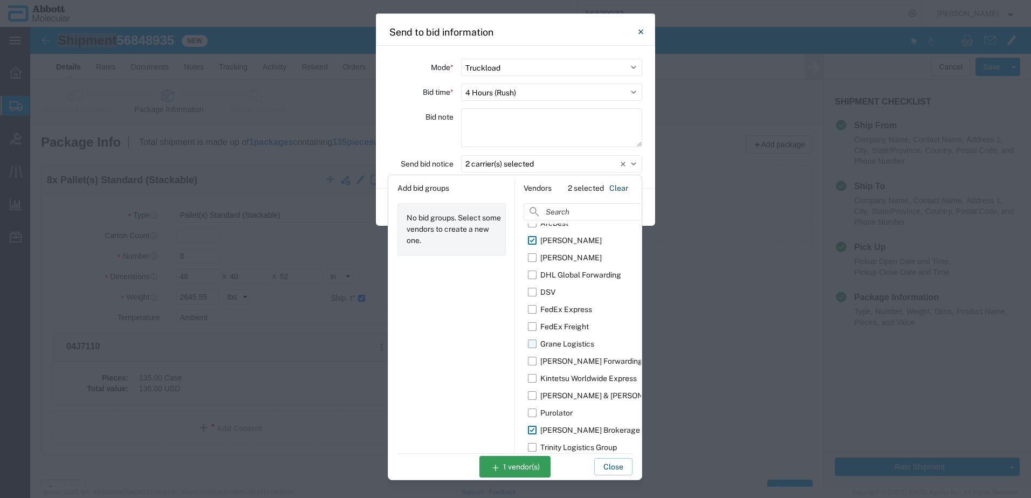
scroll to position [12, 0]
click at [613, 467] on button "Close" at bounding box center [613, 466] width 38 height 17
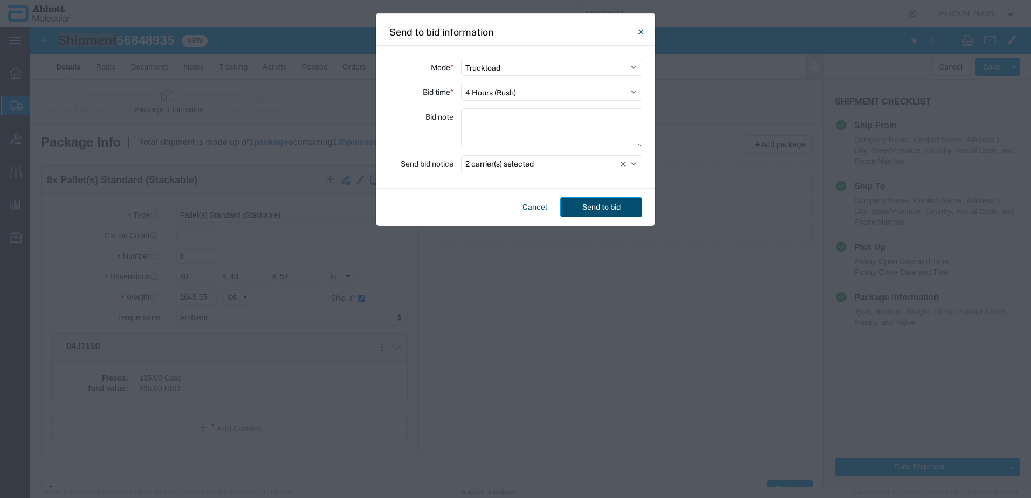
click at [582, 208] on button "Send to bid" at bounding box center [601, 207] width 82 height 20
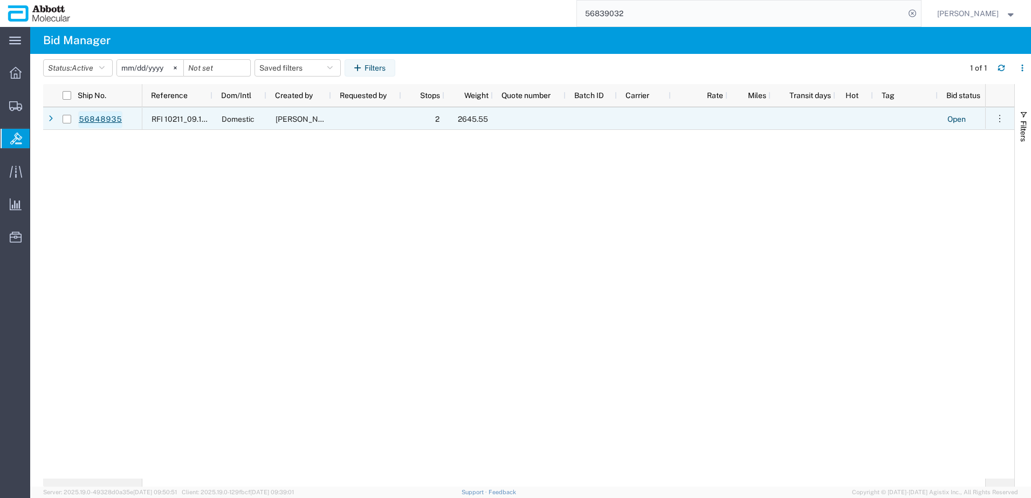
click at [100, 116] on link "56848935" at bounding box center [100, 119] width 44 height 17
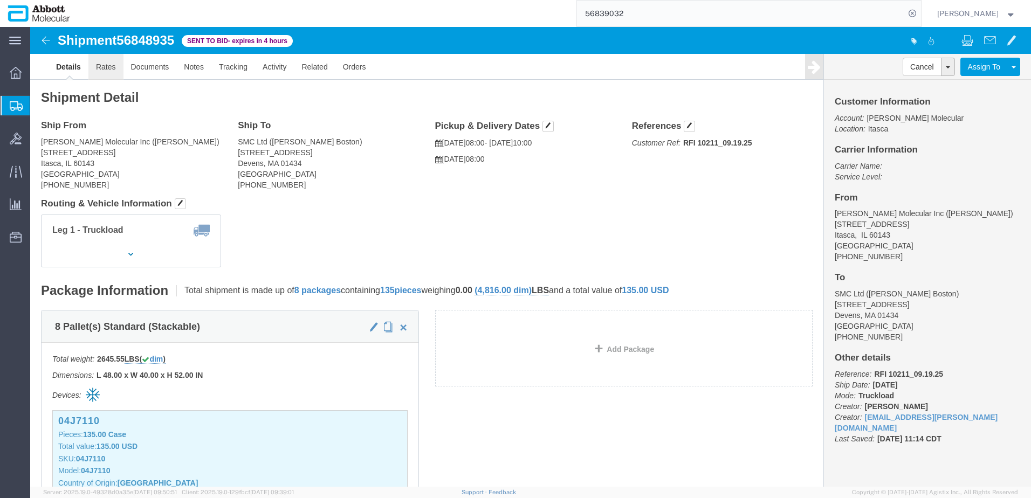
click link "Rates"
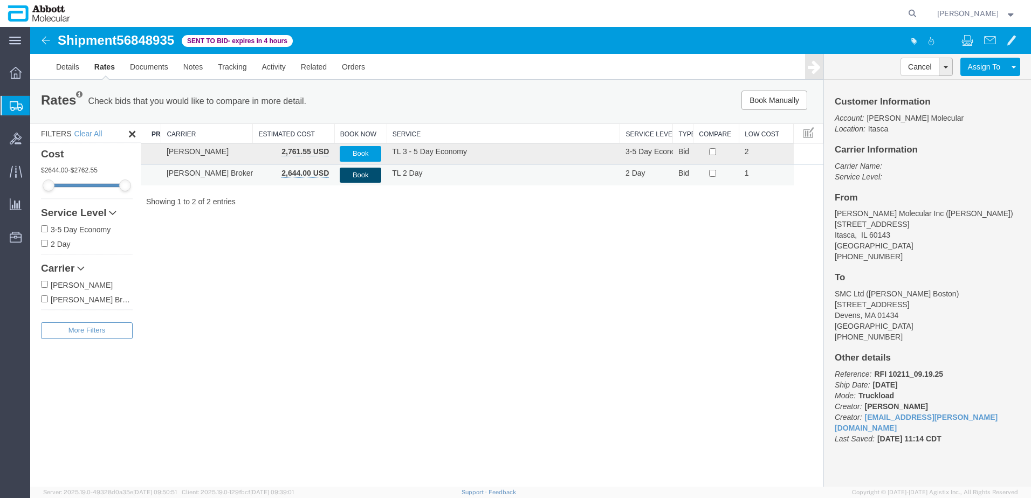
click at [354, 174] on button "Book" at bounding box center [361, 176] width 42 height 16
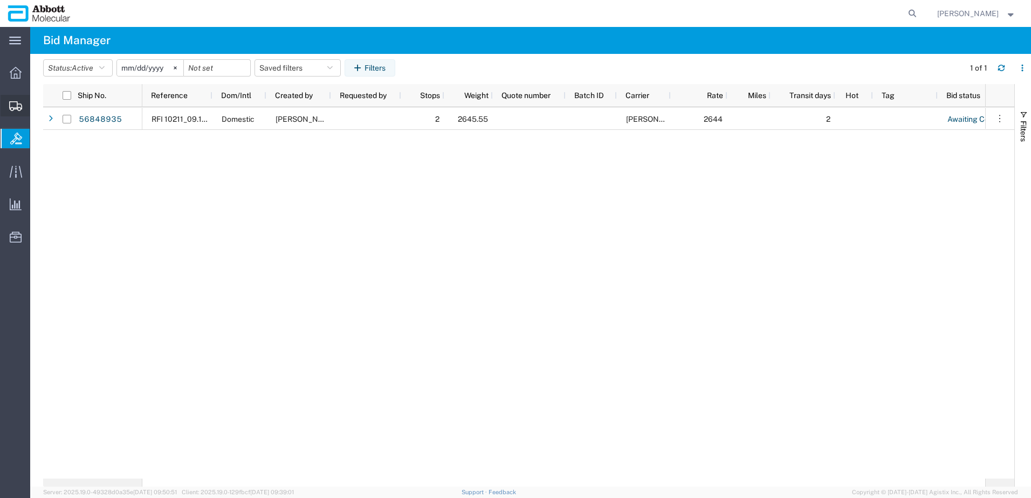
click at [0, 0] on span "Create Shipment" at bounding box center [0, 0] width 0 height 0
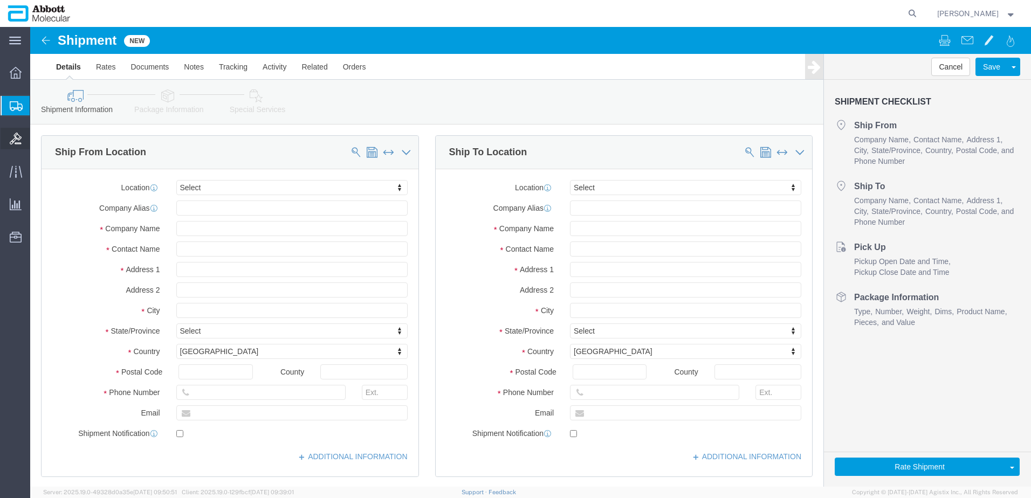
select select
click at [0, 0] on span "Create from Template" at bounding box center [0, 0] width 0 height 0
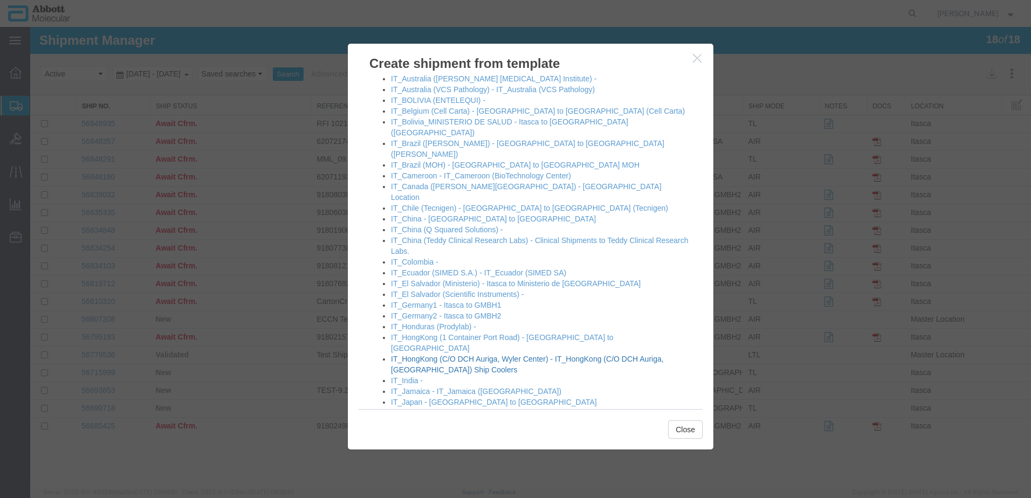
scroll to position [539, 0]
click at [435, 311] on link "IT_Germany2 - Itasca to GMBH2" at bounding box center [446, 315] width 111 height 9
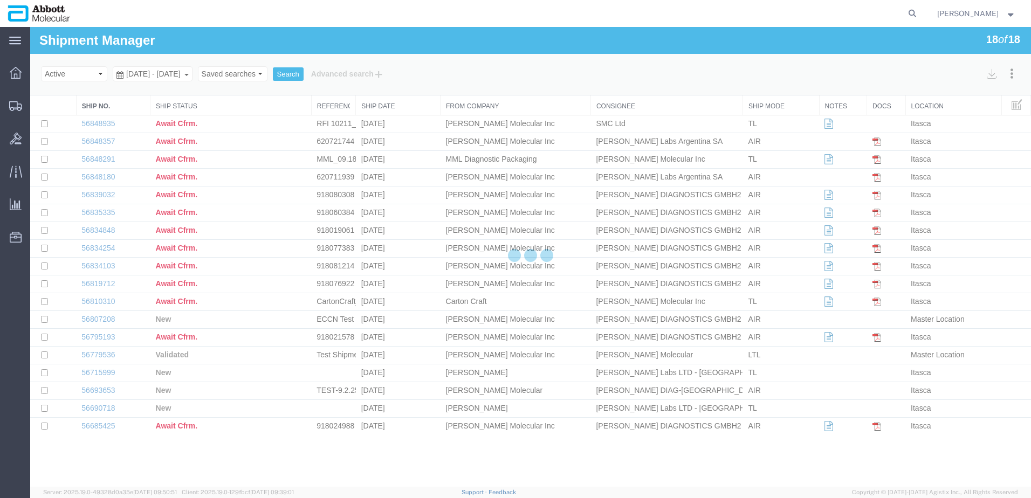
select select "48454"
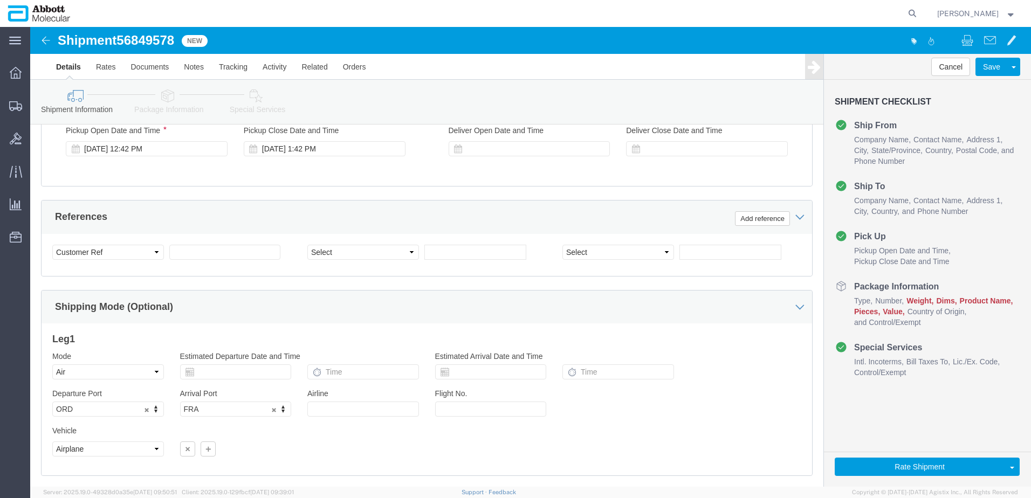
scroll to position [647, 0]
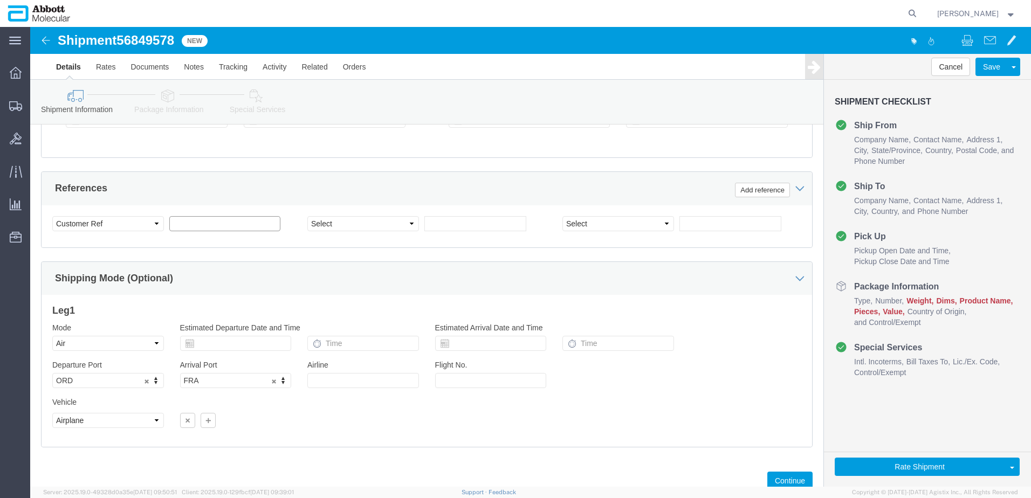
click input "text"
paste input "918077451"
type input "918077451"
click button "Continue"
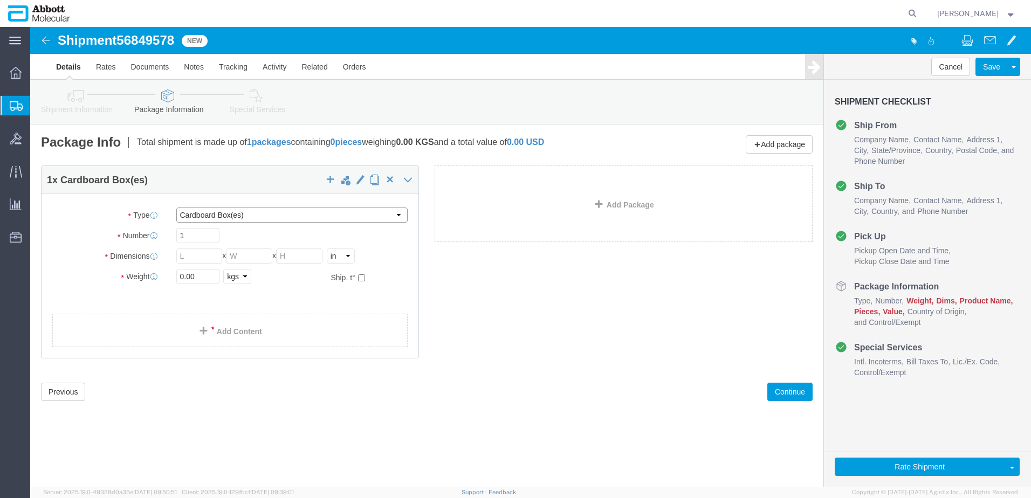
click select "Select Box (B) Box (C) Box (D) Cardboard Box(es) Crate (Instrument) Crate(s) En…"
select select "PSNS"
click select "Select Box (B) Box (C) Box (D) Cardboard Box(es) Crate (Instrument) Crate(s) En…"
click div "Number 1"
type input "4"
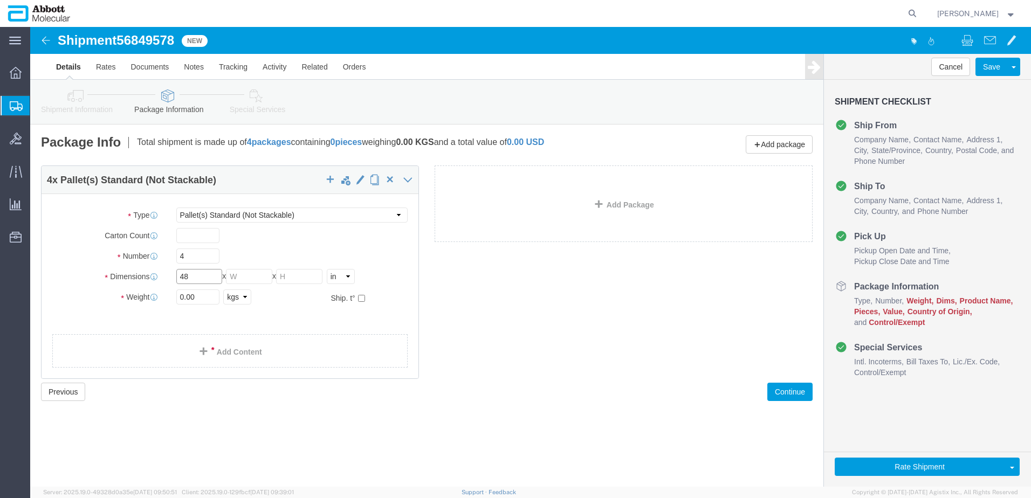
type input "48"
type input "40"
type input "56"
click input "checkbox"
checkbox input "true"
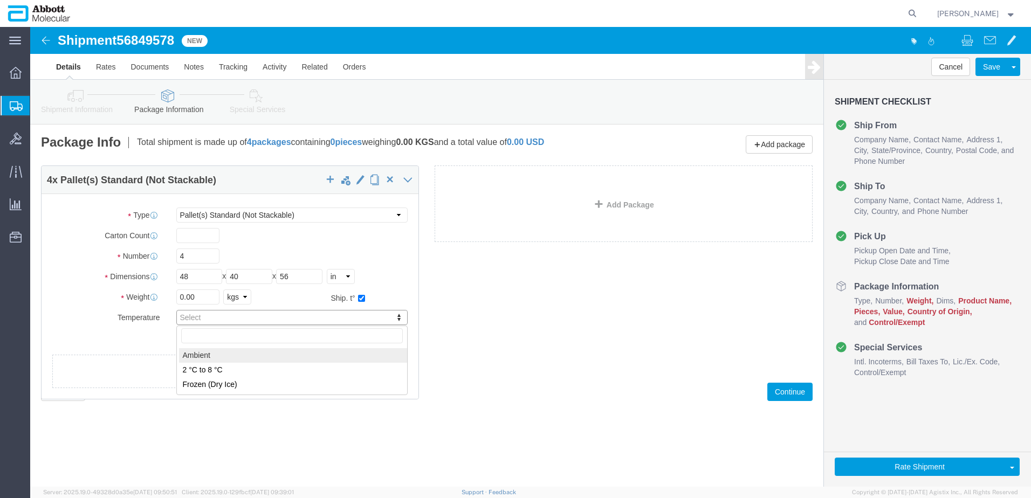
type input "AMBIENT"
click link "Add Package"
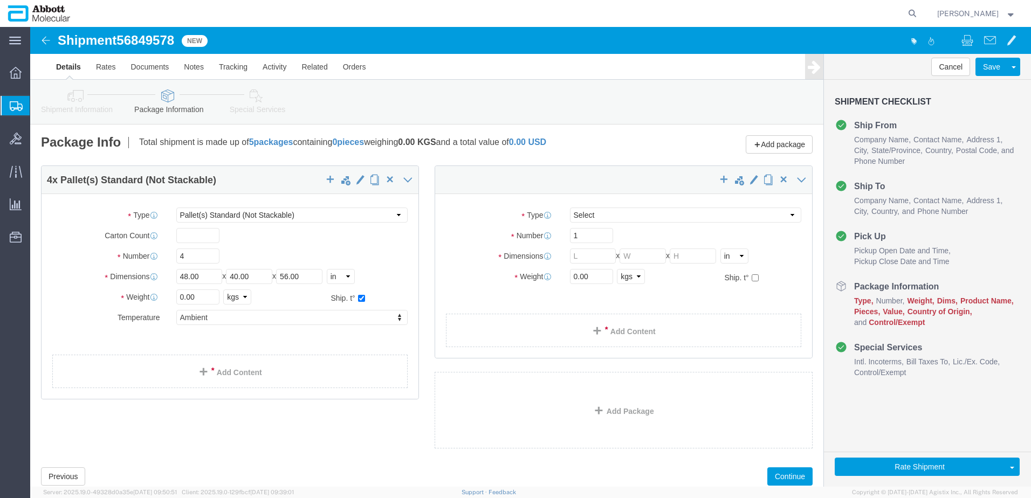
select select "PSNS"
click select "Select Box (B) Box (C) Box (D) Cardboard Box(es) Crate (Instrument) Crate(s) En…"
select select "PSNS"
click select "Select Box (B) Box (C) Box (D) Cardboard Box(es) Crate (Instrument) Crate(s) En…"
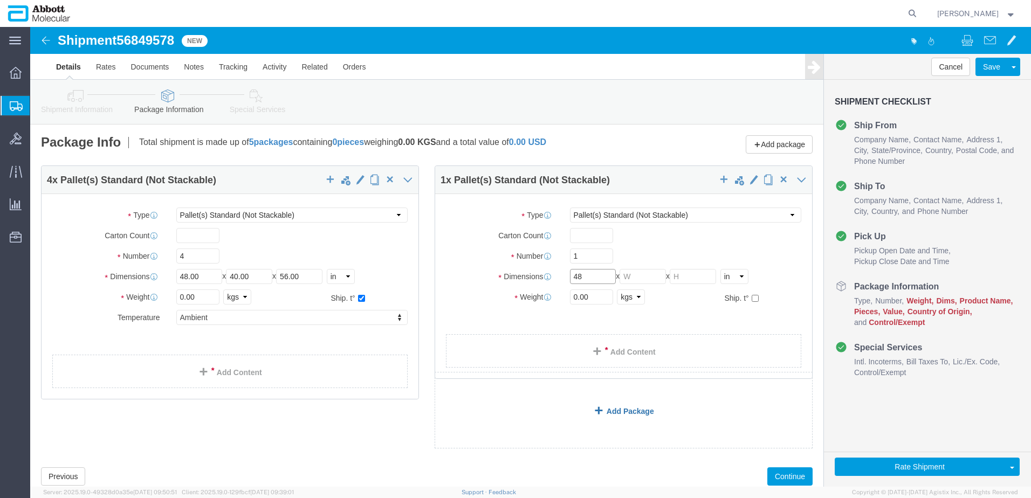
type input "48"
type input "40"
type input "38"
click select "Select kgs lbs"
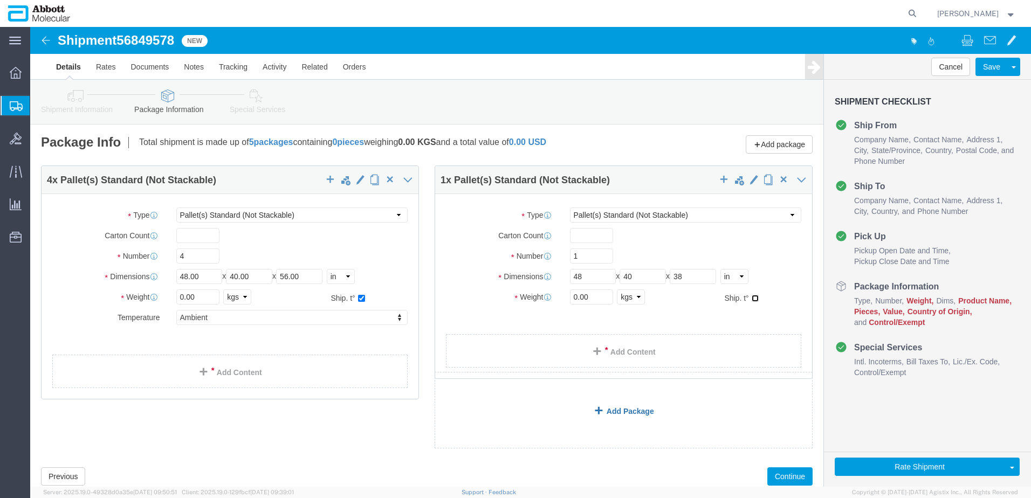
click input "checkbox"
checkbox input "true"
type input "AMBIENT"
drag, startPoint x: 561, startPoint y: 272, endPoint x: 465, endPoint y: 273, distance: 96.0
click div "Weight 0.00 Select kgs lbs Ship. t°"
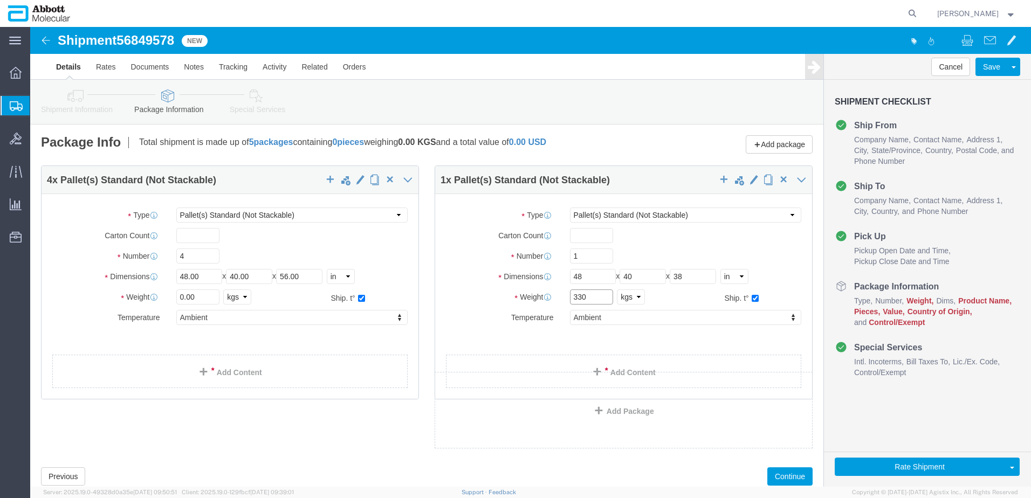
type input "330"
drag, startPoint x: 168, startPoint y: 271, endPoint x: 100, endPoint y: 268, distance: 68.5
click div "Weight 0.00 Select kgs lbs Ship. t°"
type input "1320"
drag, startPoint x: 216, startPoint y: 345, endPoint x: 207, endPoint y: 345, distance: 9.2
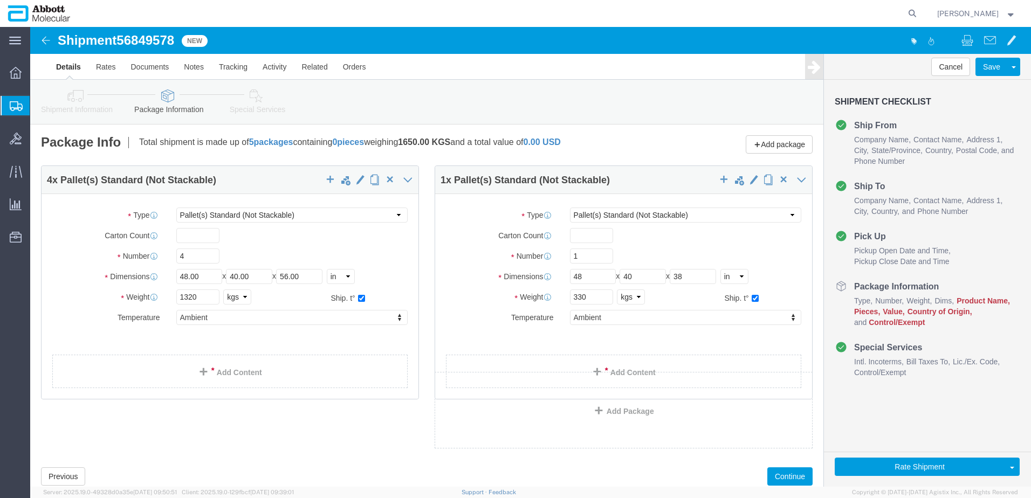
click link "Add Content"
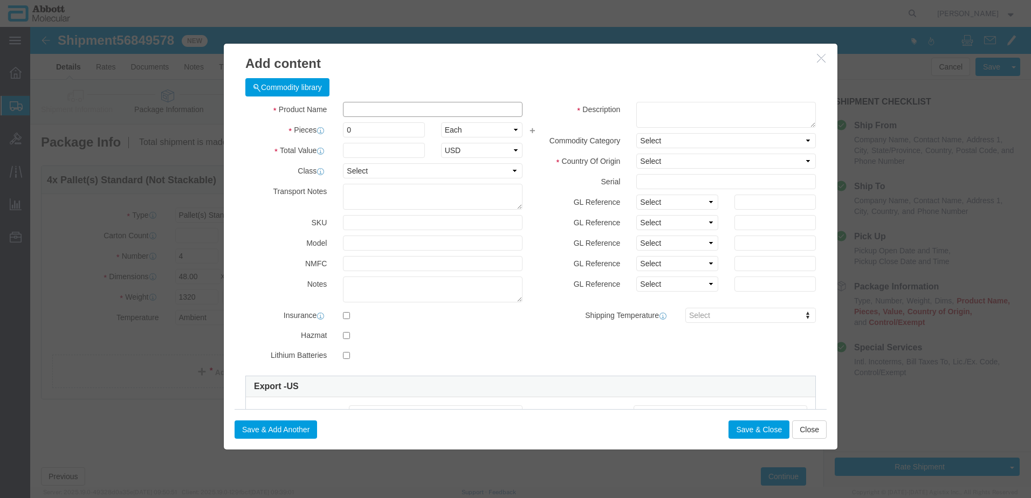
click input "text"
type input "09N2001"
click strong "09N2001"
checkbox input "true"
type input "1"
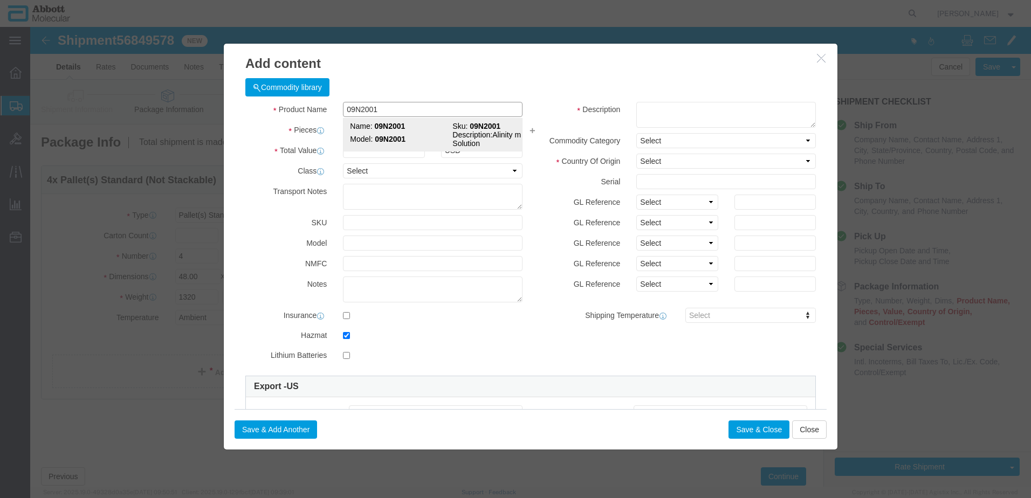
select select "USD"
select select "US"
type input "CORROSIVE LIQUID, N.O.S. (GUANIDINE THIOCYANATE SOLUTION)"
type input "1760"
select select "8 Corrosive"
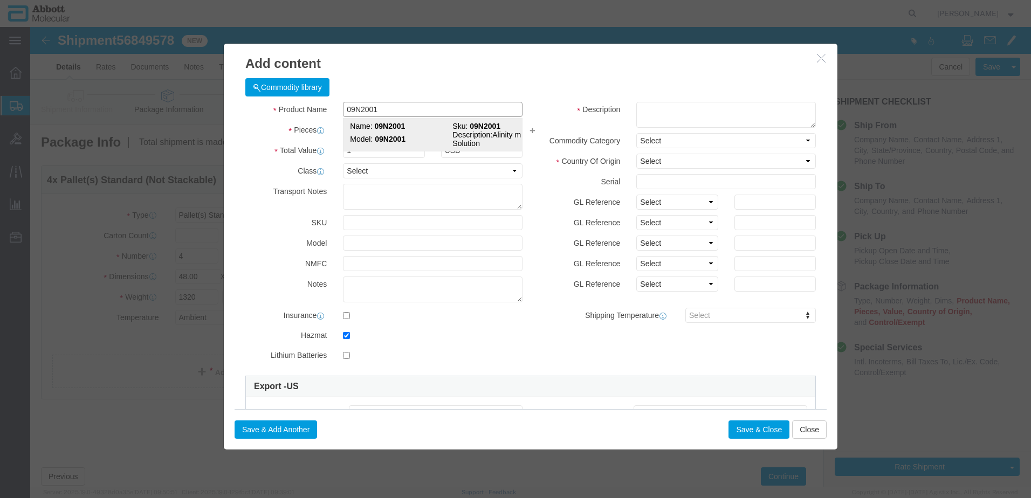
select select "II"
select select "BOXES"
select select "FIBERBOARD"
type input "[PERSON_NAME] Molecular"
type input "[PERSON_NAME]"
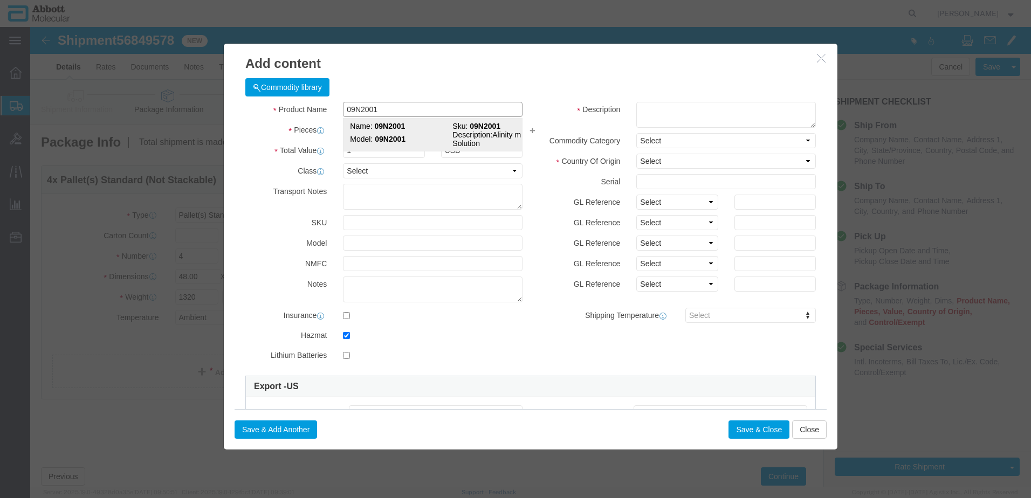
type input "[PHONE_NUMBER]"
type input "3824999397"
select select "BIS"
checkbox input "false"
type input "09N2001"
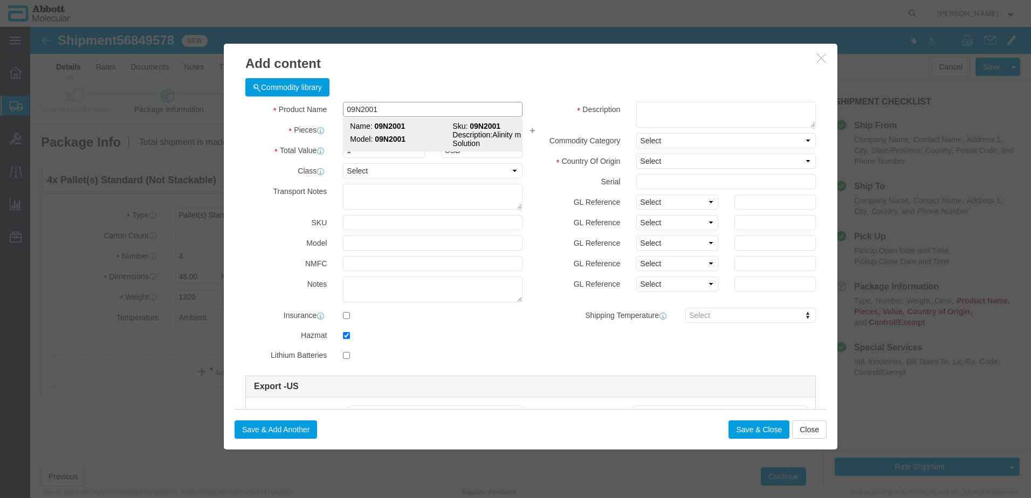
type input "09N2001"
type textarea "Alinity m Lysis Solution"
select select "NLR"
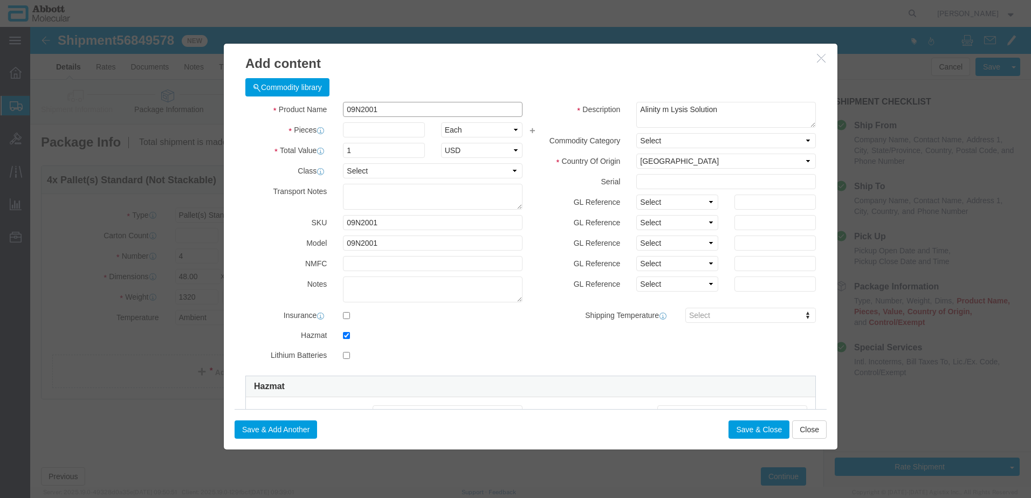
type input "09N2001"
type input "1000"
click select "Select Account Type Activity ID Airline Appointment Number ASN Batch Number Bil…"
select select "BATCH_NUMBER"
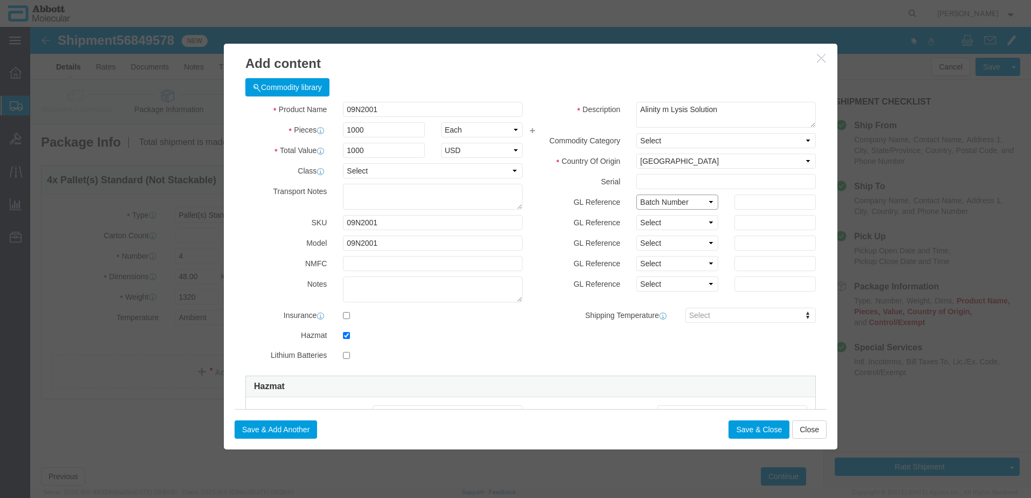
click select "Select Account Type Activity ID Airline Appointment Number ASN Batch Number Bil…"
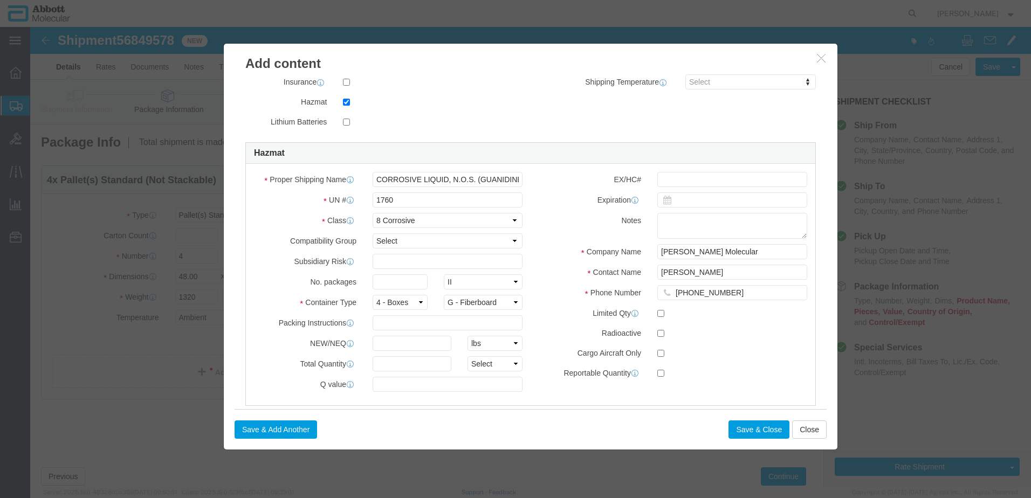
scroll to position [270, 0]
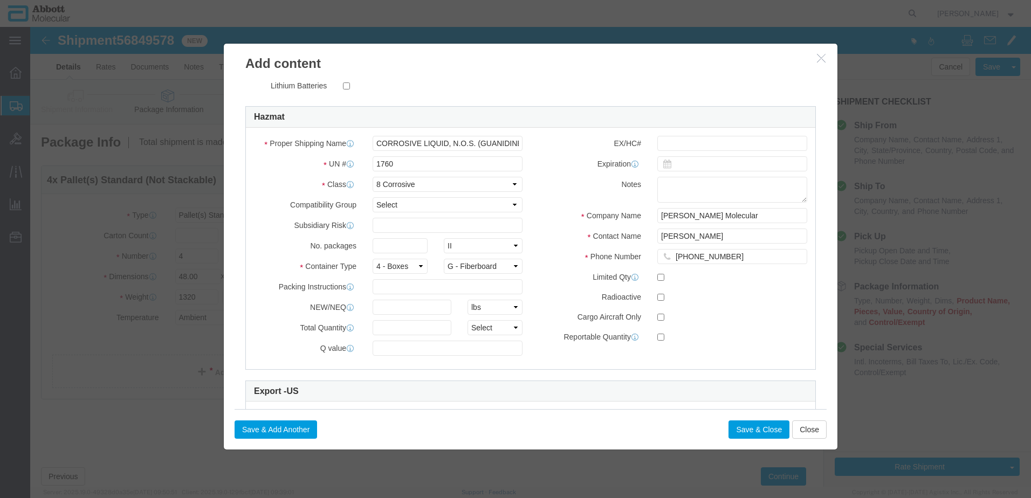
type input "990020272"
click input "text"
type input "1"
click input "text"
type input "1"
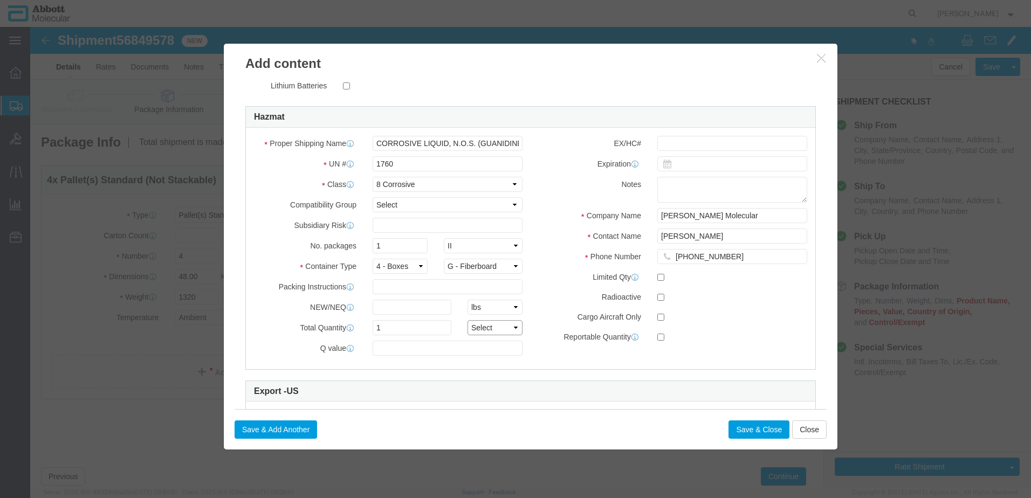
click select "Select curies gallons kgs lbs liters milliliters"
select select "KGS"
click select "Select curies gallons kgs lbs liters milliliters"
click div "Save & Add Another Save & Close Close"
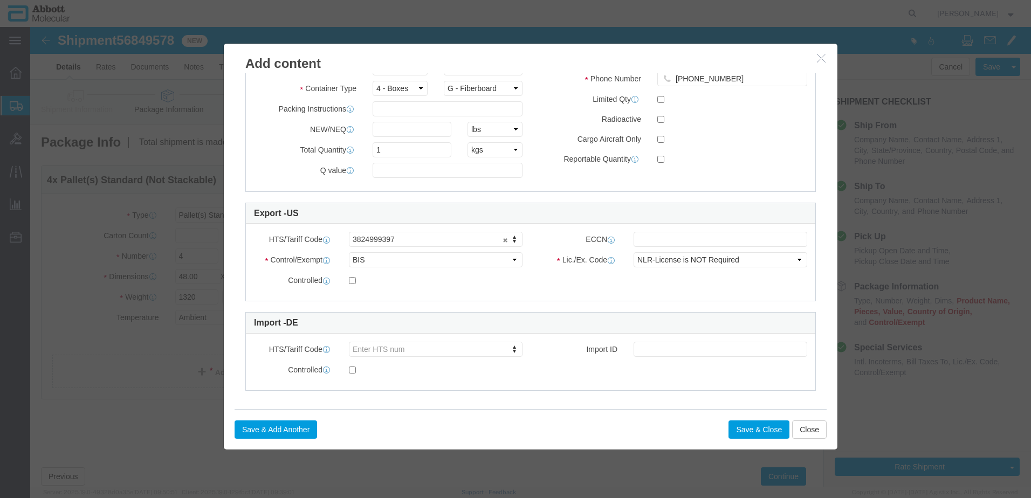
scroll to position [454, 0]
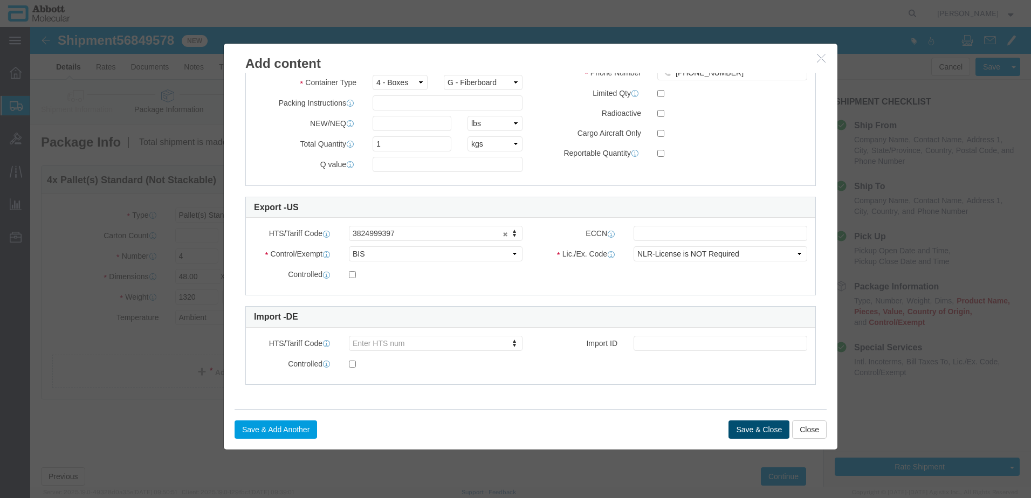
click button "Save & Close"
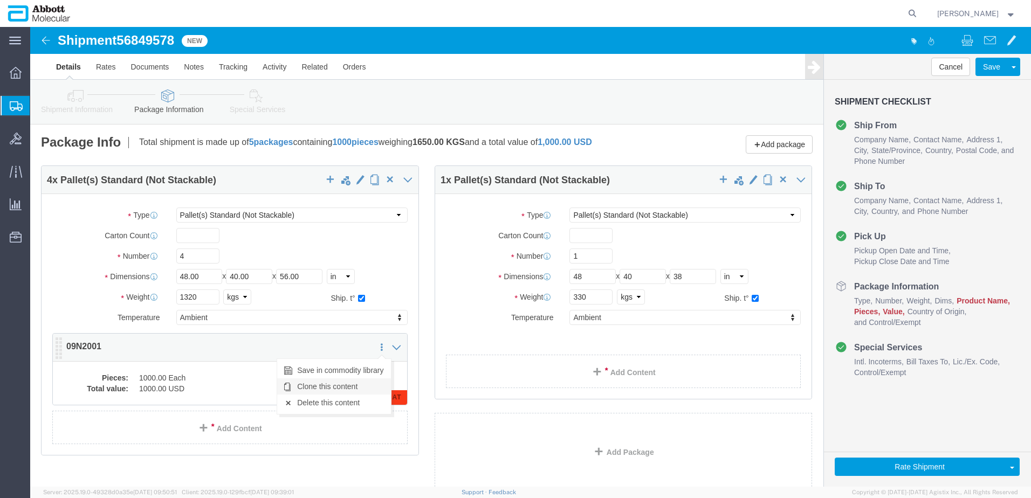
click link "Clone this content"
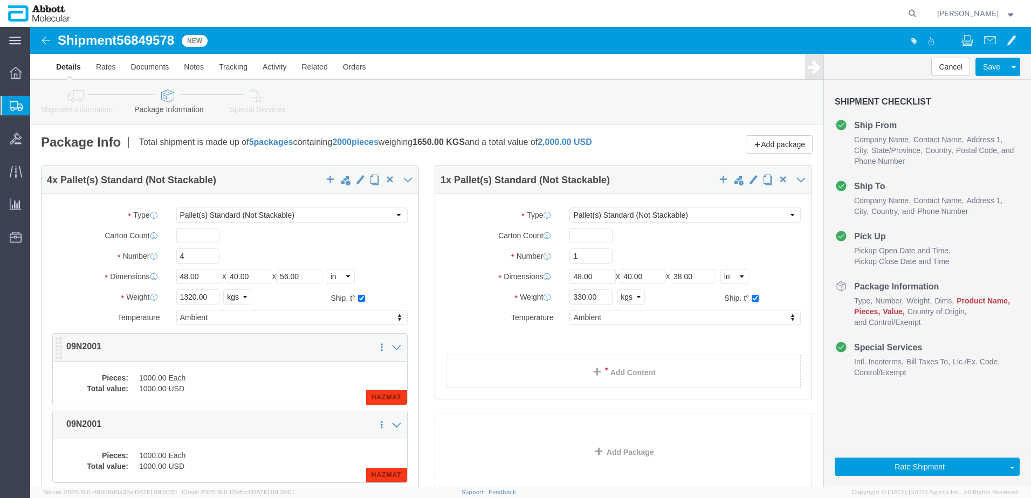
select select "PSNS"
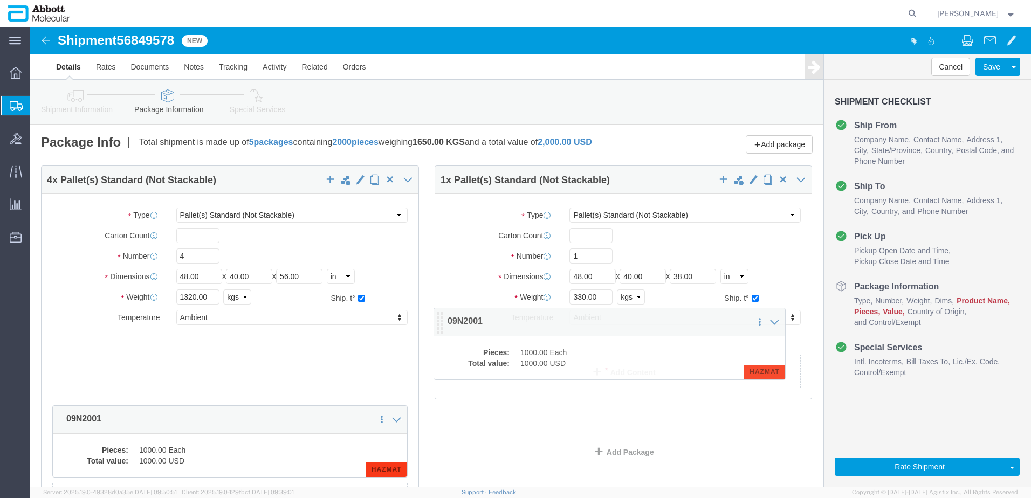
drag, startPoint x: 28, startPoint y: 329, endPoint x: 407, endPoint y: 313, distance: 379.4
click icon
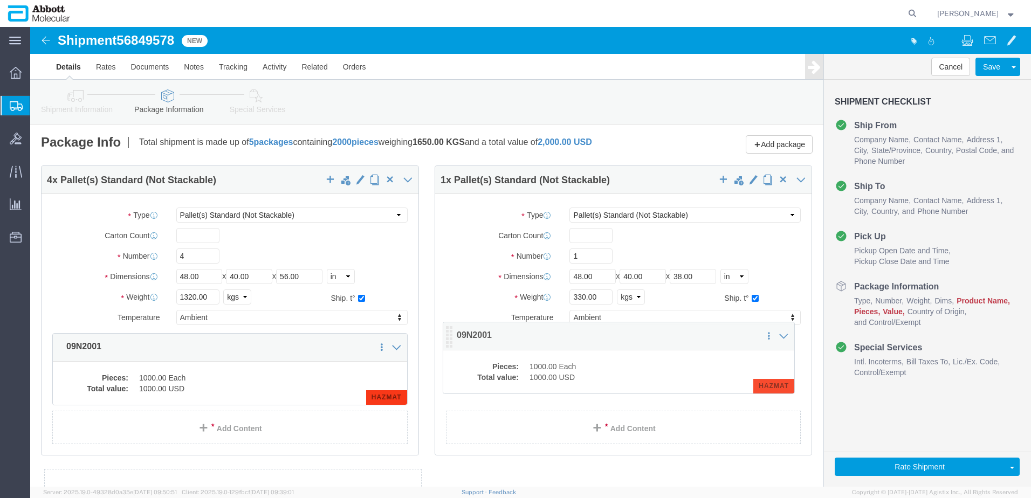
drag, startPoint x: 29, startPoint y: 327, endPoint x: 420, endPoint y: 315, distance: 390.6
click icon
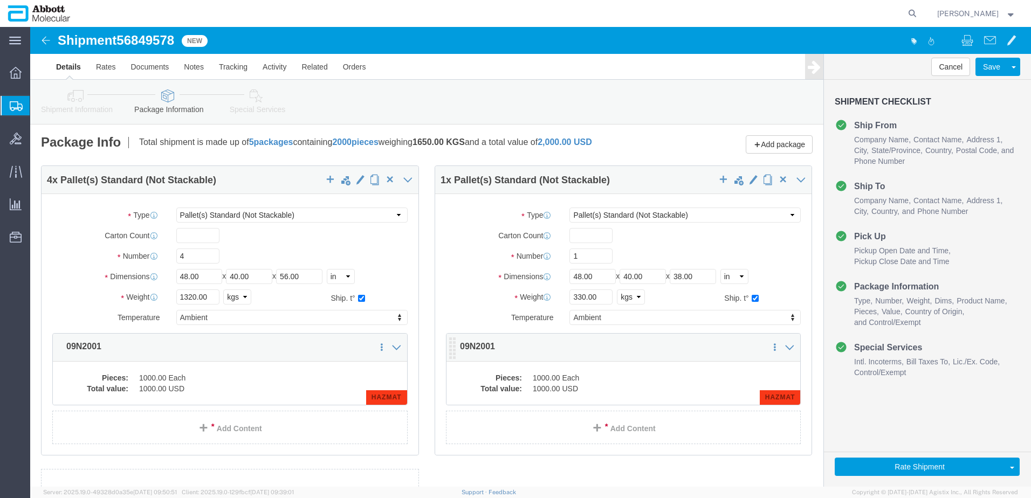
click dd "1000.00 Each"
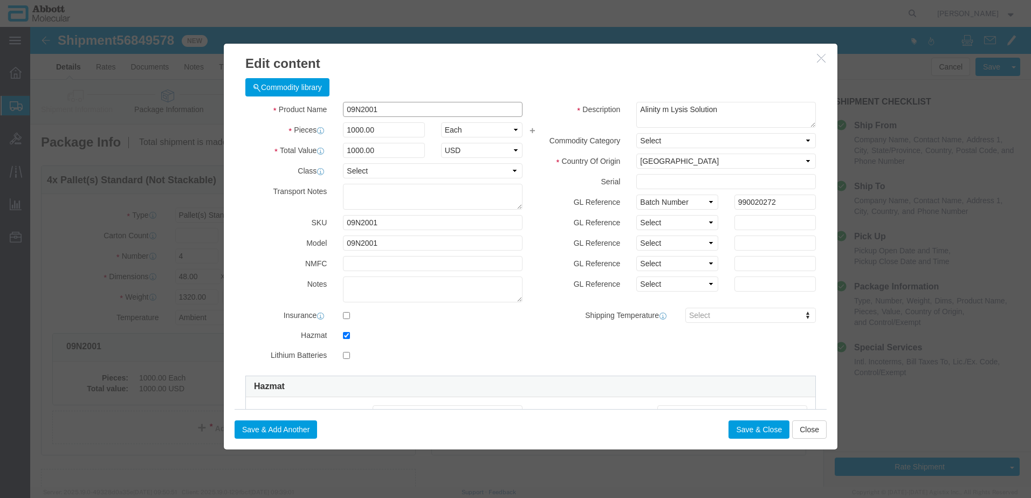
click input "09N2001"
type input "100"
click button "Save & Close"
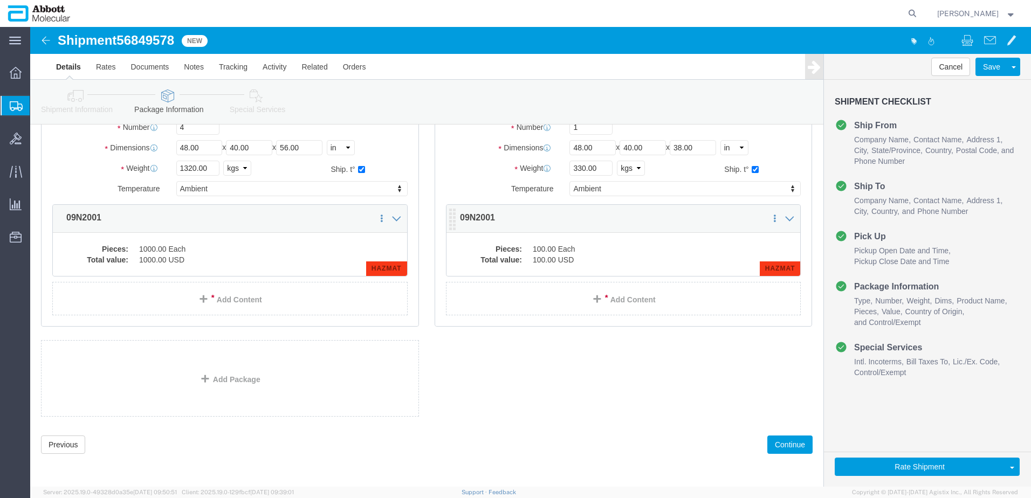
scroll to position [136, 0]
click button "Continue"
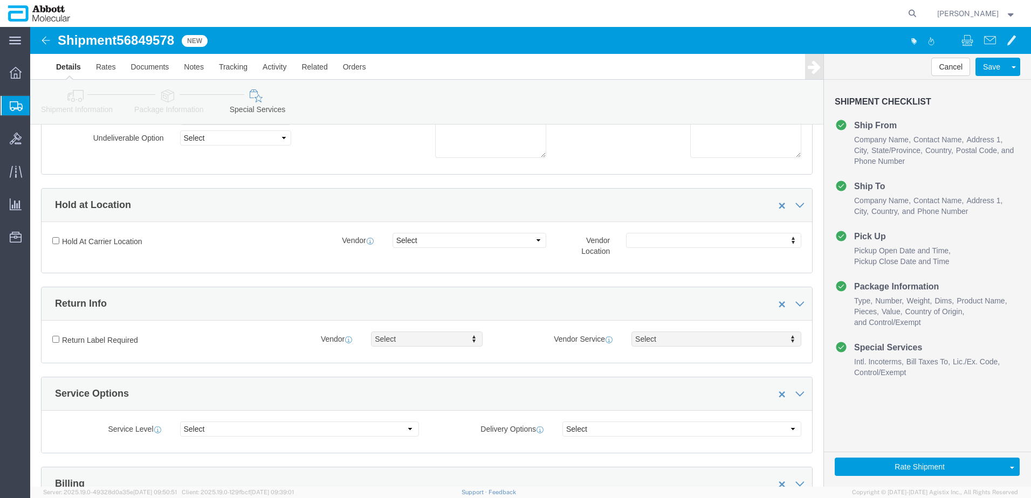
scroll to position [1623, 0]
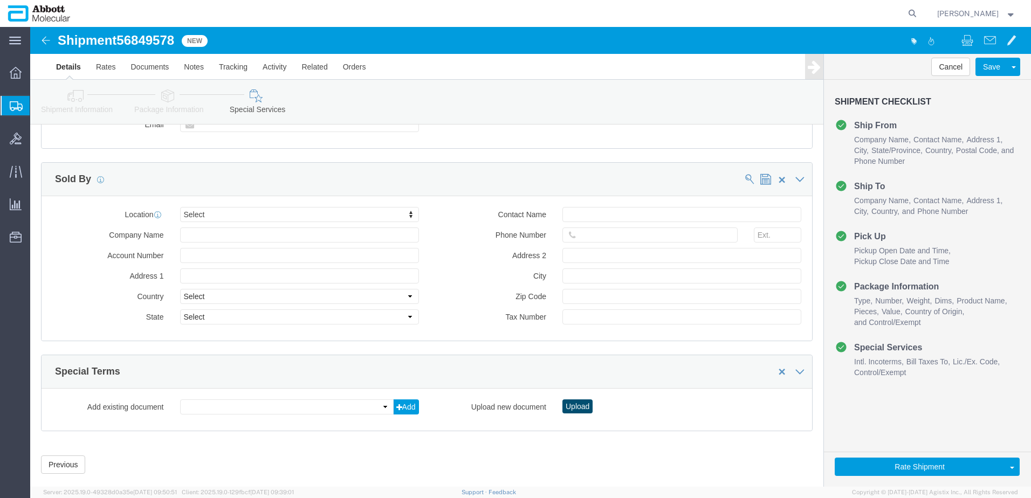
click button "Upload"
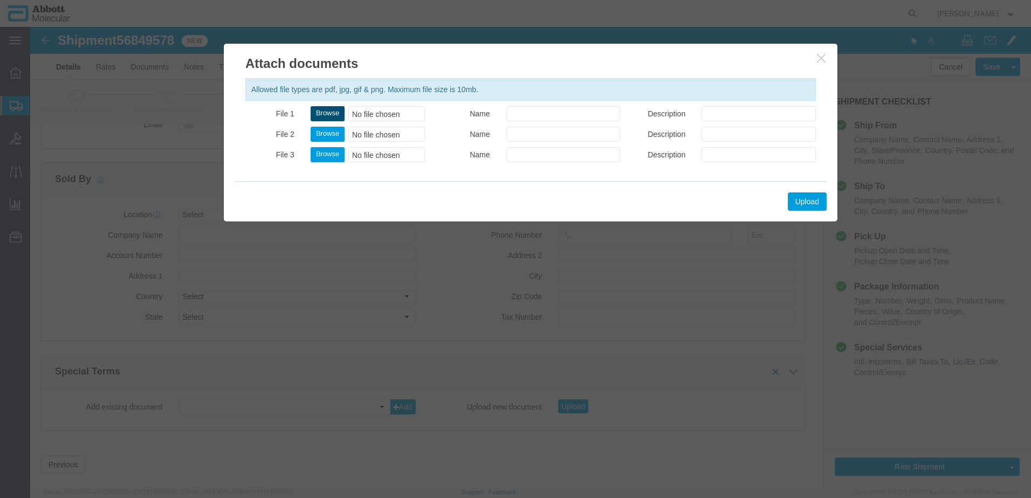
click button "Browse"
type input "C:\fakepath\918077451 SLI [PERSON_NAME].pdf"
click button "Upload"
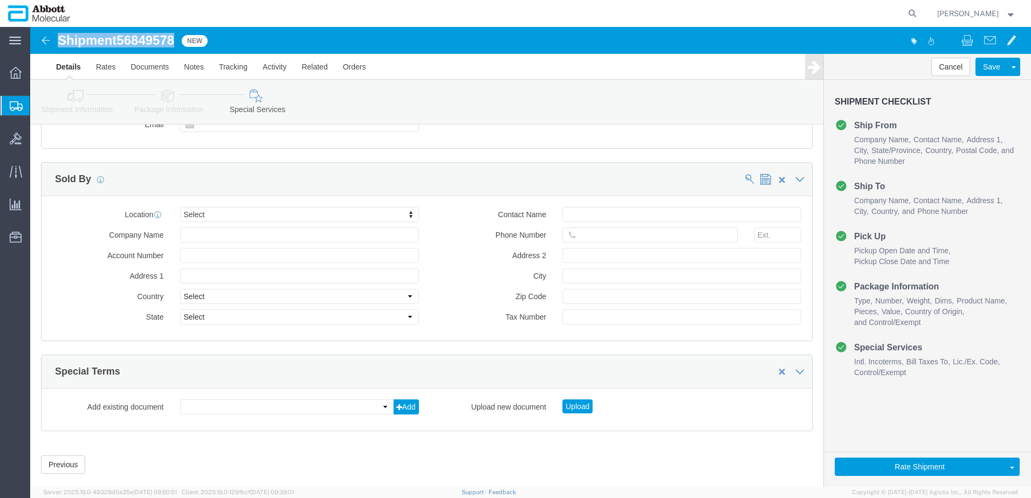
drag, startPoint x: 31, startPoint y: 13, endPoint x: 147, endPoint y: 15, distance: 115.9
click h1 "Shipment 56849578"
copy h1 "Shipment 56849578"
click button "Rate Shipment"
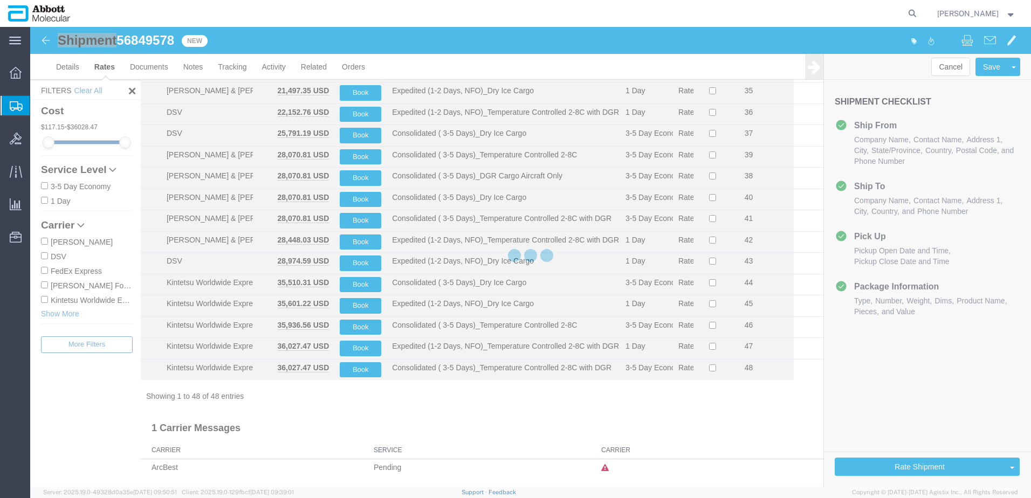
scroll to position [764, 0]
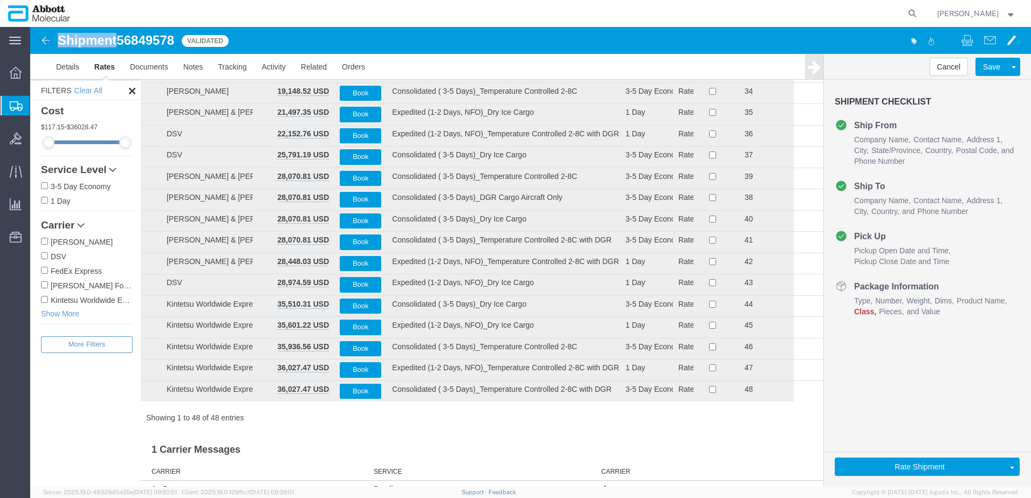
click at [45, 285] on input "[PERSON_NAME] Forwarding Worldwide" at bounding box center [44, 284] width 7 height 7
checkbox input "true"
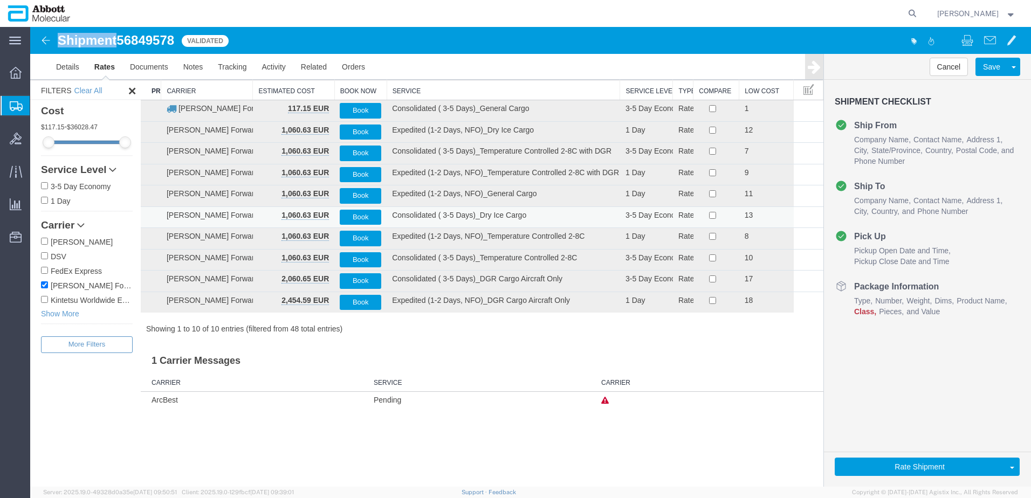
scroll to position [0, 0]
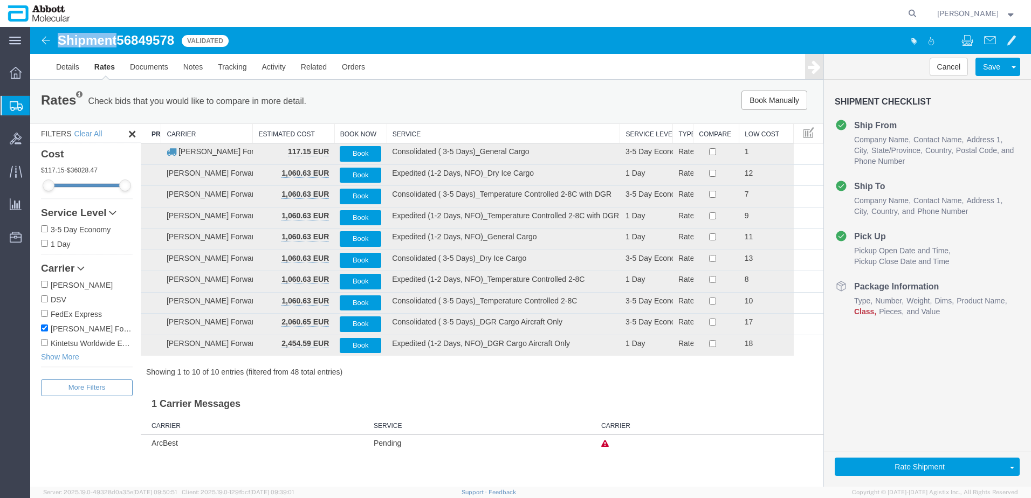
click at [408, 129] on th "Service" at bounding box center [503, 133] width 233 height 20
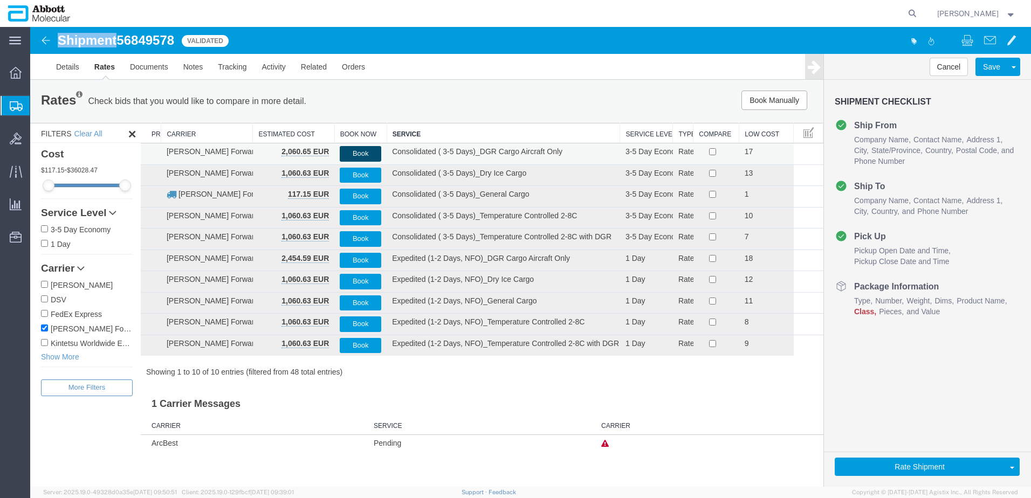
click at [353, 154] on button "Book" at bounding box center [361, 154] width 42 height 16
